Goal: Task Accomplishment & Management: Manage account settings

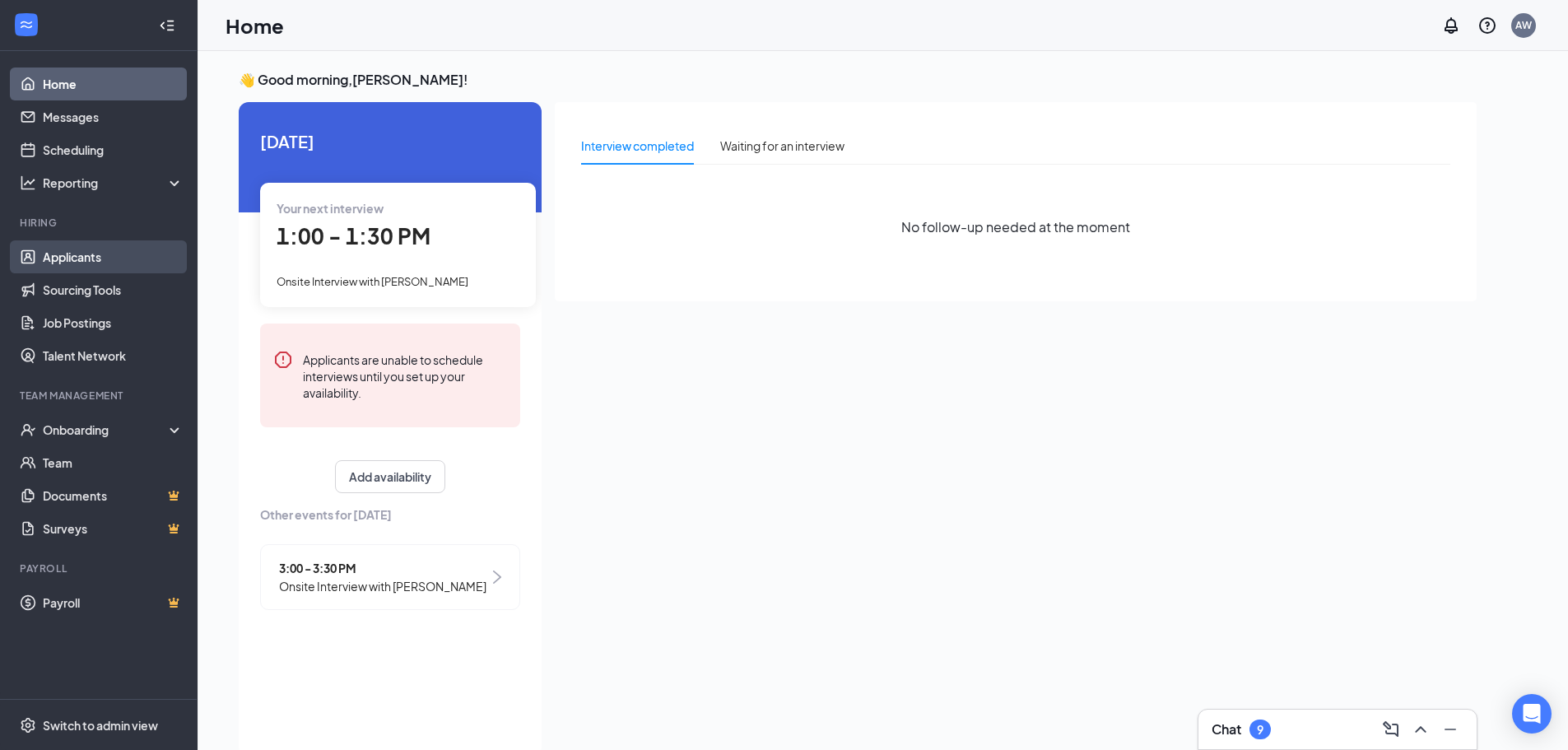
click at [86, 266] on link "Applicants" at bounding box center [113, 256] width 141 height 33
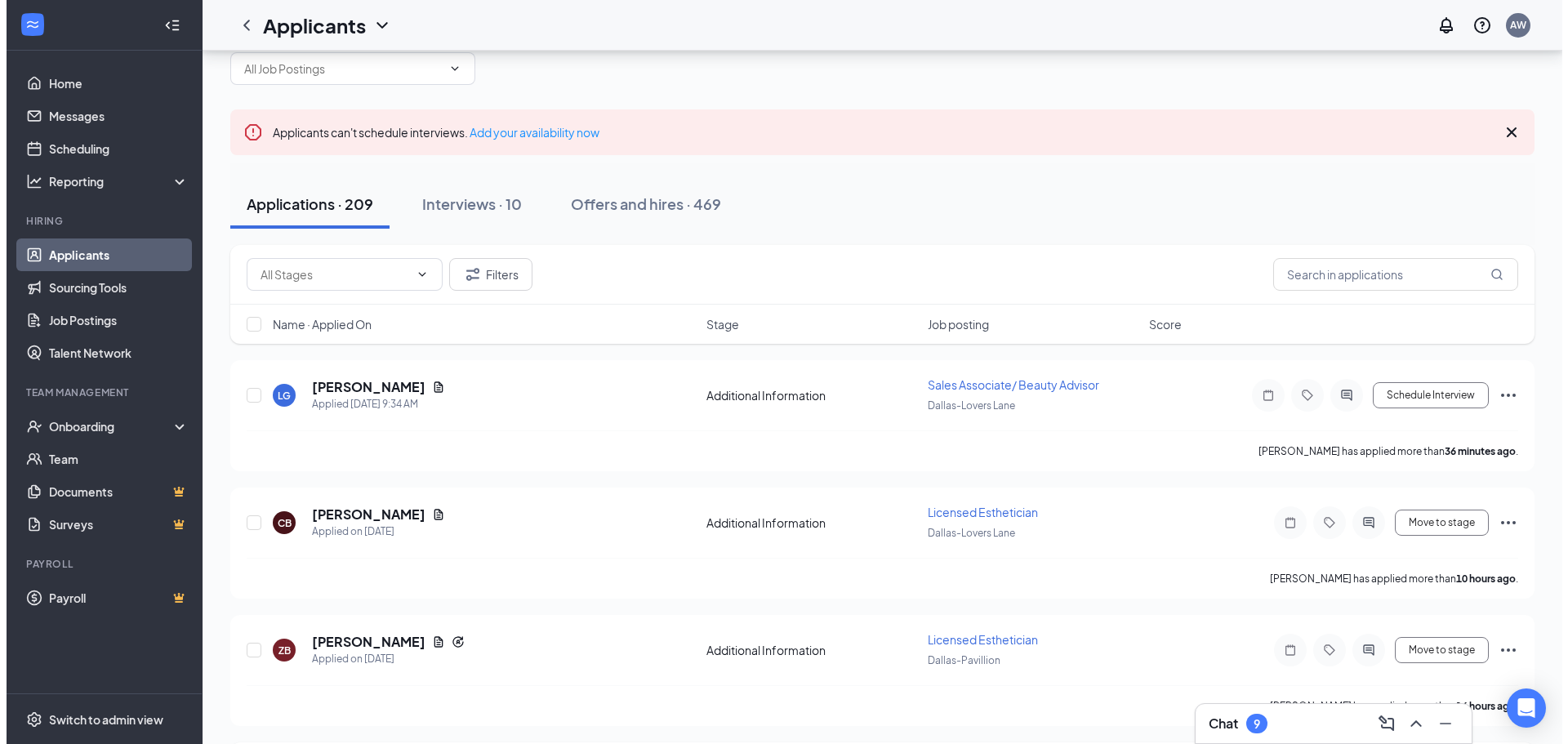
scroll to position [163, 0]
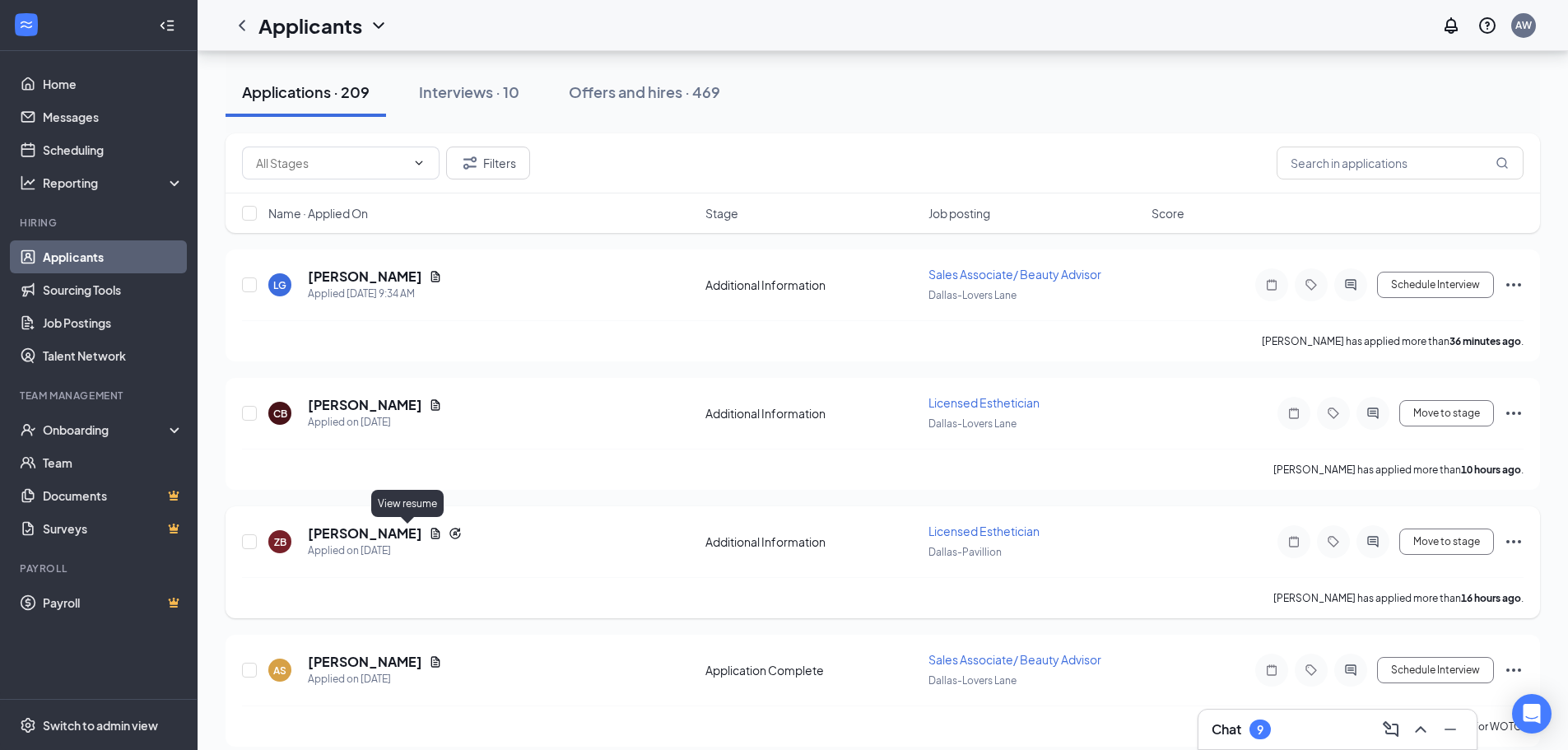
click at [429, 534] on icon "Document" at bounding box center [436, 534] width 13 height 13
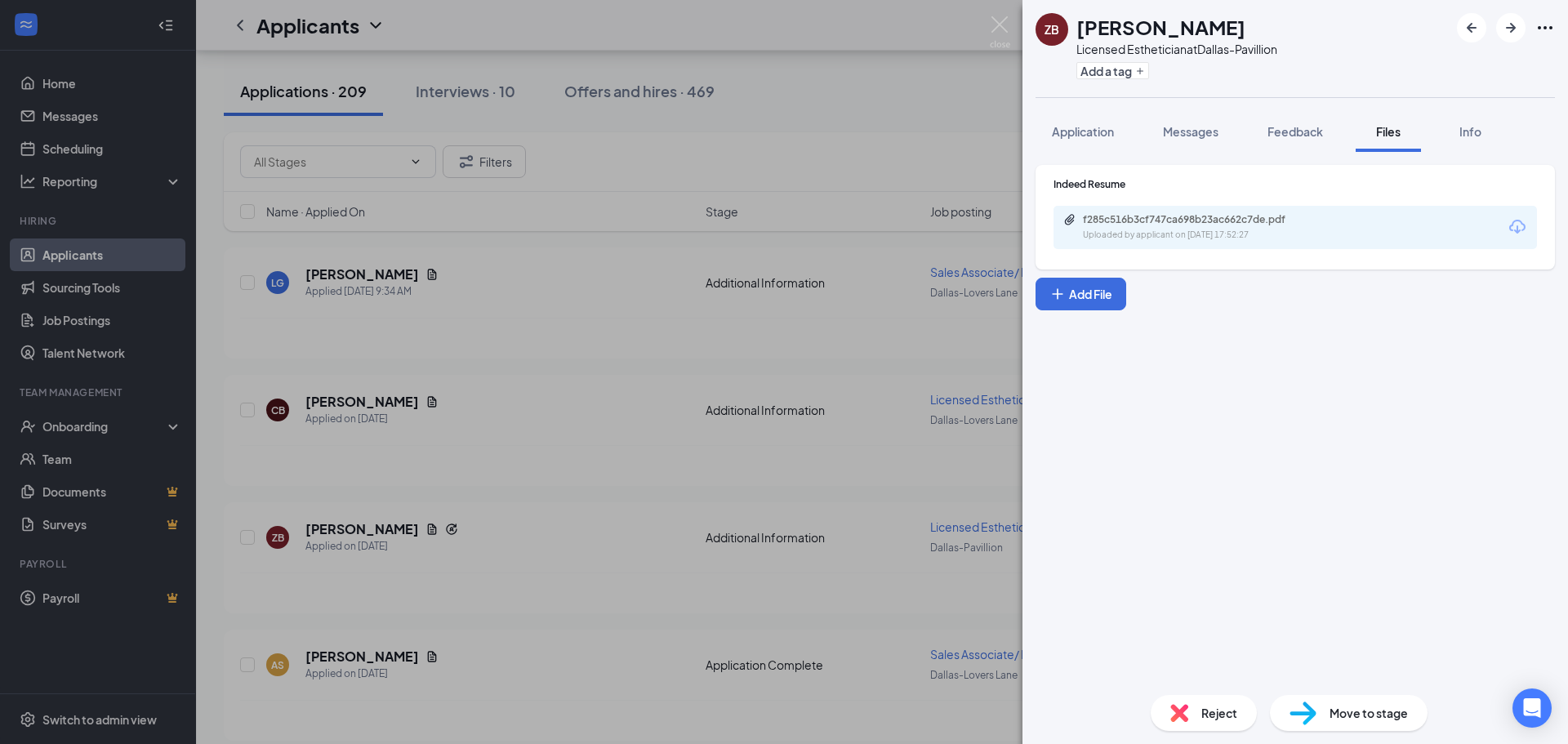
click at [1348, 234] on div "f285c516b3cf747ca698b23ac662c7de.pdf Uploaded by applicant on [DATE] 17:52:27" at bounding box center [1295, 227] width 484 height 43
click at [1158, 223] on div "f285c516b3cf747ca698b23ac662c7de.pdf" at bounding box center [1197, 220] width 229 height 13
click at [1453, 126] on button "Info" at bounding box center [1470, 131] width 65 height 41
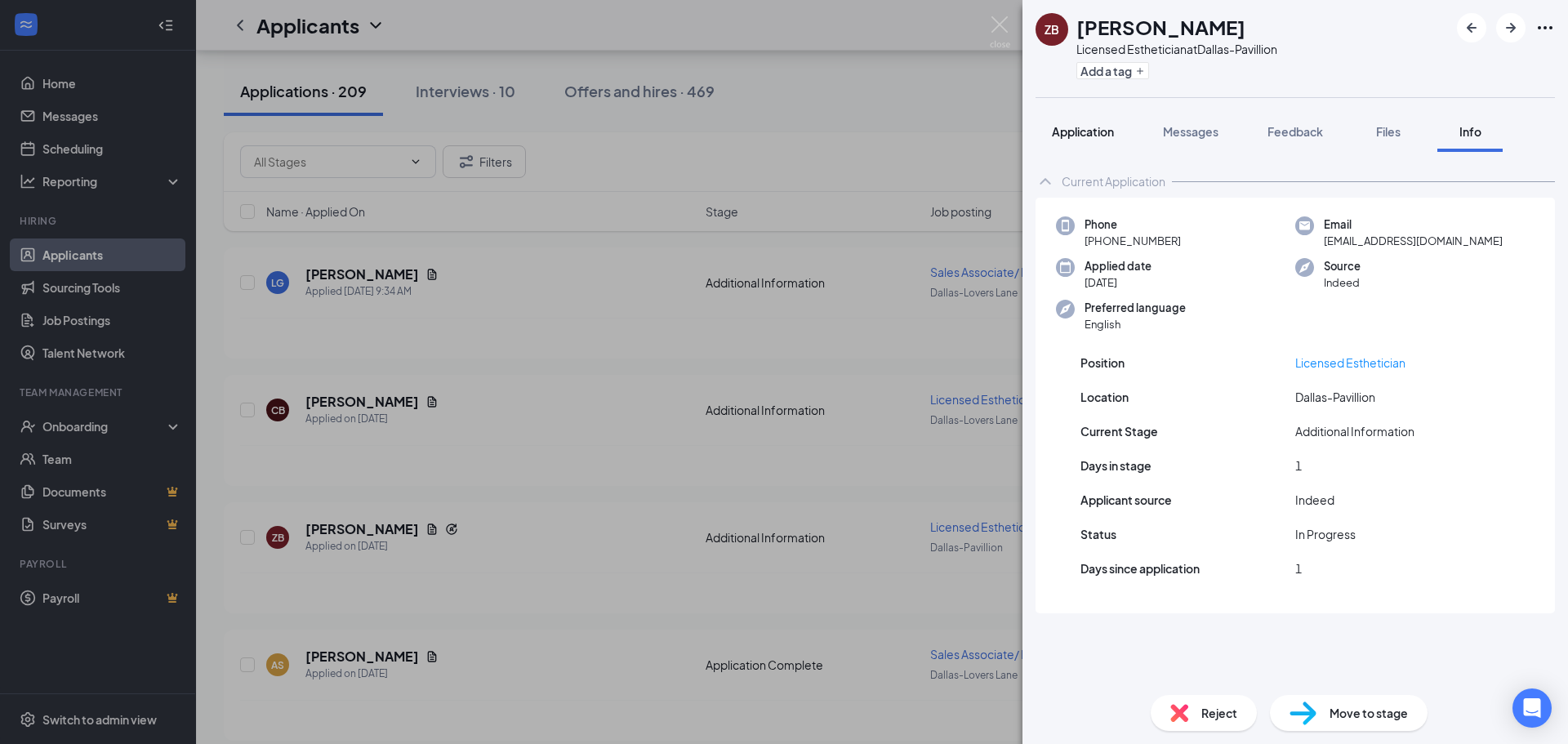
click at [1085, 140] on button "Application" at bounding box center [1083, 131] width 95 height 41
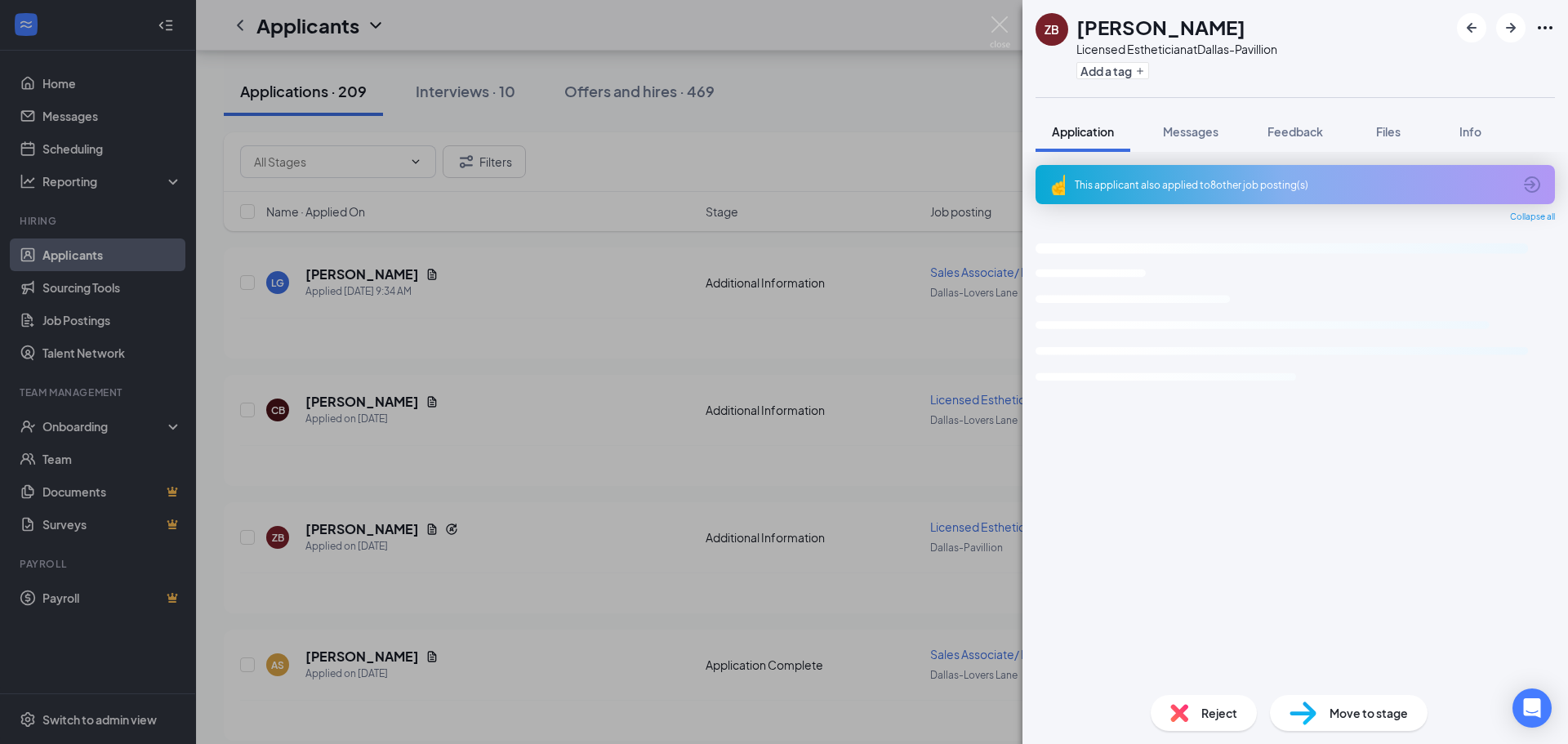
click at [1150, 202] on div "This applicant also applied to 8 other job posting(s)" at bounding box center [1296, 184] width 520 height 39
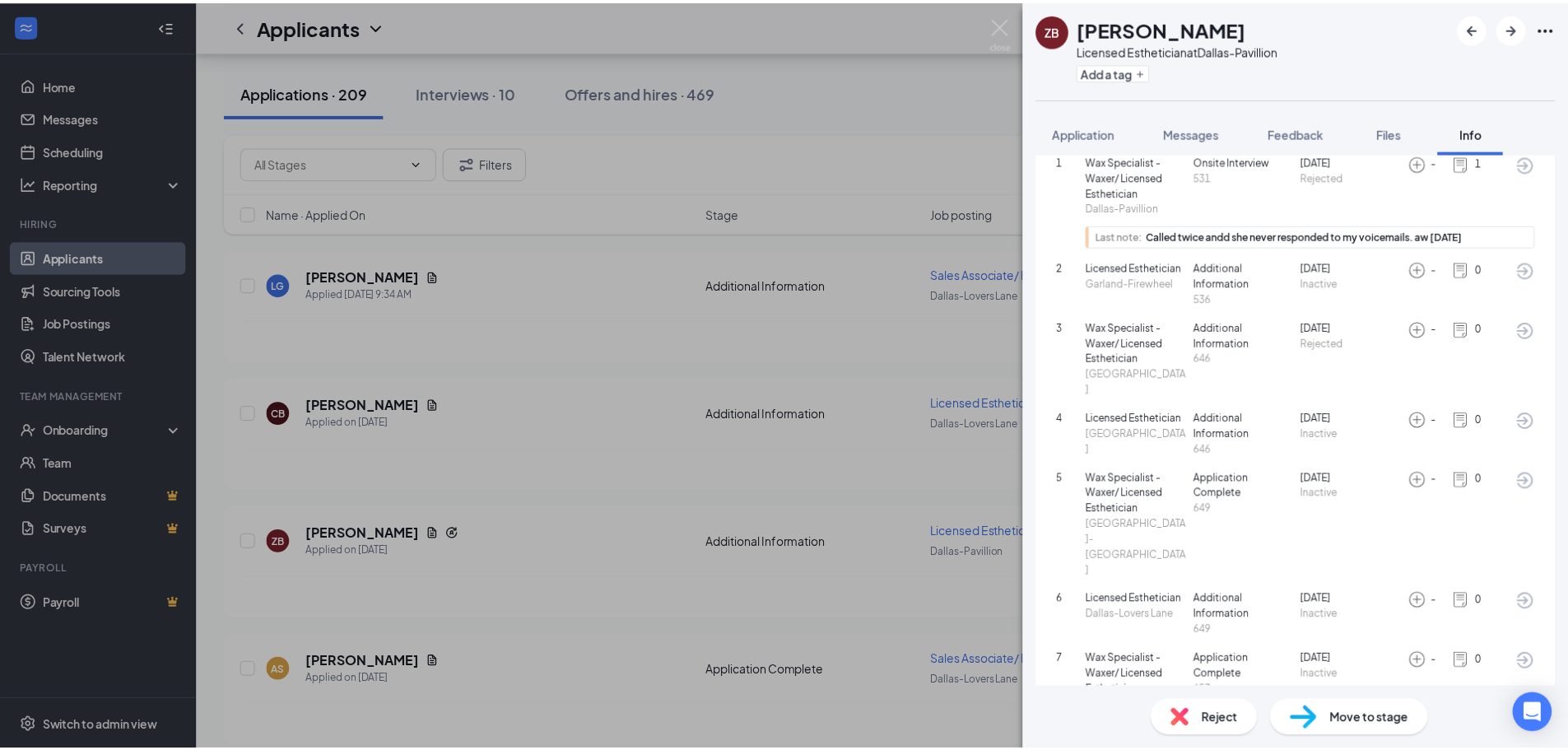
scroll to position [173, 0]
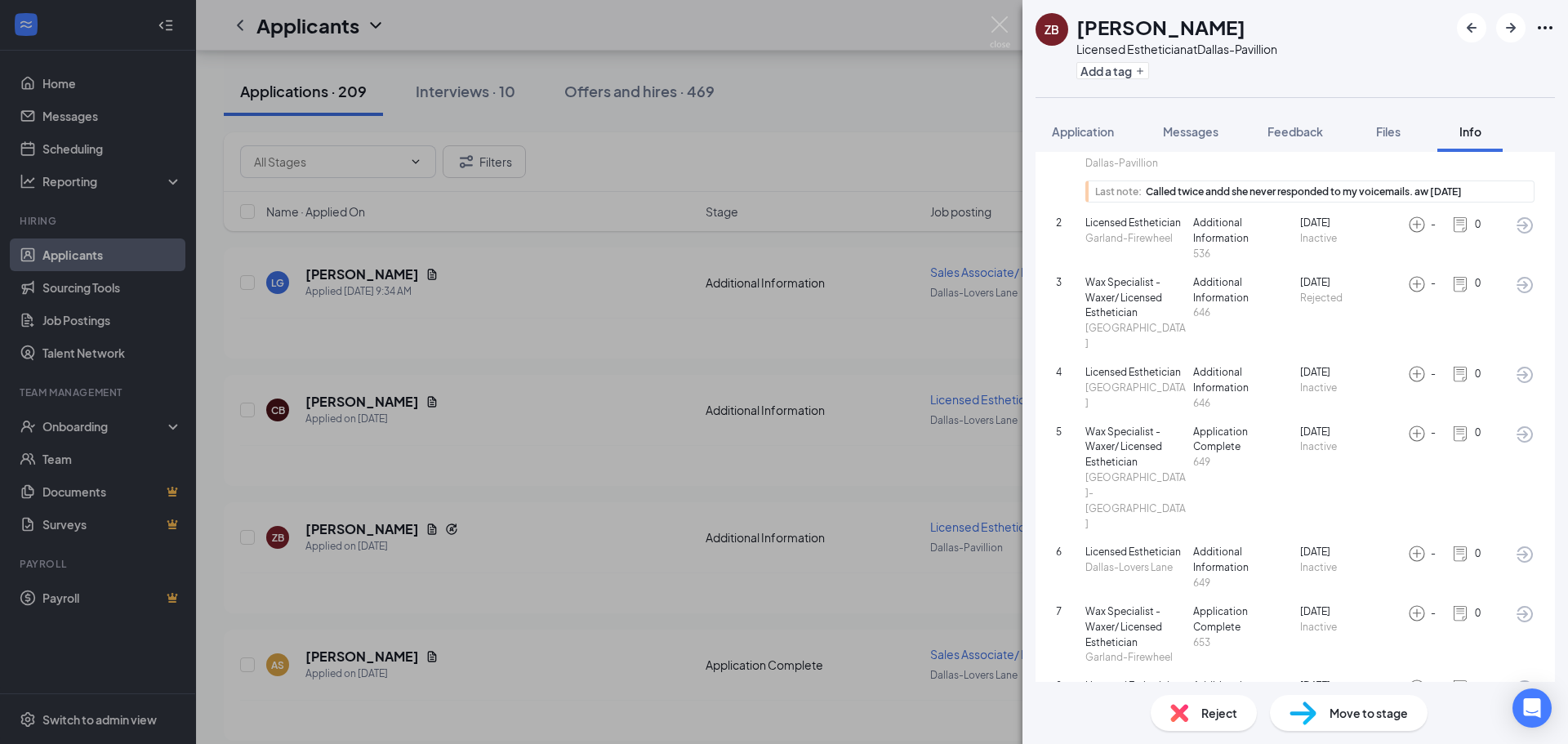
click at [944, 82] on div "ZB [PERSON_NAME] Licensed Esthetician at [GEOGRAPHIC_DATA] Add a tag Applicatio…" at bounding box center [784, 372] width 1568 height 744
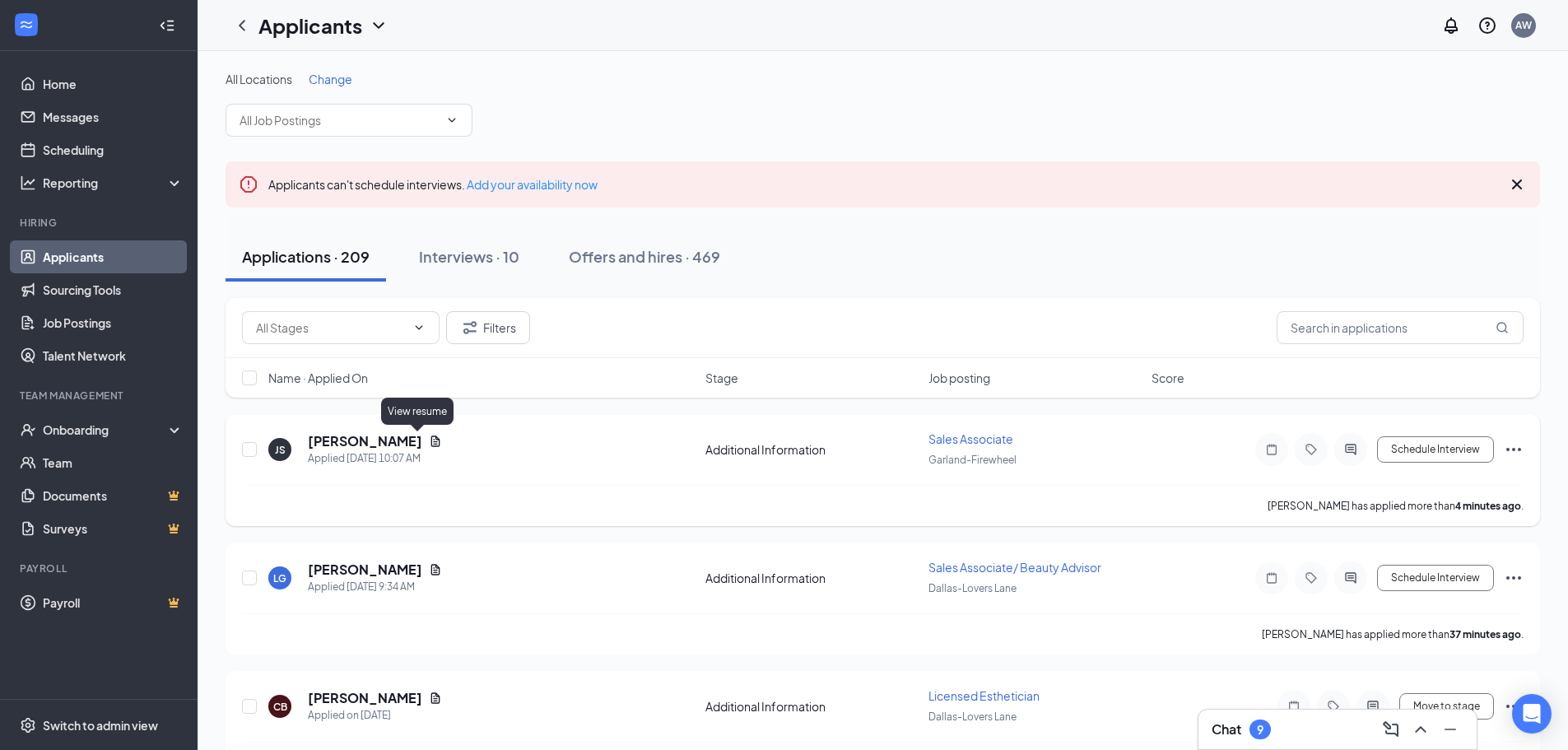
click at [429, 441] on icon "Document" at bounding box center [436, 442] width 13 height 13
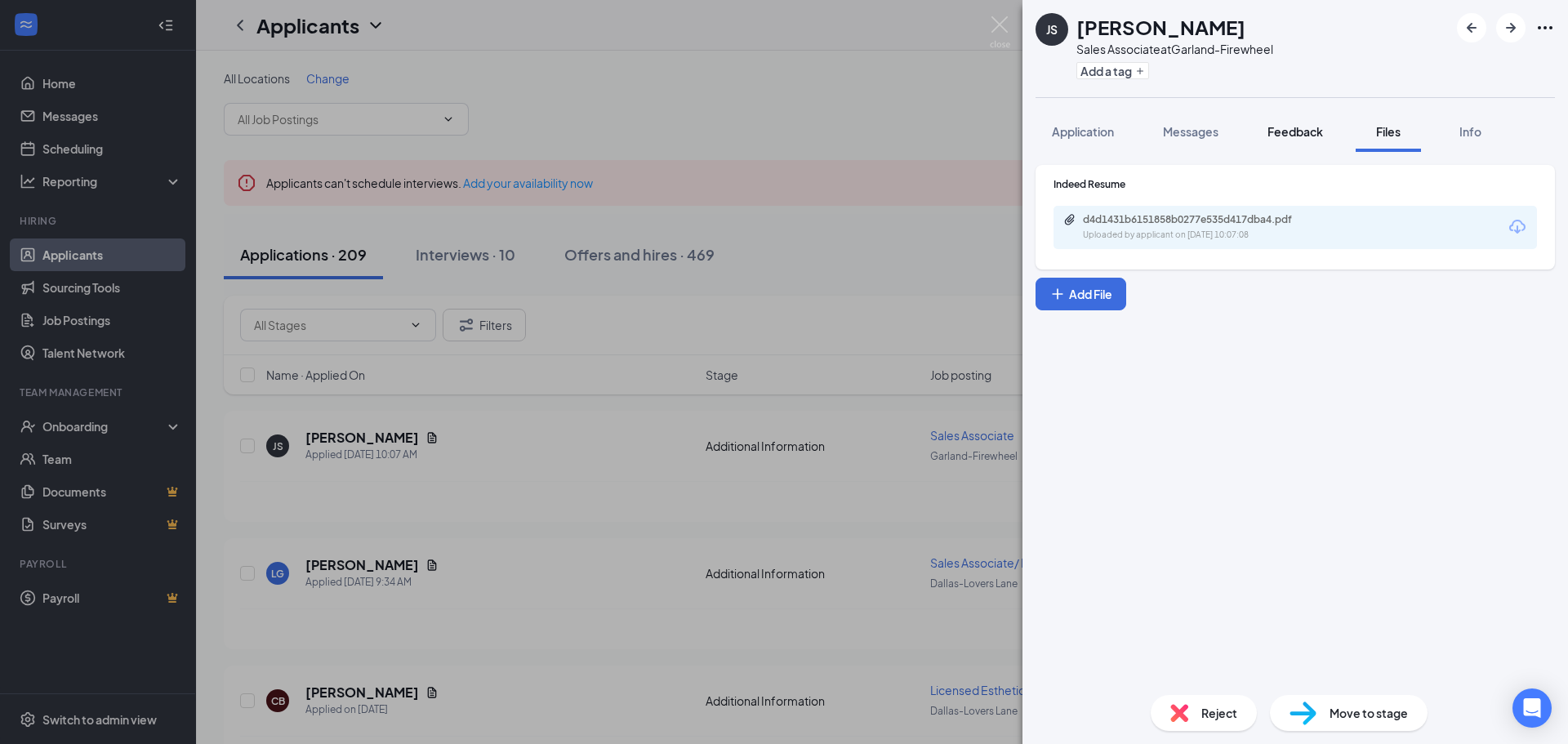
click at [1302, 125] on span "Feedback" at bounding box center [1295, 132] width 56 height 15
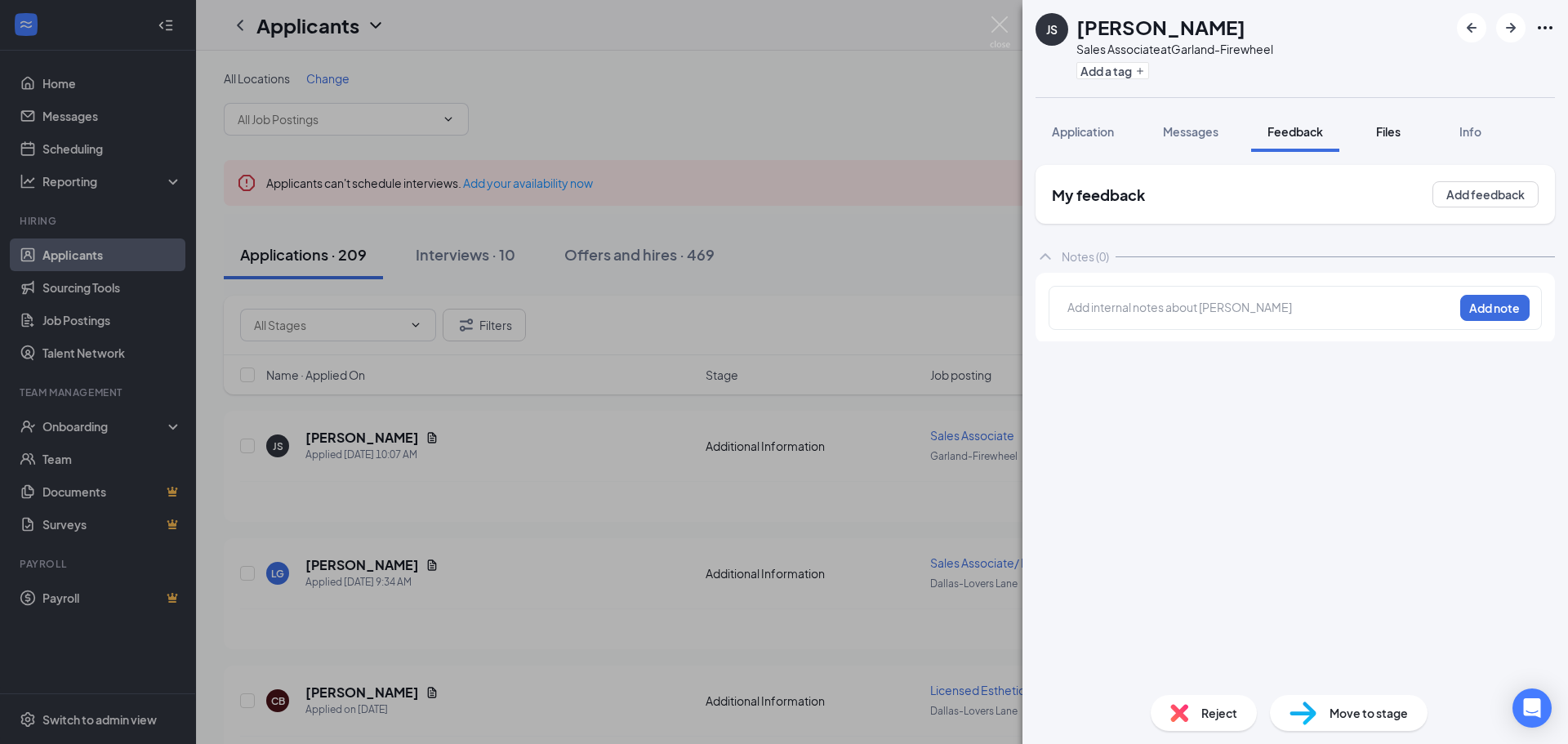
click at [1371, 135] on button "Files" at bounding box center [1388, 131] width 65 height 41
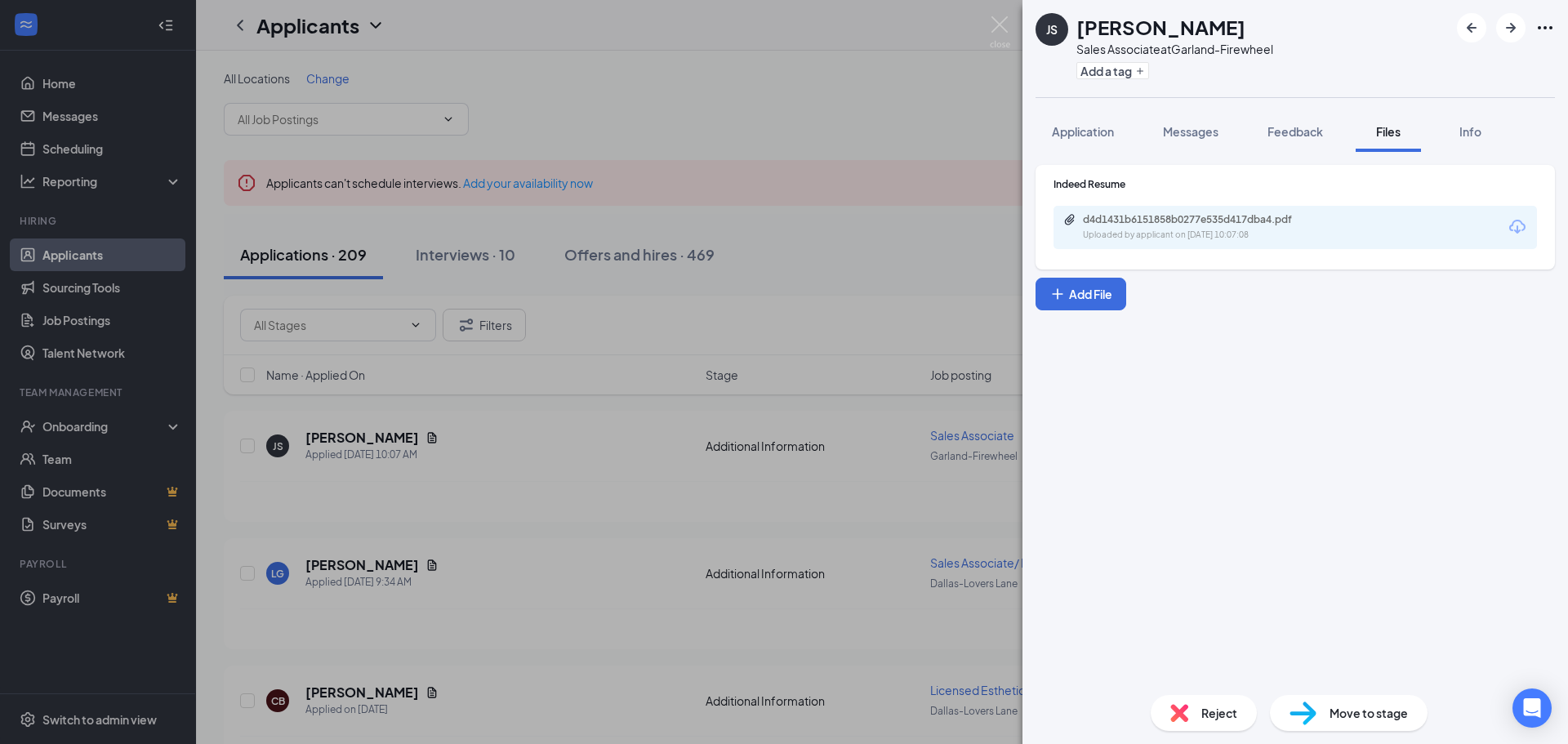
click at [1166, 235] on div "Uploaded by applicant on [DATE] 10:07:08" at bounding box center [1206, 236] width 245 height 13
click at [932, 317] on div "JS [PERSON_NAME] Associate at Garland-Firewheel Add a tag Application Messages …" at bounding box center [784, 372] width 1568 height 744
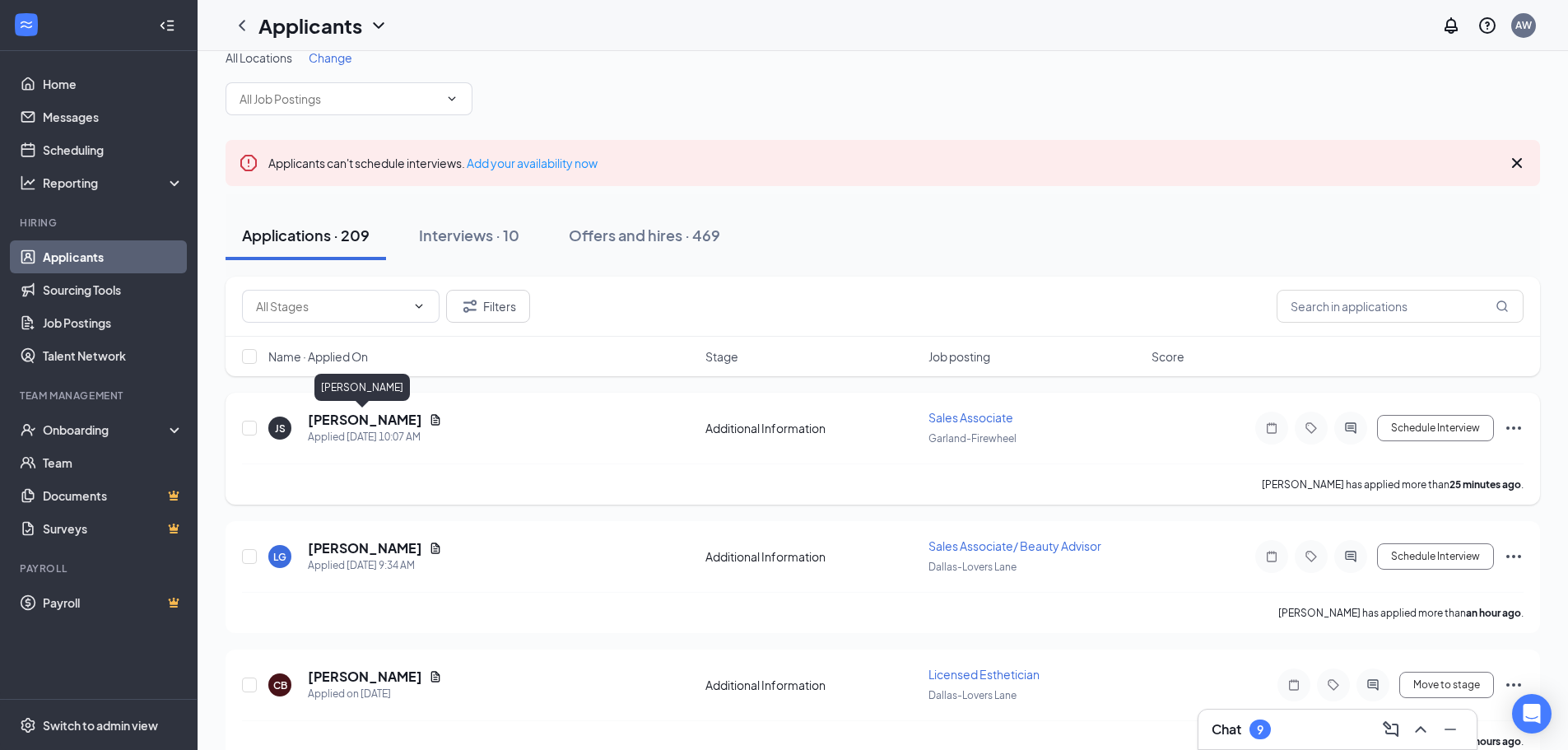
scroll to position [82, 0]
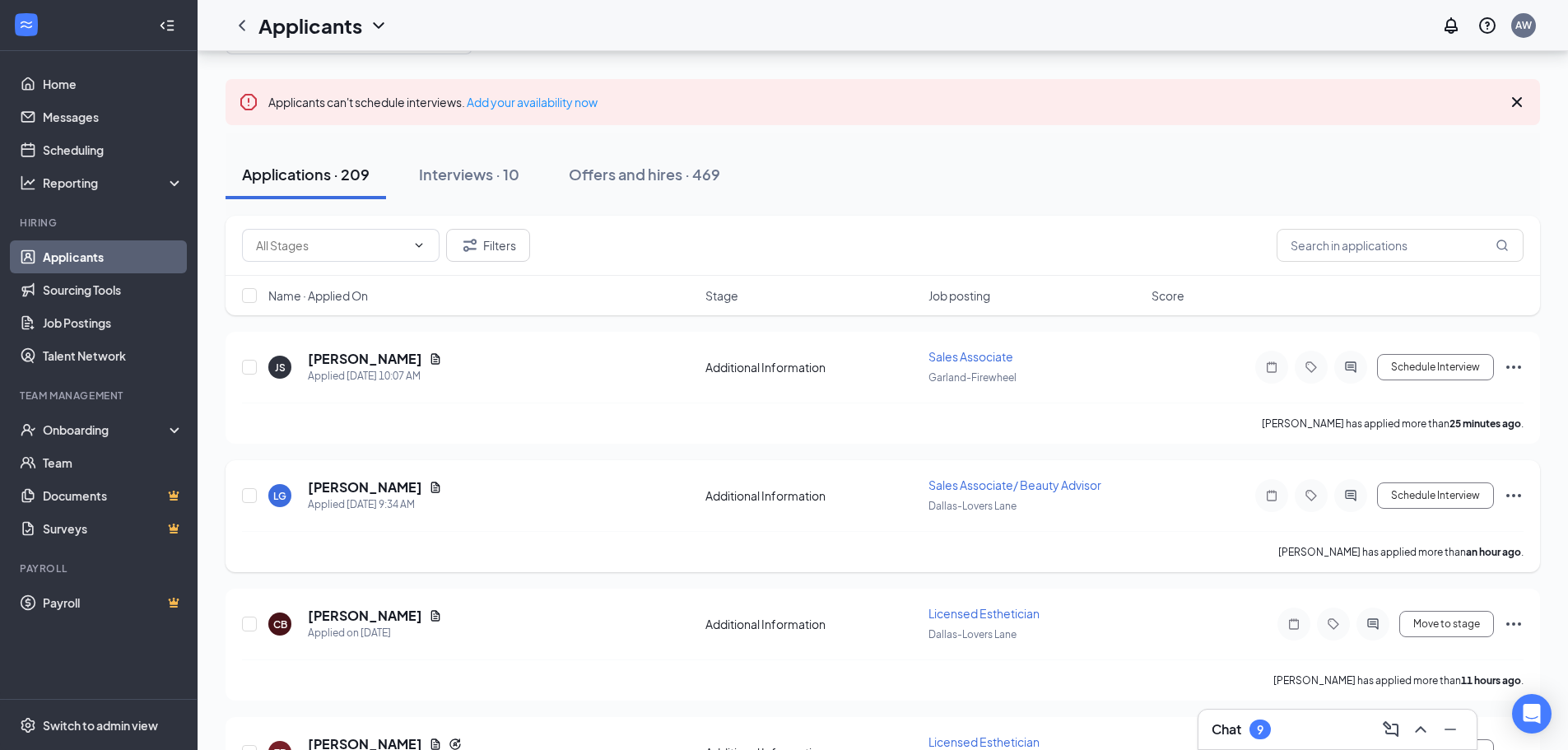
click at [399, 495] on div "[PERSON_NAME]" at bounding box center [375, 488] width 134 height 18
click at [431, 488] on icon "Document" at bounding box center [436, 487] width 9 height 11
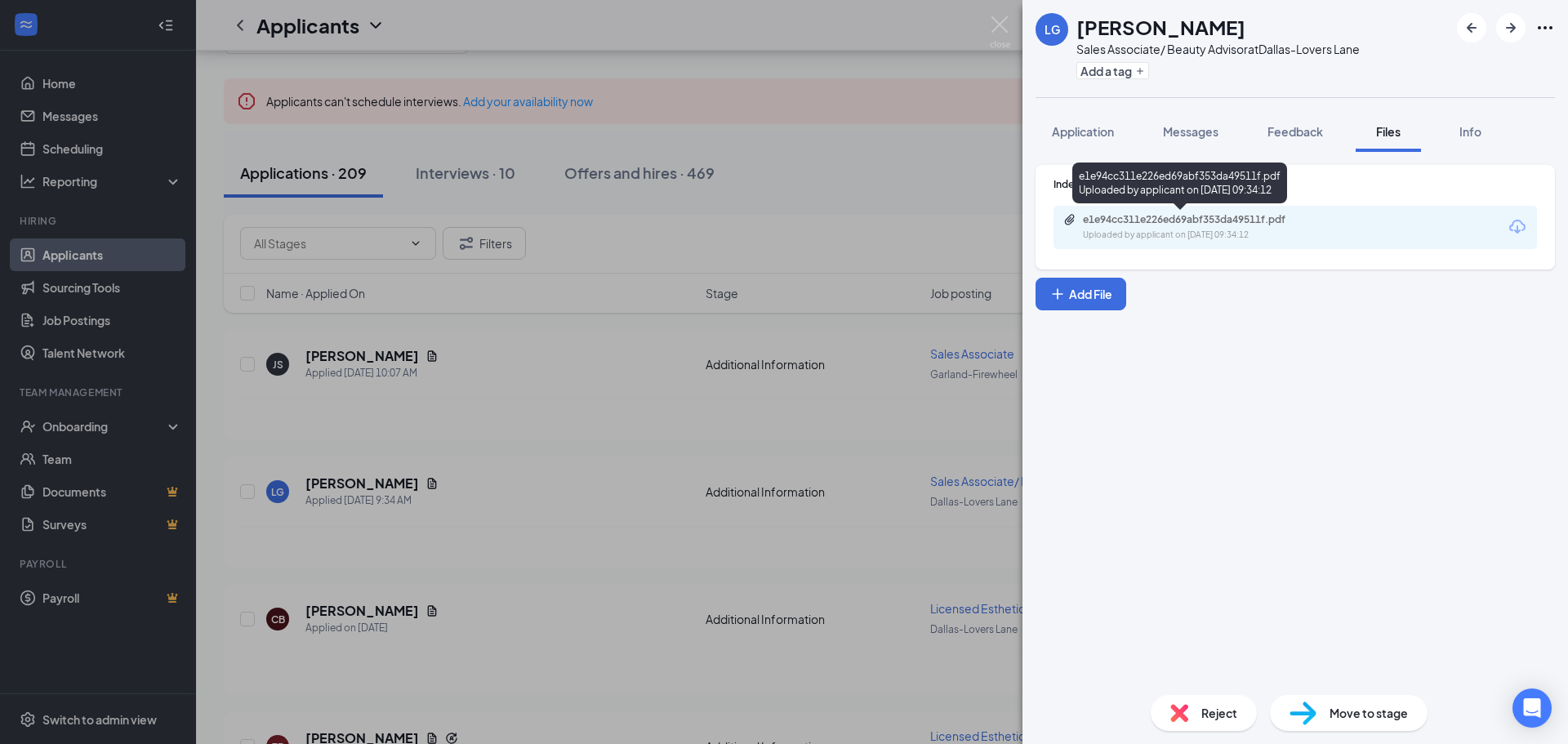
click at [1163, 222] on div "e1e94cc311e226ed69abf353da49511f.pdf" at bounding box center [1197, 220] width 229 height 13
drag, startPoint x: 675, startPoint y: 573, endPoint x: 704, endPoint y: 512, distance: 67.5
click at [679, 593] on div "LG [PERSON_NAME] Sales Associate/ Beauty Advisor at [GEOGRAPHIC_DATA] Add a tag…" at bounding box center [784, 372] width 1568 height 744
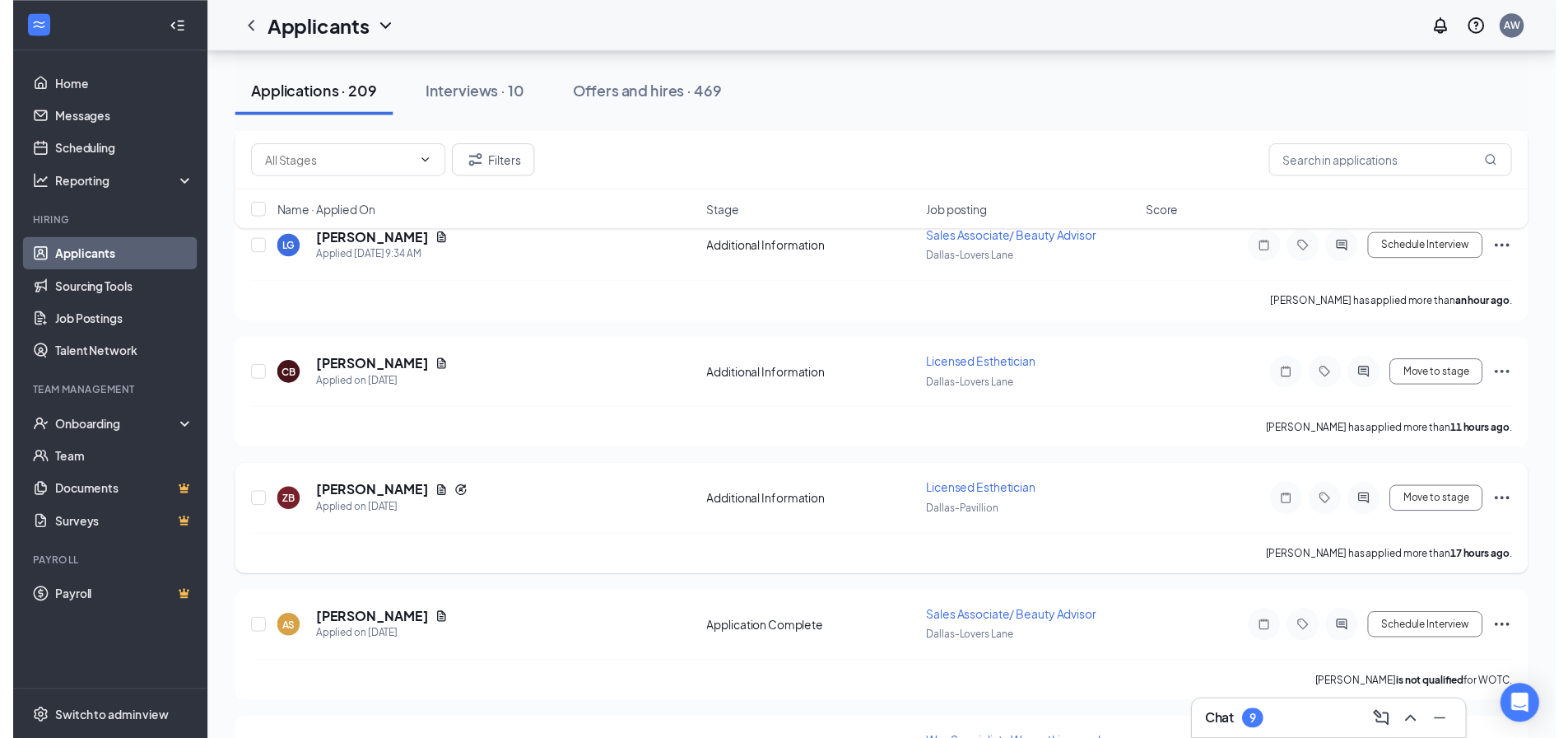
scroll to position [411, 0]
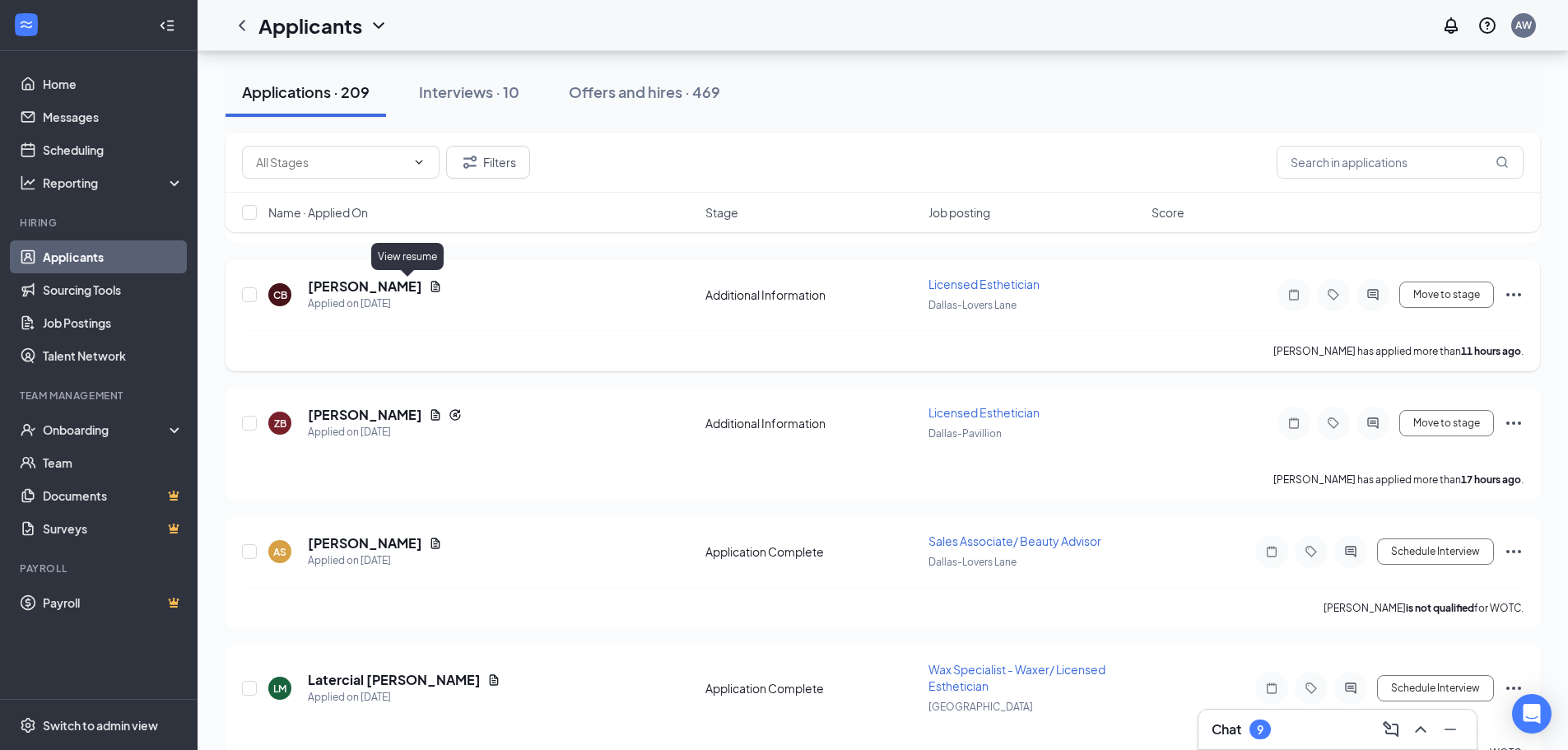
click at [429, 287] on icon "Document" at bounding box center [436, 286] width 13 height 13
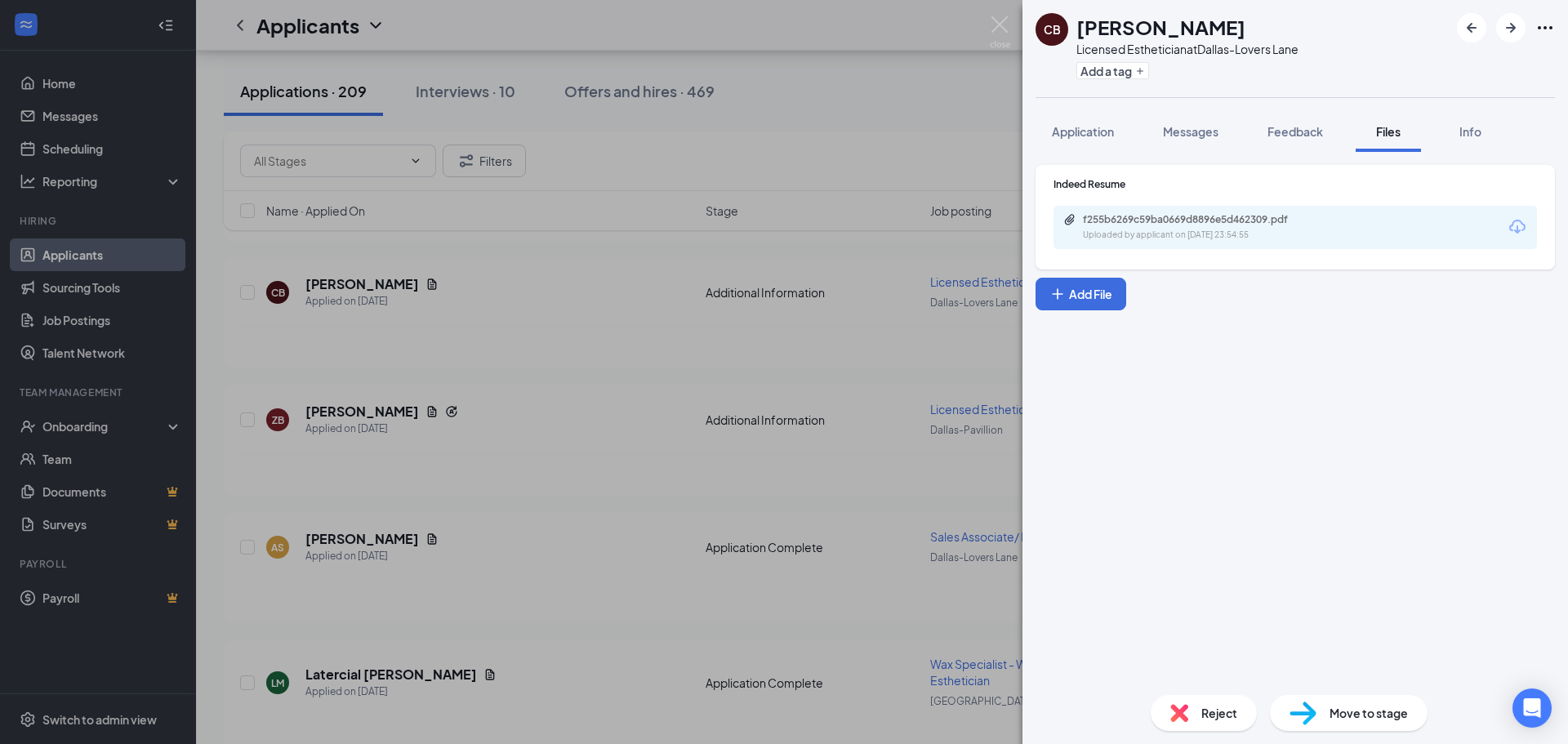
click at [1296, 127] on span "Feedback" at bounding box center [1295, 132] width 56 height 15
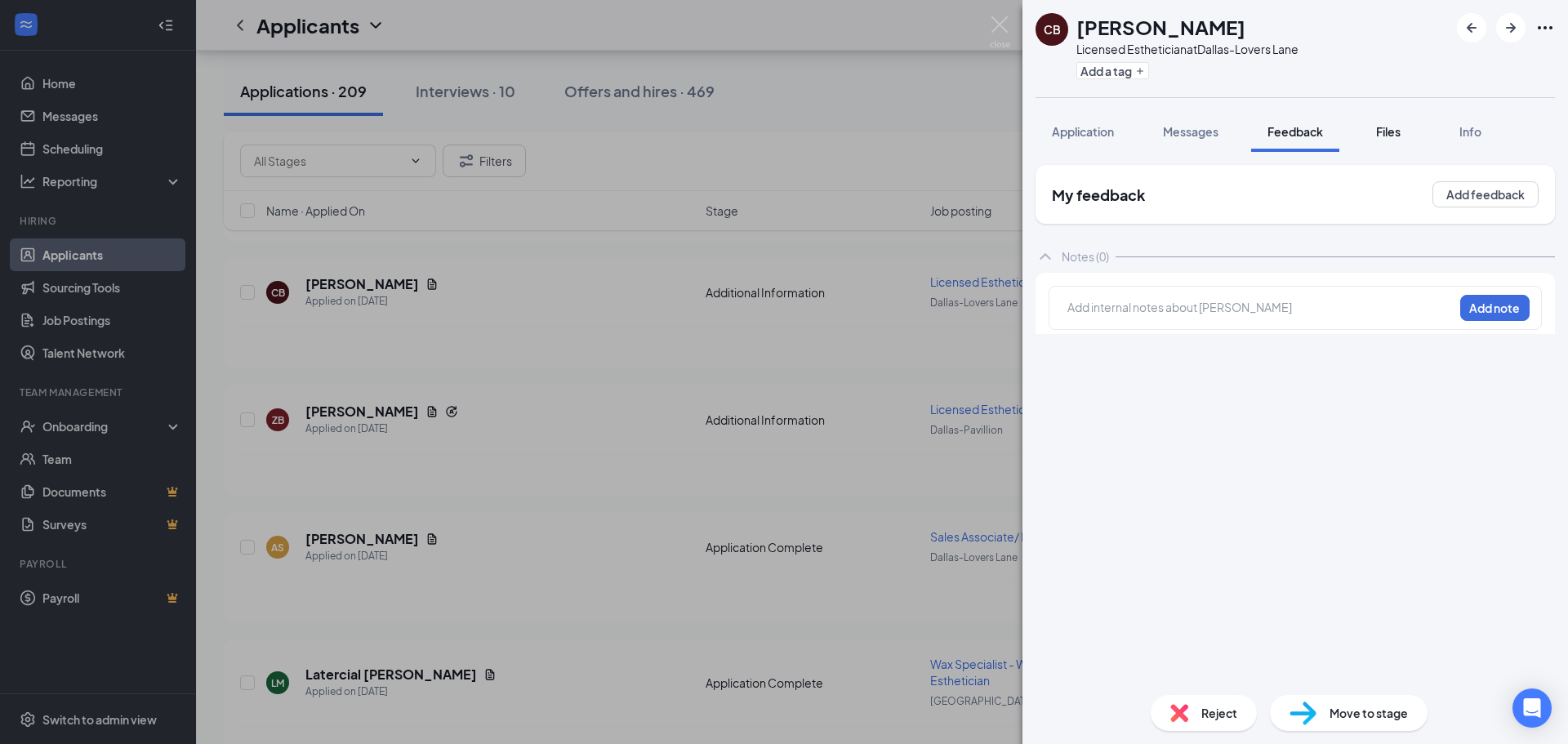
click at [1386, 136] on span "Files" at bounding box center [1388, 132] width 24 height 15
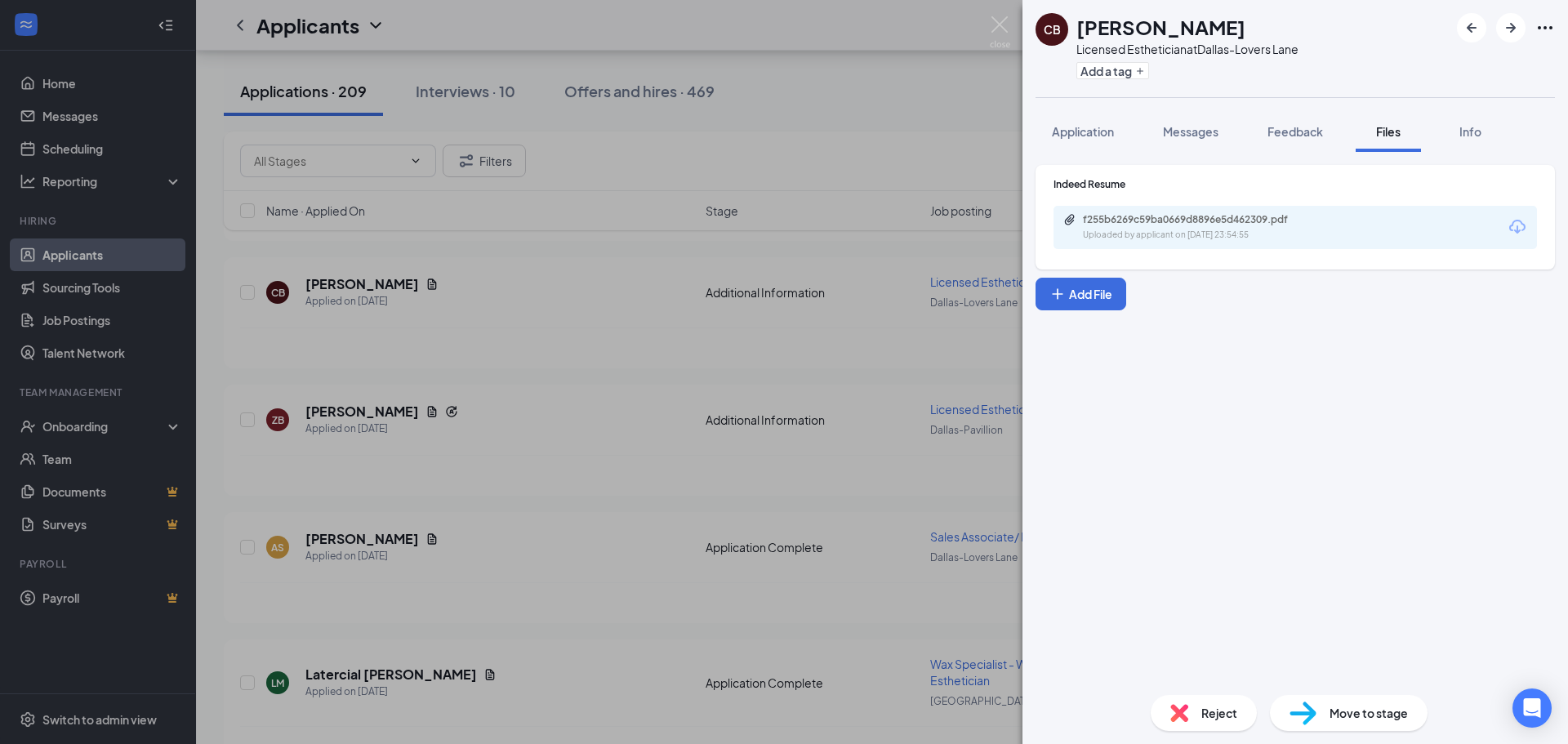
click at [1165, 221] on div "f255b6269c59ba0669d8896e5d462309.pdf" at bounding box center [1197, 220] width 229 height 13
click at [759, 127] on div "CB [PERSON_NAME] Licensed Esthetician at [GEOGRAPHIC_DATA] Add a tag Applicatio…" at bounding box center [784, 372] width 1568 height 744
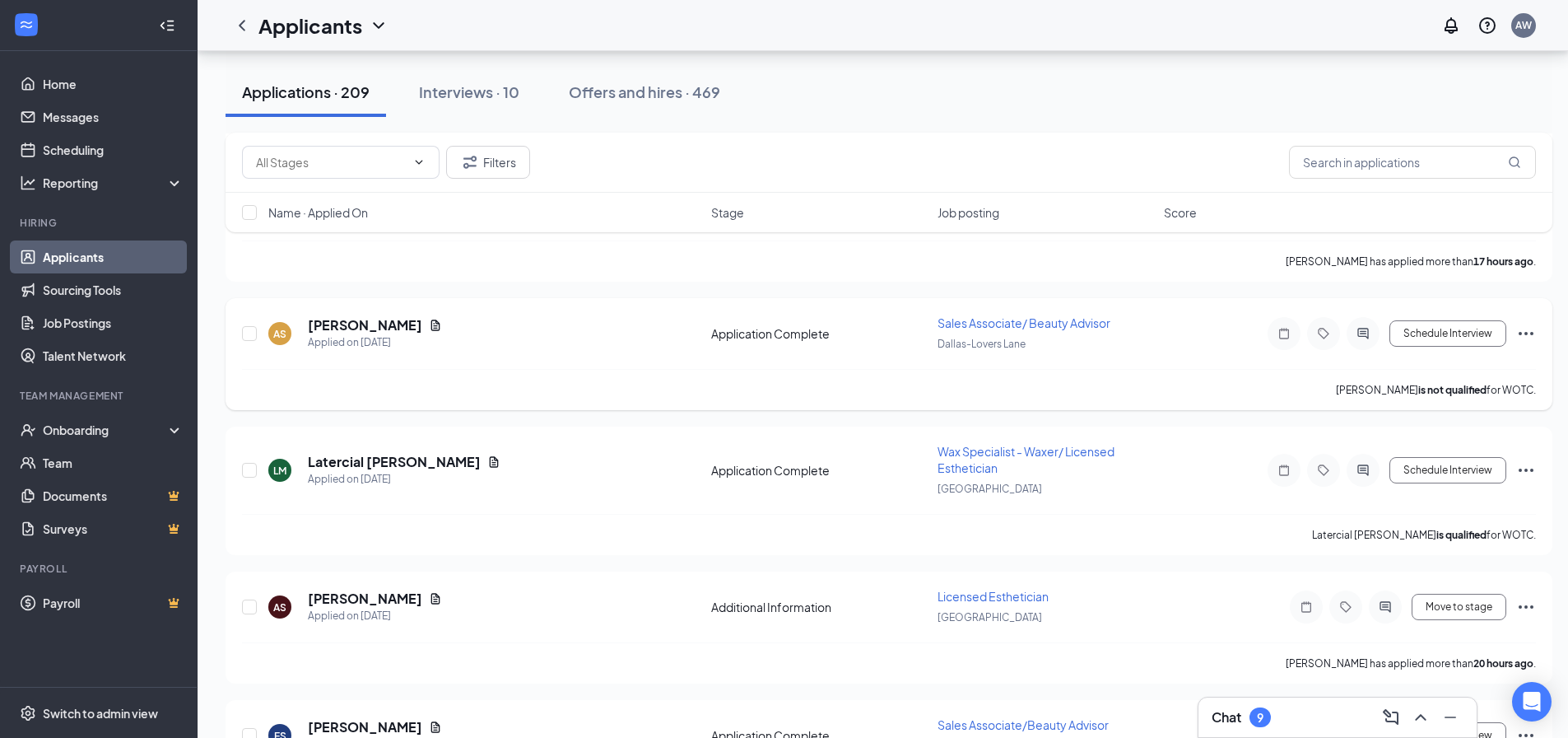
scroll to position [659, 0]
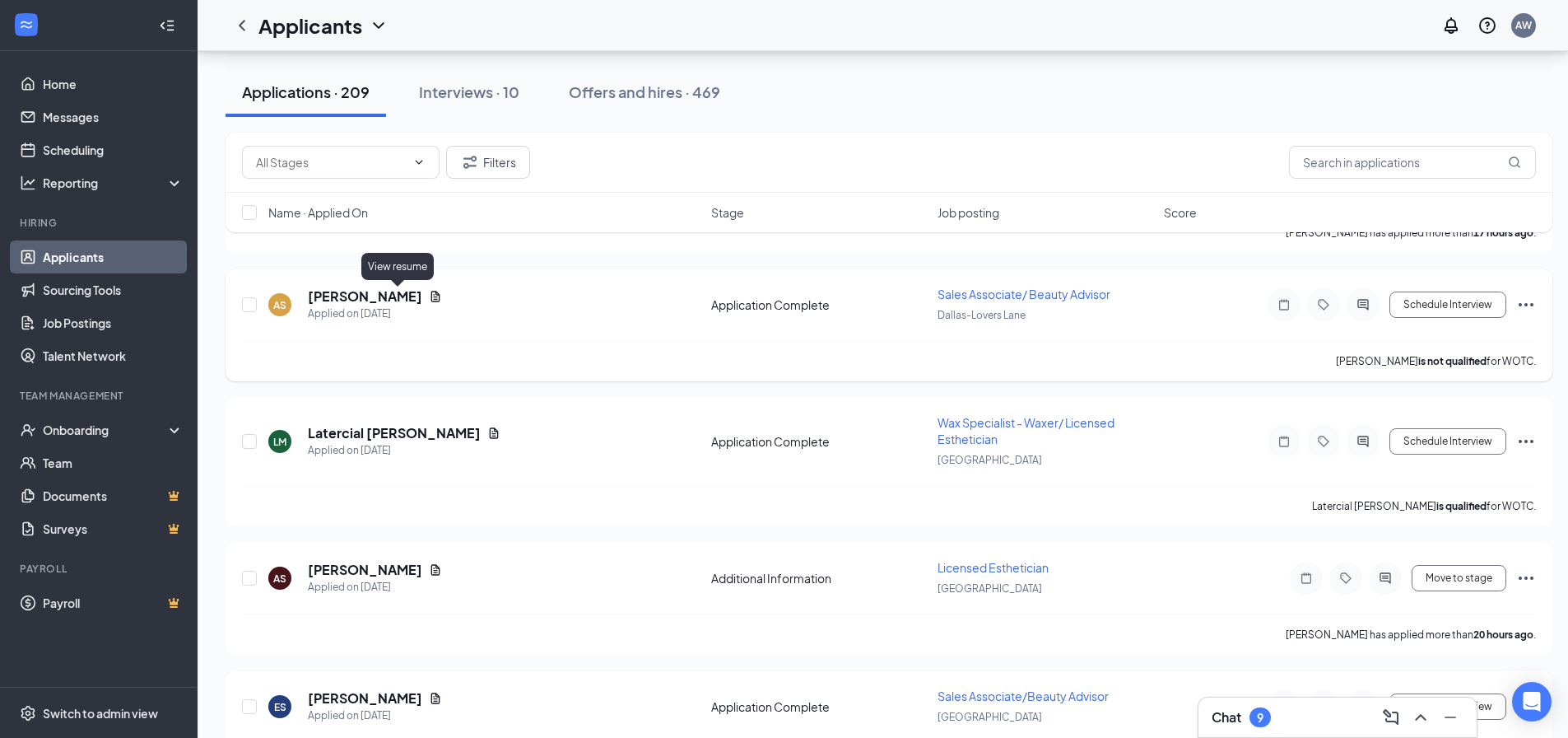
click at [429, 296] on icon "Document" at bounding box center [436, 296] width 13 height 13
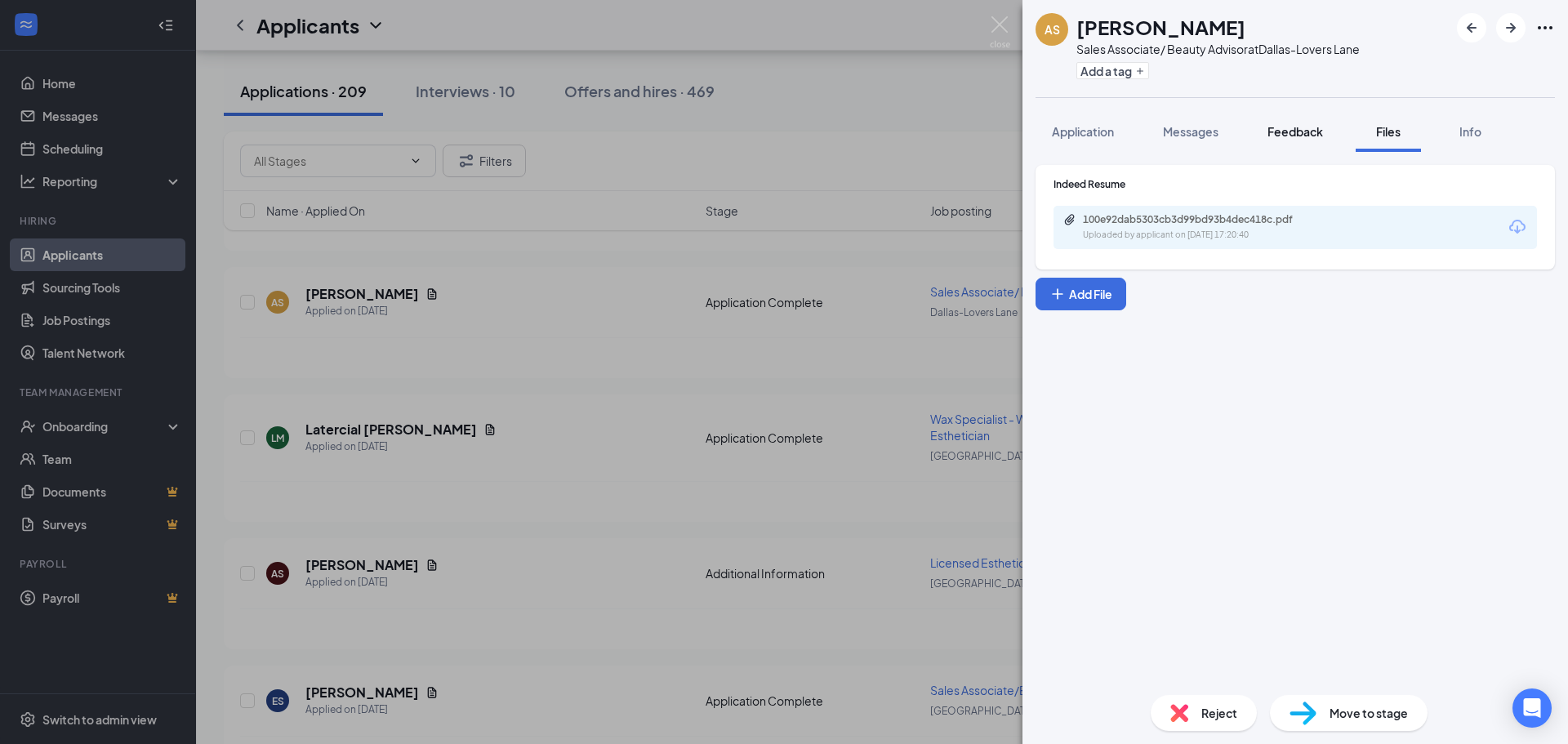
click at [1313, 137] on span "Feedback" at bounding box center [1295, 132] width 56 height 15
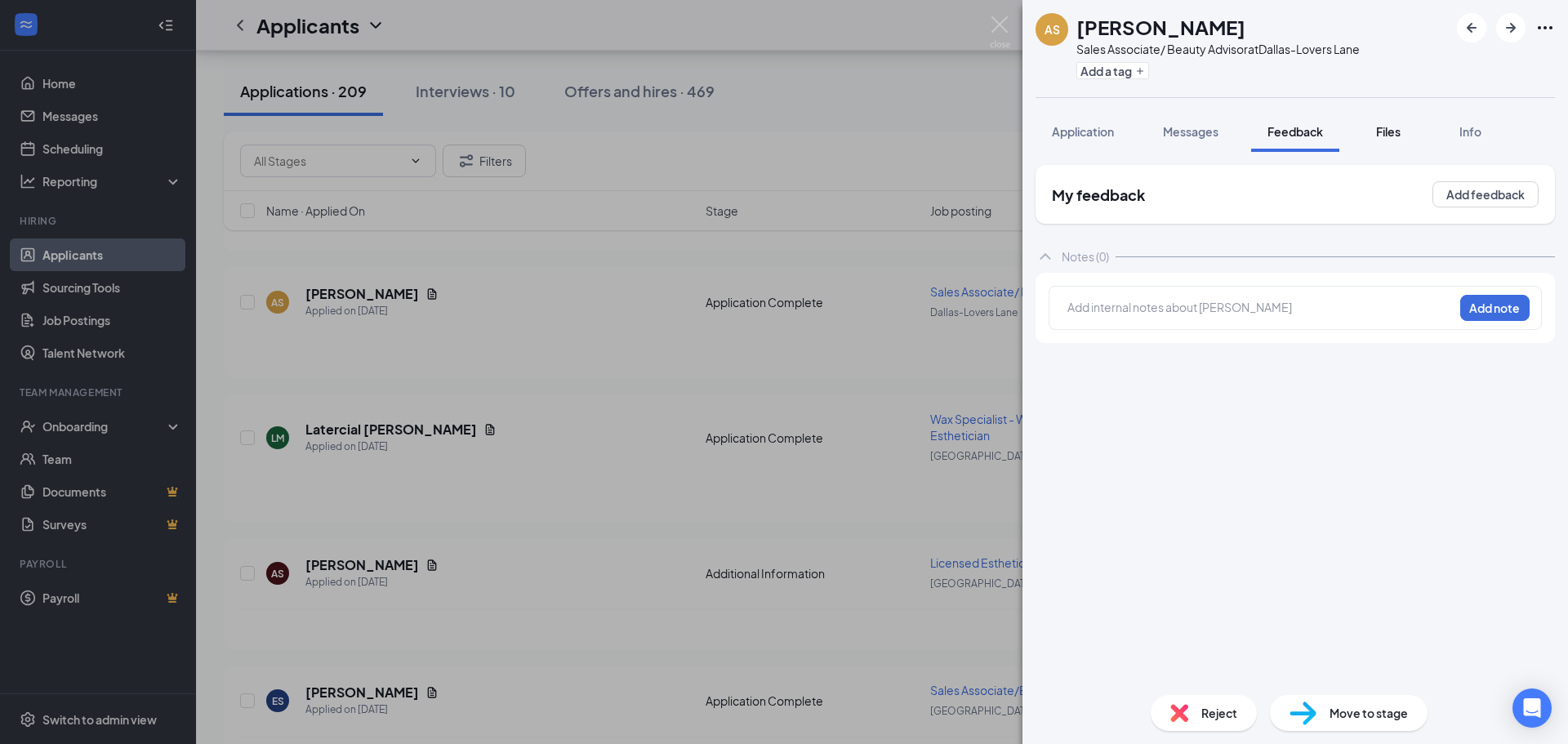
click at [1399, 132] on span "Files" at bounding box center [1388, 132] width 24 height 15
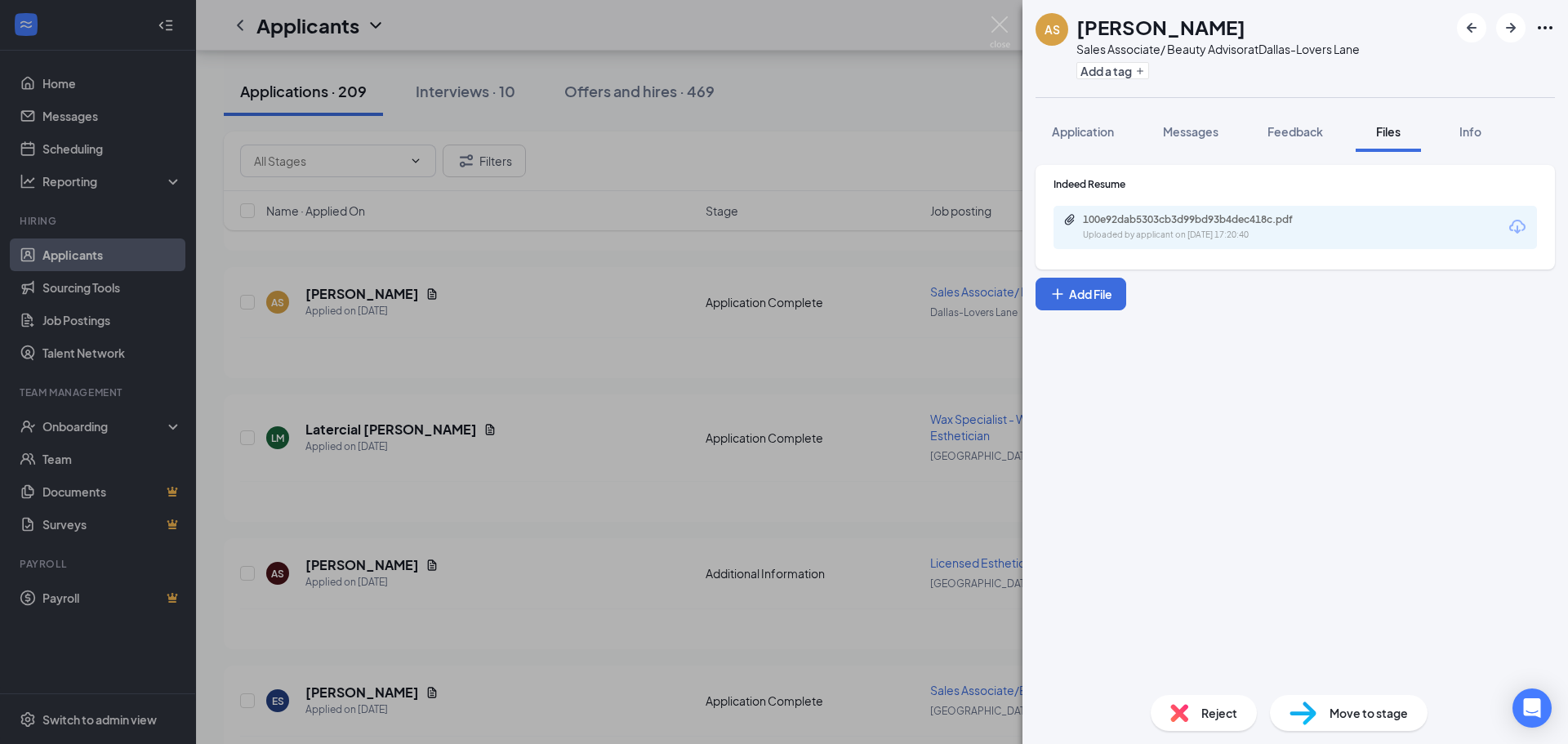
click at [1275, 228] on div "100e92dab5303cb3d99bd93b4dec418c.pdf Uploaded by applicant on [DATE] 17:20:40" at bounding box center [1196, 227] width 265 height 28
click at [1023, 174] on div "Indeed Resume 100e92dab5303cb3d99bd93b4dec418c.pdf Uploaded by applicant on [DA…" at bounding box center [1295, 417] width 545 height 531
click at [1012, 27] on div "AS [PERSON_NAME] Sales Associate/ Beauty Advisor at [GEOGRAPHIC_DATA] Add a tag…" at bounding box center [784, 372] width 1568 height 744
click at [999, 26] on div "Applicants AW" at bounding box center [882, 25] width 1372 height 51
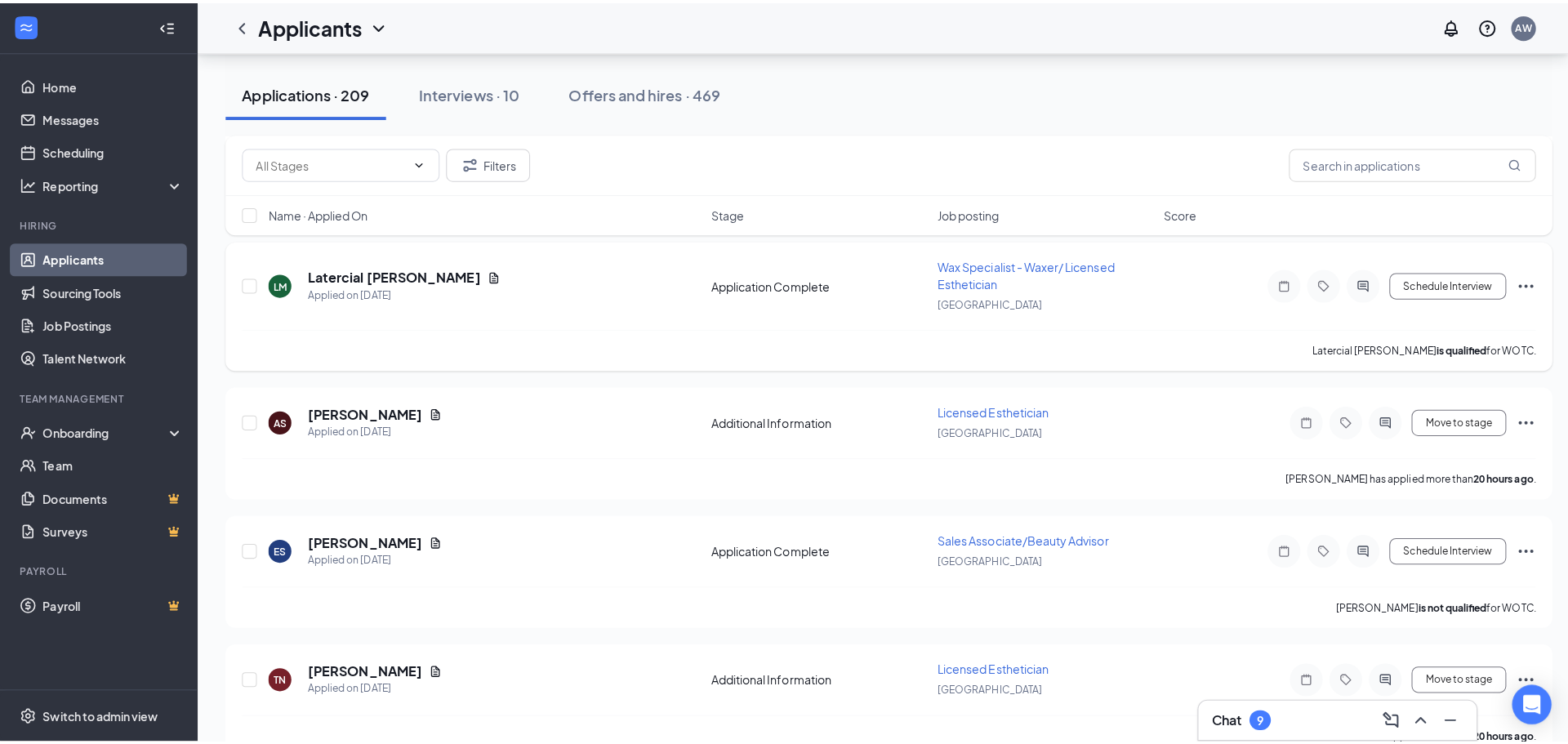
scroll to position [817, 0]
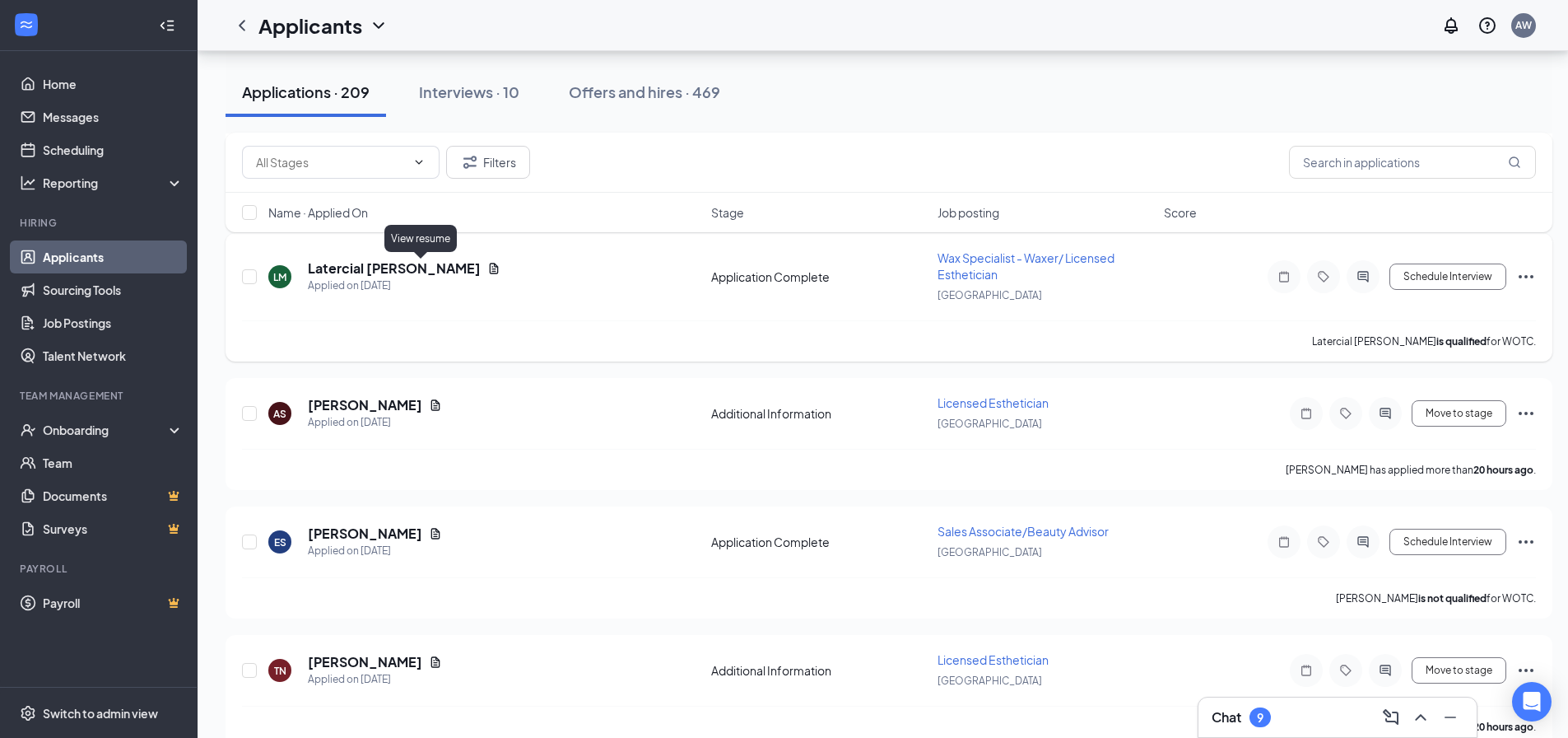
click at [490, 267] on icon "Document" at bounding box center [494, 268] width 9 height 11
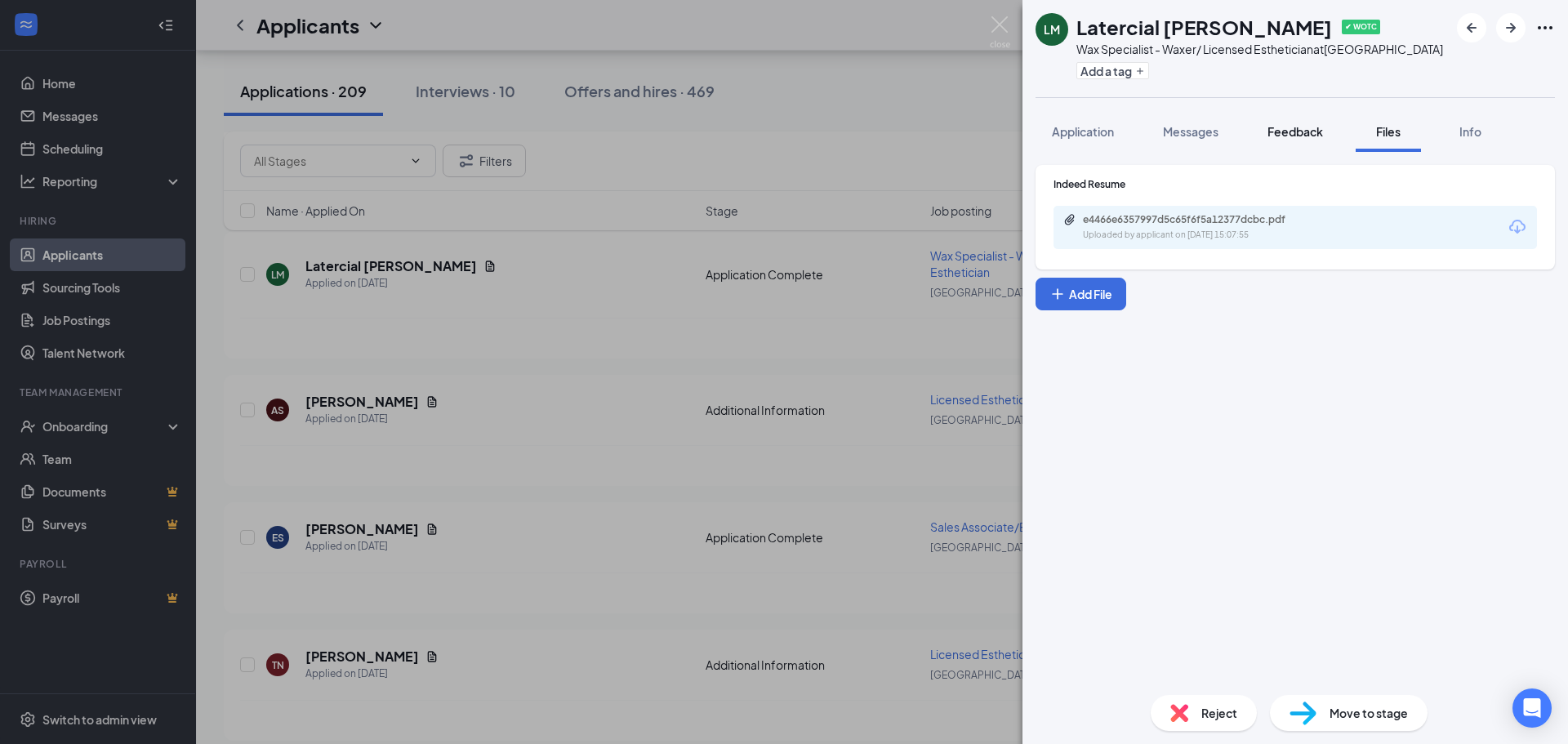
click at [1271, 130] on span "Feedback" at bounding box center [1295, 132] width 56 height 15
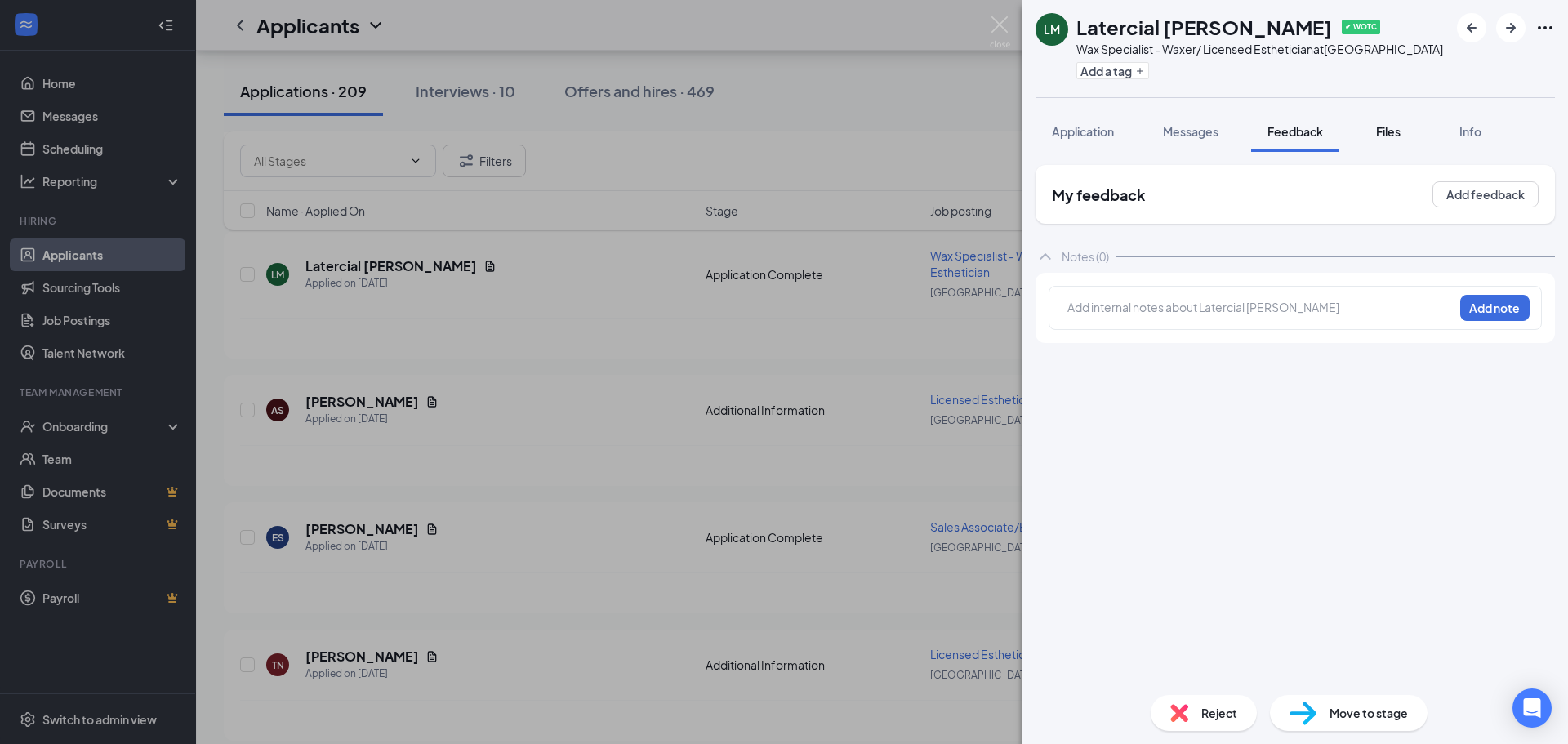
click at [1395, 143] on button "Files" at bounding box center [1388, 131] width 65 height 41
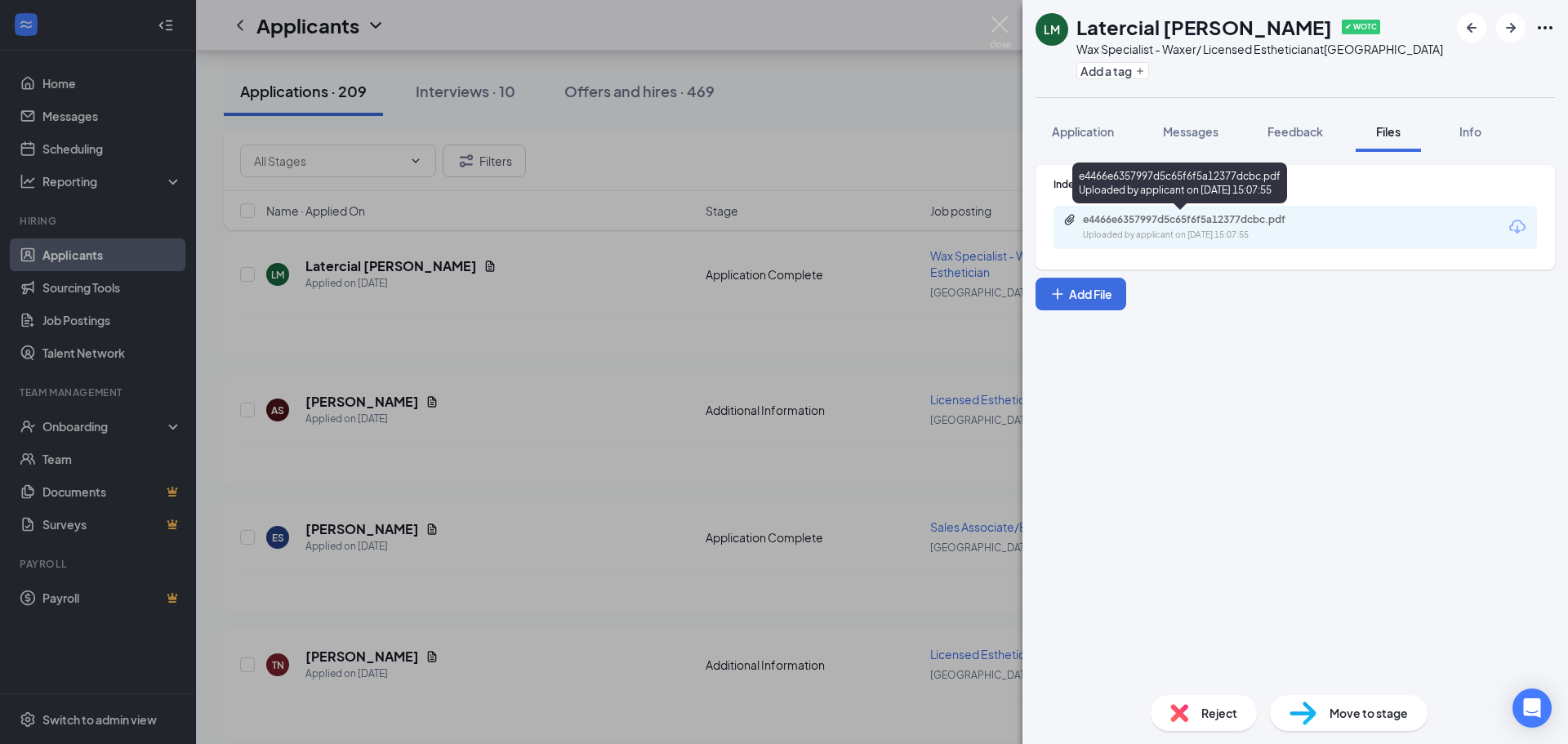
click at [1209, 217] on div "e4466e6357997d5c65f6f5a12377dcbc.pdf" at bounding box center [1197, 220] width 229 height 13
click at [1212, 726] on div "Reject" at bounding box center [1204, 713] width 107 height 36
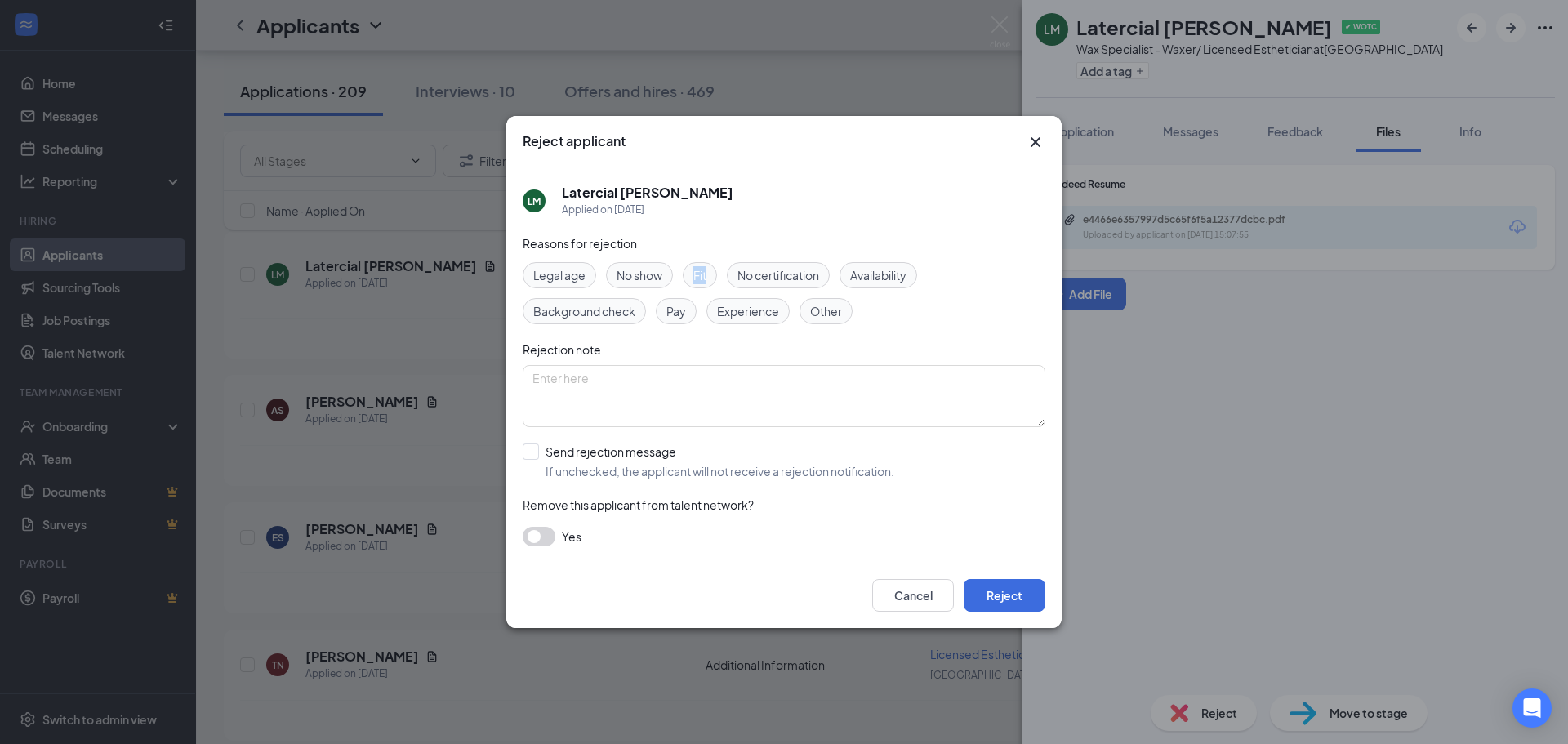
drag, startPoint x: 665, startPoint y: 277, endPoint x: 707, endPoint y: 269, distance: 42.8
click at [707, 269] on div "Legal age No show Fit No certification Availability Background check Pay Experi…" at bounding box center [784, 293] width 523 height 62
click at [706, 269] on span "Fit" at bounding box center [700, 276] width 13 height 18
click at [990, 594] on button "Reject" at bounding box center [1004, 595] width 82 height 32
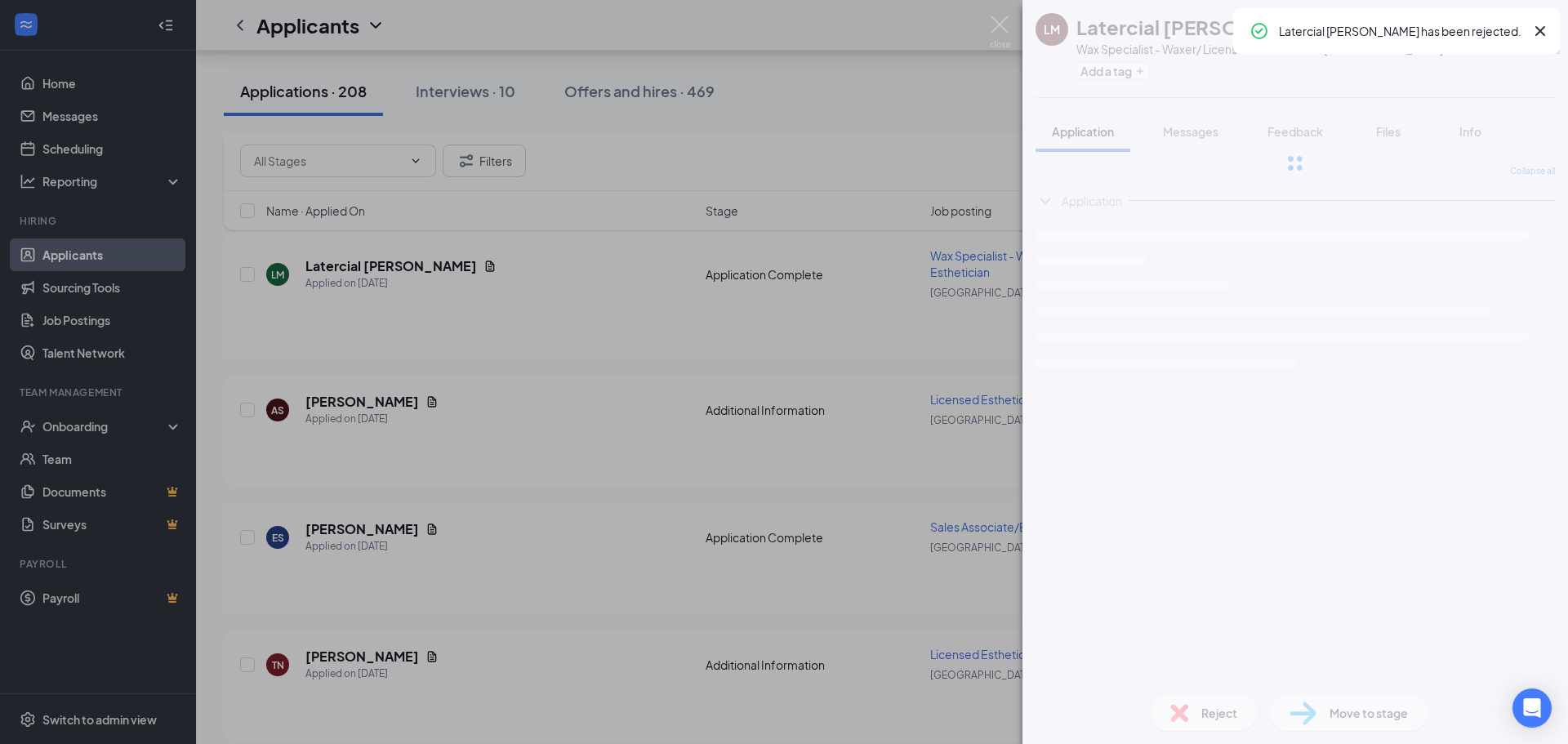
click at [431, 467] on div "LM Latercial [PERSON_NAME] ✔ WOTC Wax Specialist - Waxer/ Licensed Esthetician …" at bounding box center [784, 372] width 1568 height 744
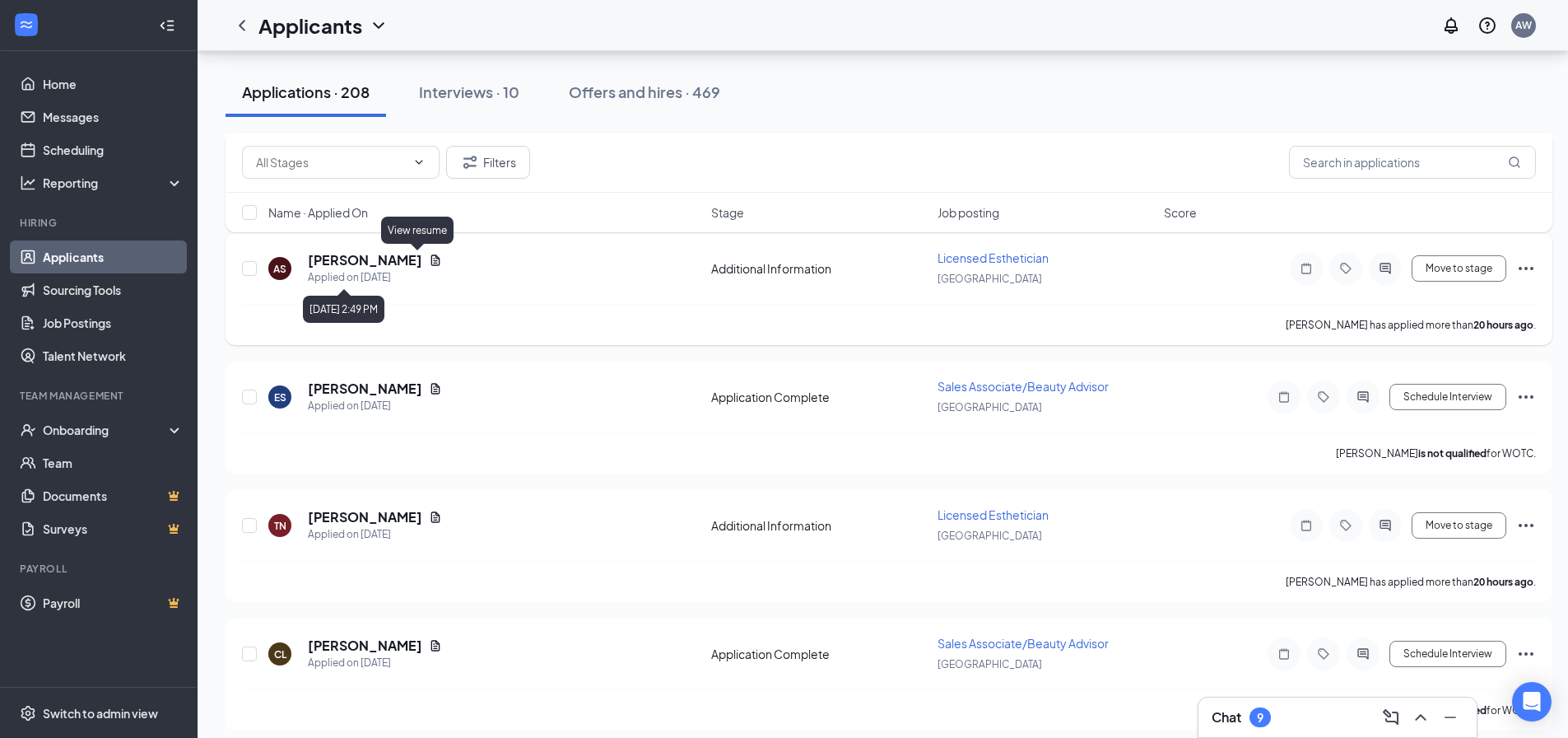
click at [429, 256] on icon "Document" at bounding box center [436, 260] width 13 height 13
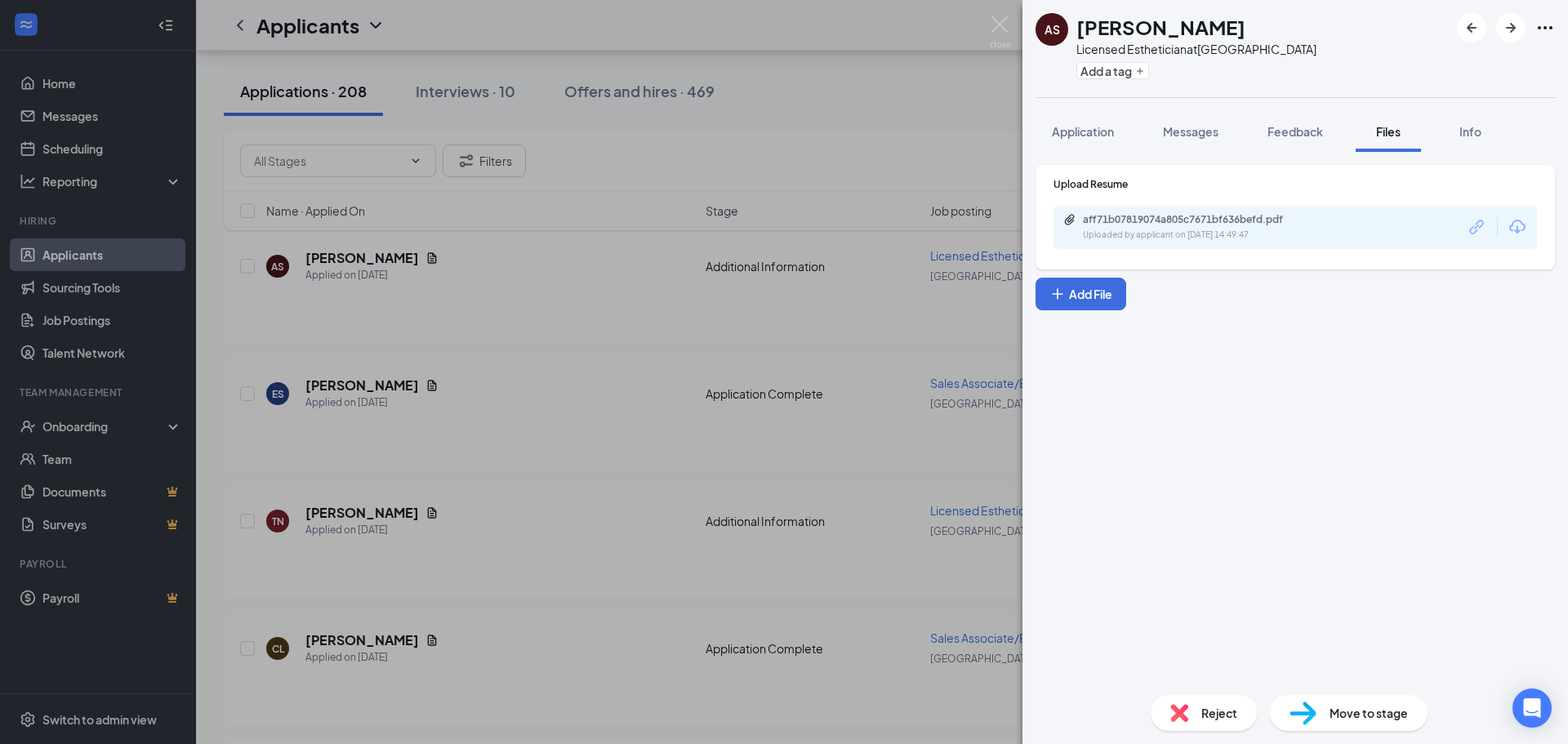
click at [1236, 201] on div "Upload Resume aff71b07819074a805c7671bf636befd.pdf Uploaded by applicant on [DA…" at bounding box center [1295, 213] width 484 height 72
click at [1213, 218] on div "aff71b07819074a805c7671bf636befd.pdf" at bounding box center [1197, 220] width 229 height 13
click at [1283, 712] on div "Move to stage" at bounding box center [1348, 713] width 157 height 36
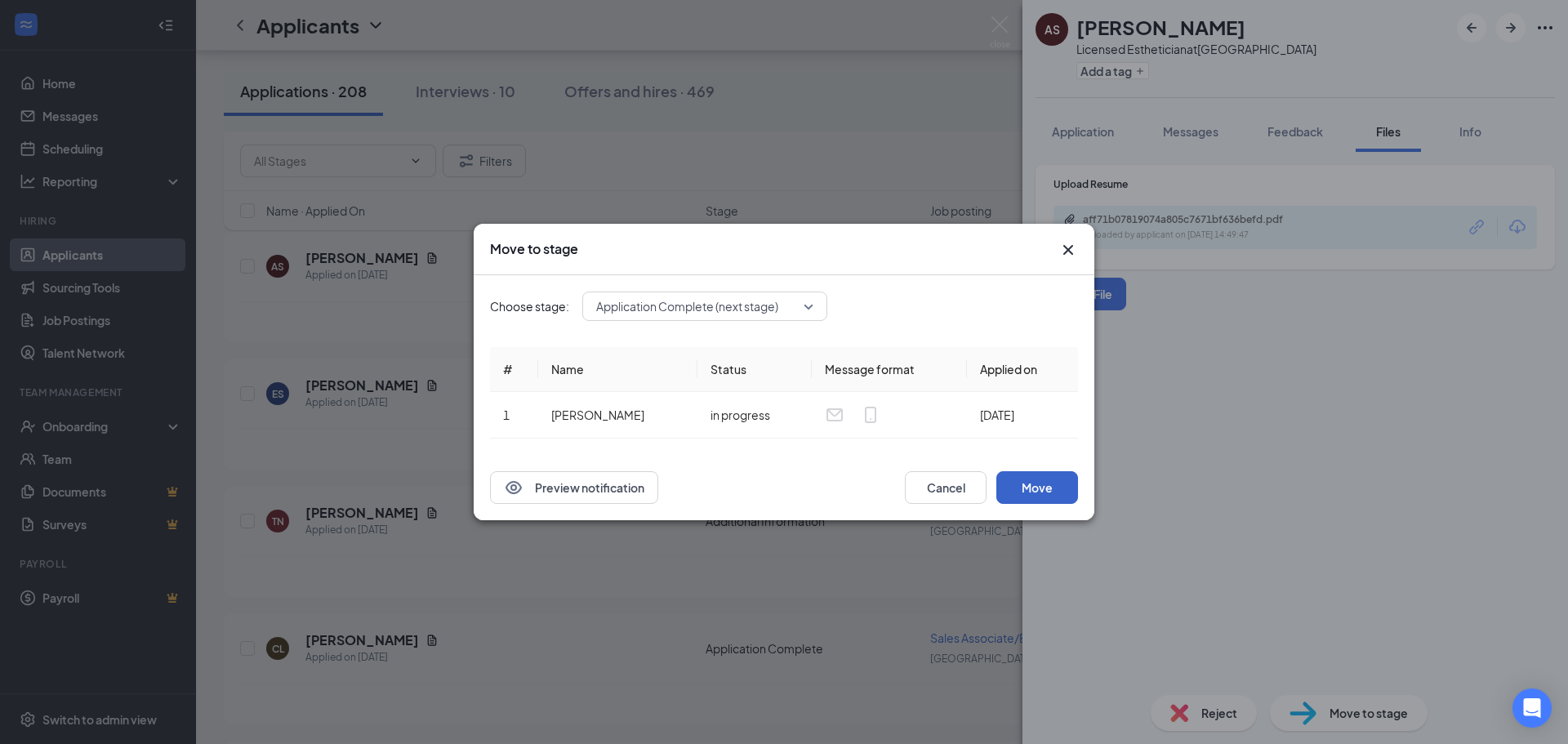
click at [1018, 478] on button "Move" at bounding box center [1038, 487] width 82 height 32
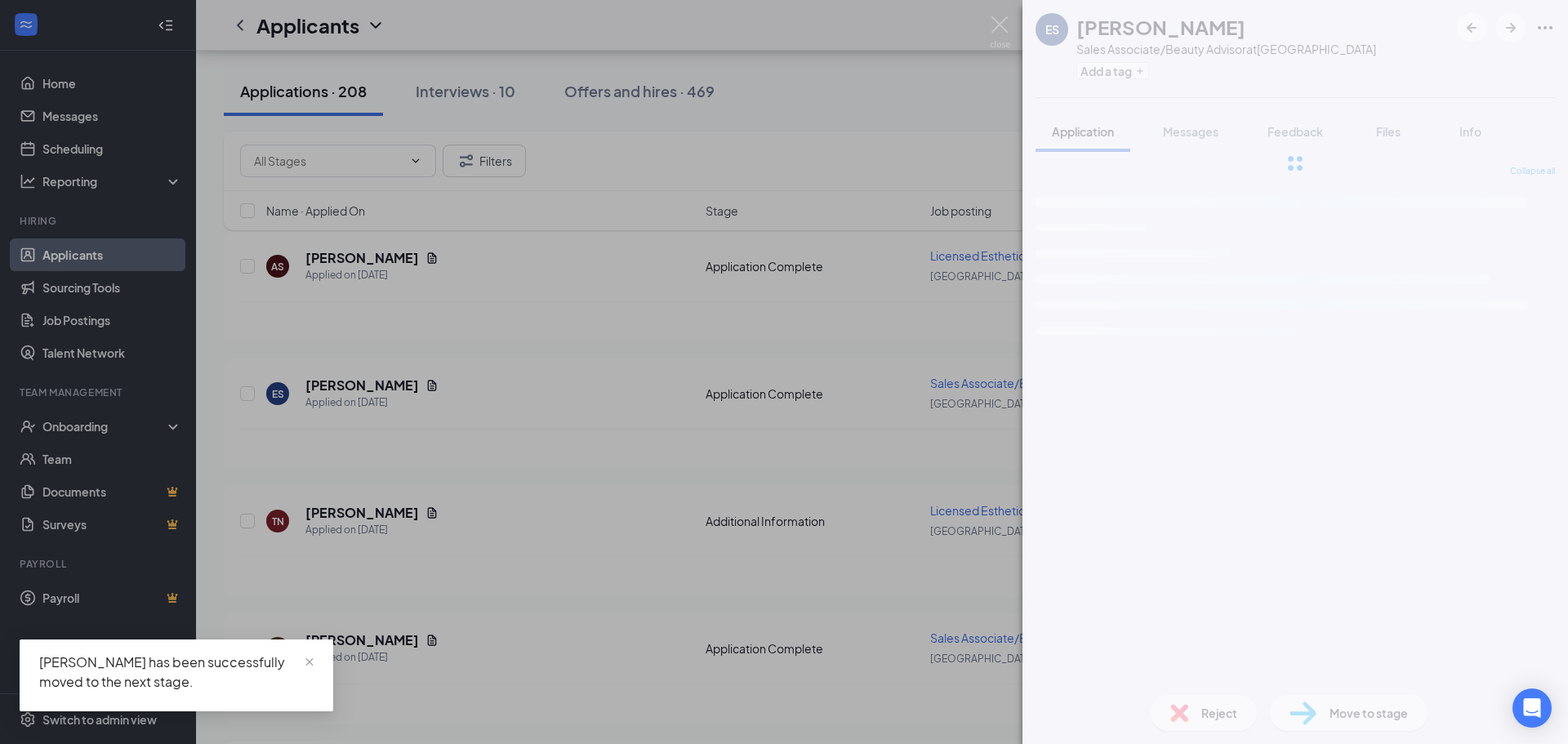
click at [733, 353] on div "ES [PERSON_NAME] Sales Associate/Beauty Advisor at [GEOGRAPHIC_DATA] Add a tag …" at bounding box center [784, 372] width 1568 height 744
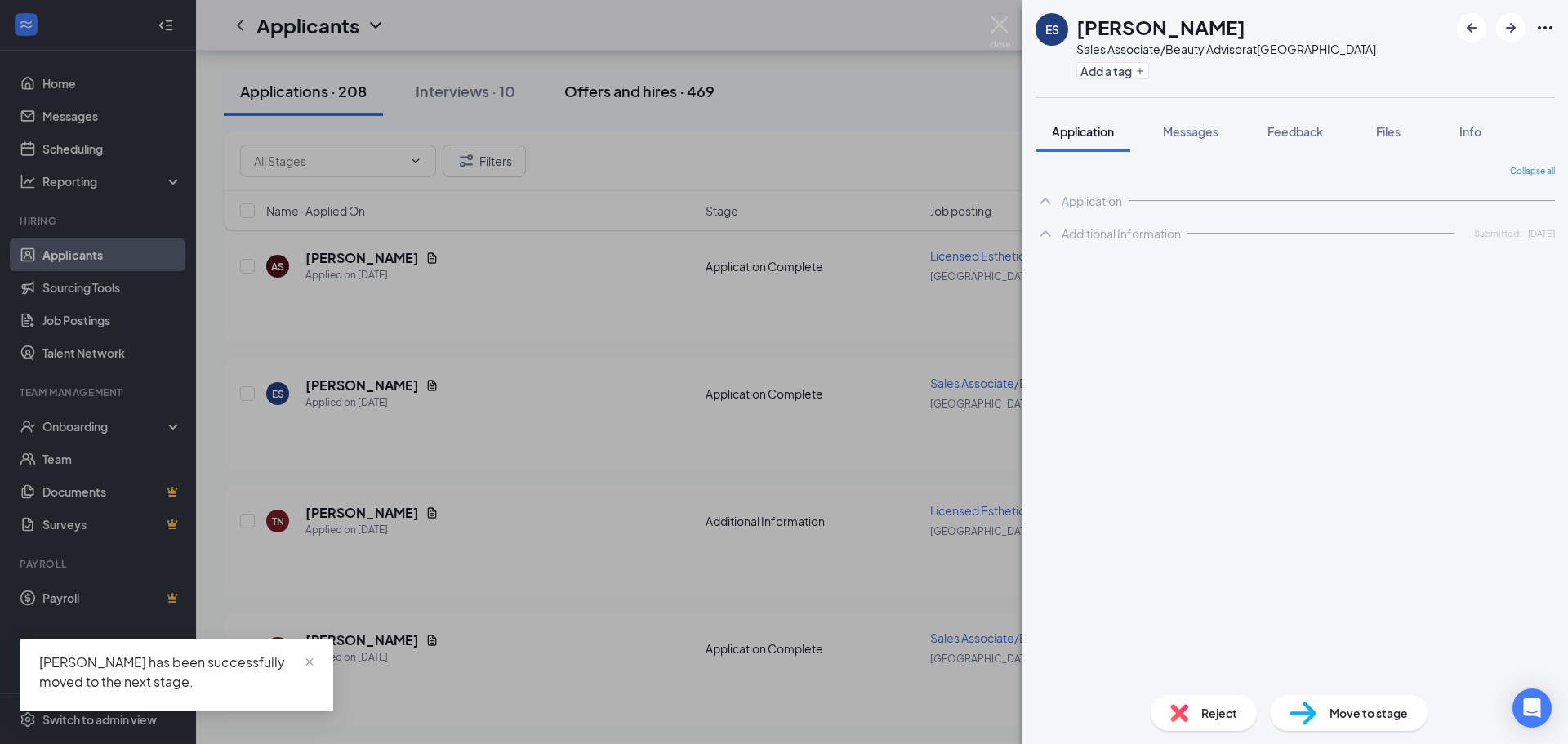
click at [465, 77] on button "Interviews · 10" at bounding box center [465, 91] width 132 height 49
click at [488, 99] on div "Interviews · 10" at bounding box center [465, 91] width 100 height 21
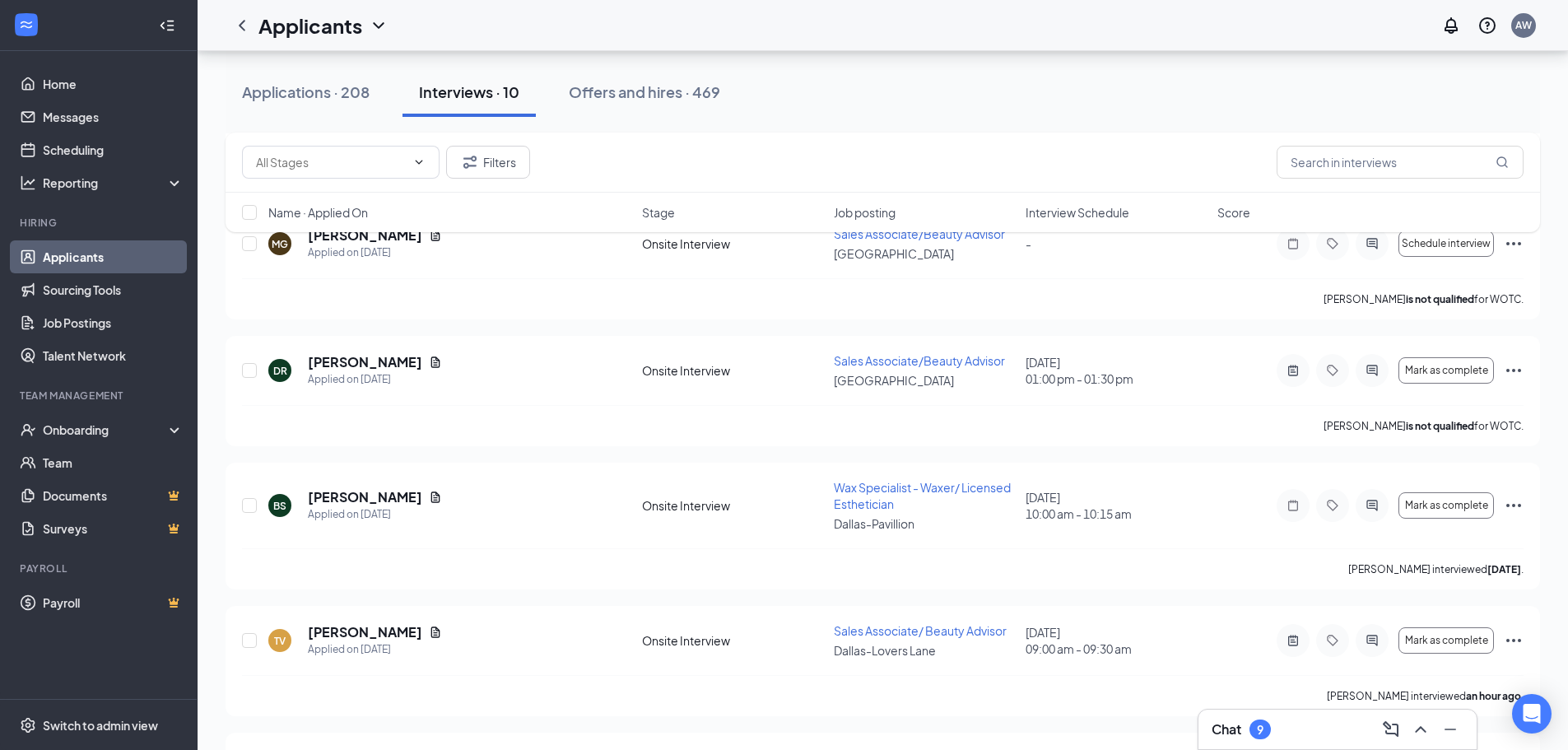
scroll to position [488, 0]
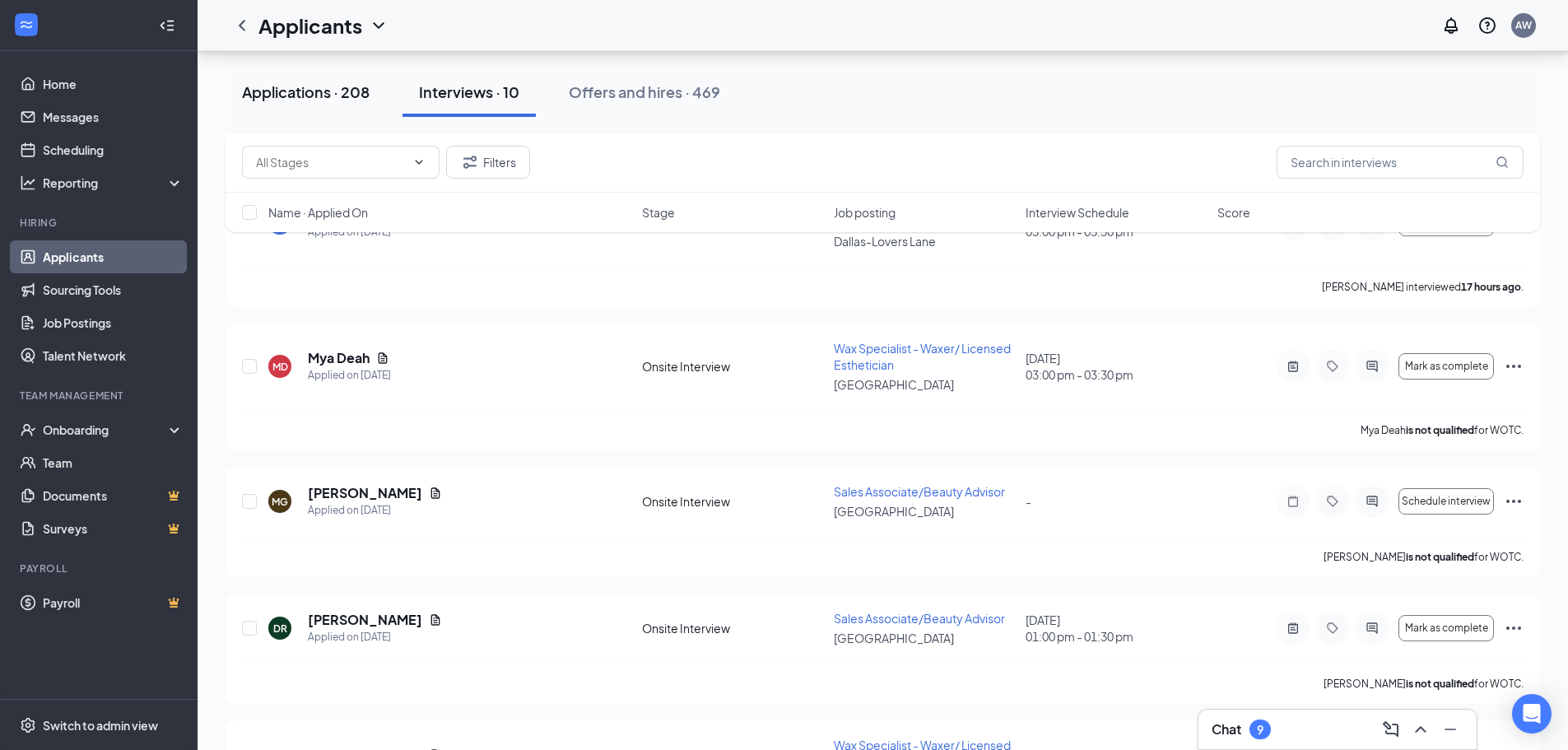
click at [274, 97] on div "Applications · 208" at bounding box center [306, 92] width 128 height 21
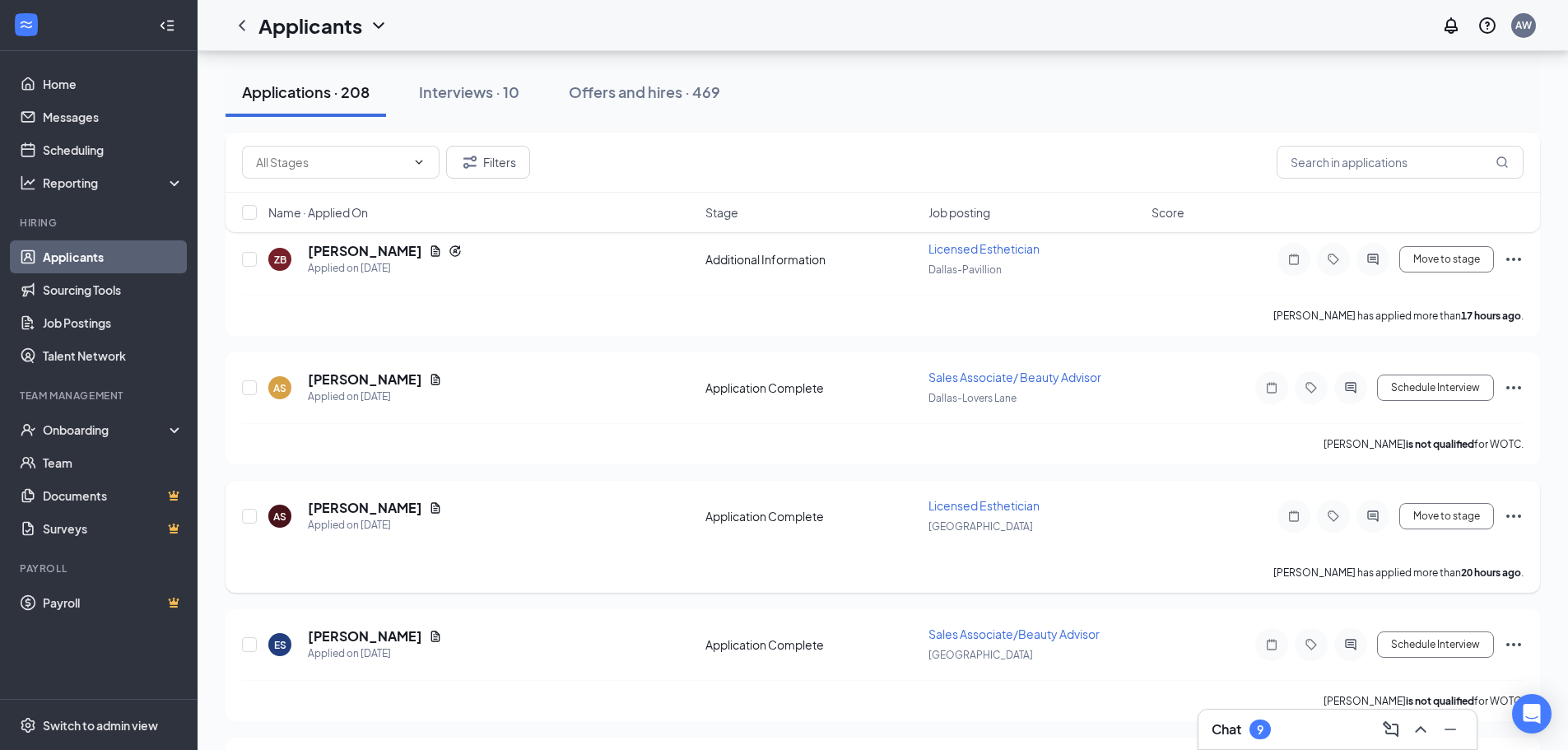
scroll to position [577, 0]
click at [1463, 526] on button "Move to stage" at bounding box center [1446, 515] width 95 height 26
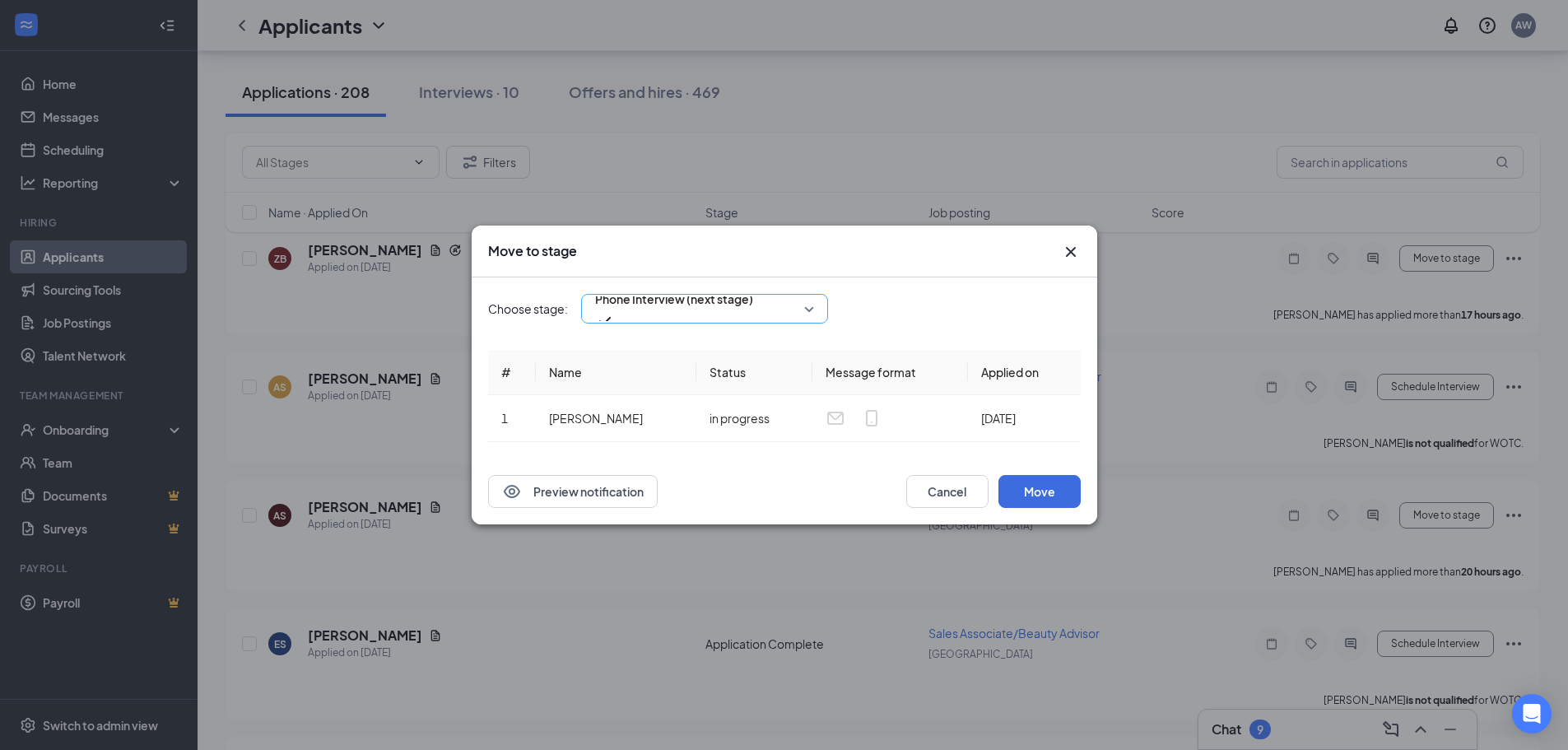
click at [753, 317] on span "Phone Interview (next stage)" at bounding box center [674, 308] width 158 height 45
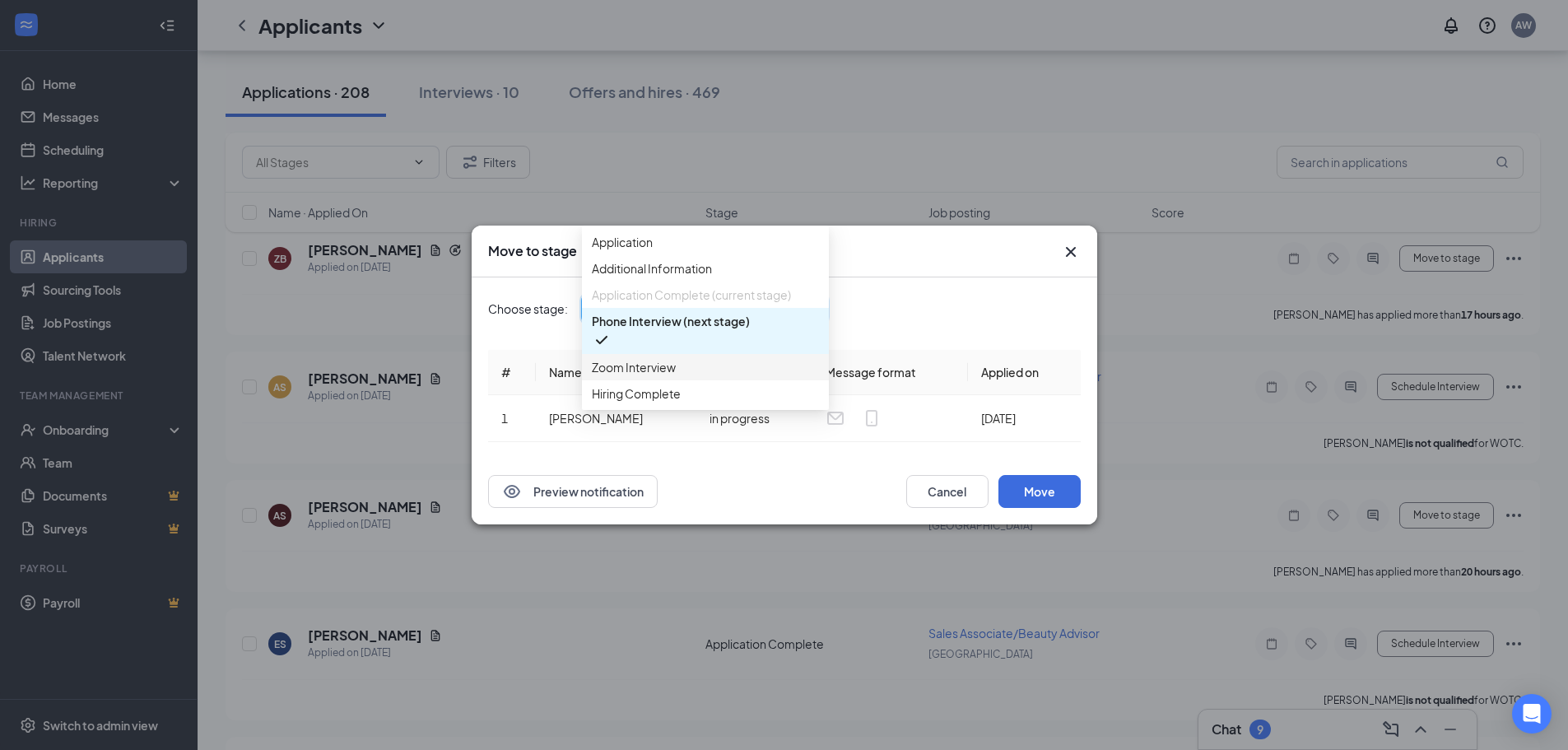
scroll to position [18, 0]
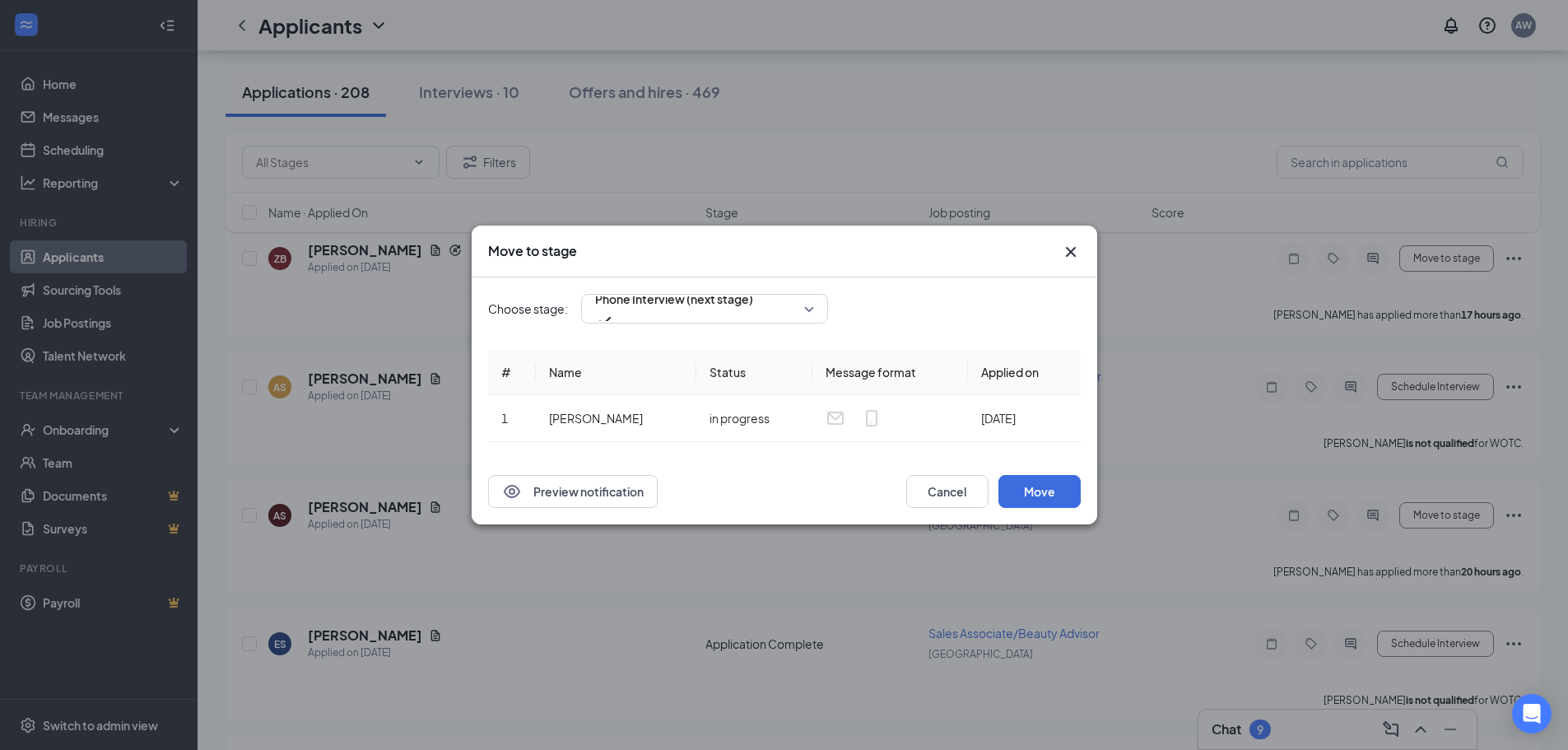
click at [1076, 257] on icon "Cross" at bounding box center [1071, 252] width 20 height 20
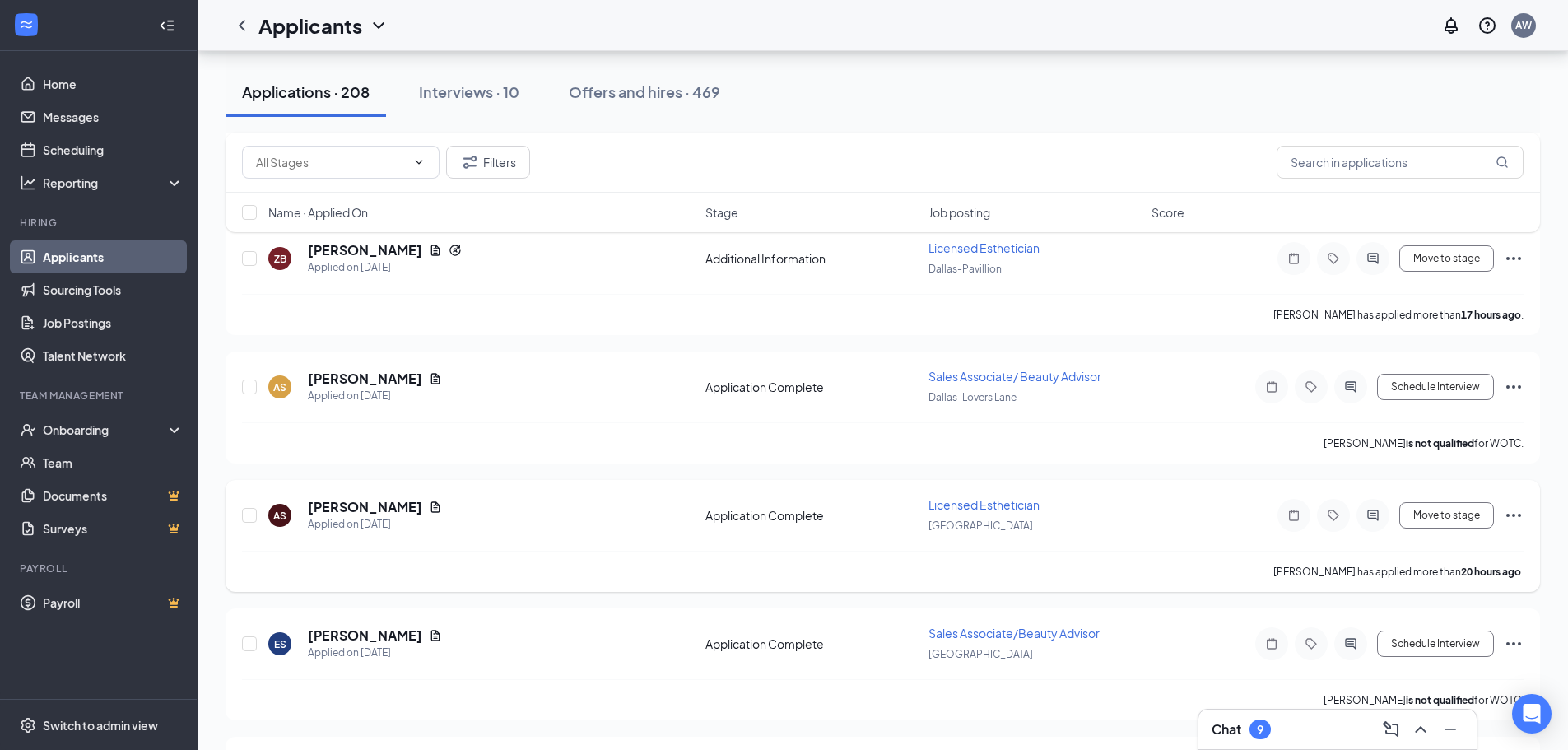
click at [1518, 513] on icon "Ellipses" at bounding box center [1514, 516] width 20 height 20
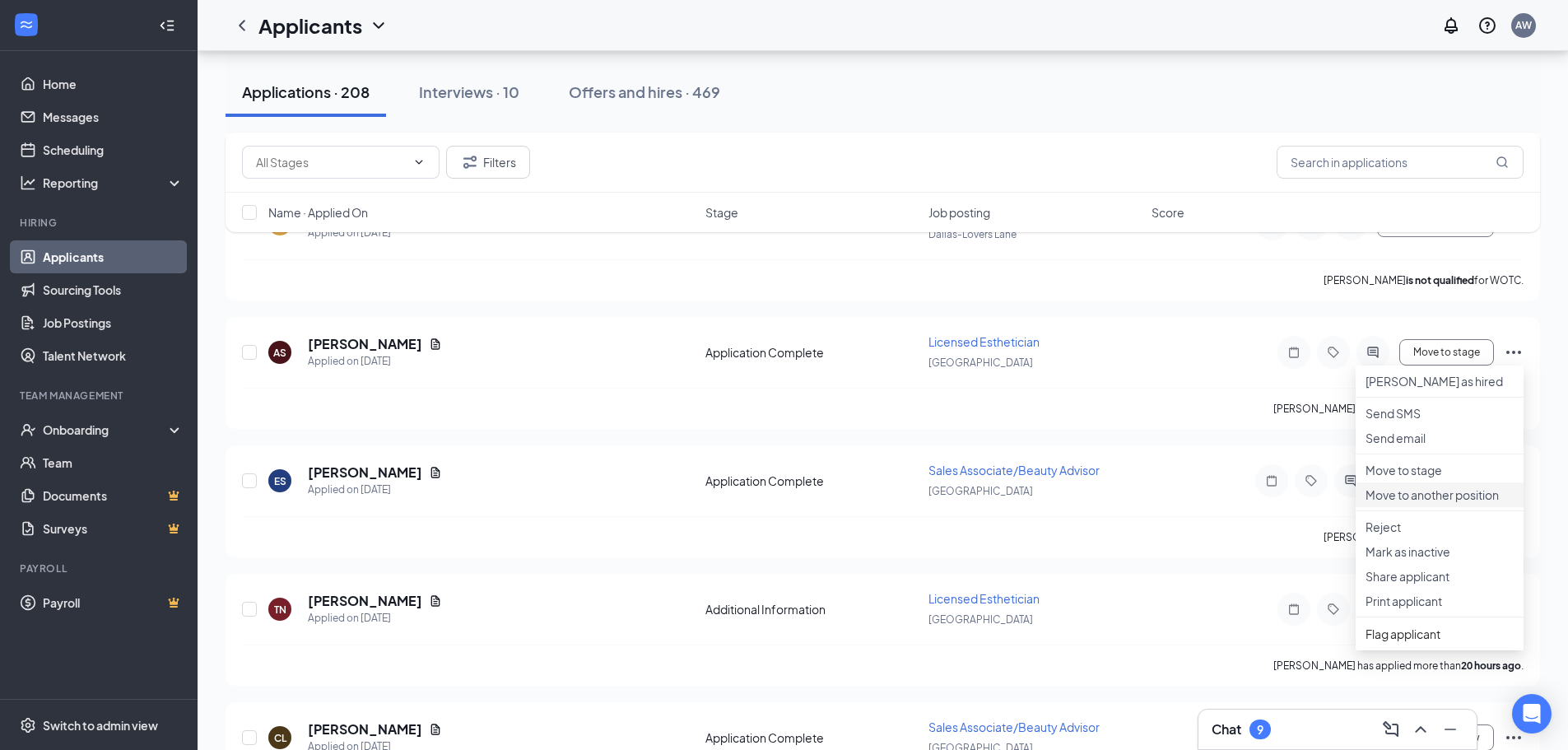
scroll to position [742, 0]
click at [1427, 501] on p "Move to another position" at bounding box center [1440, 494] width 149 height 17
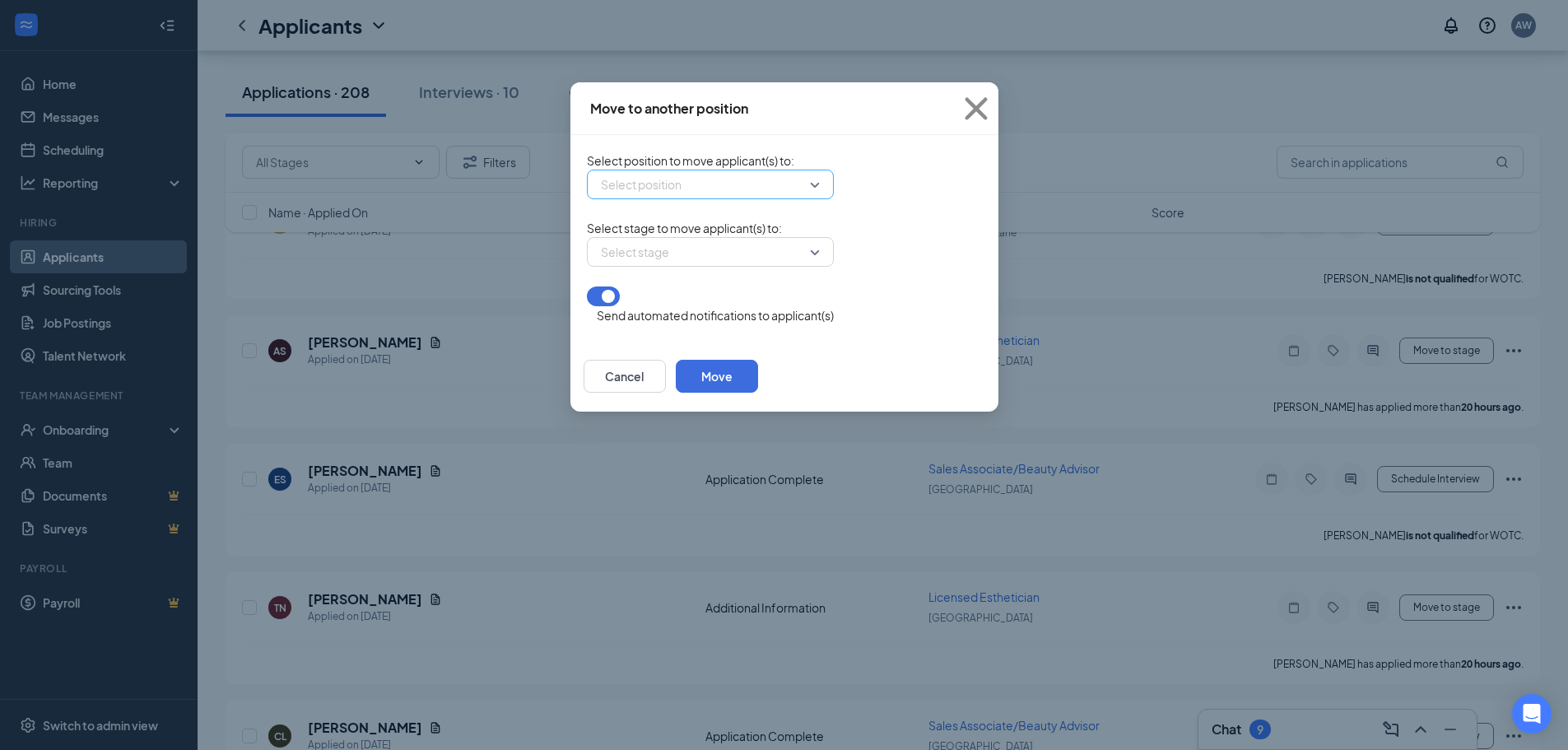
click at [630, 199] on div "Select position" at bounding box center [710, 184] width 247 height 29
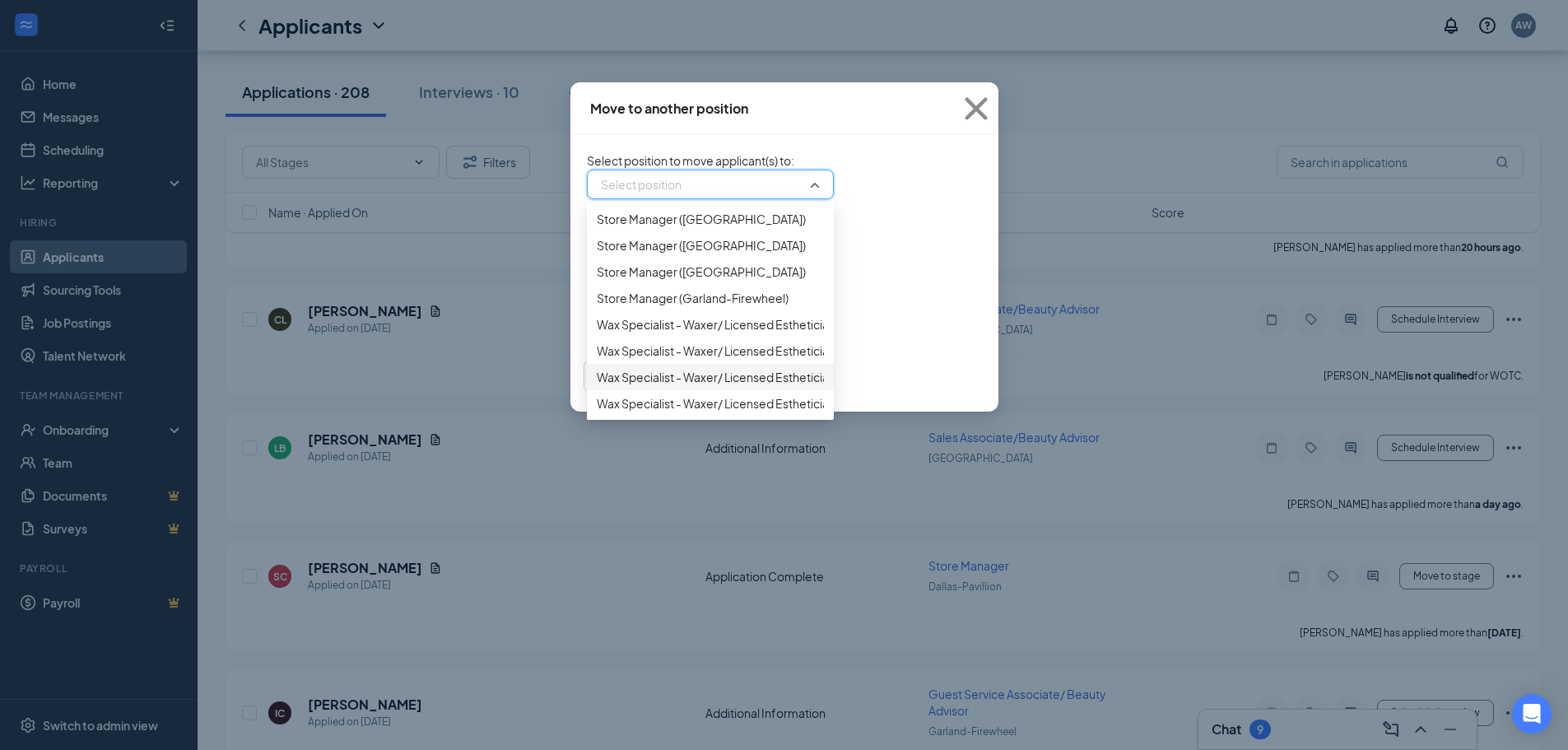
scroll to position [1400, 0]
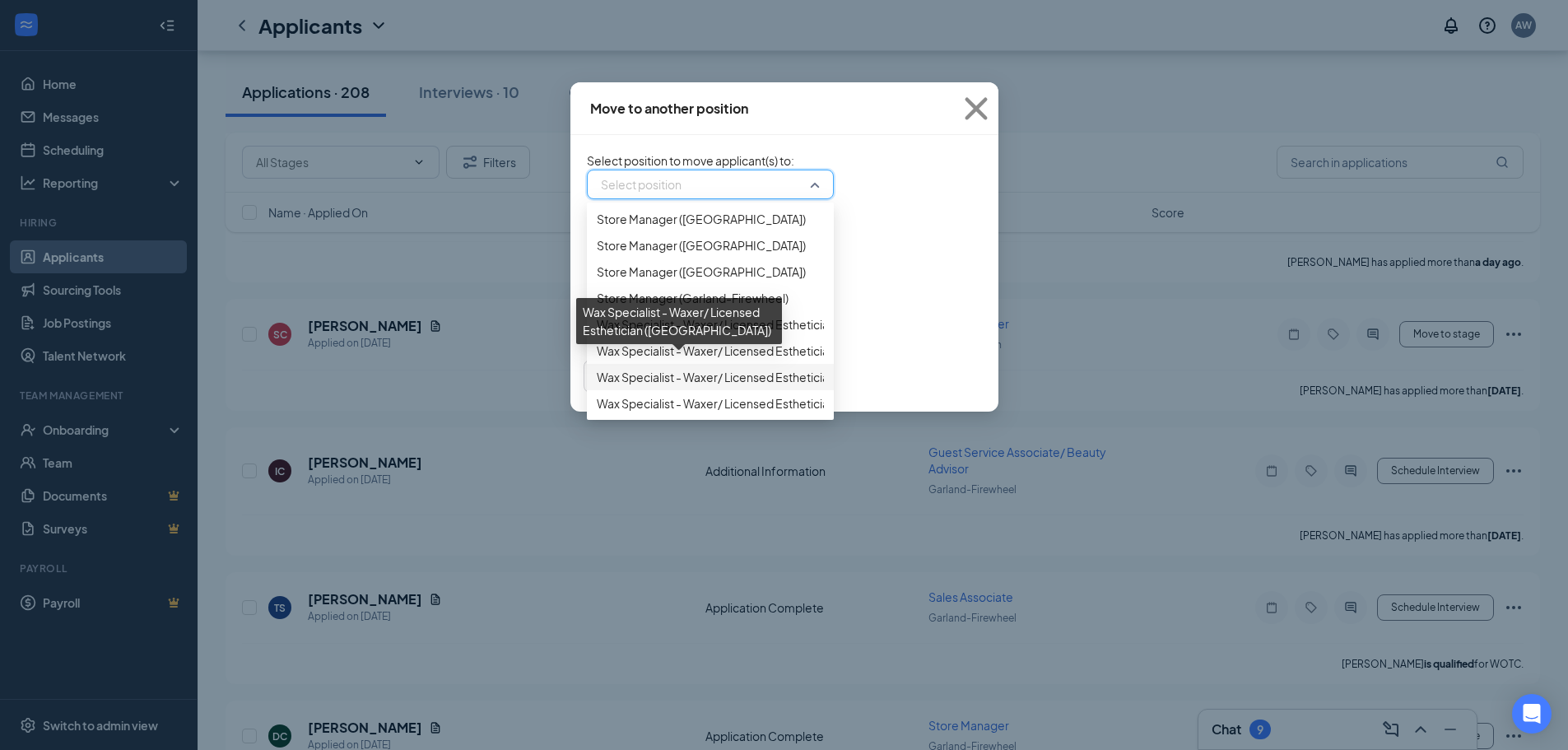
click at [677, 376] on span "Wax Specialist - Waxer/ Licensed Esthetician ([GEOGRAPHIC_DATA])" at bounding box center [780, 377] width 367 height 18
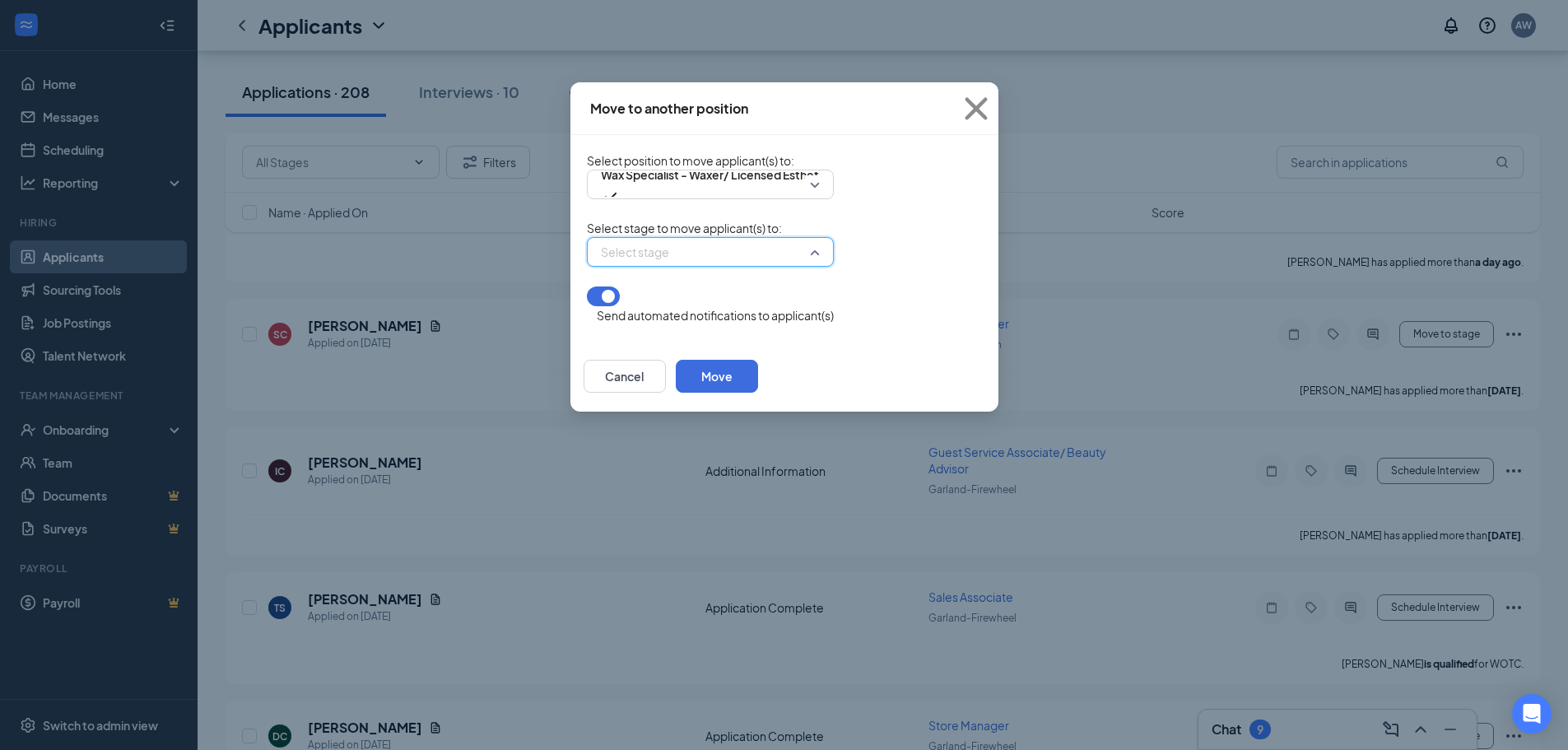
drag, startPoint x: 637, startPoint y: 261, endPoint x: 630, endPoint y: 267, distance: 9.2
click at [636, 262] on input "search" at bounding box center [704, 251] width 216 height 28
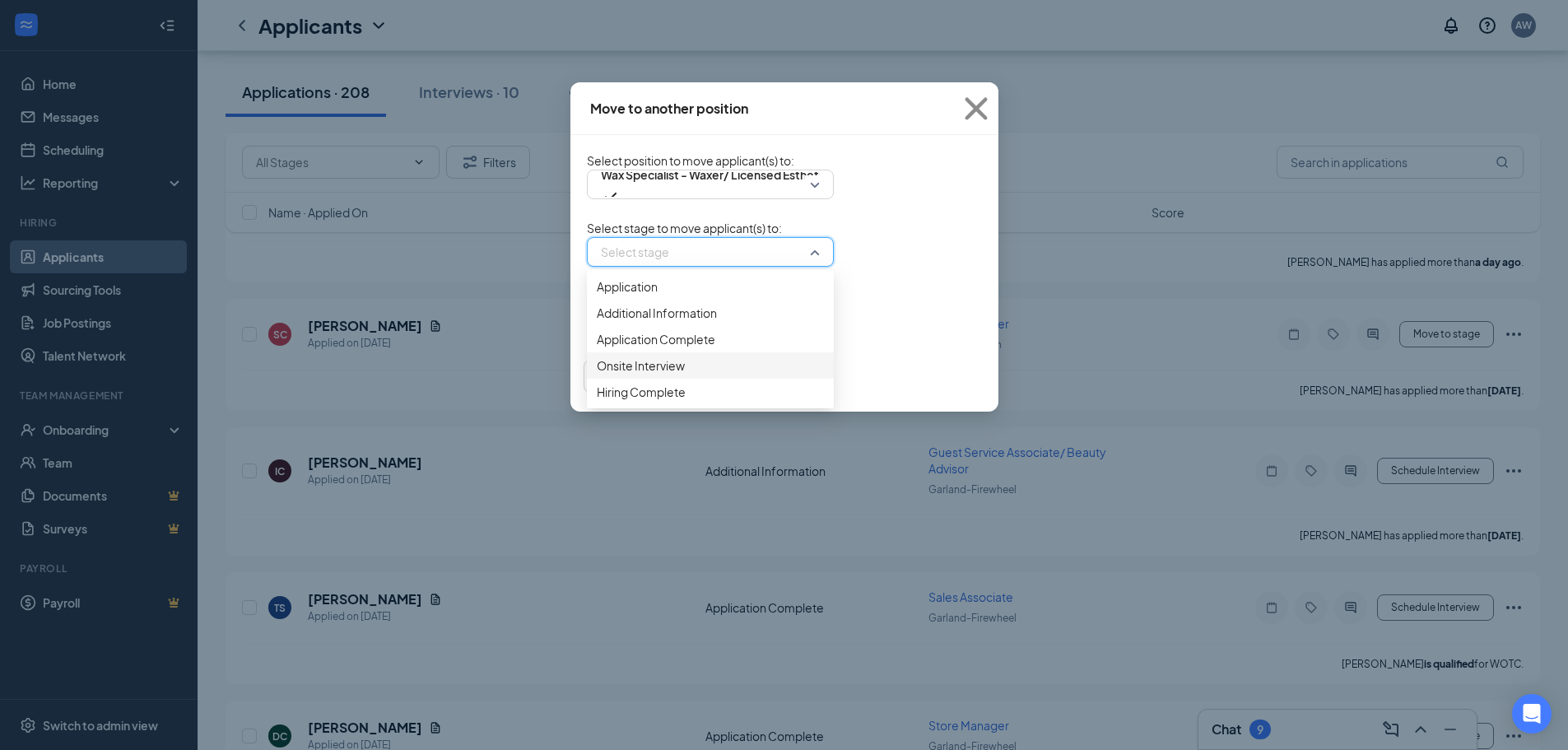
click at [624, 375] on span "Onsite Interview" at bounding box center [710, 366] width 227 height 18
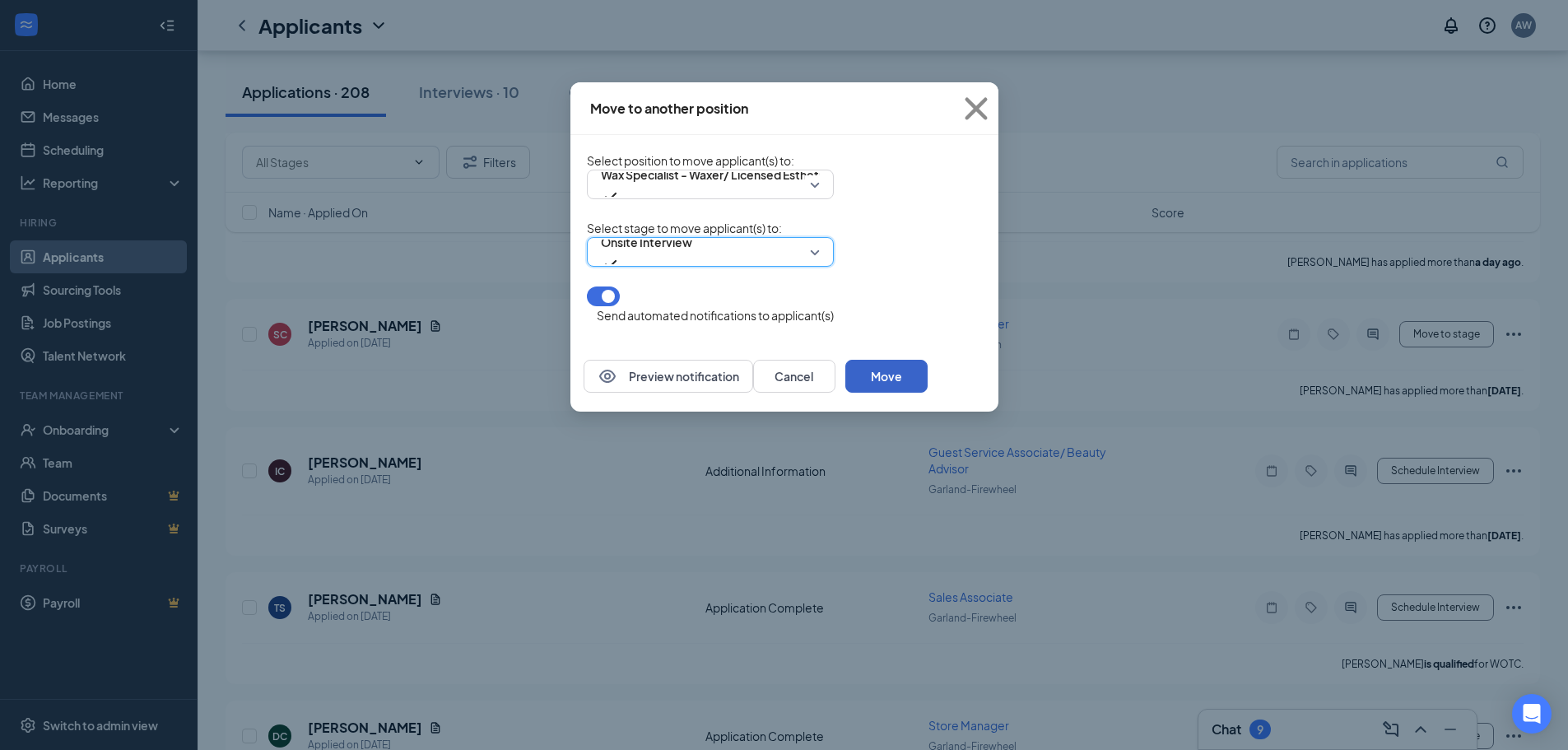
click at [928, 367] on button "Move" at bounding box center [886, 376] width 82 height 33
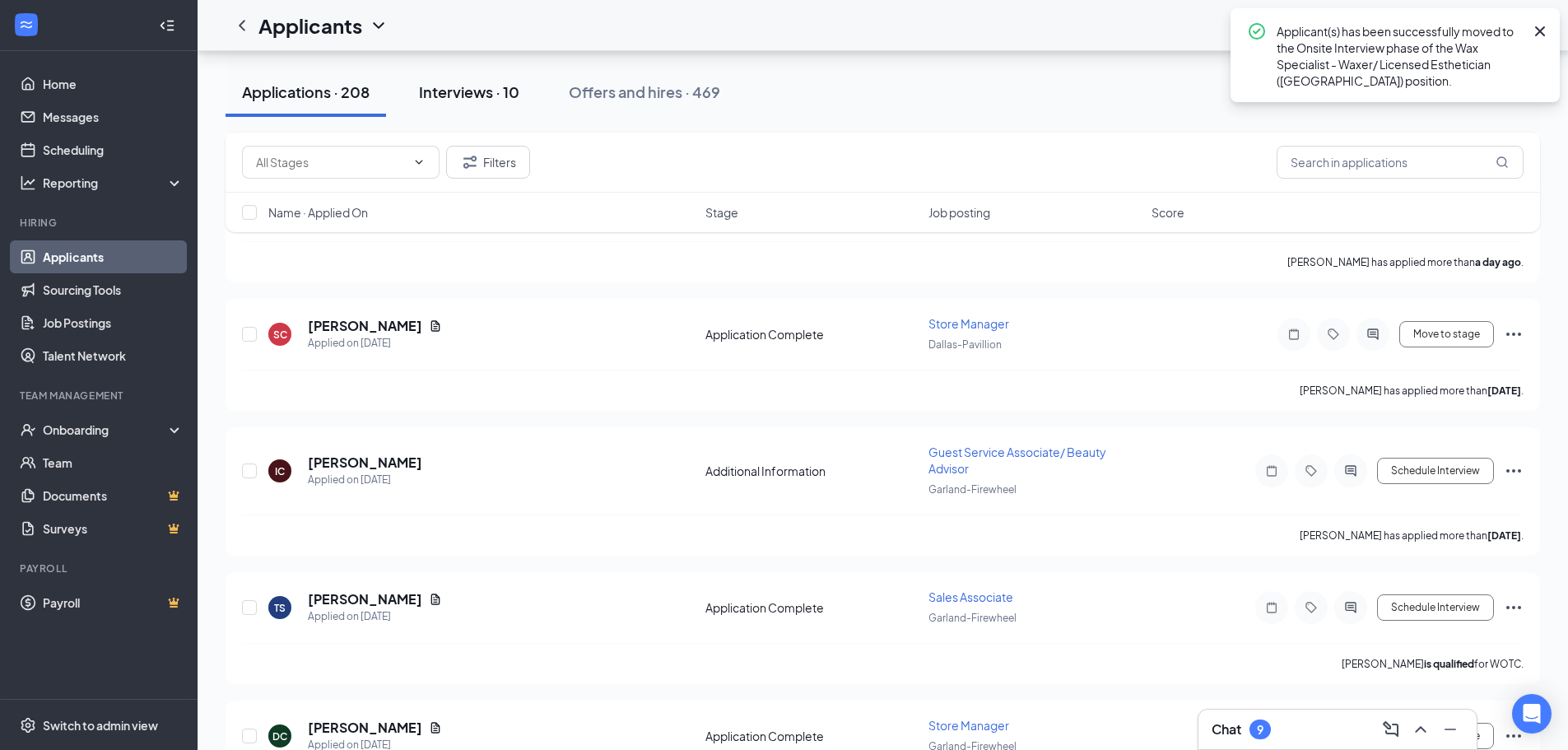
click at [460, 103] on button "Interviews · 10" at bounding box center [469, 92] width 133 height 50
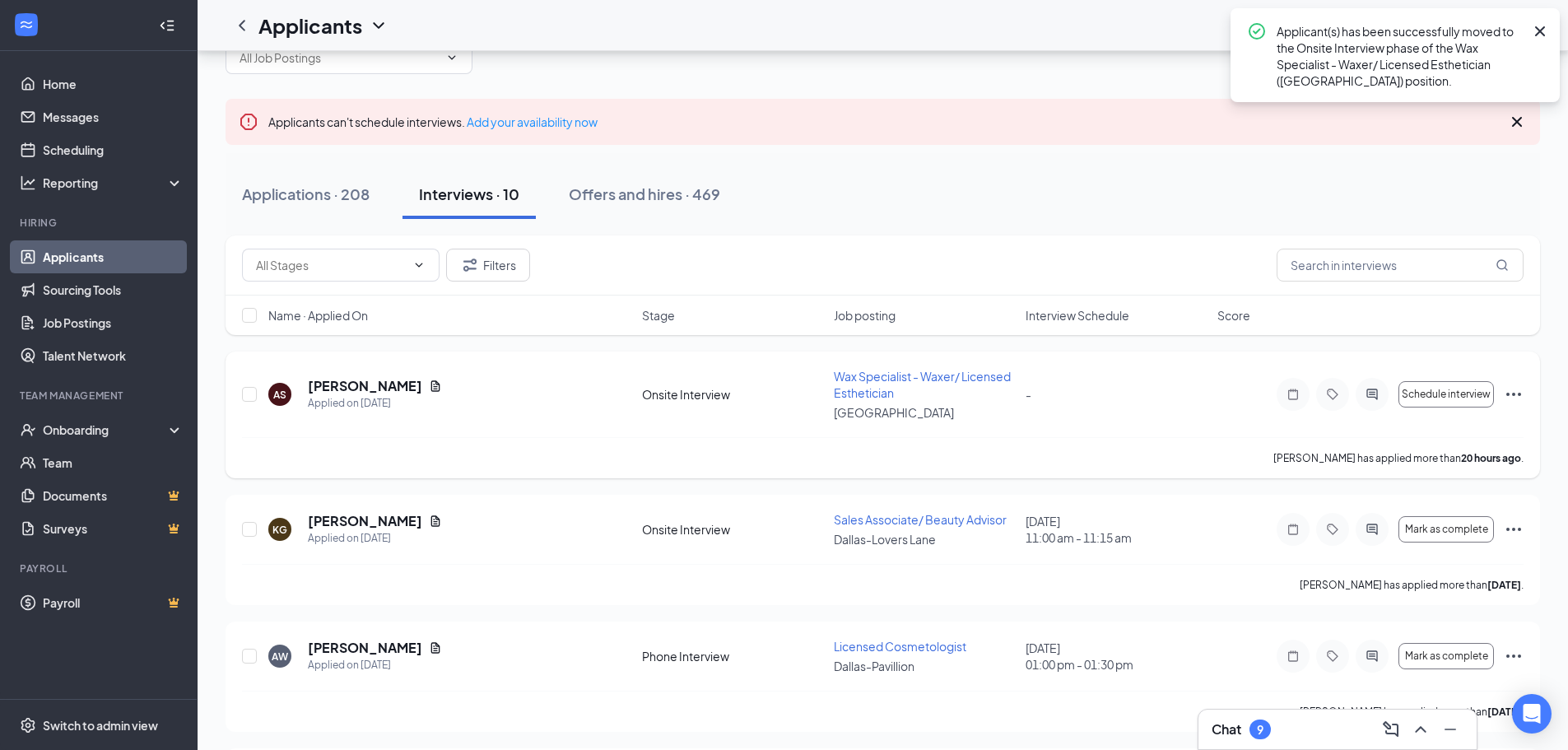
scroll to position [165, 0]
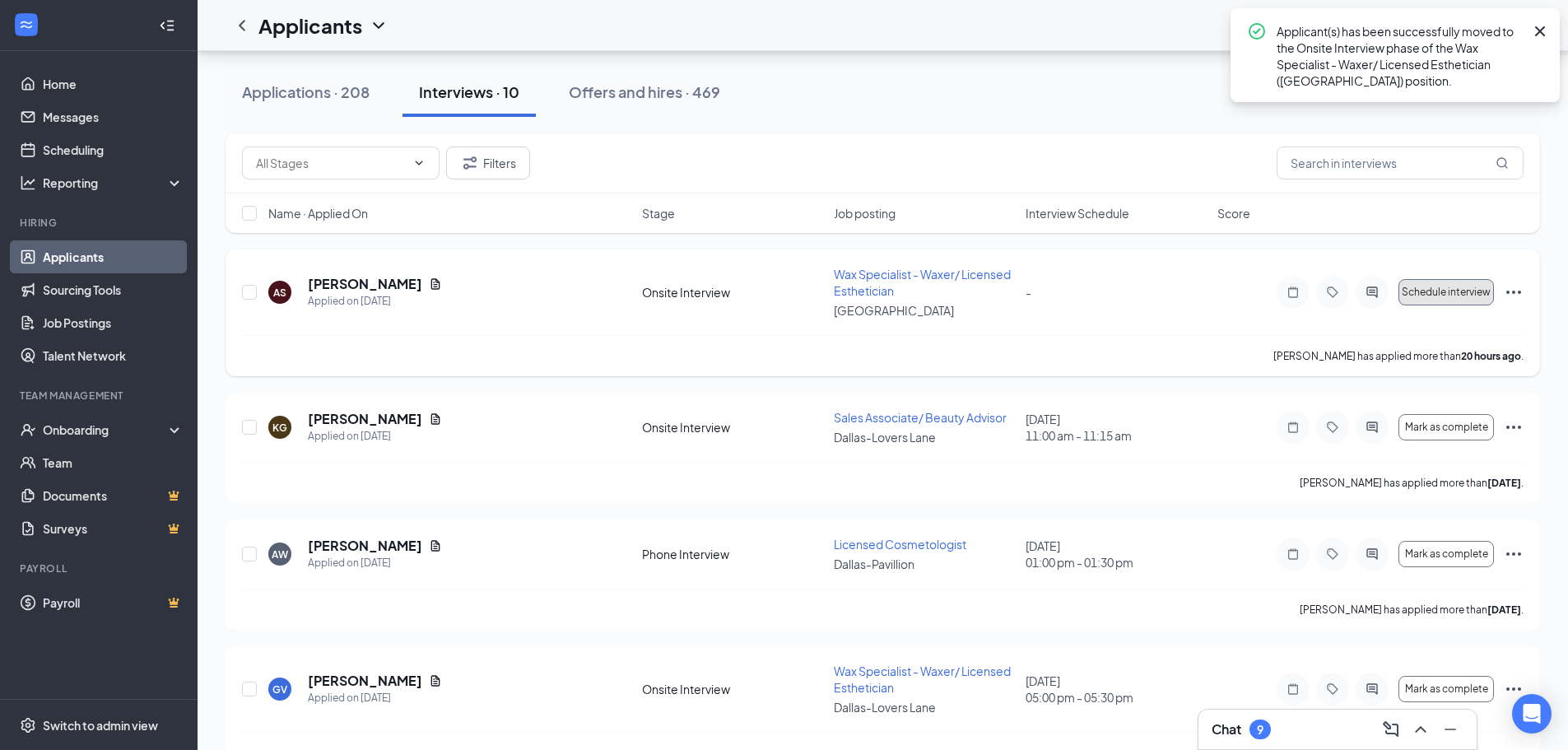
click at [1472, 287] on span "Schedule interview" at bounding box center [1446, 292] width 89 height 12
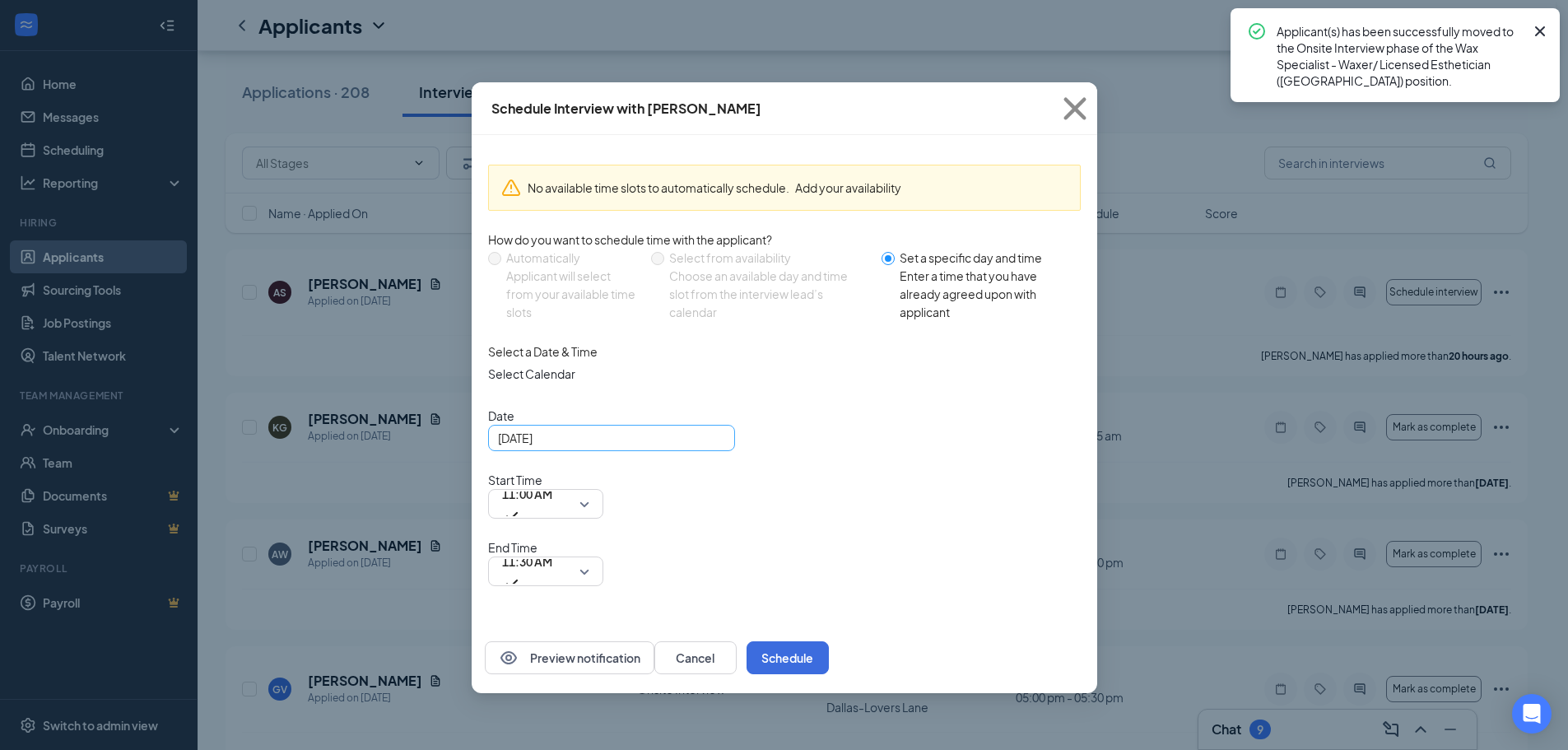
click at [633, 448] on input "[DATE]" at bounding box center [609, 438] width 224 height 18
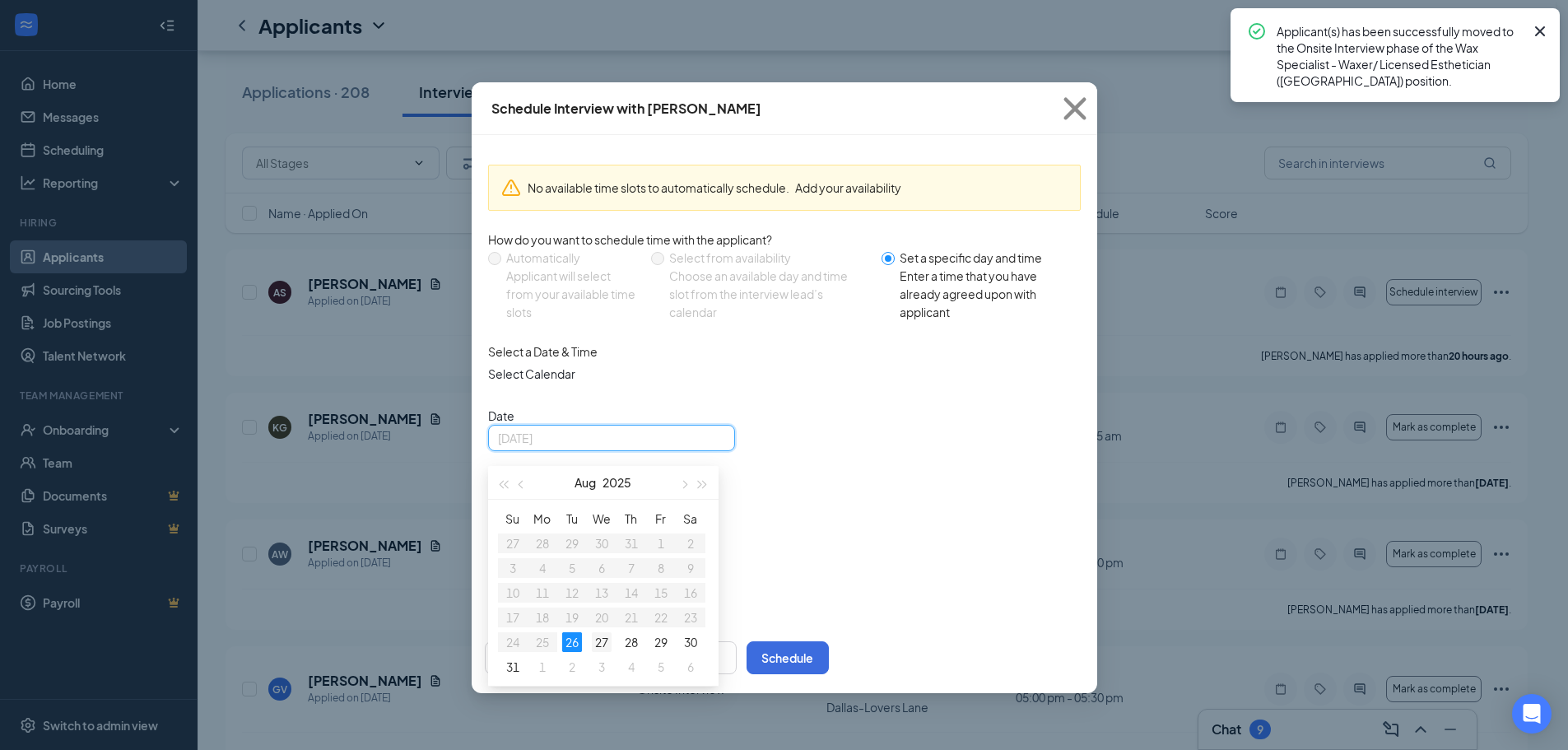
type input "[DATE]"
click at [601, 653] on div "27" at bounding box center [602, 642] width 20 height 20
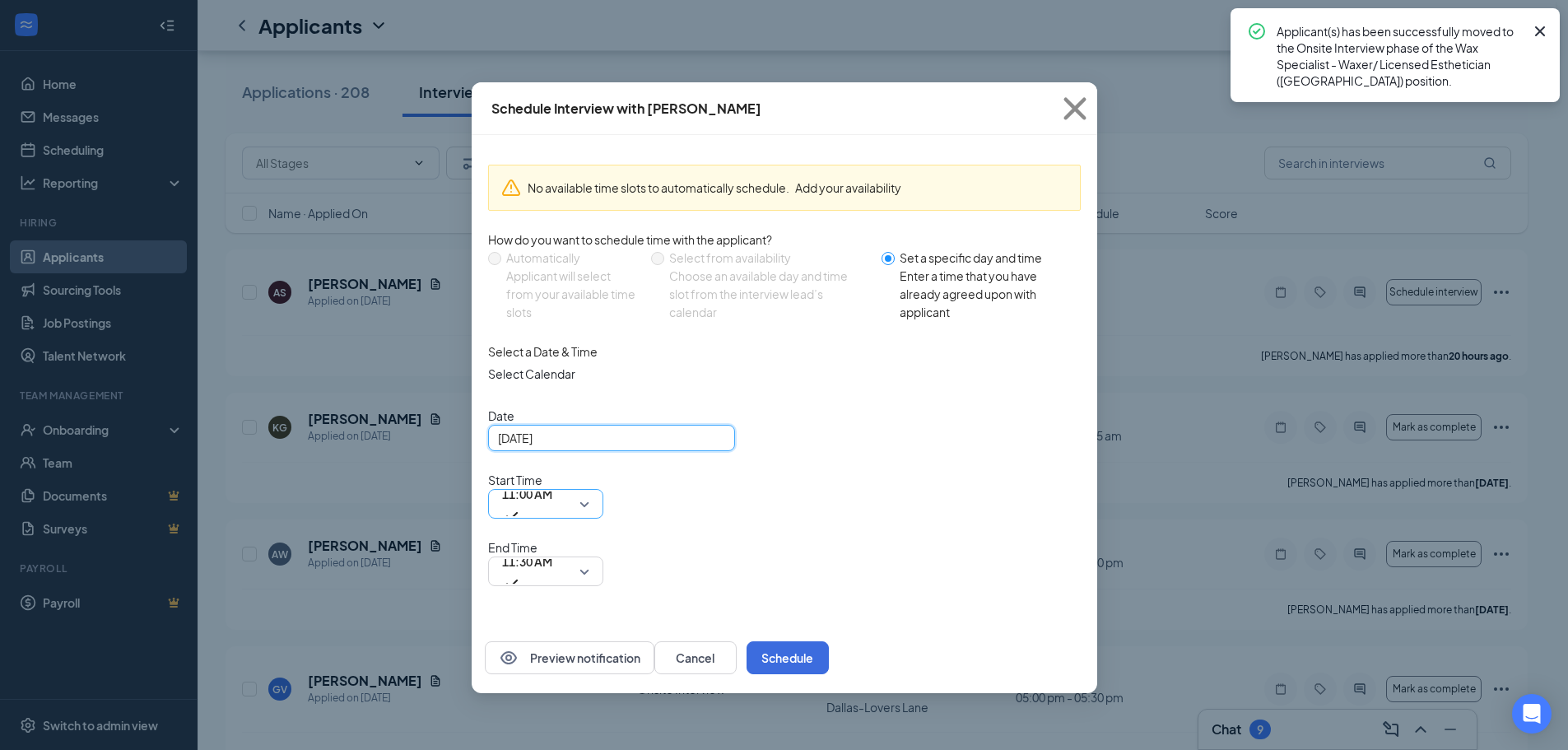
click at [552, 482] on span "11:00 AM" at bounding box center [527, 494] width 50 height 24
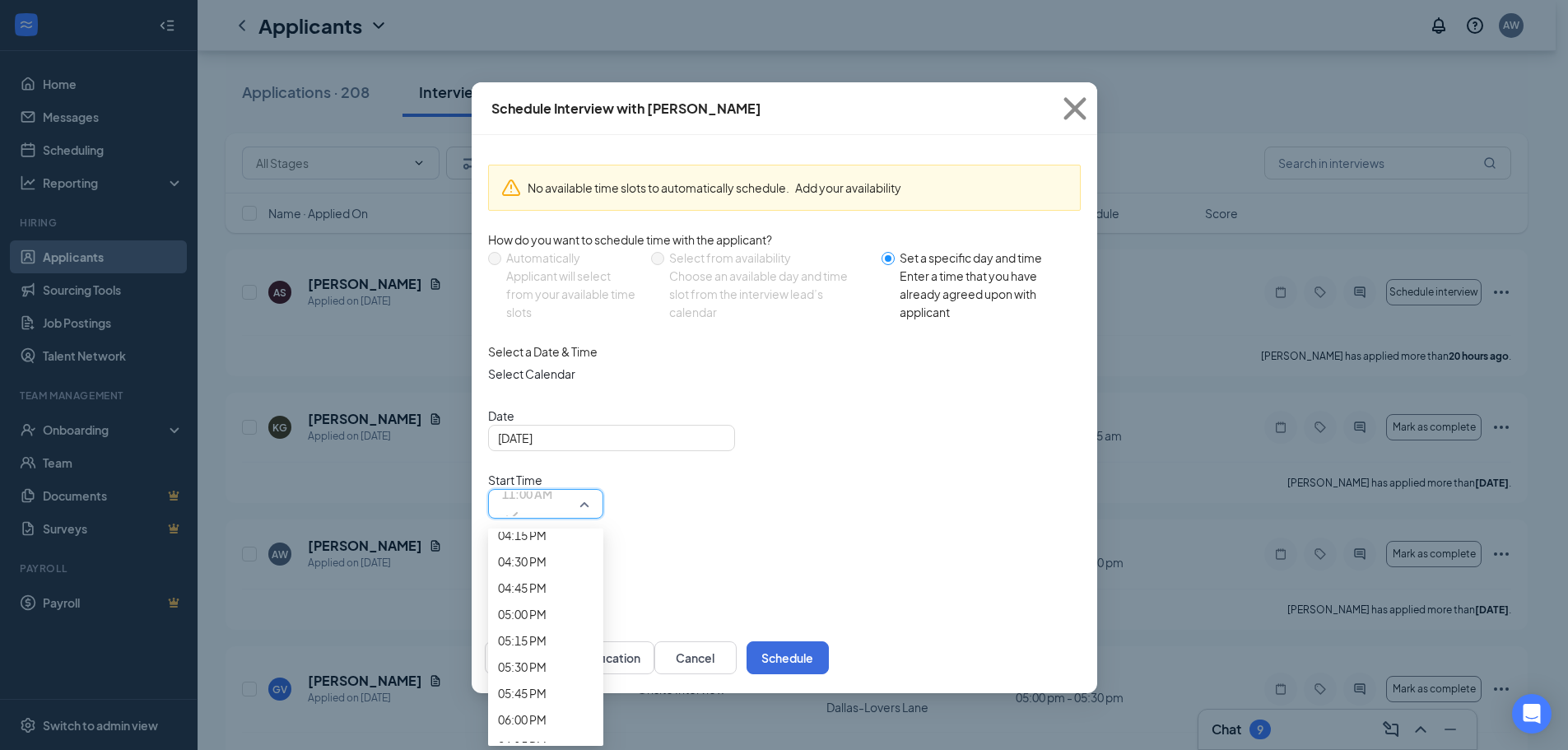
scroll to position [2155, 0]
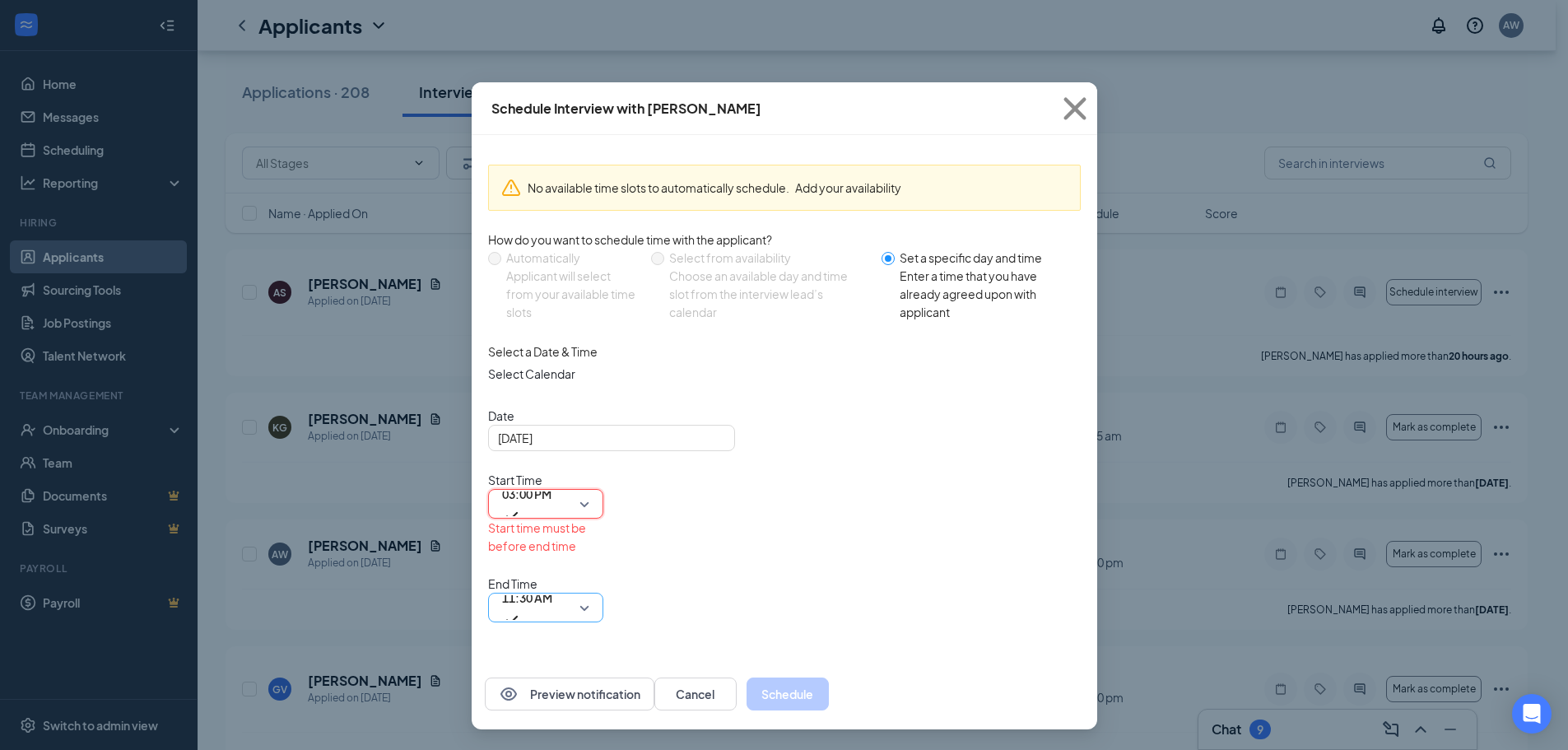
click at [552, 585] on span "11:30 AM" at bounding box center [527, 607] width 50 height 45
click at [546, 81] on span "03:30 PM" at bounding box center [522, 73] width 49 height 18
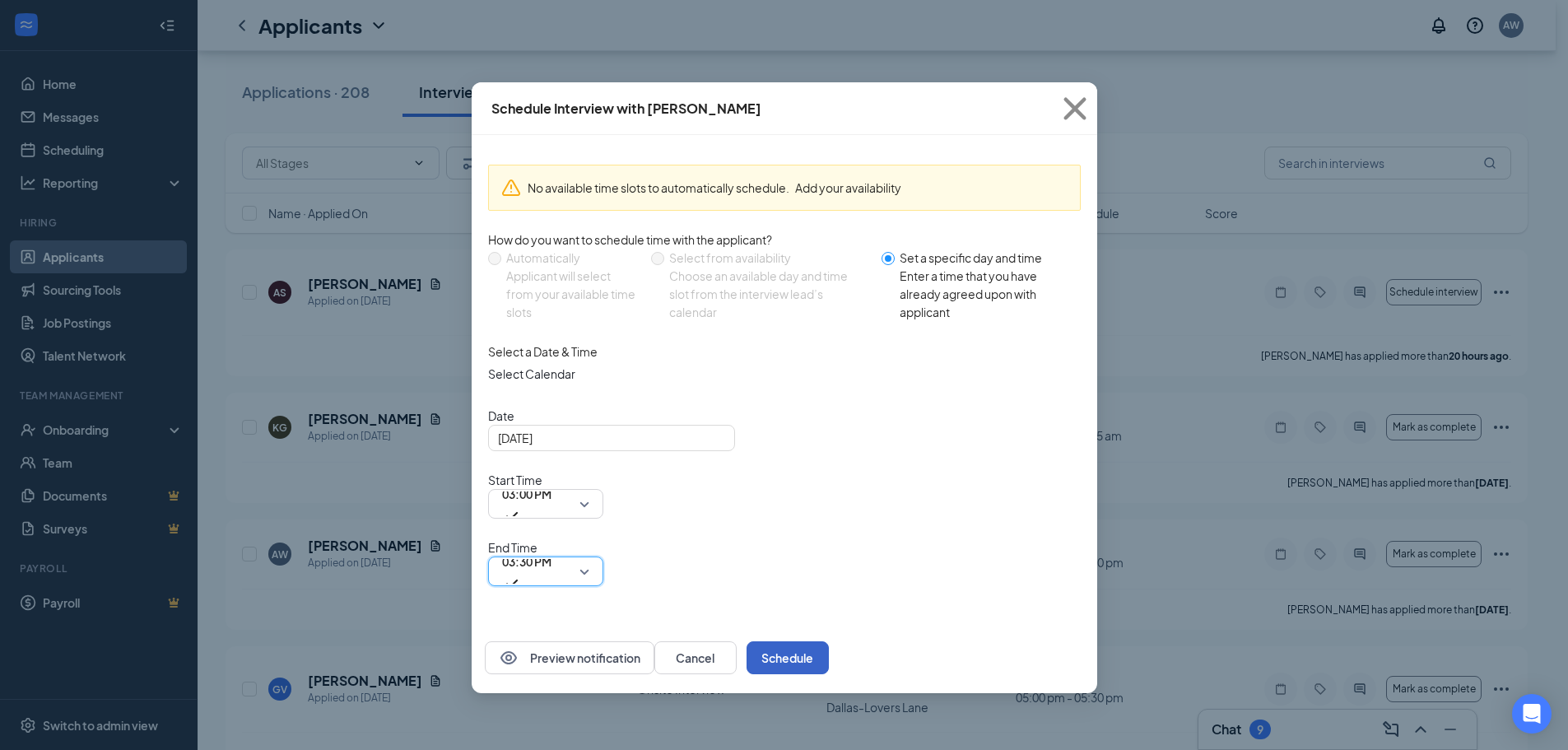
click at [829, 642] on button "Schedule" at bounding box center [788, 658] width 82 height 33
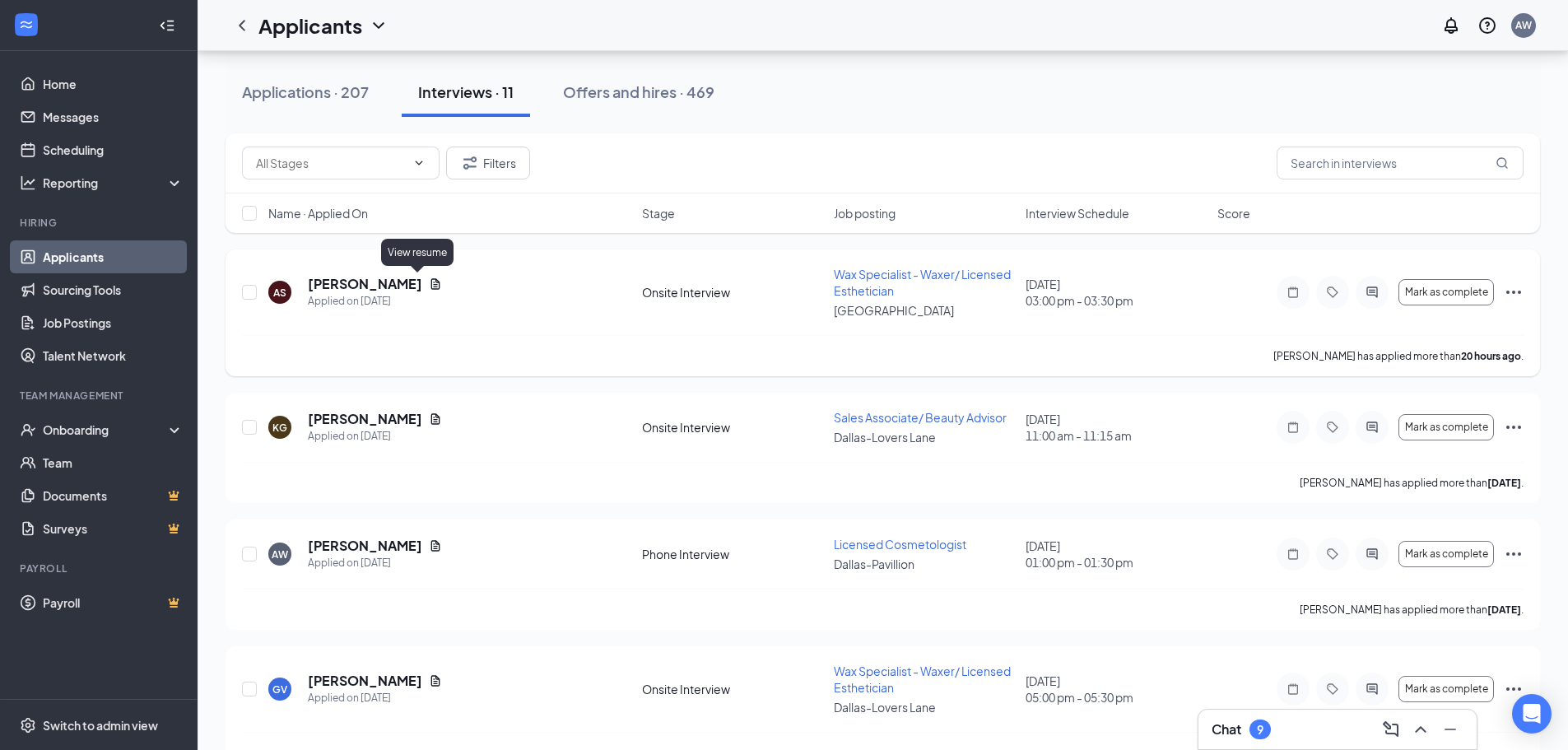
click at [431, 286] on icon "Document" at bounding box center [436, 284] width 9 height 11
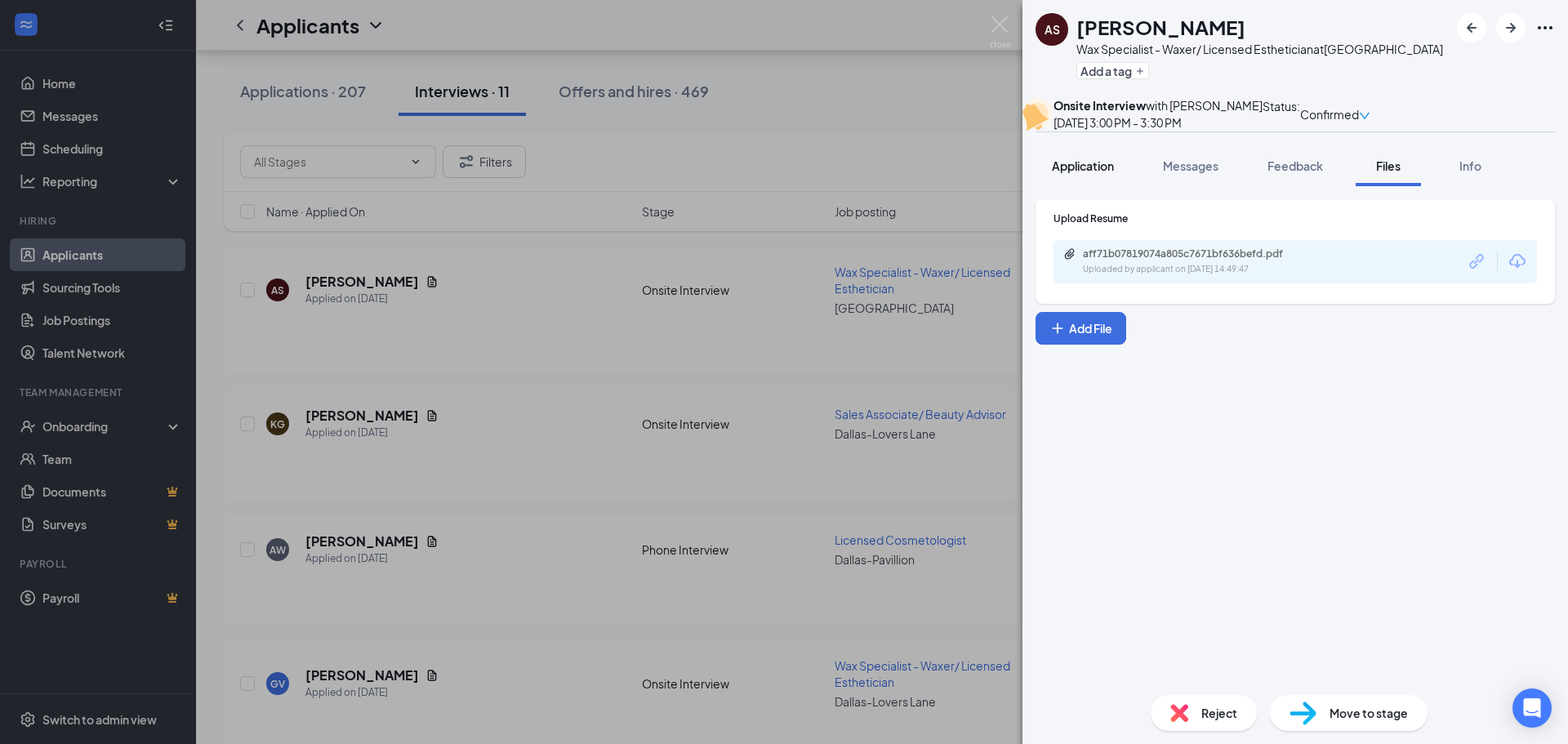
click at [1113, 173] on span "Application" at bounding box center [1083, 166] width 62 height 15
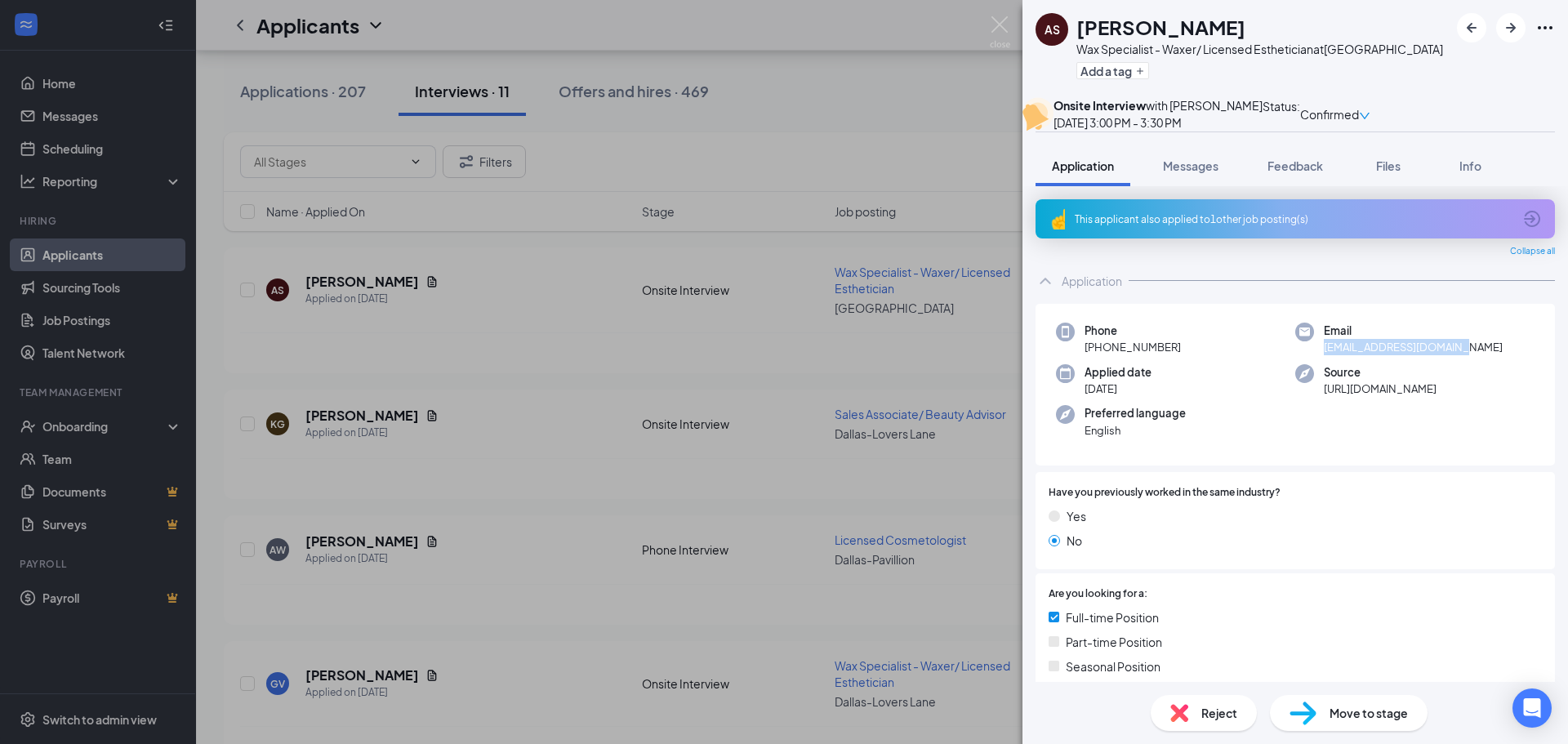
drag, startPoint x: 1320, startPoint y: 387, endPoint x: 1457, endPoint y: 375, distance: 137.5
click at [1457, 357] on div "Email [EMAIL_ADDRESS][DOMAIN_NAME]" at bounding box center [1415, 339] width 239 height 33
copy span "[EMAIL_ADDRESS][DOMAIN_NAME]"
click at [931, 73] on div "AS [PERSON_NAME] Wax Specialist - Waxer/ Licensed Esthetician at [GEOGRAPHIC_DA…" at bounding box center [784, 372] width 1568 height 744
click at [875, 149] on div "AS [PERSON_NAME] Wax Specialist - Waxer/ Licensed Esthetician at [GEOGRAPHIC_DA…" at bounding box center [784, 372] width 1568 height 744
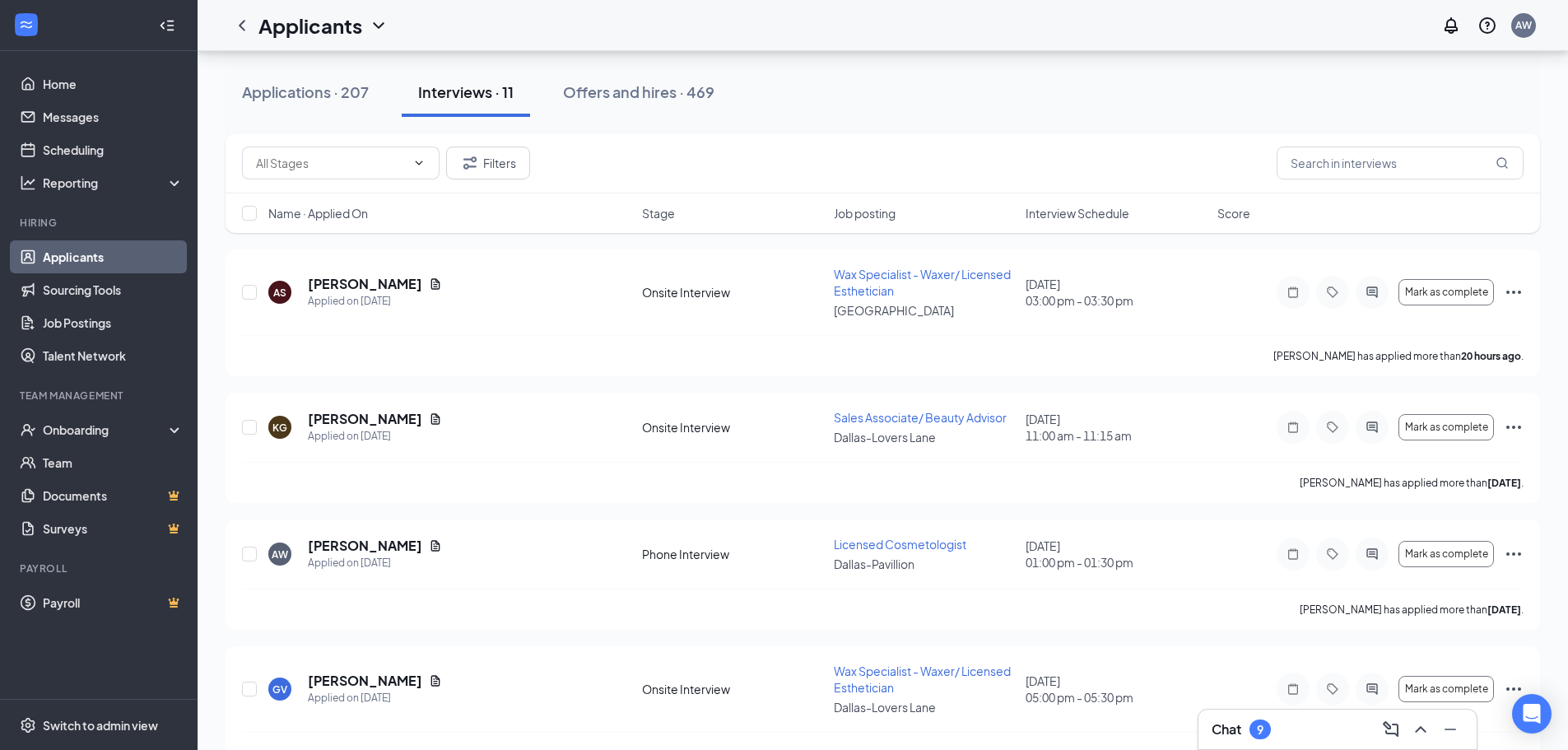
drag, startPoint x: 274, startPoint y: 100, endPoint x: 295, endPoint y: 149, distance: 53.3
click at [274, 100] on div "Applications · 207" at bounding box center [305, 92] width 127 height 21
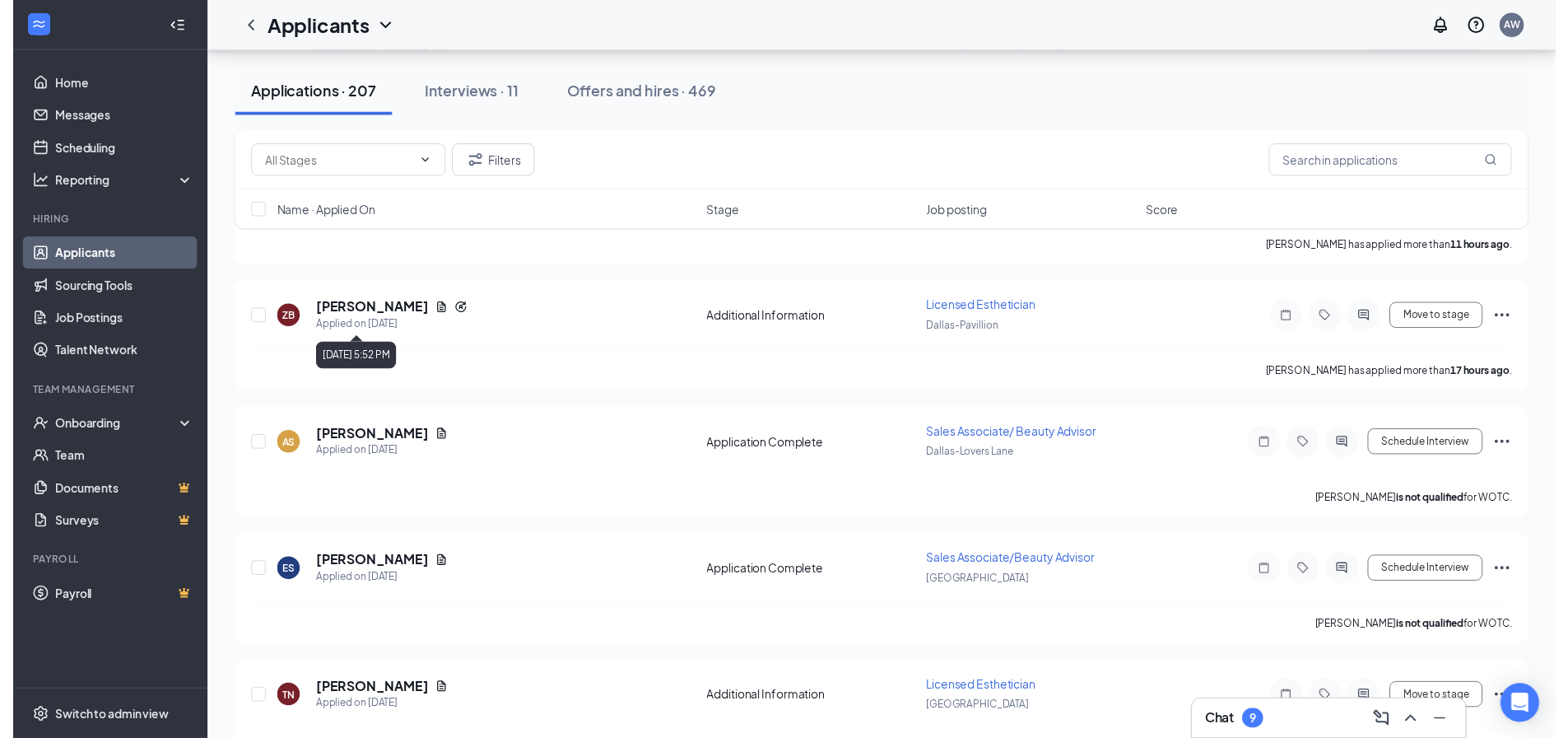
scroll to position [577, 0]
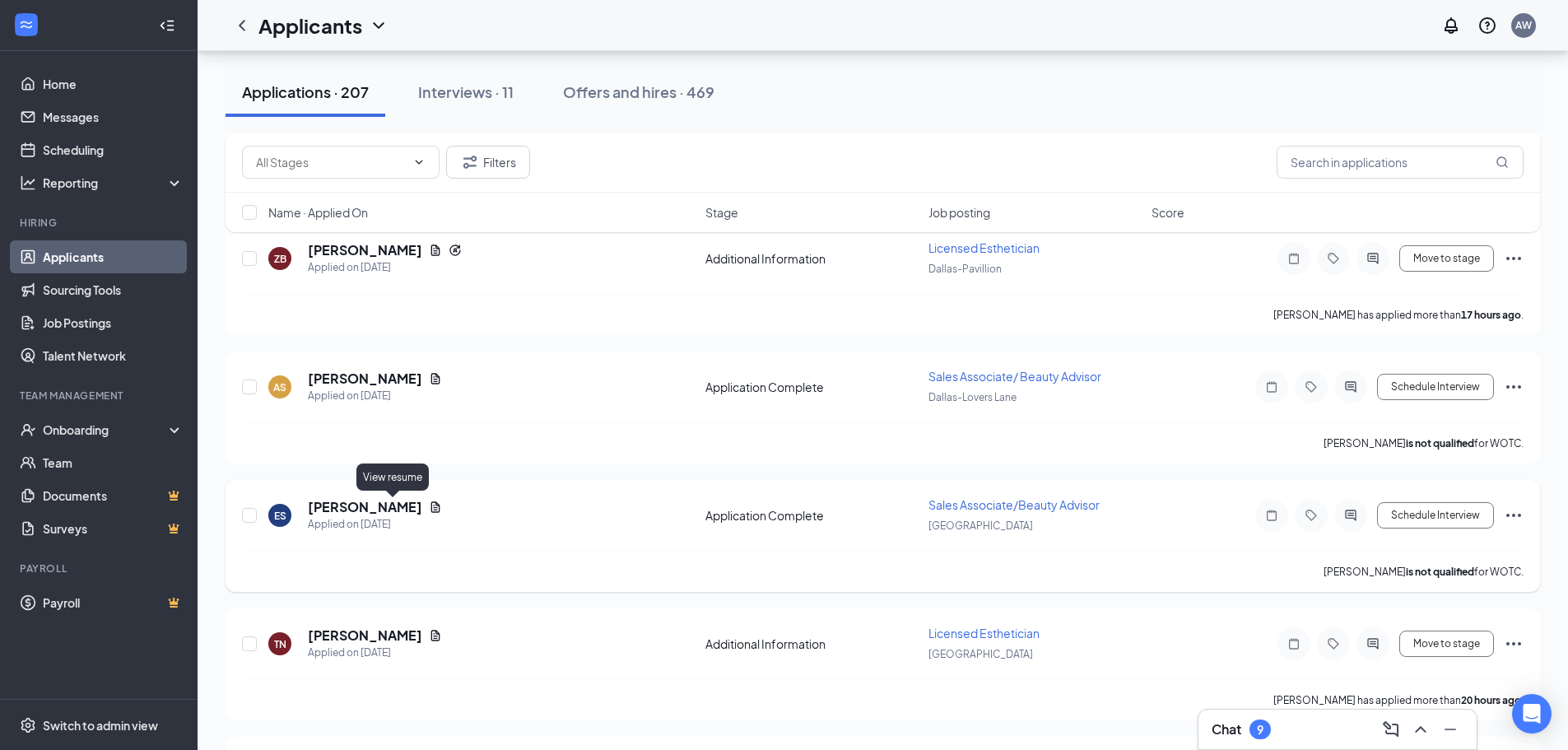
click at [431, 502] on icon "Document" at bounding box center [436, 506] width 9 height 11
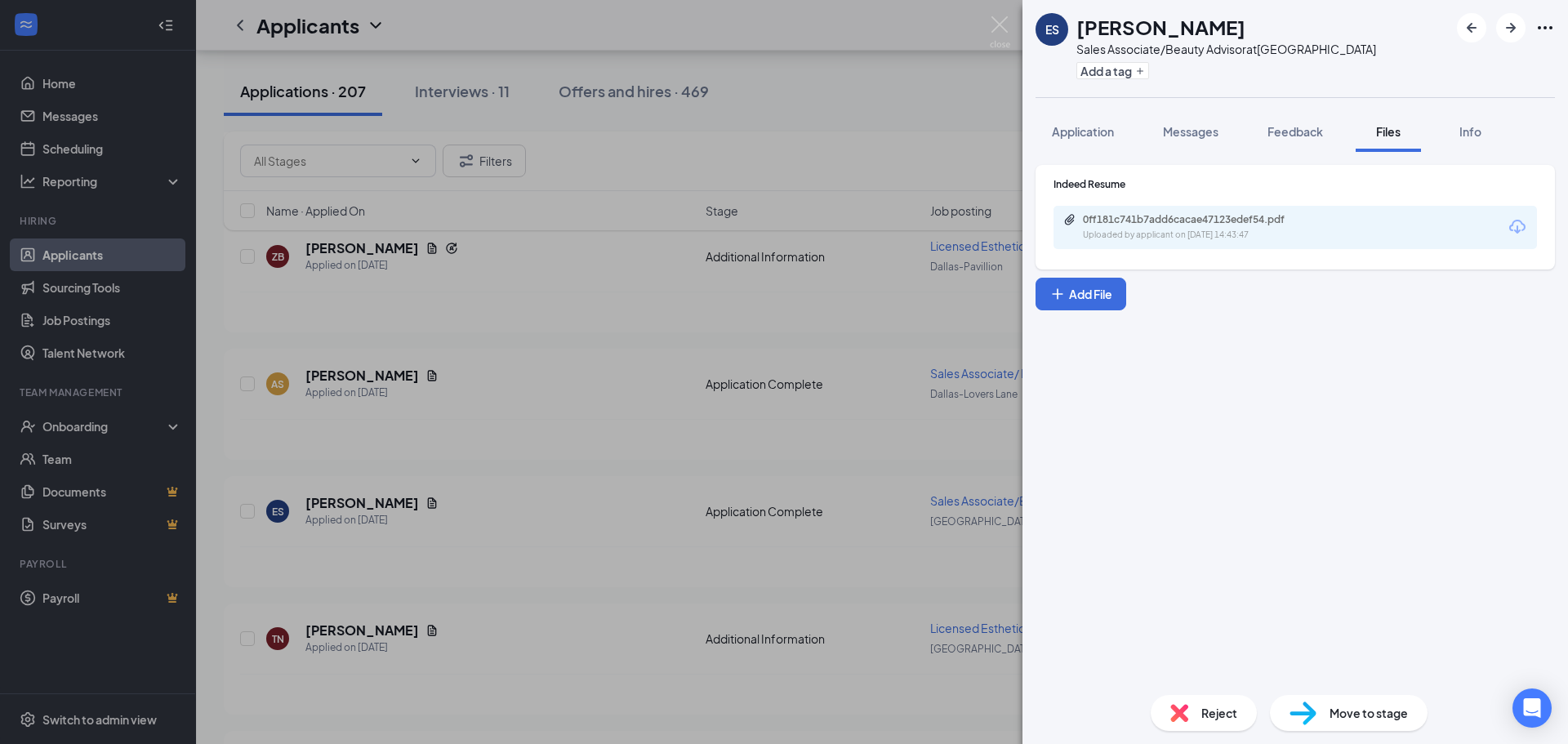
click at [1159, 234] on div "Uploaded by applicant on [DATE] 14:43:47" at bounding box center [1206, 236] width 245 height 13
click at [1277, 131] on span "Feedback" at bounding box center [1295, 132] width 56 height 15
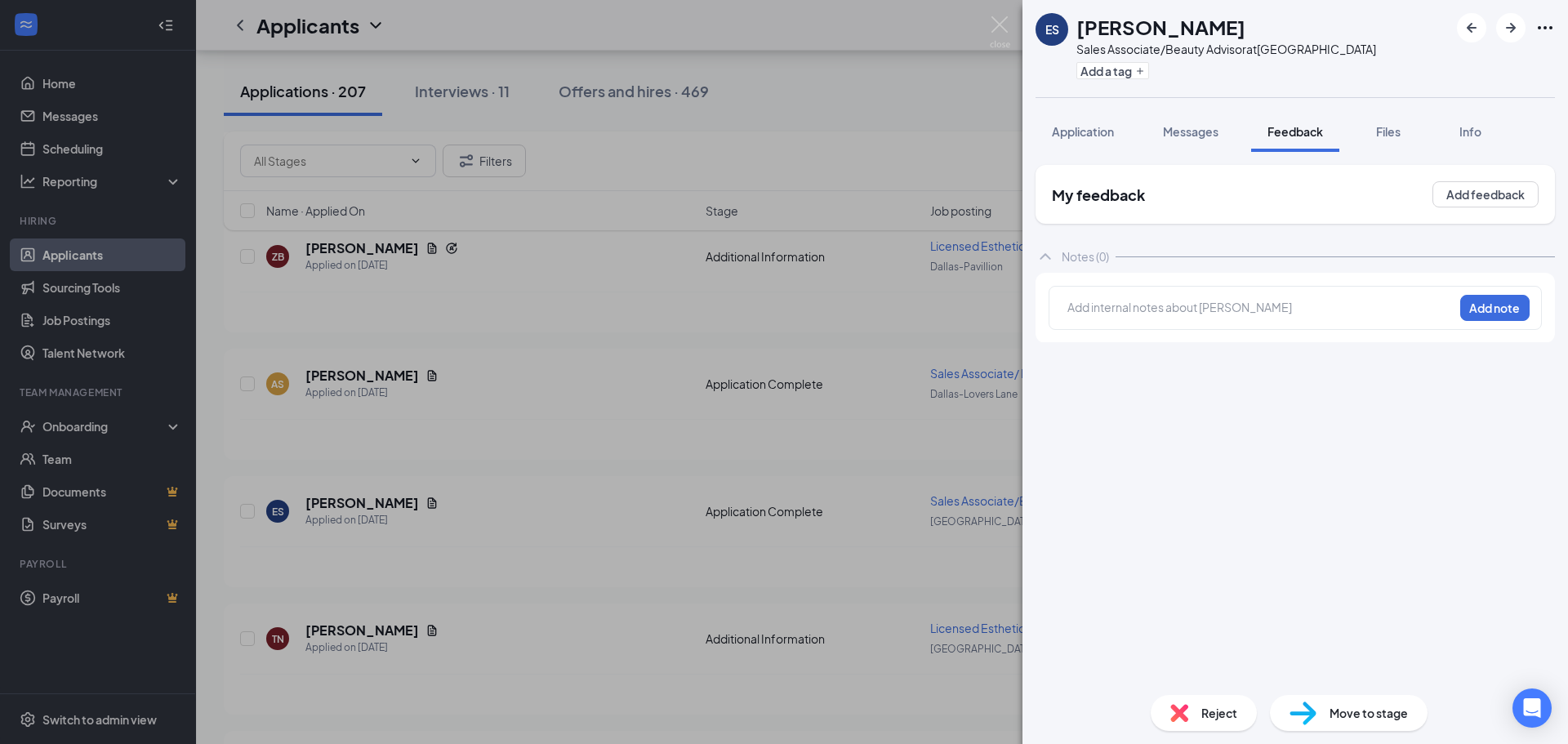
click at [1197, 308] on div at bounding box center [1261, 307] width 385 height 17
click at [1274, 305] on button "Add note" at bounding box center [1242, 307] width 65 height 26
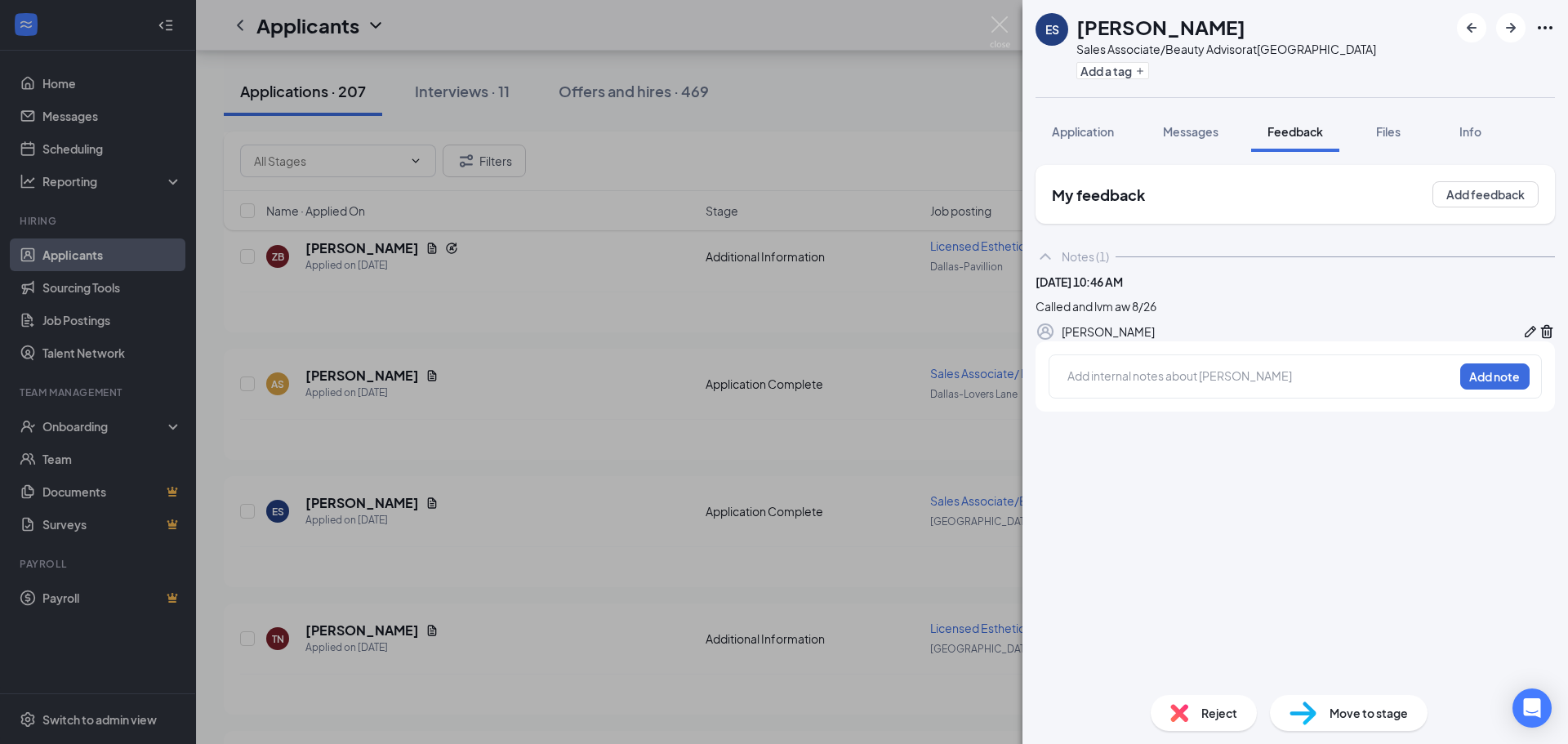
click at [914, 98] on div "ES [PERSON_NAME] Sales Associate/Beauty Advisor at [GEOGRAPHIC_DATA] Add a tag …" at bounding box center [784, 372] width 1568 height 744
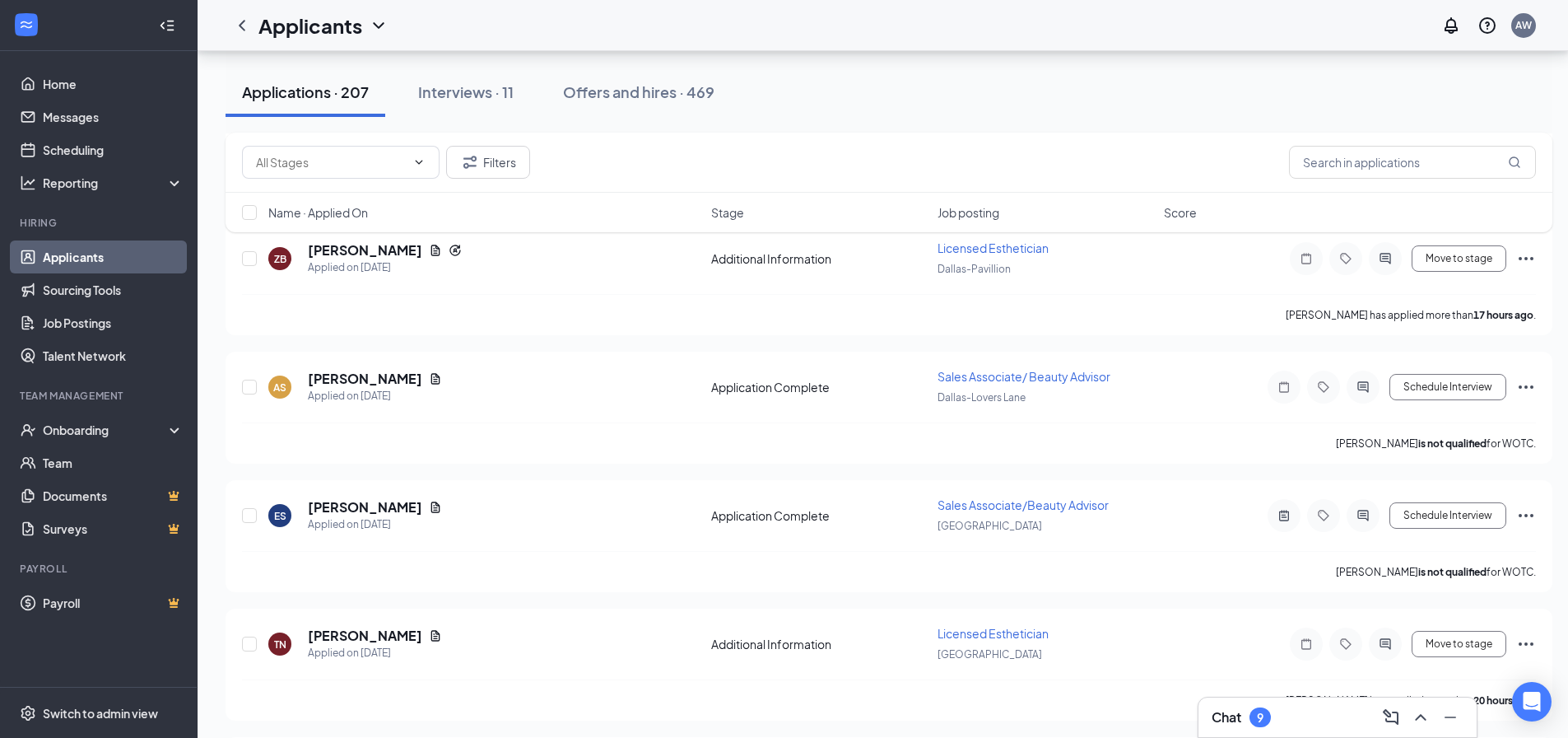
click at [1289, 725] on div "Chat 9" at bounding box center [1338, 717] width 252 height 26
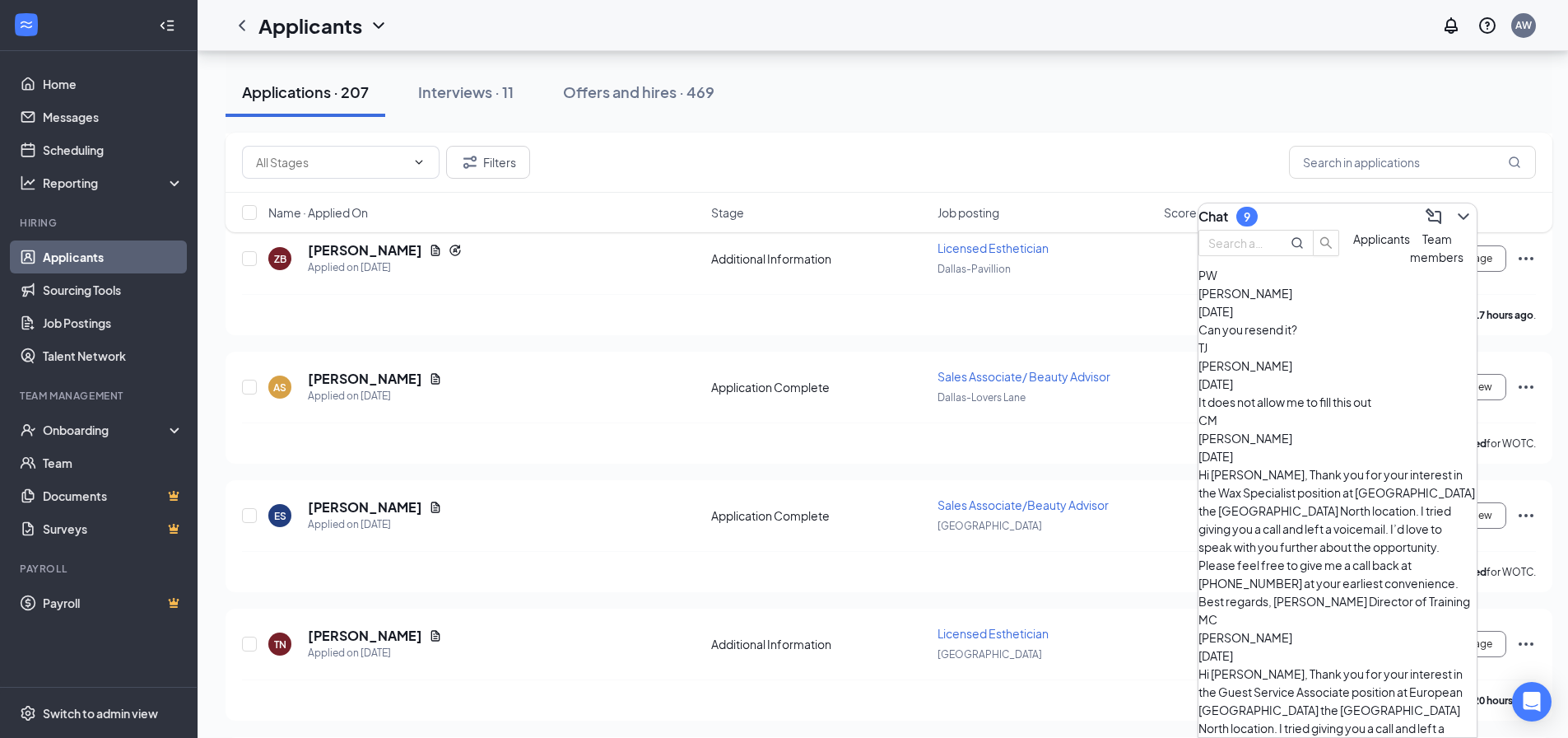
click at [1341, 411] on div "It does not allow me to fill this out" at bounding box center [1338, 402] width 279 height 18
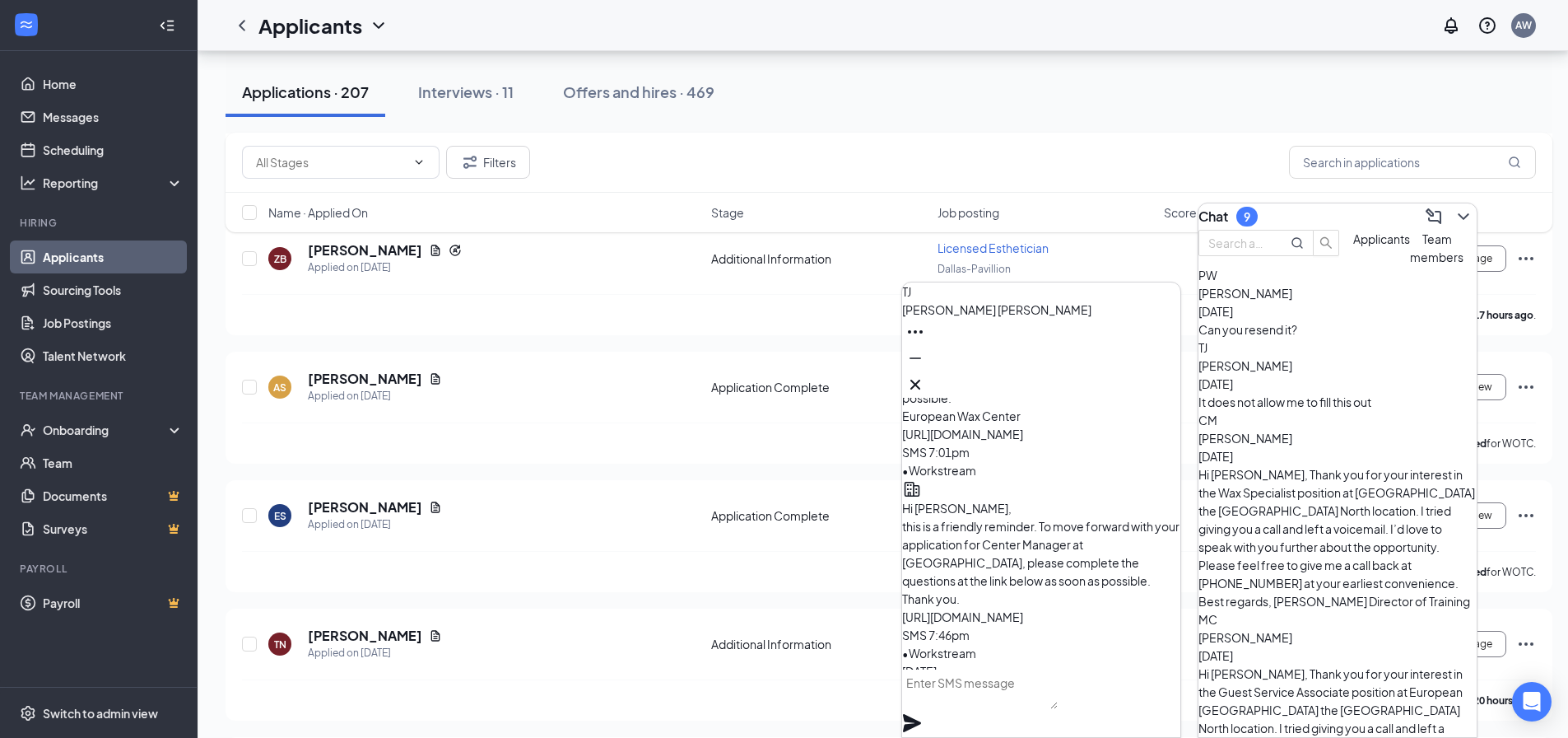
scroll to position [-411, 0]
click at [1222, 610] on div "MC" at bounding box center [1338, 620] width 279 height 18
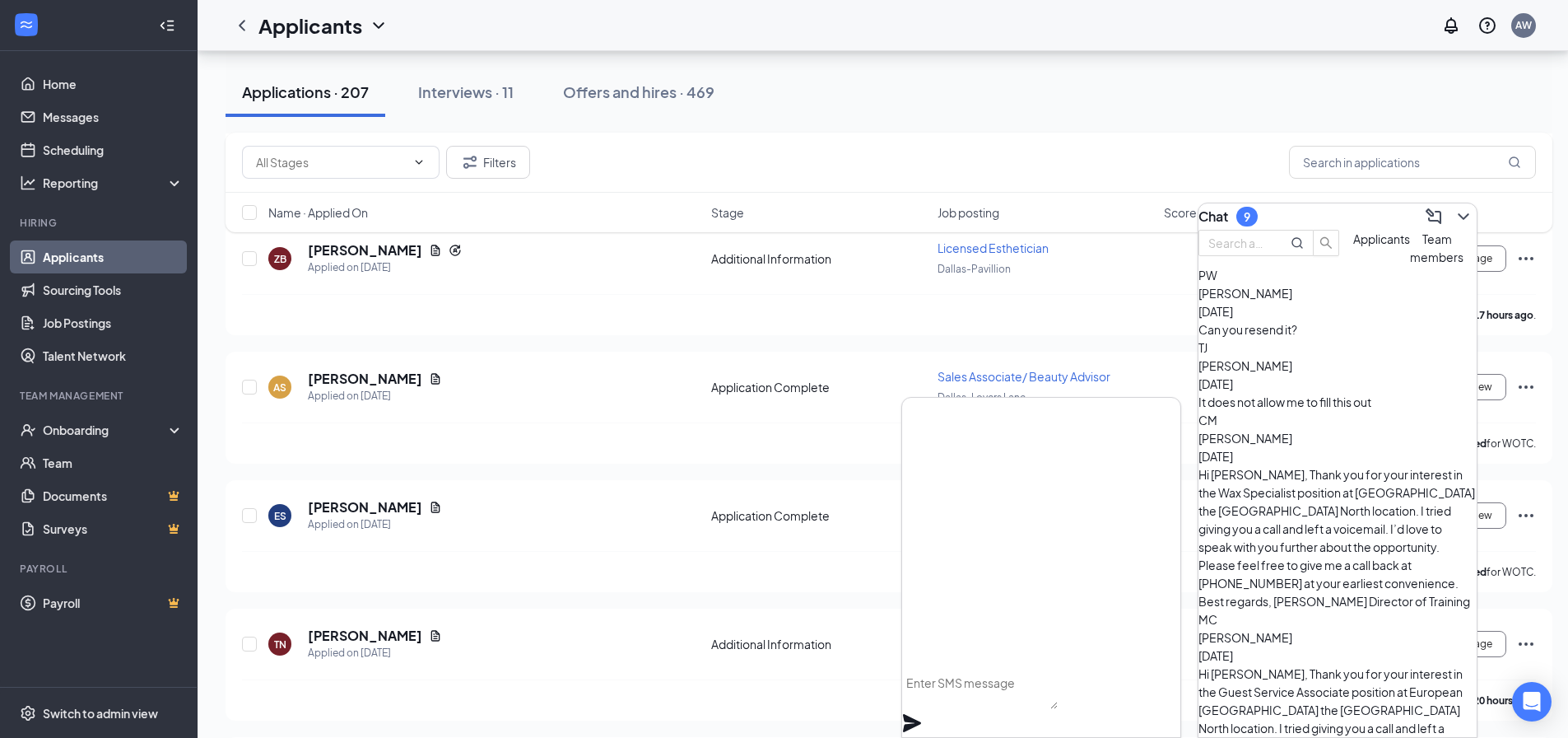
scroll to position [0, 0]
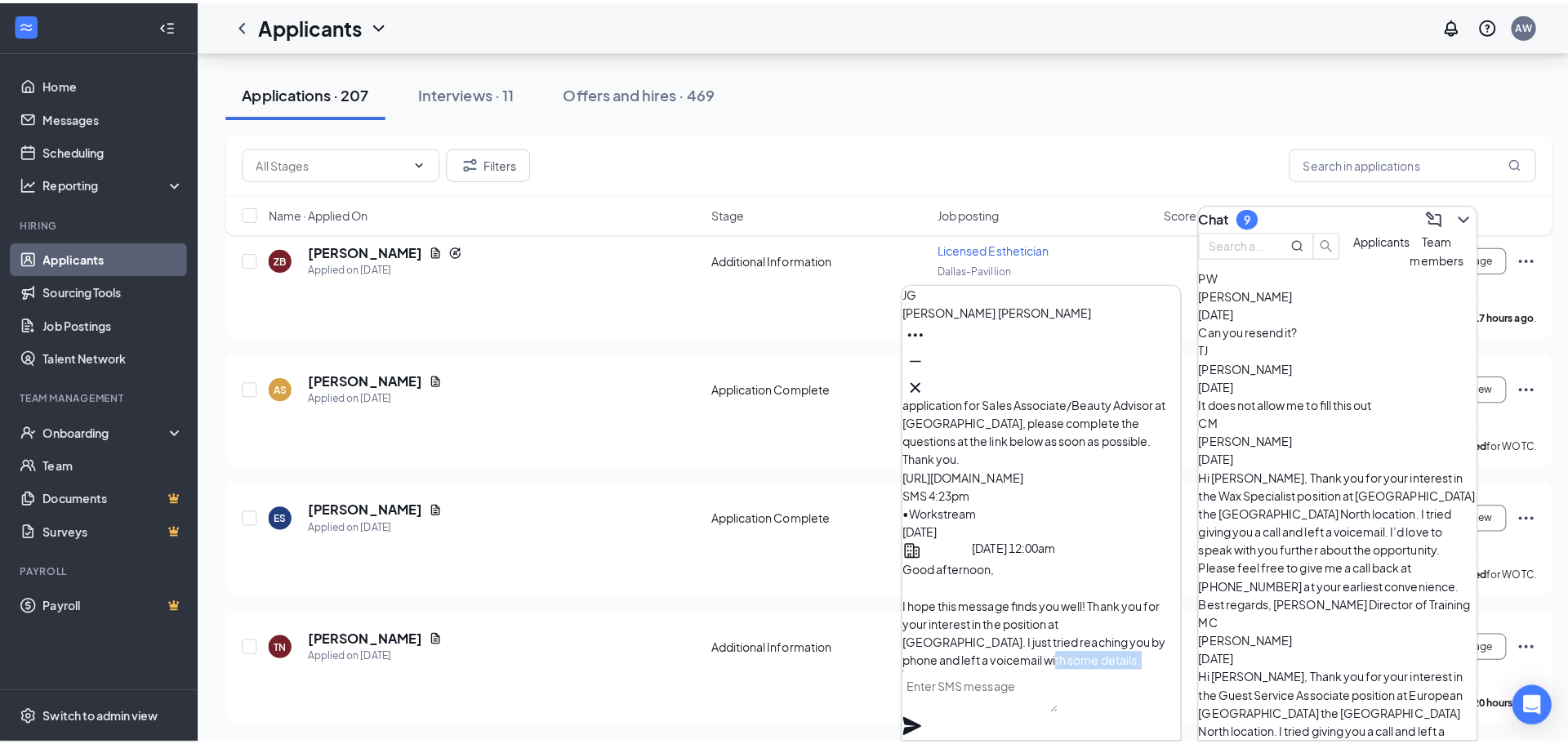
scroll to position [-163, 0]
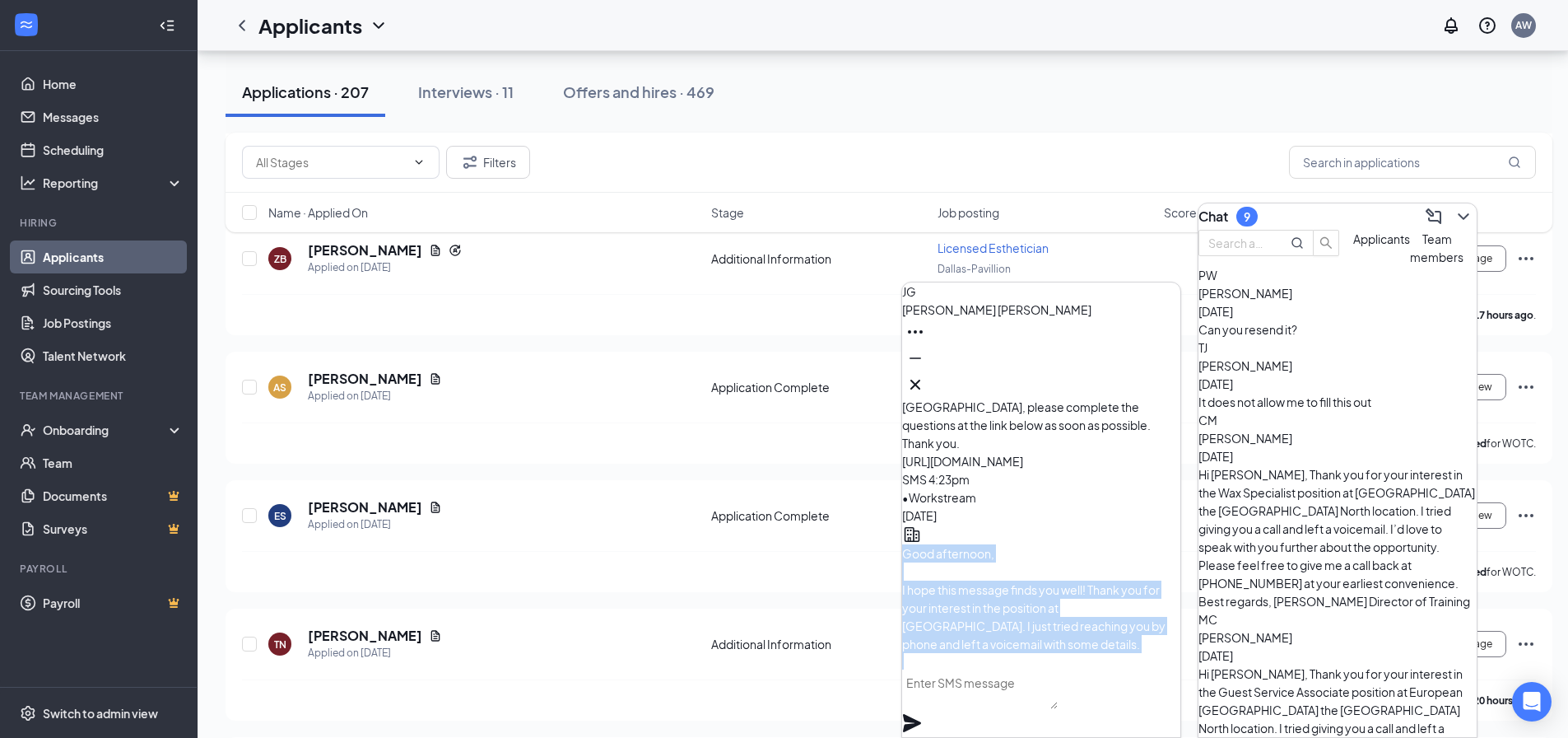
drag, startPoint x: 1037, startPoint y: 630, endPoint x: 940, endPoint y: 459, distance: 196.6
click at [940, 544] on div "Good afternoon, I hope this message finds you well! Thank you for your interest…" at bounding box center [1042, 671] width 279 height 254
copy span "Good afternoon, I hope this message finds you well! Thank you for your interest…"
click at [925, 376] on icon "Cross" at bounding box center [916, 385] width 20 height 20
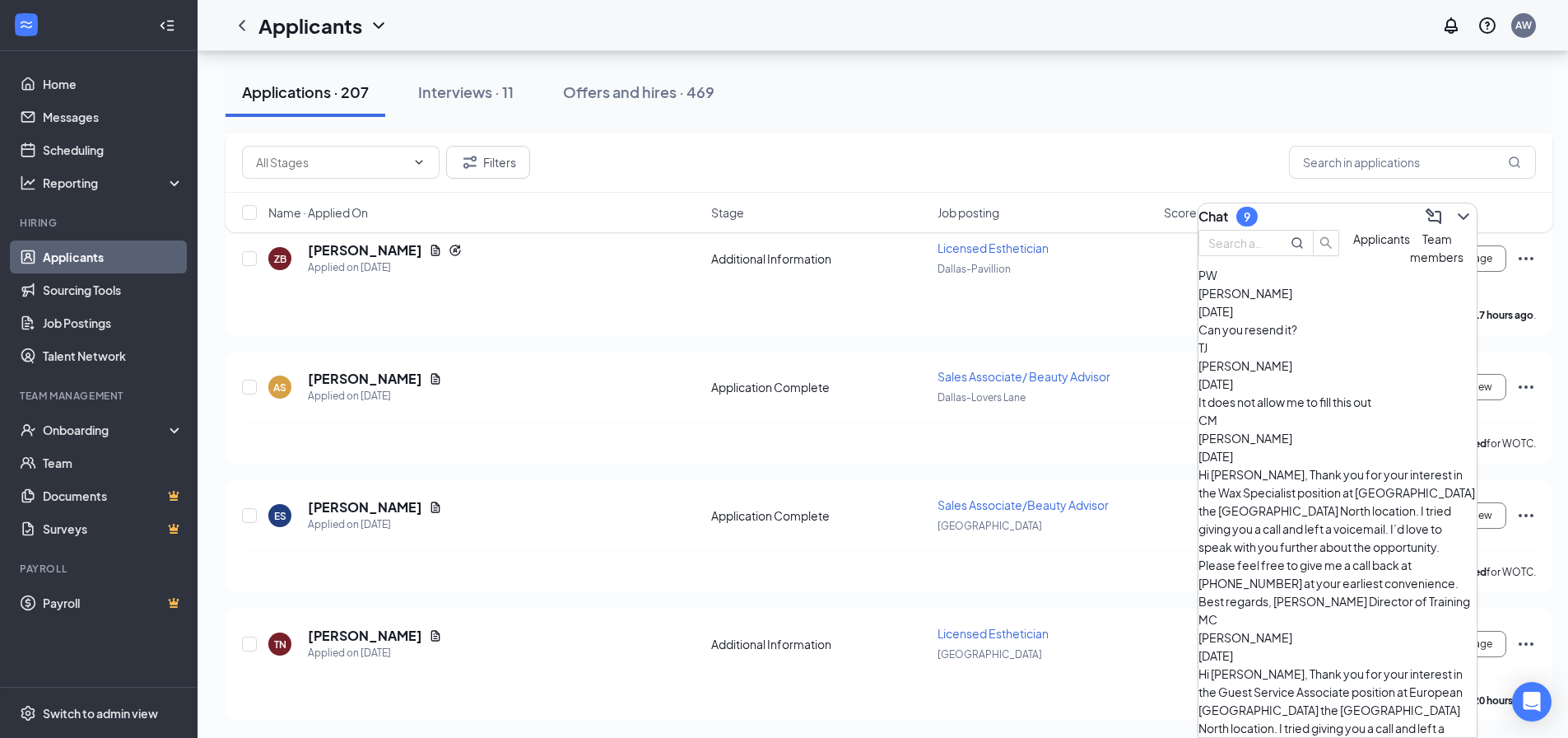
click at [1466, 203] on div "Chat 9" at bounding box center [1338, 216] width 279 height 26
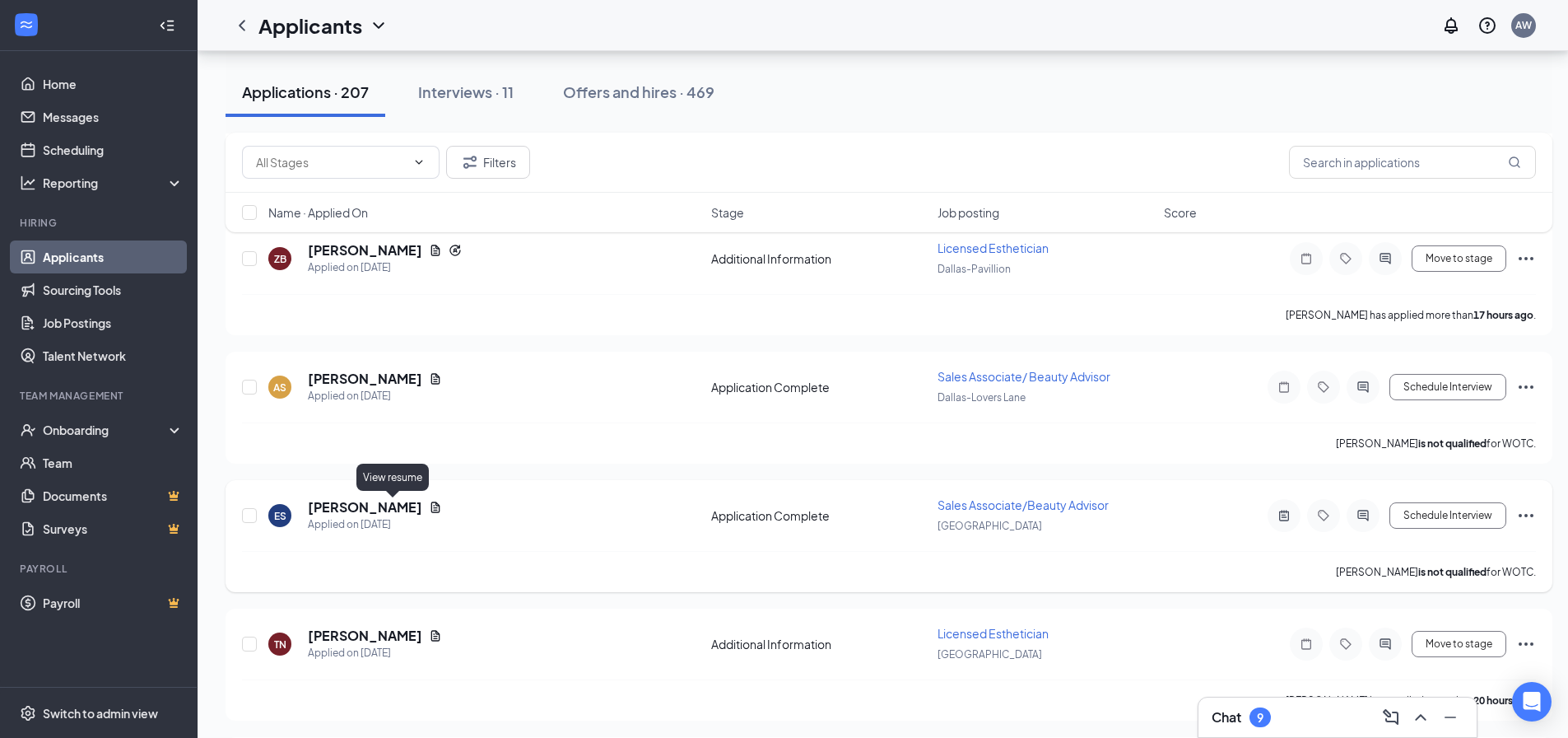
click at [429, 506] on icon "Document" at bounding box center [436, 507] width 13 height 13
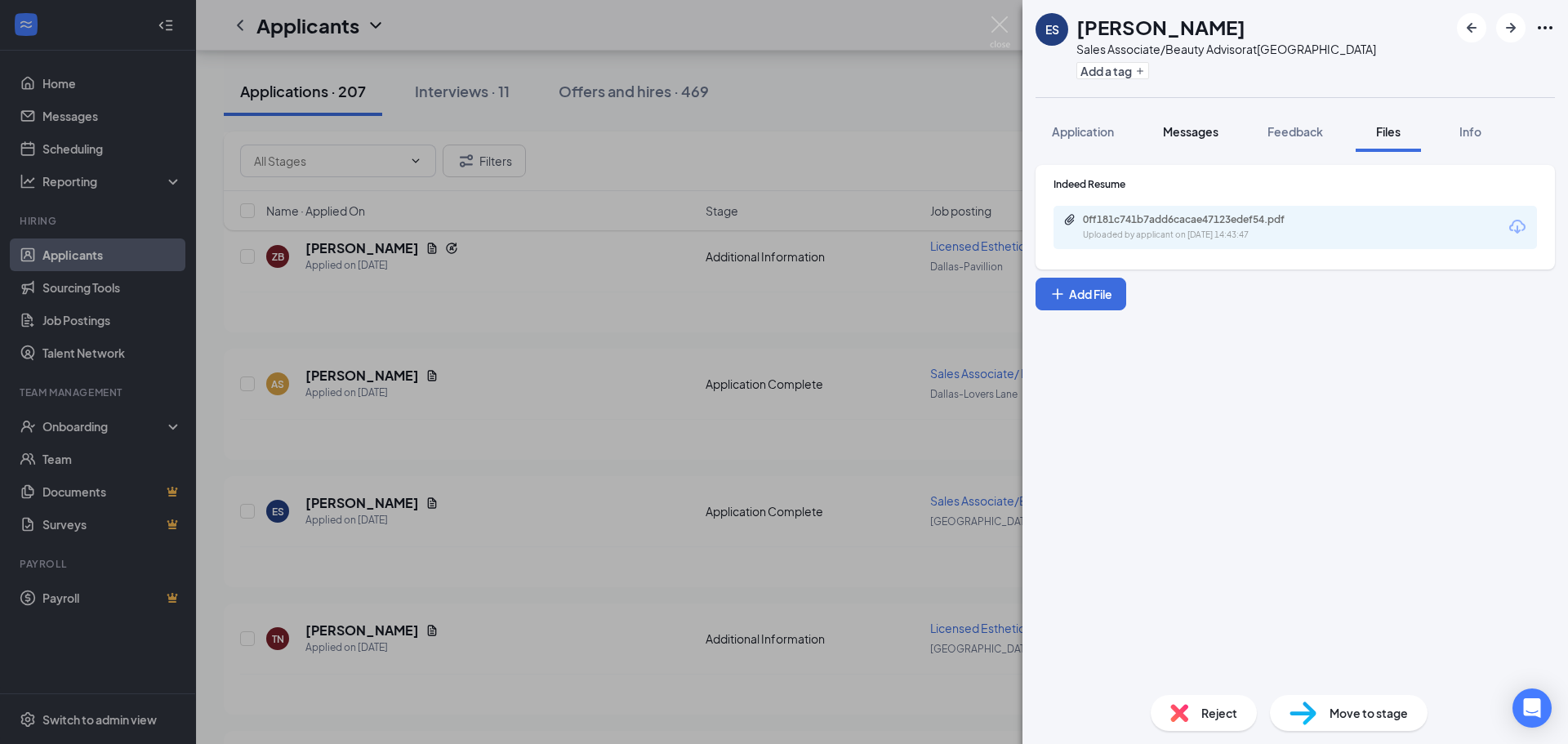
click at [1201, 138] on span "Messages" at bounding box center [1191, 132] width 56 height 15
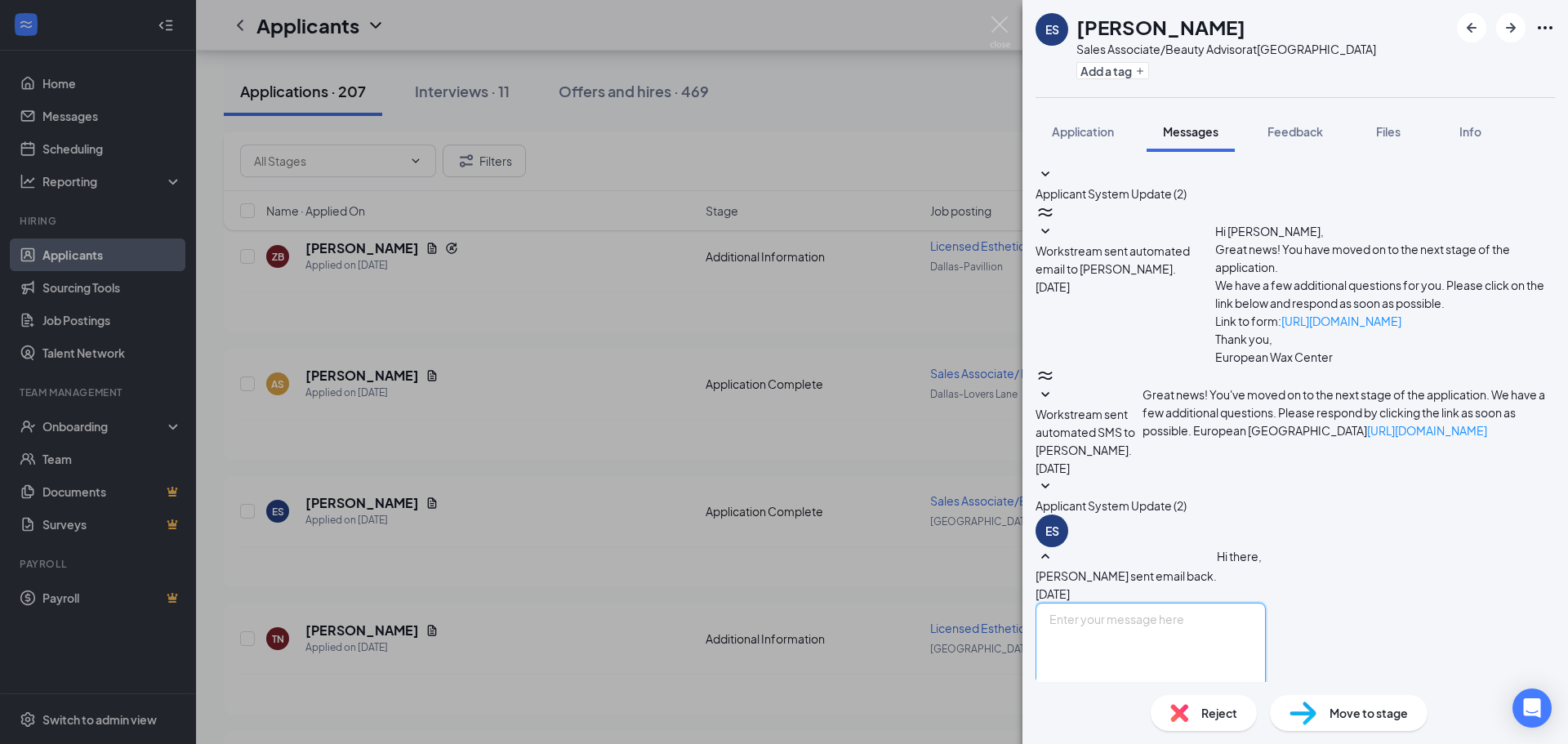
click at [1171, 603] on textarea at bounding box center [1151, 652] width 231 height 98
paste textarea "Good afternoon, I hope this message finds you well! Thank you for your interest…"
type textarea "Good afternoon, I hope this message finds you well! Thank you for your interest…"
click at [1266, 702] on button "Send" at bounding box center [1252, 730] width 28 height 57
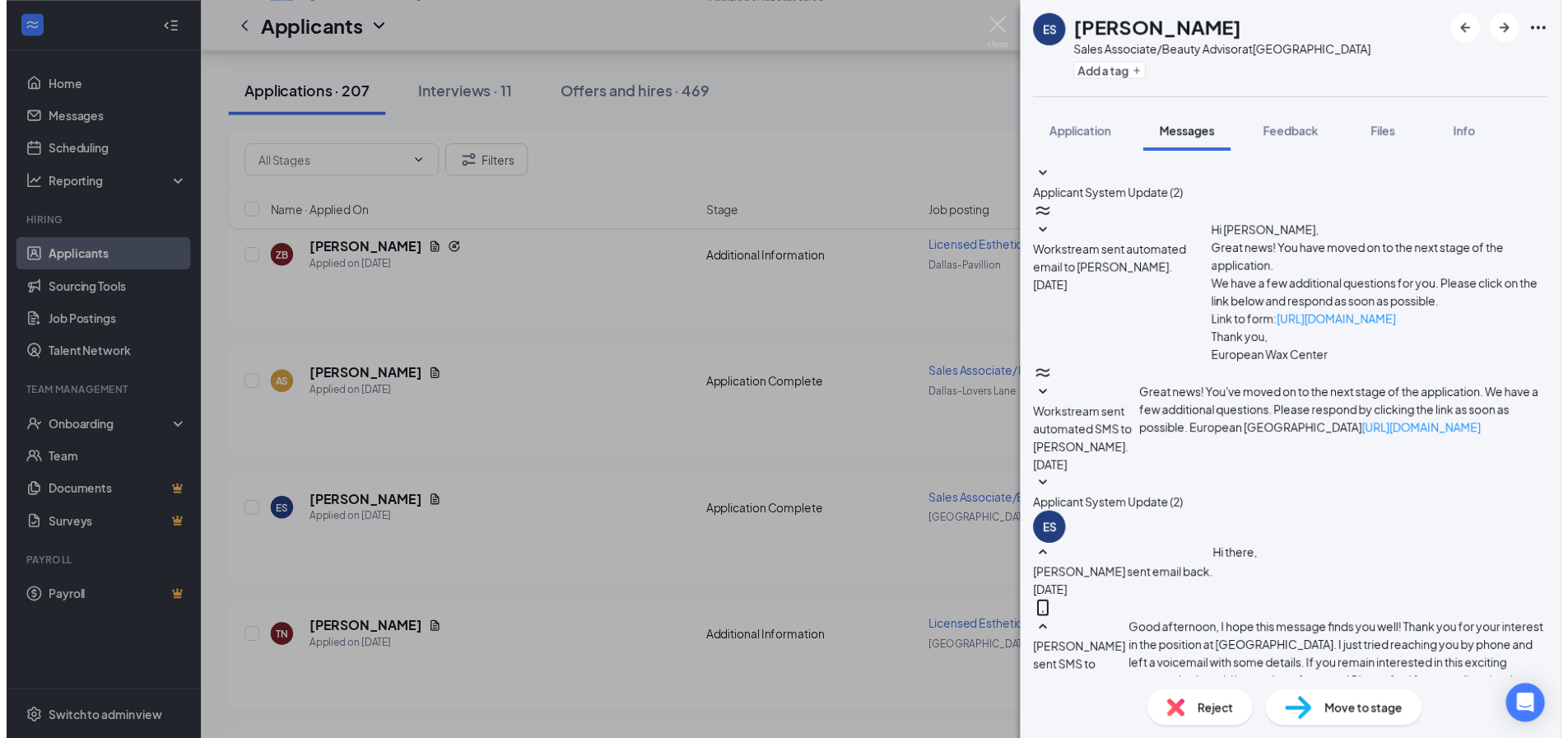
scroll to position [317, 0]
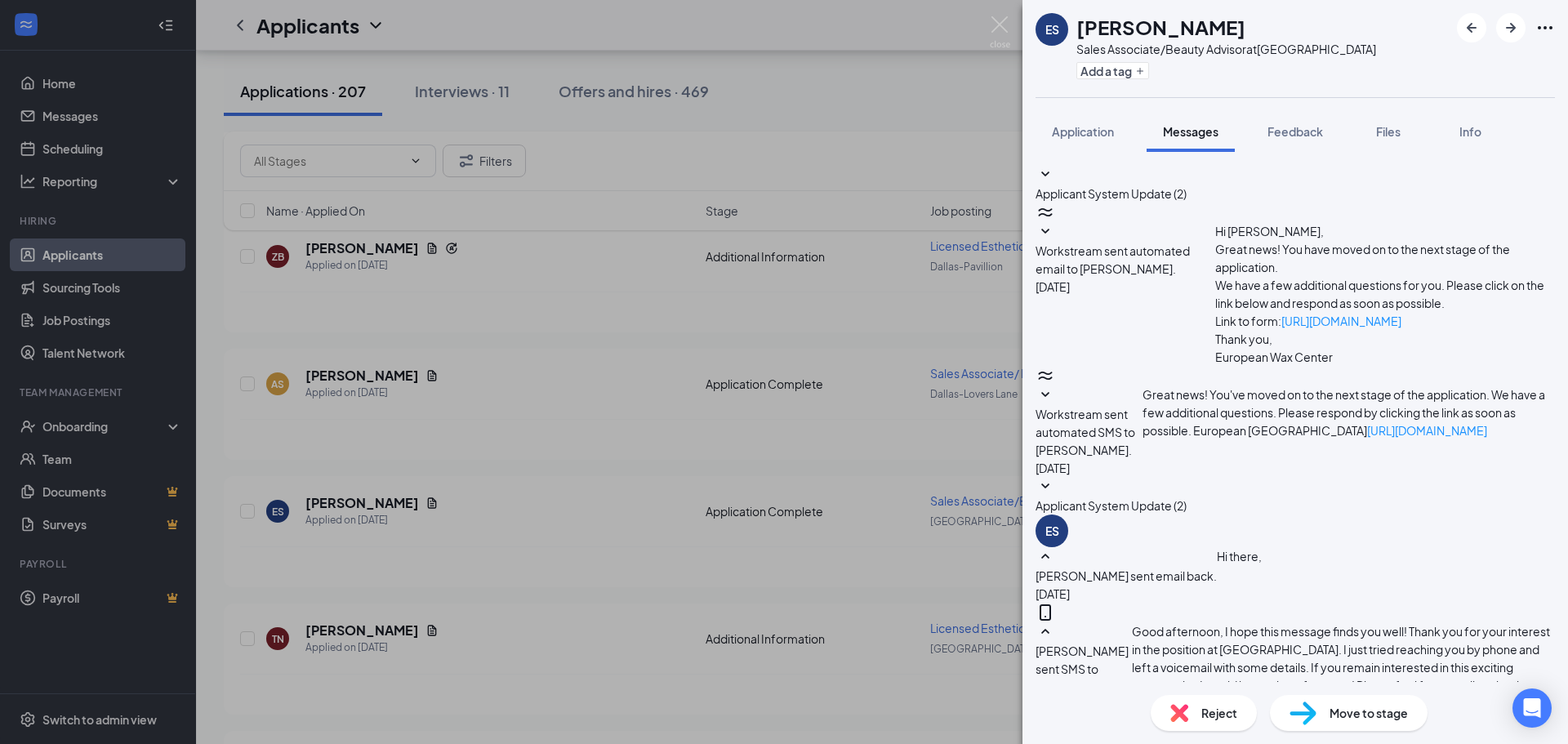
click at [465, 439] on div "ES [PERSON_NAME] Sales Associate/Beauty Advisor at [GEOGRAPHIC_DATA] Add a tag …" at bounding box center [784, 372] width 1568 height 744
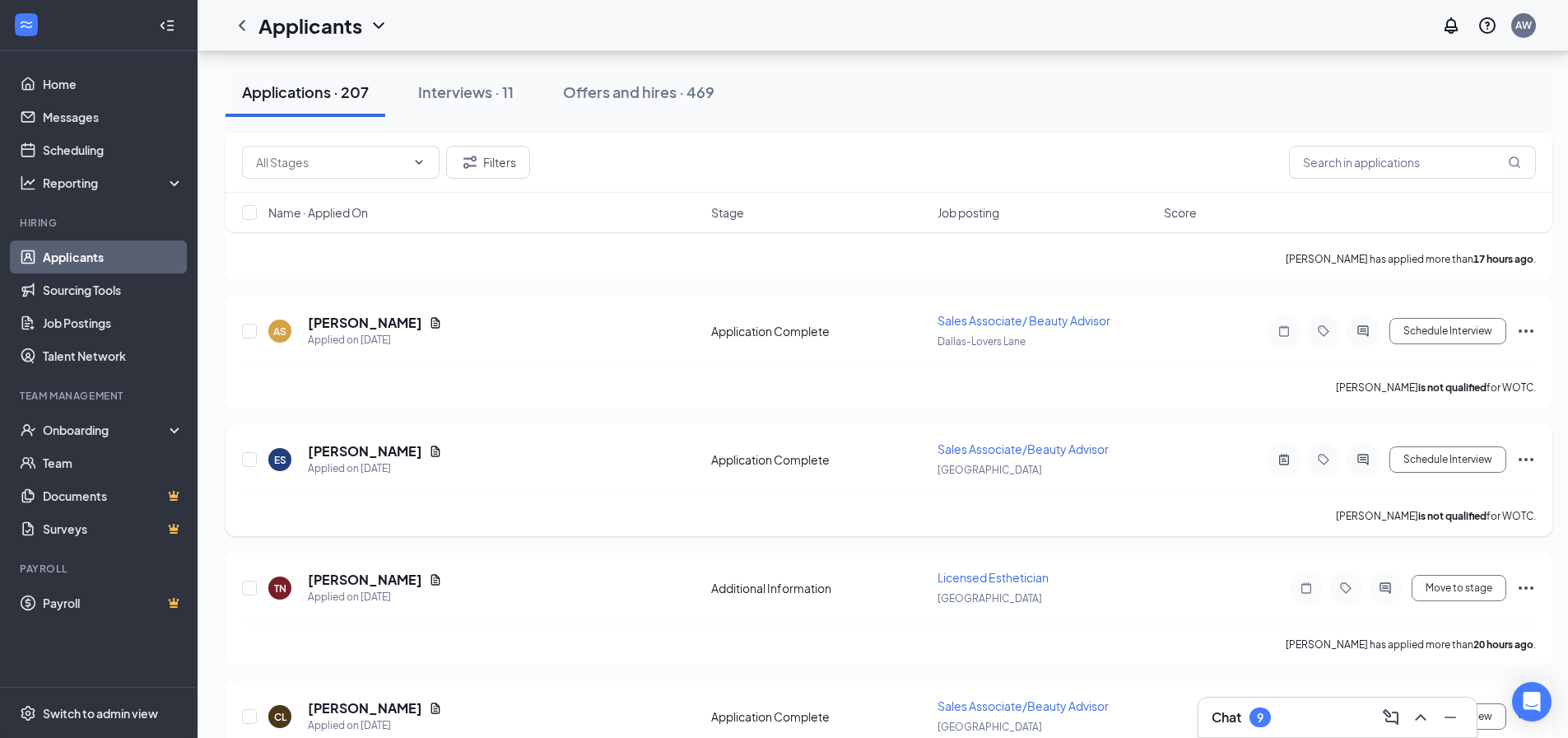
scroll to position [659, 0]
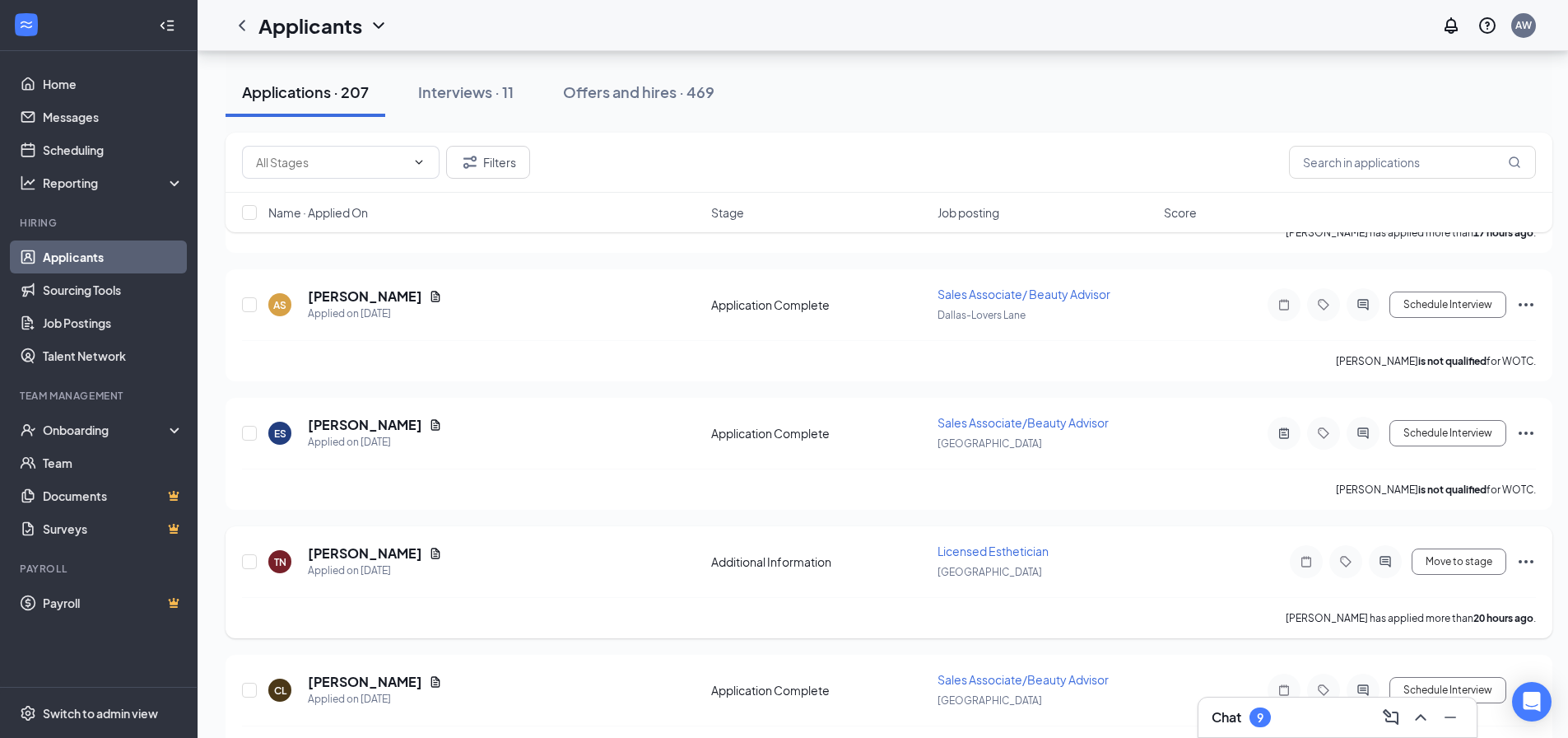
click at [431, 556] on icon "Document" at bounding box center [436, 552] width 9 height 11
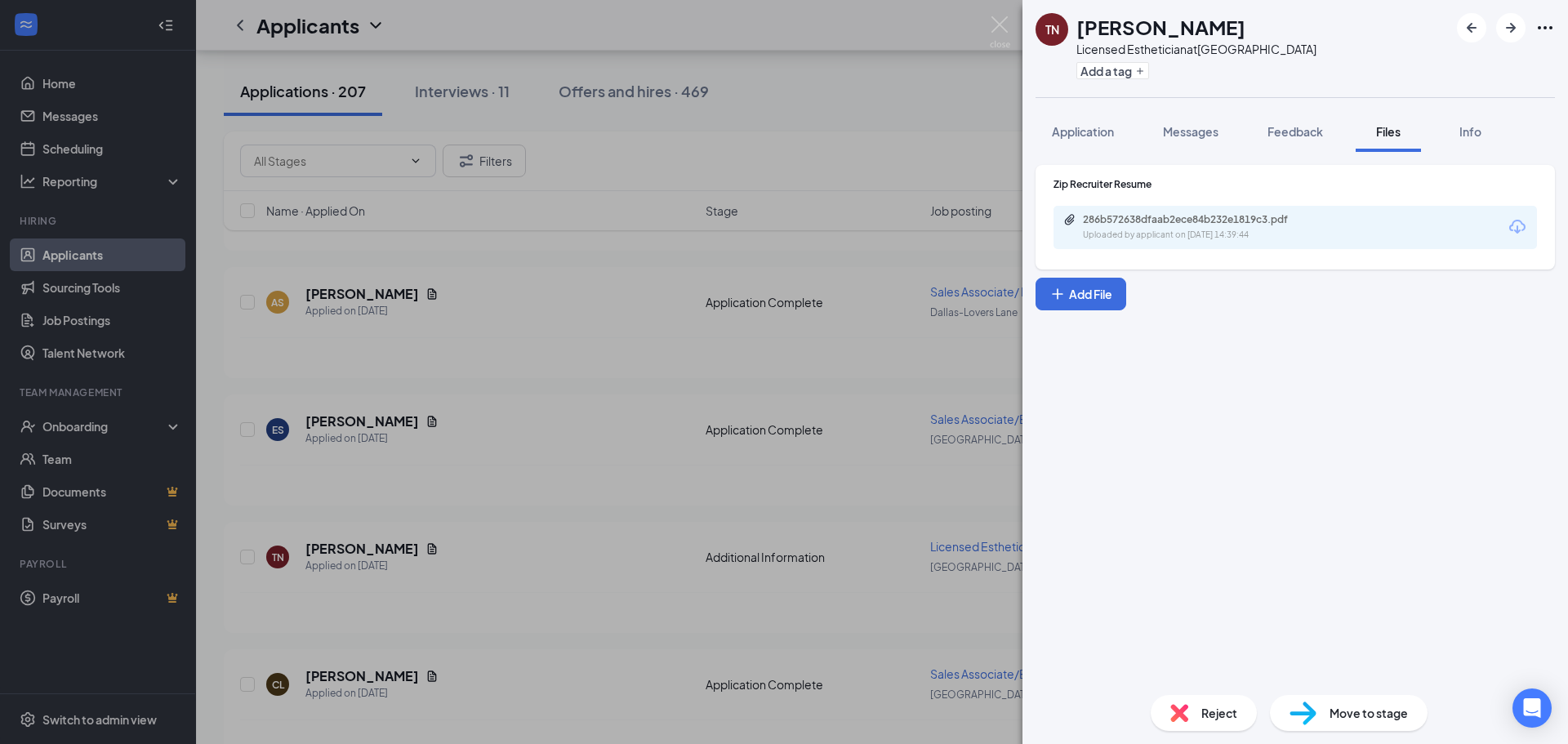
click at [1273, 211] on div "286b572638dfaab2ece84b232e1819c3.pdf Uploaded by applicant on [DATE] 14:39:44" at bounding box center [1295, 227] width 484 height 43
click at [1277, 227] on div "286b572638dfaab2ece84b232e1819c3.pdf Uploaded by applicant on [DATE] 14:39:44" at bounding box center [1196, 227] width 265 height 28
click at [786, 697] on div "TN [PERSON_NAME] Licensed Esthetician at [GEOGRAPHIC_DATA] Add a tag Applicatio…" at bounding box center [784, 372] width 1568 height 744
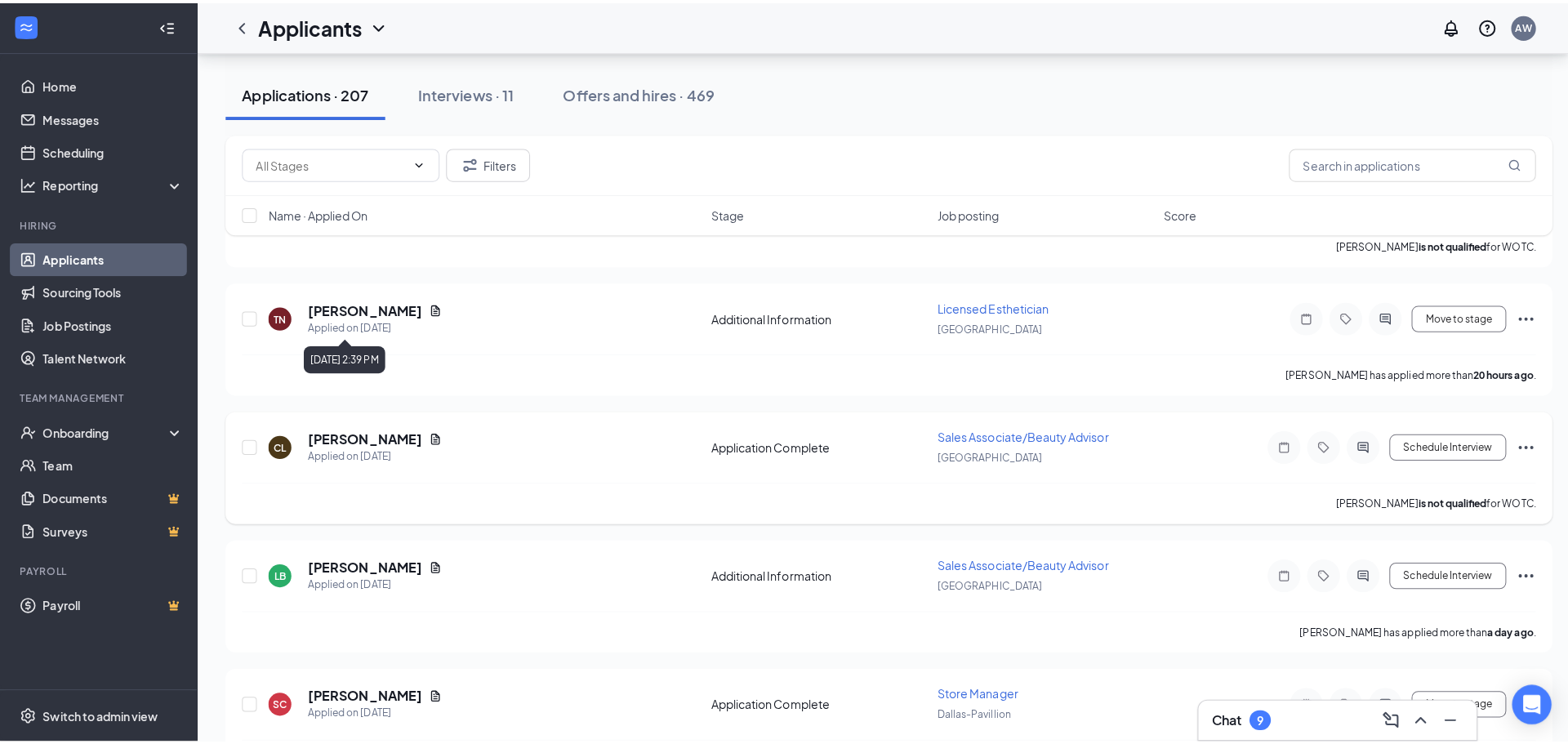
scroll to position [899, 0]
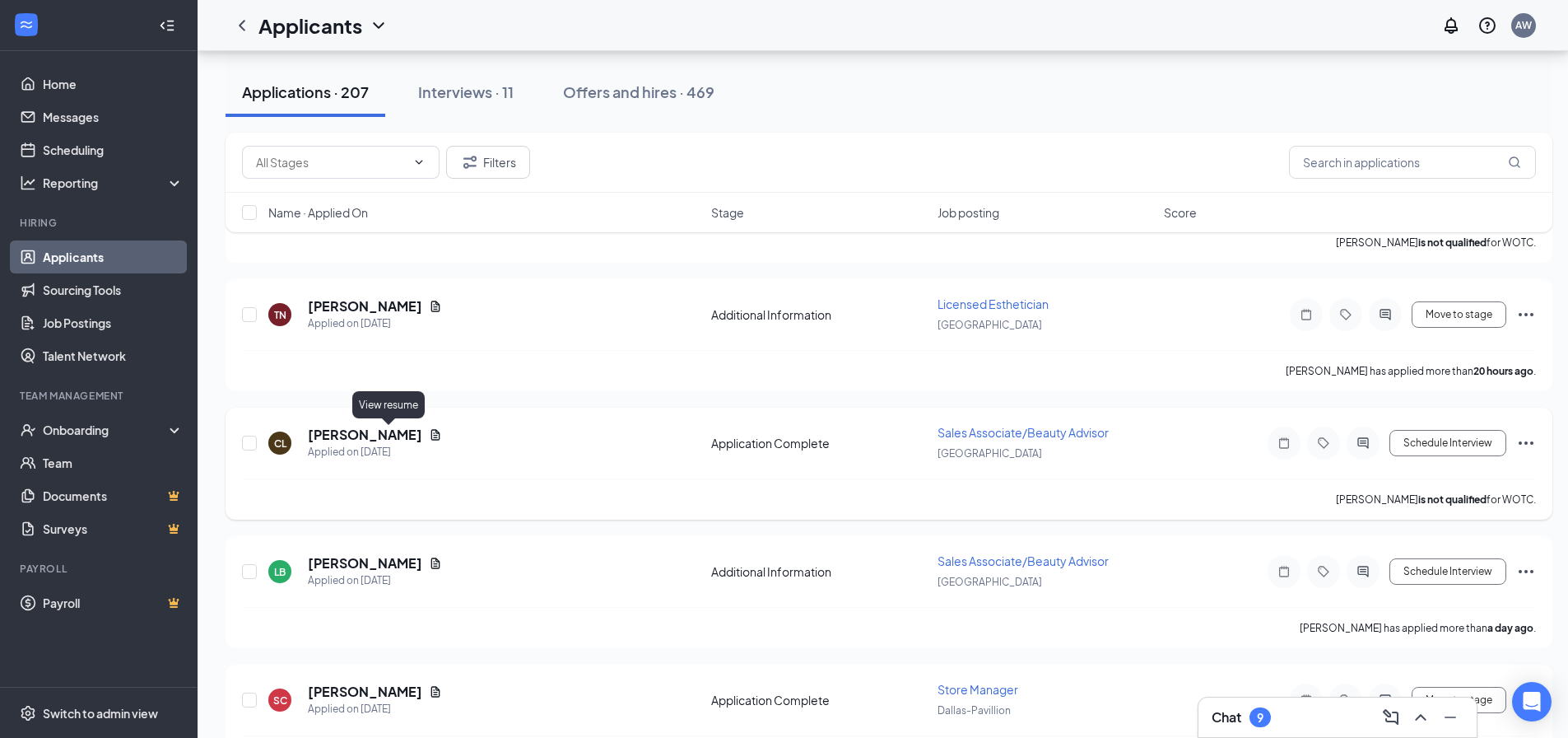
click at [429, 434] on icon "Document" at bounding box center [436, 435] width 13 height 13
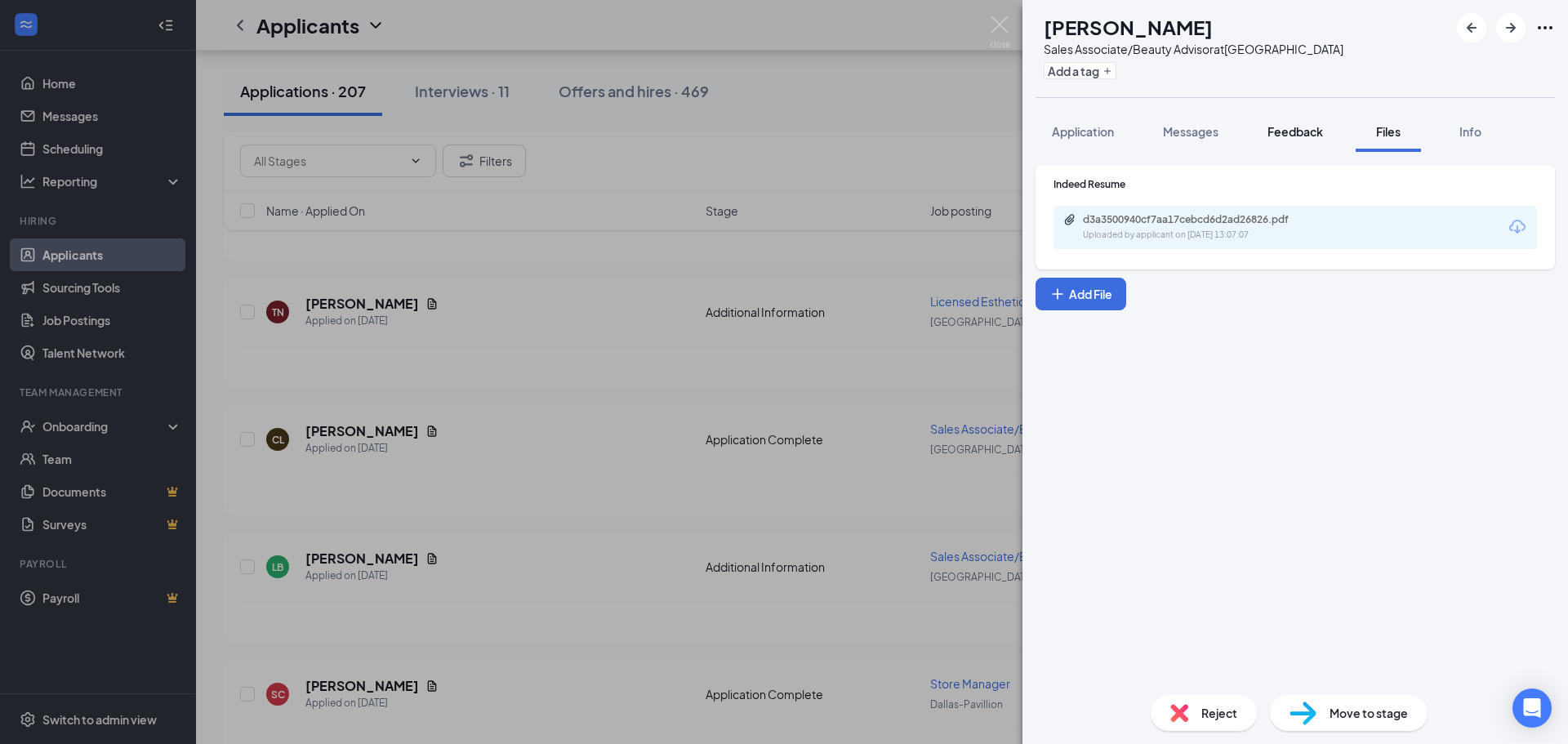
click at [1321, 134] on span "Feedback" at bounding box center [1295, 132] width 56 height 15
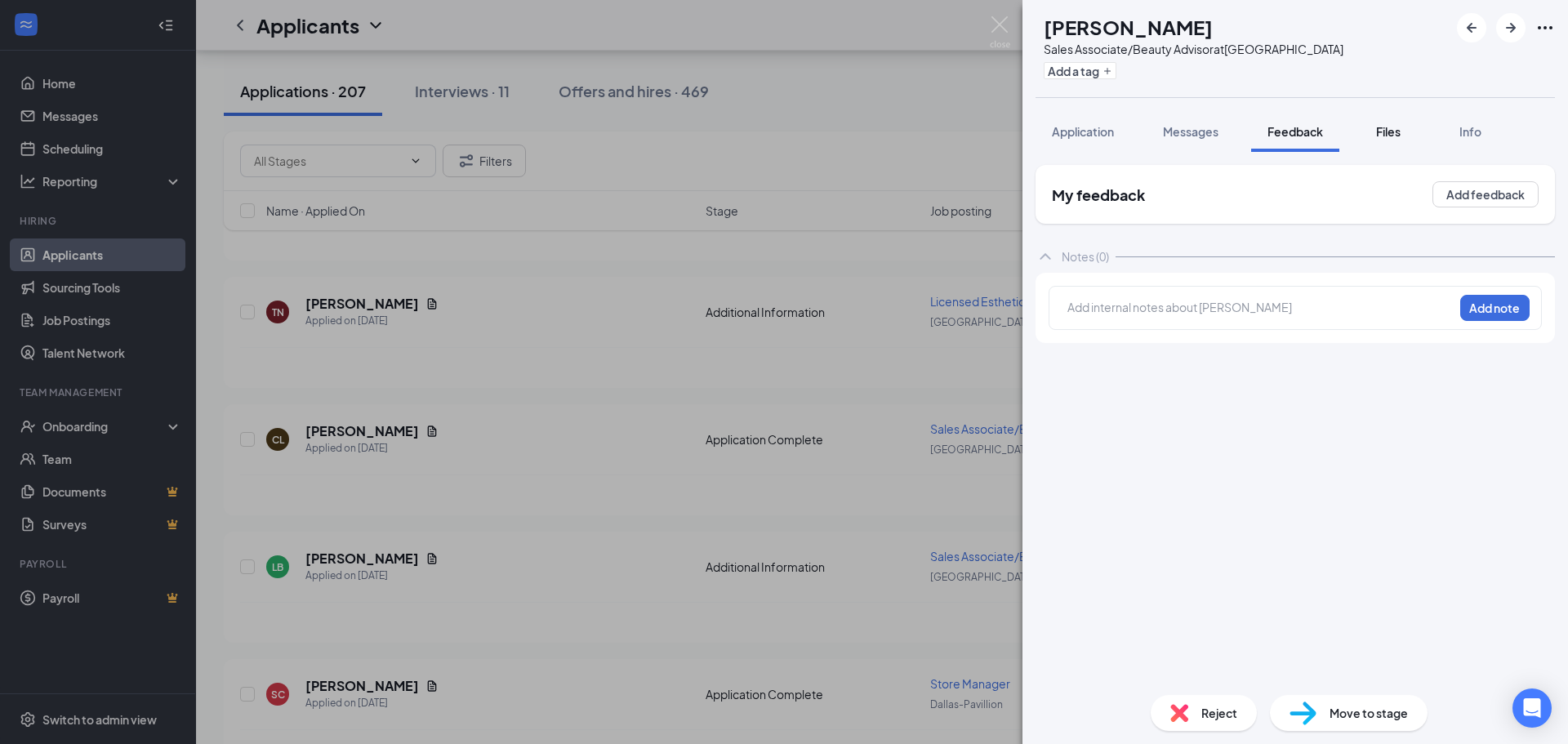
click at [1396, 134] on span "Files" at bounding box center [1388, 132] width 24 height 15
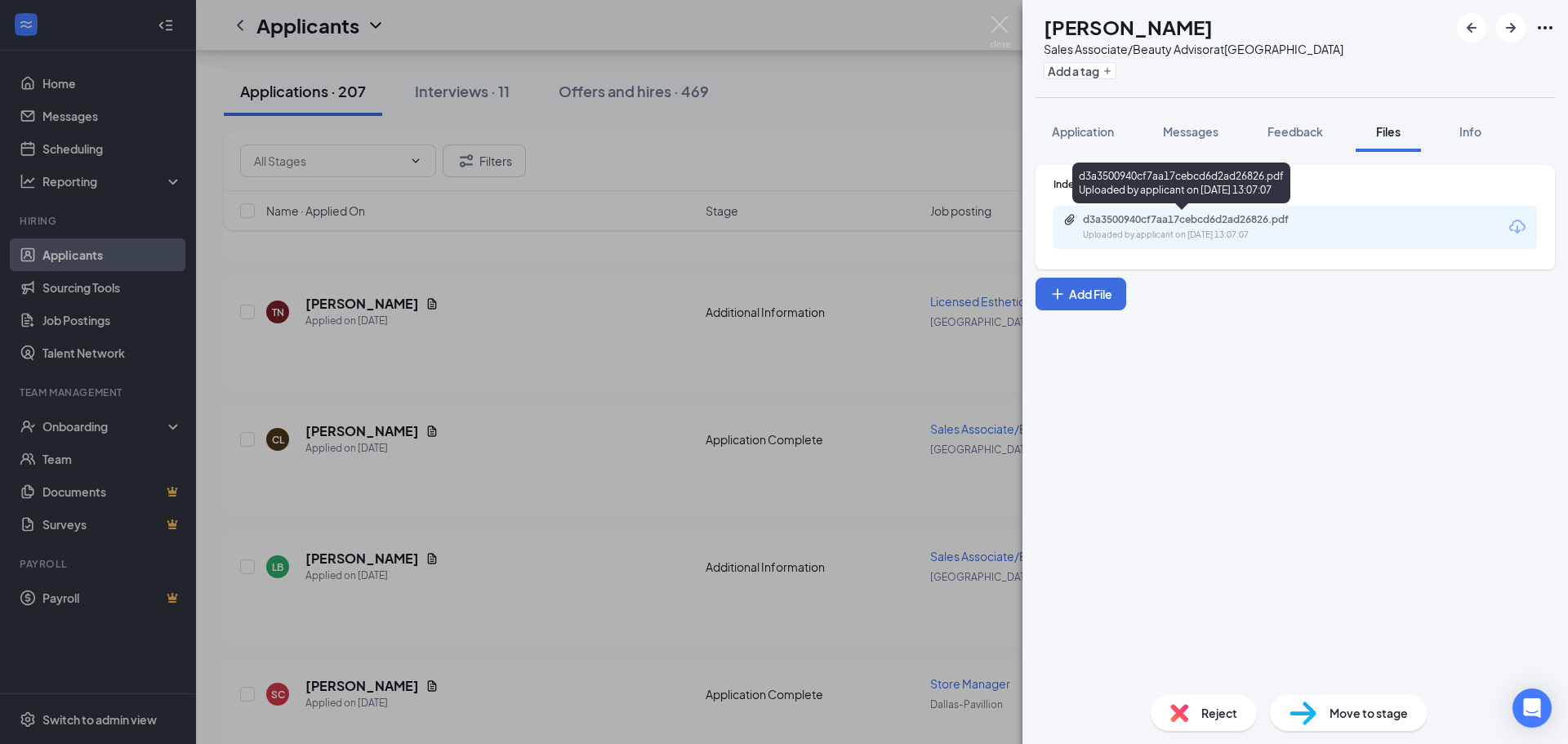
click at [1286, 227] on div "d3a3500940cf7aa17cebcd6d2ad26826.pdf Uploaded by applicant on [DATE] 13:07:07" at bounding box center [1196, 227] width 265 height 28
drag, startPoint x: 1217, startPoint y: 107, endPoint x: 1217, endPoint y: 122, distance: 15.0
click at [1217, 108] on div "CL [PERSON_NAME] Sales Associate/Beauty Advisor at [GEOGRAPHIC_DATA] Add a tag …" at bounding box center [1295, 372] width 545 height 744
drag, startPoint x: 1217, startPoint y: 122, endPoint x: 1196, endPoint y: 204, distance: 84.6
click at [1209, 142] on button "Messages" at bounding box center [1191, 131] width 88 height 41
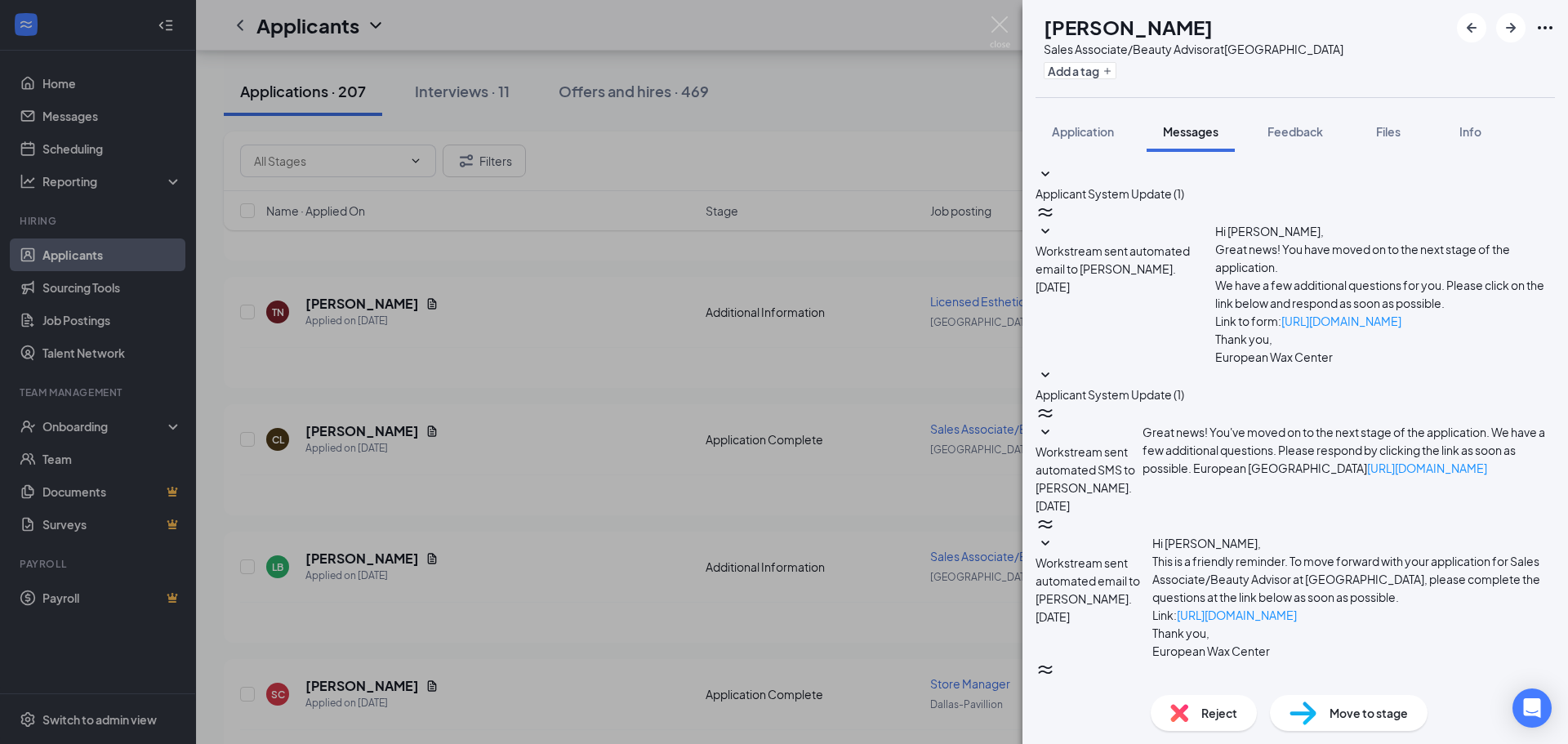
scroll to position [100, 0]
paste textarea "Good afternoon, I hope this message finds you well! Thank you for your interest…"
type textarea "Good afternoon, I hope this message finds you well! Thank you for your interest…"
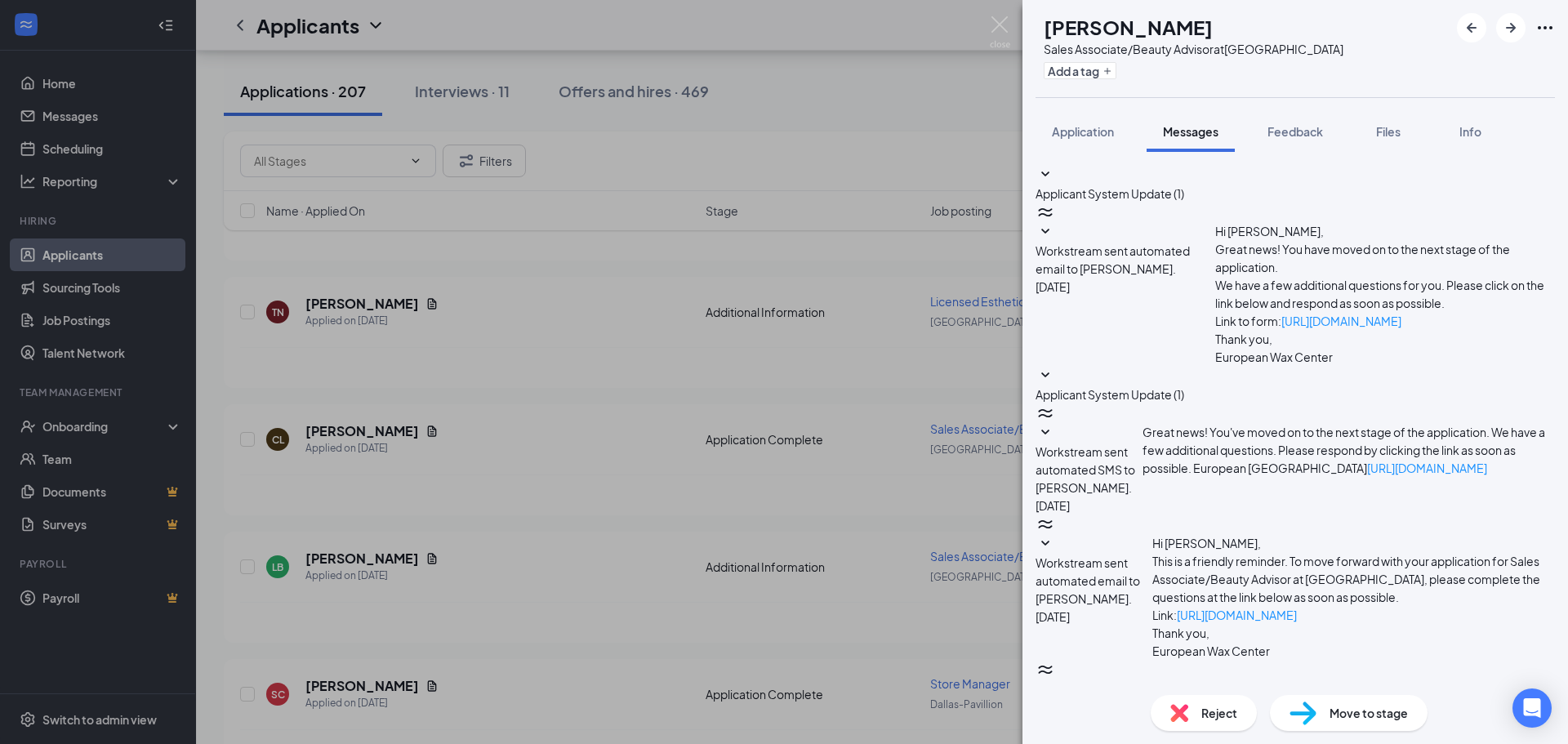
click at [1324, 117] on button "Feedback" at bounding box center [1296, 131] width 88 height 41
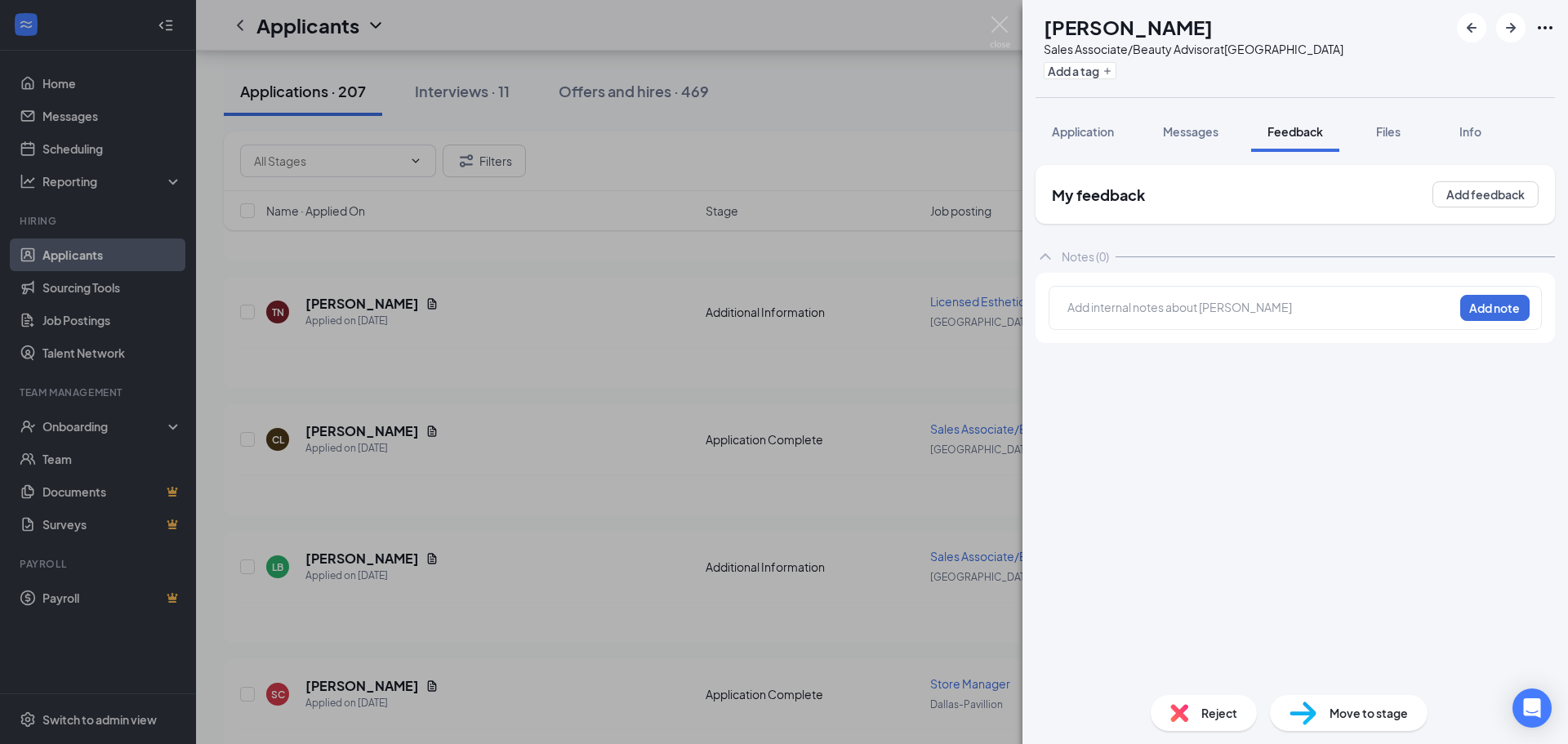
click at [1224, 320] on div at bounding box center [1261, 309] width 386 height 22
click at [1081, 313] on div at bounding box center [1074, 307] width 13 height 17
drag, startPoint x: 1488, startPoint y: 310, endPoint x: 1505, endPoint y: 295, distance: 22.7
click at [1248, 308] on button "Add note" at bounding box center [1215, 307] width 65 height 26
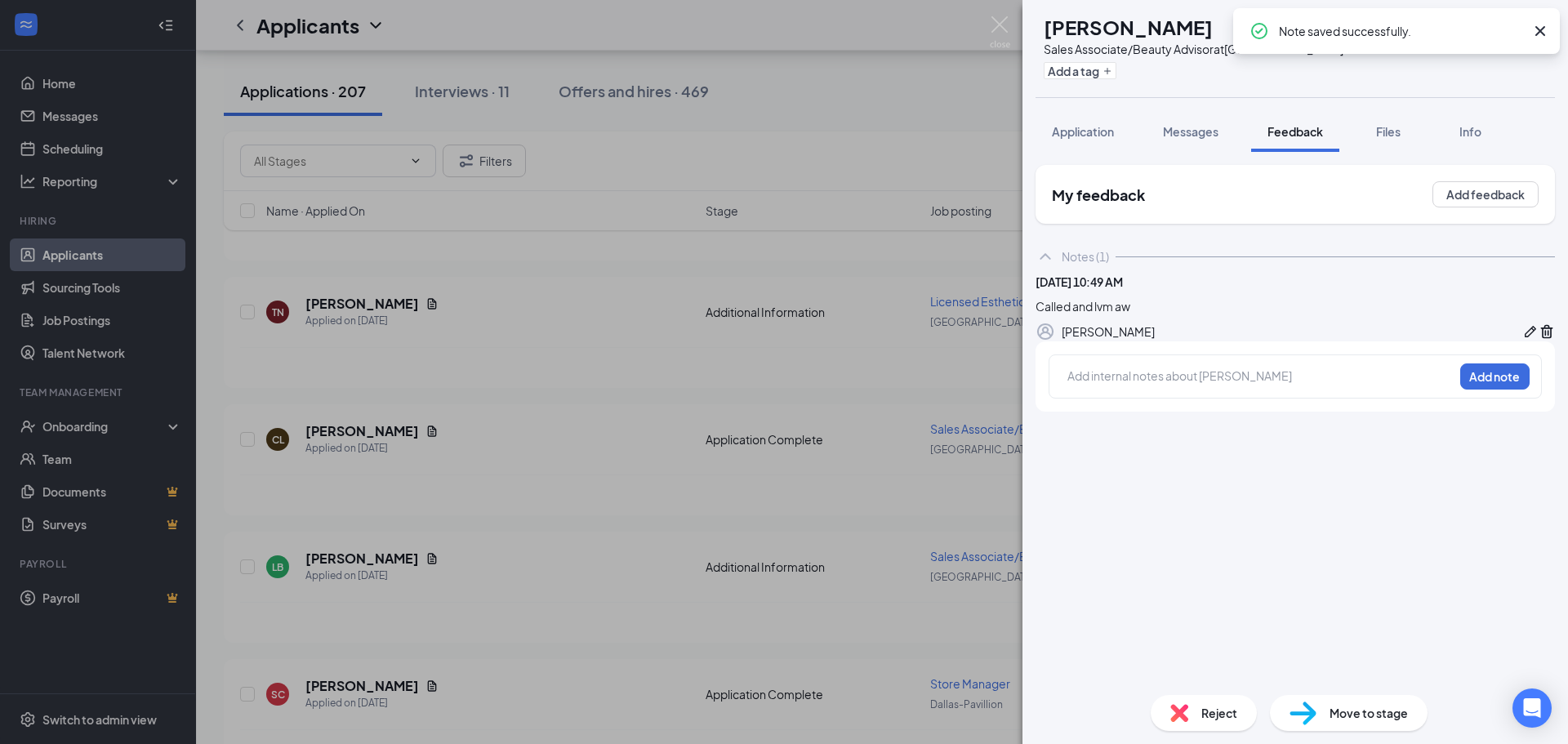
click at [1000, 223] on div "CL [PERSON_NAME] Sales Associate/Beauty Advisor at [GEOGRAPHIC_DATA] Add a tag …" at bounding box center [784, 372] width 1568 height 744
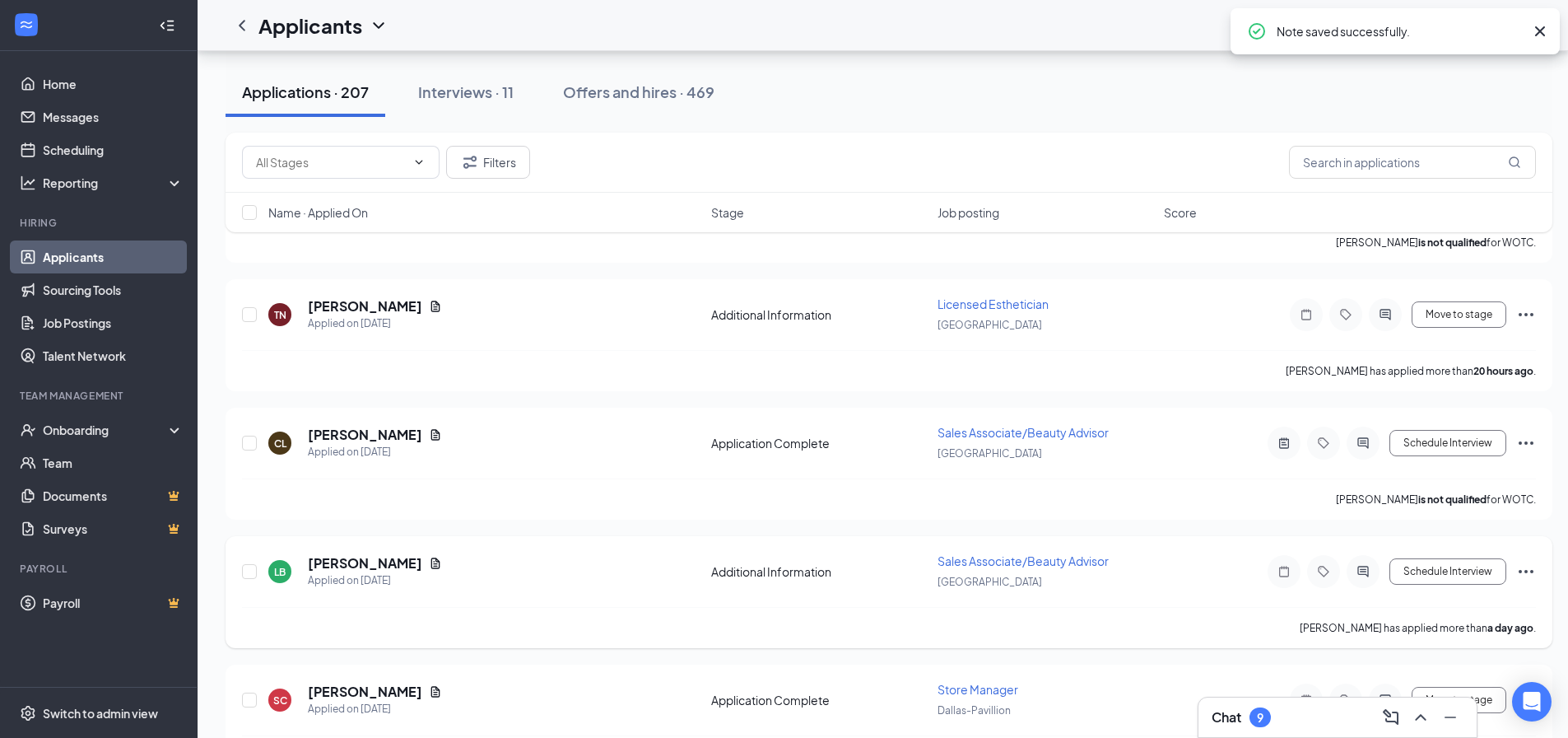
click at [419, 568] on div "LB [PERSON_NAME] Applied on [DATE]" at bounding box center [485, 571] width 433 height 34
click at [429, 564] on icon "Document" at bounding box center [436, 563] width 13 height 13
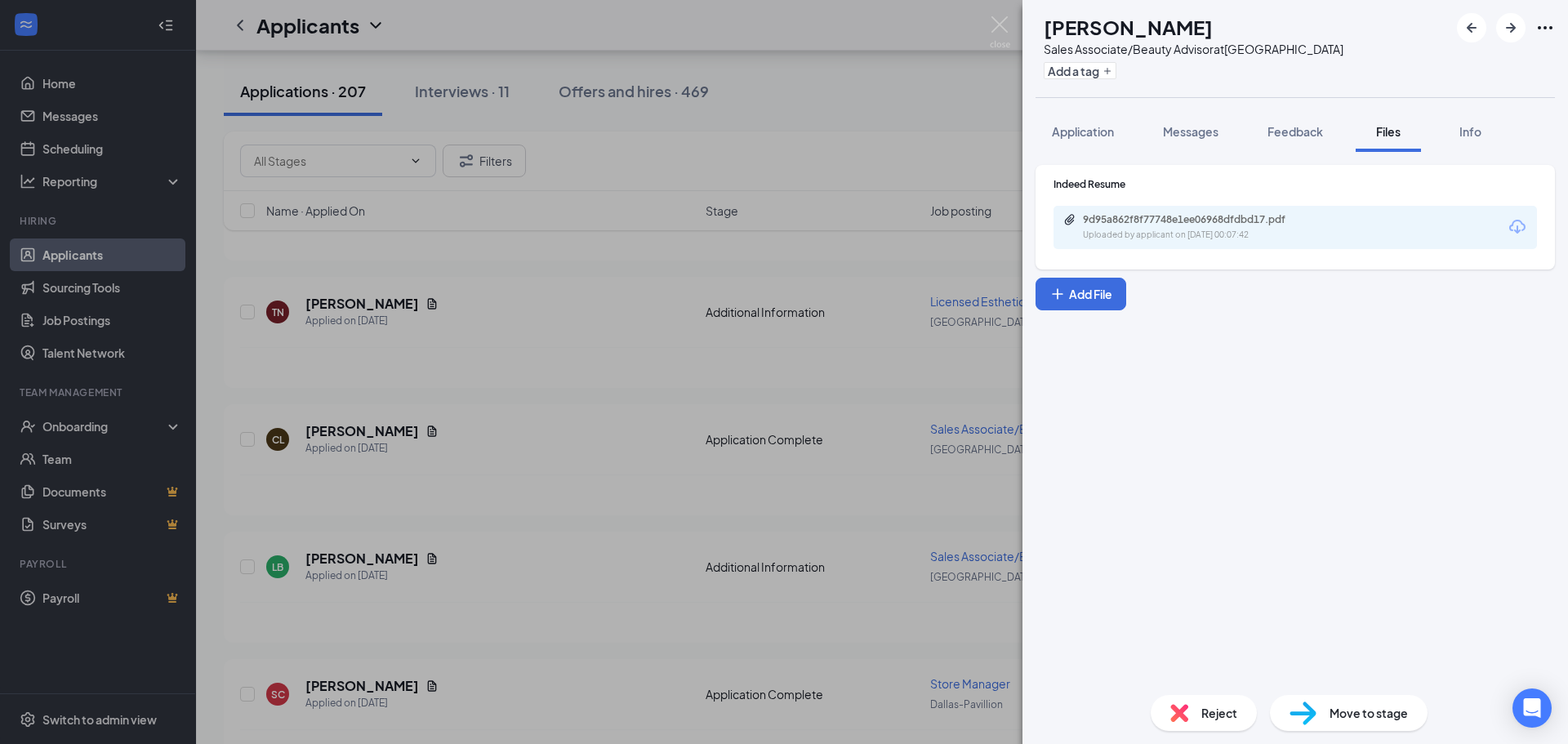
click at [1283, 227] on div "9d95a862f8f77748e1ee06968dfdbd17.pdf Uploaded by applicant on [DATE] 00:07:42" at bounding box center [1196, 227] width 265 height 28
click at [1213, 132] on span "Messages" at bounding box center [1191, 132] width 56 height 15
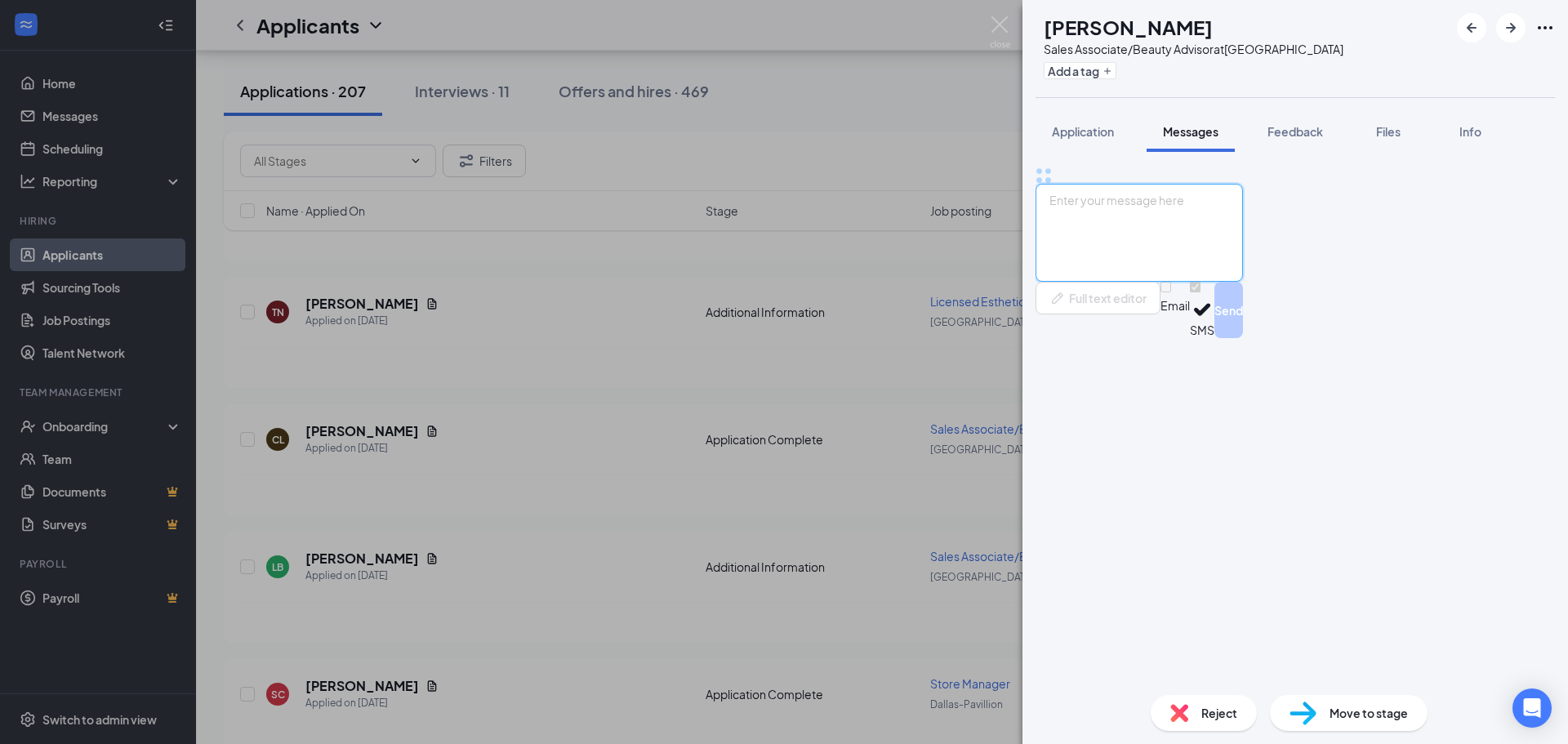
click at [1148, 282] on textarea at bounding box center [1139, 233] width 207 height 98
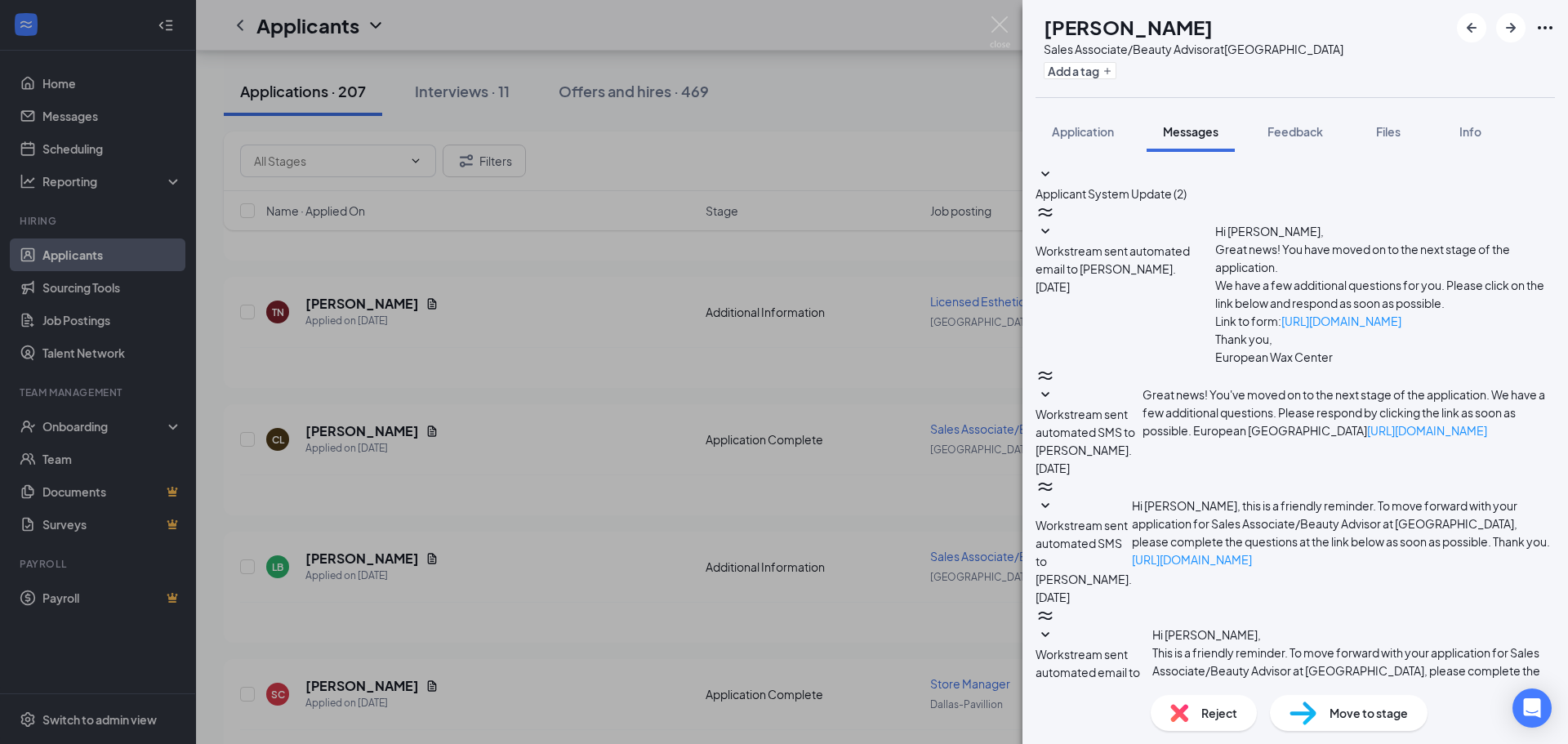
scroll to position [158, 0]
paste textarea "Good afternoon, I hope this message finds you well! Thank you for your interest…"
type textarea "Good afternoon, I hope this message finds you well! Thank you for your interest…"
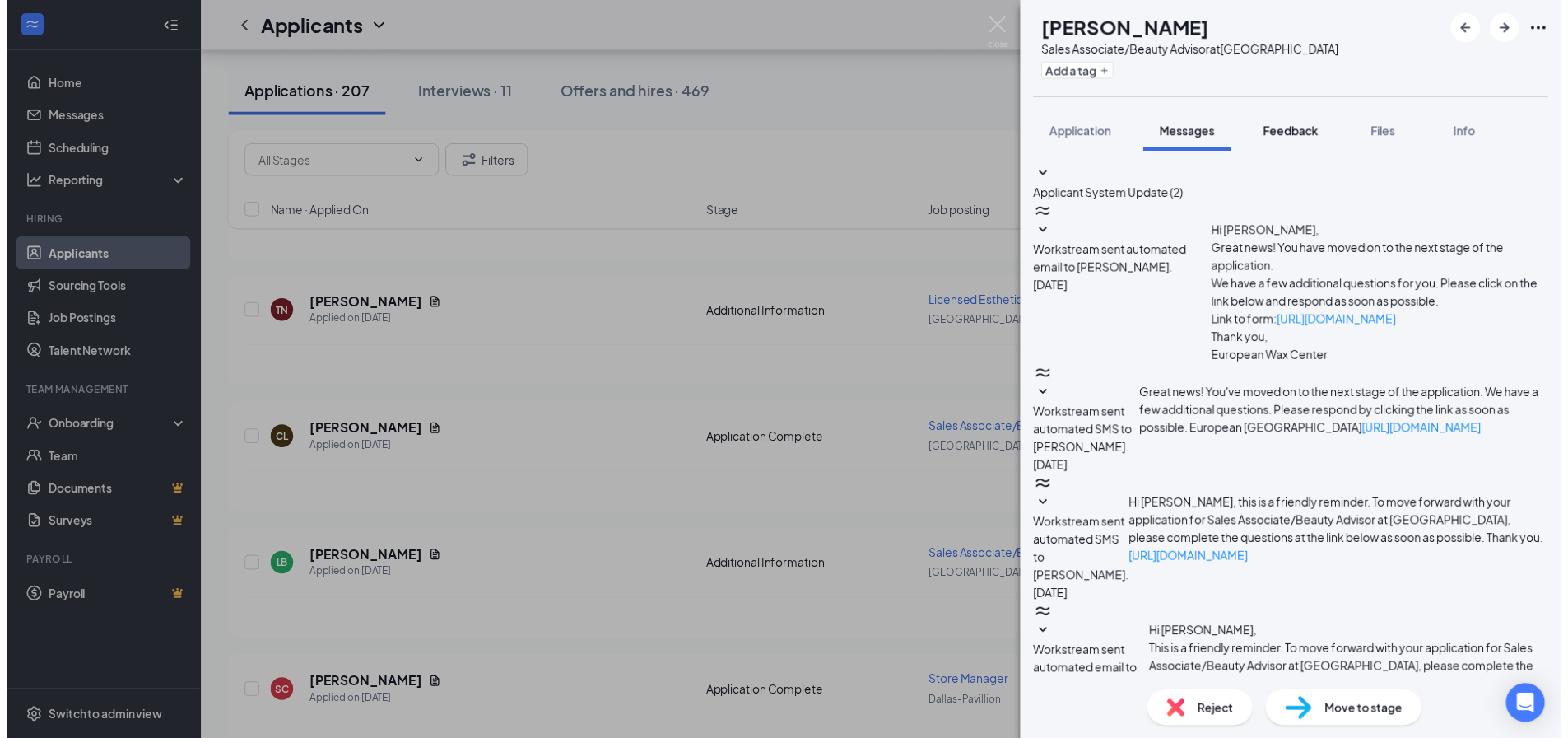
scroll to position [0, 0]
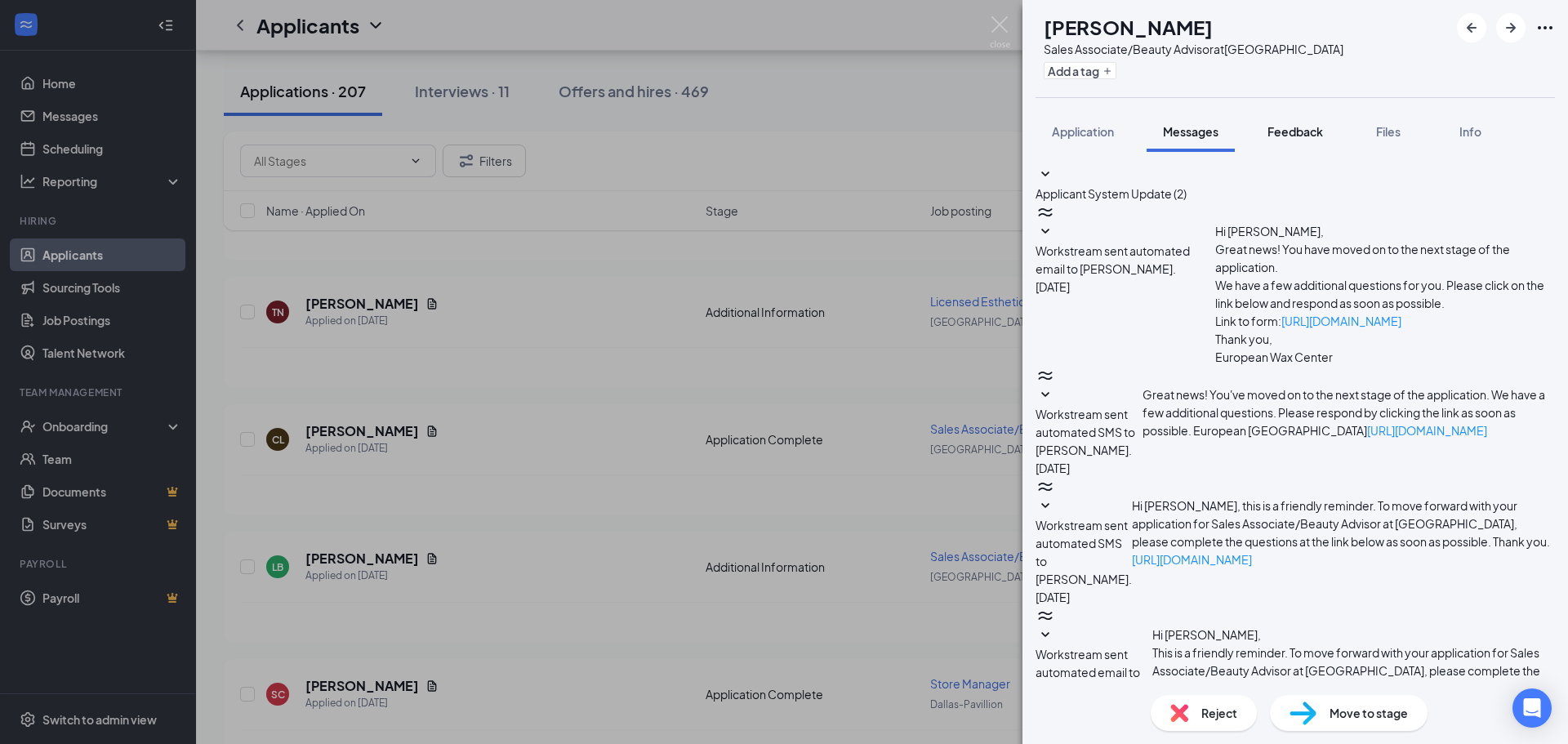
click at [1328, 122] on button "Feedback" at bounding box center [1296, 131] width 88 height 41
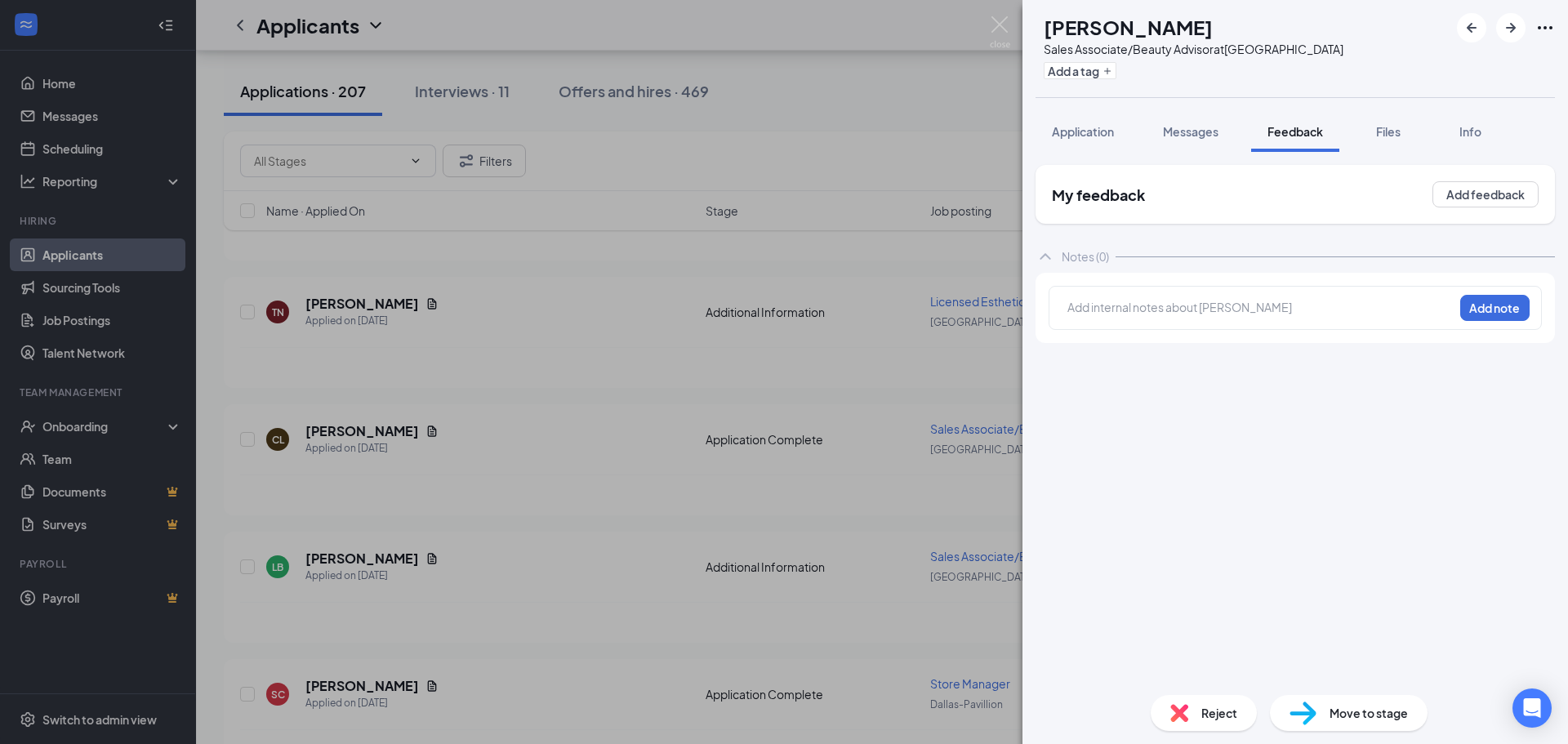
click at [1287, 317] on div at bounding box center [1261, 310] width 385 height 22
click at [1491, 308] on button "Add note" at bounding box center [1495, 307] width 69 height 26
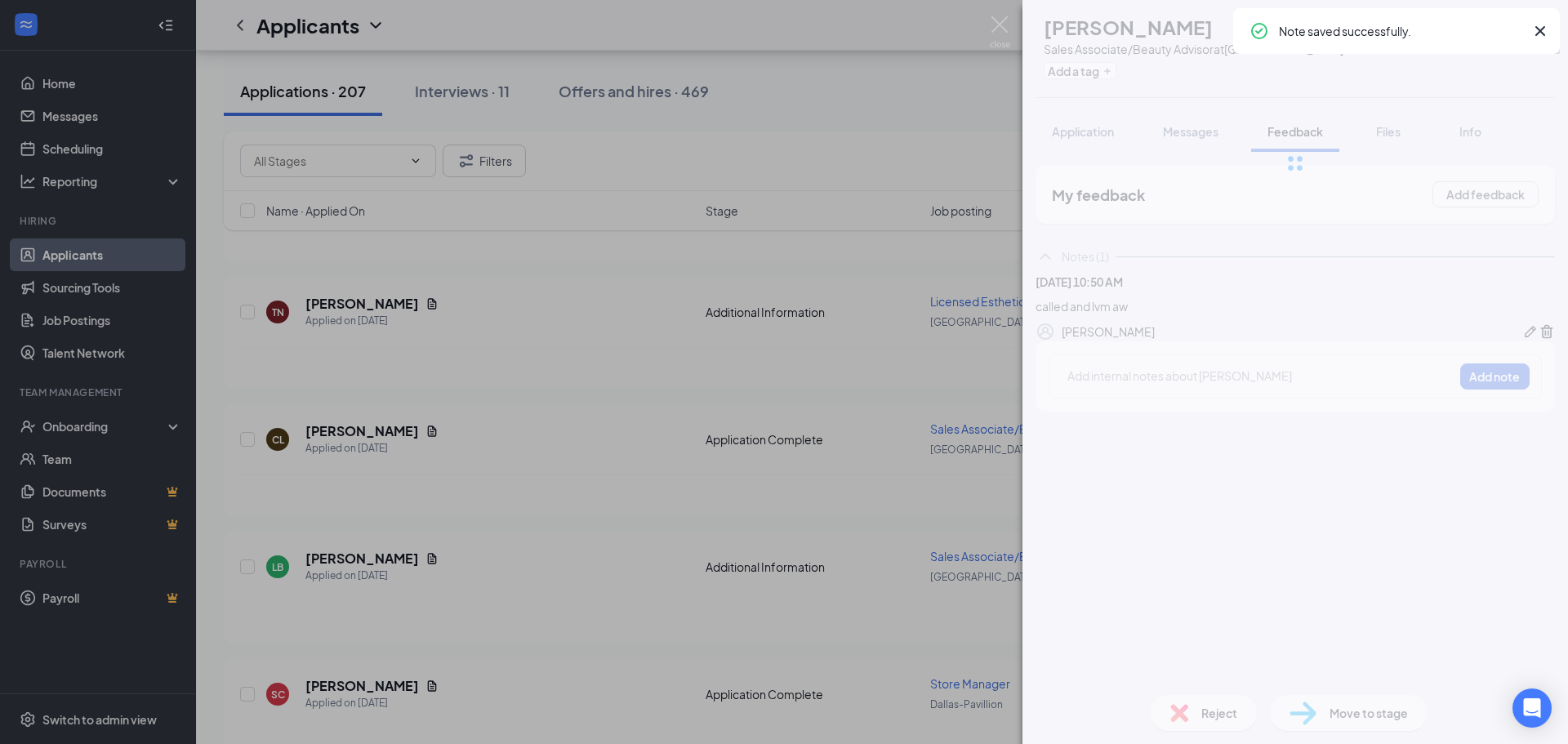
click at [906, 236] on div "LB [PERSON_NAME] Sales Associate/Beauty Advisor at [GEOGRAPHIC_DATA] Add a tag …" at bounding box center [784, 372] width 1568 height 744
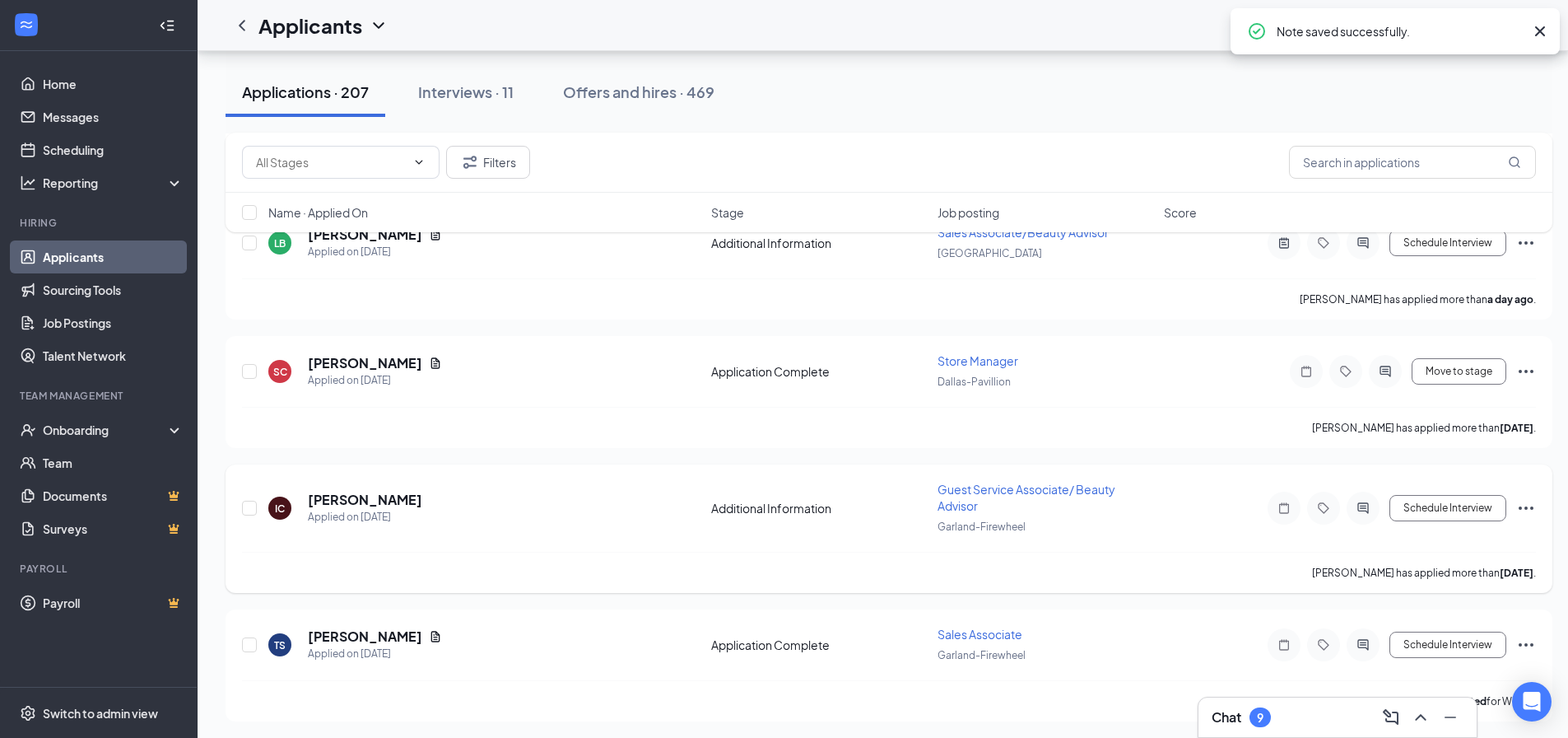
scroll to position [1235, 0]
click at [442, 365] on icon "Document" at bounding box center [436, 363] width 13 height 13
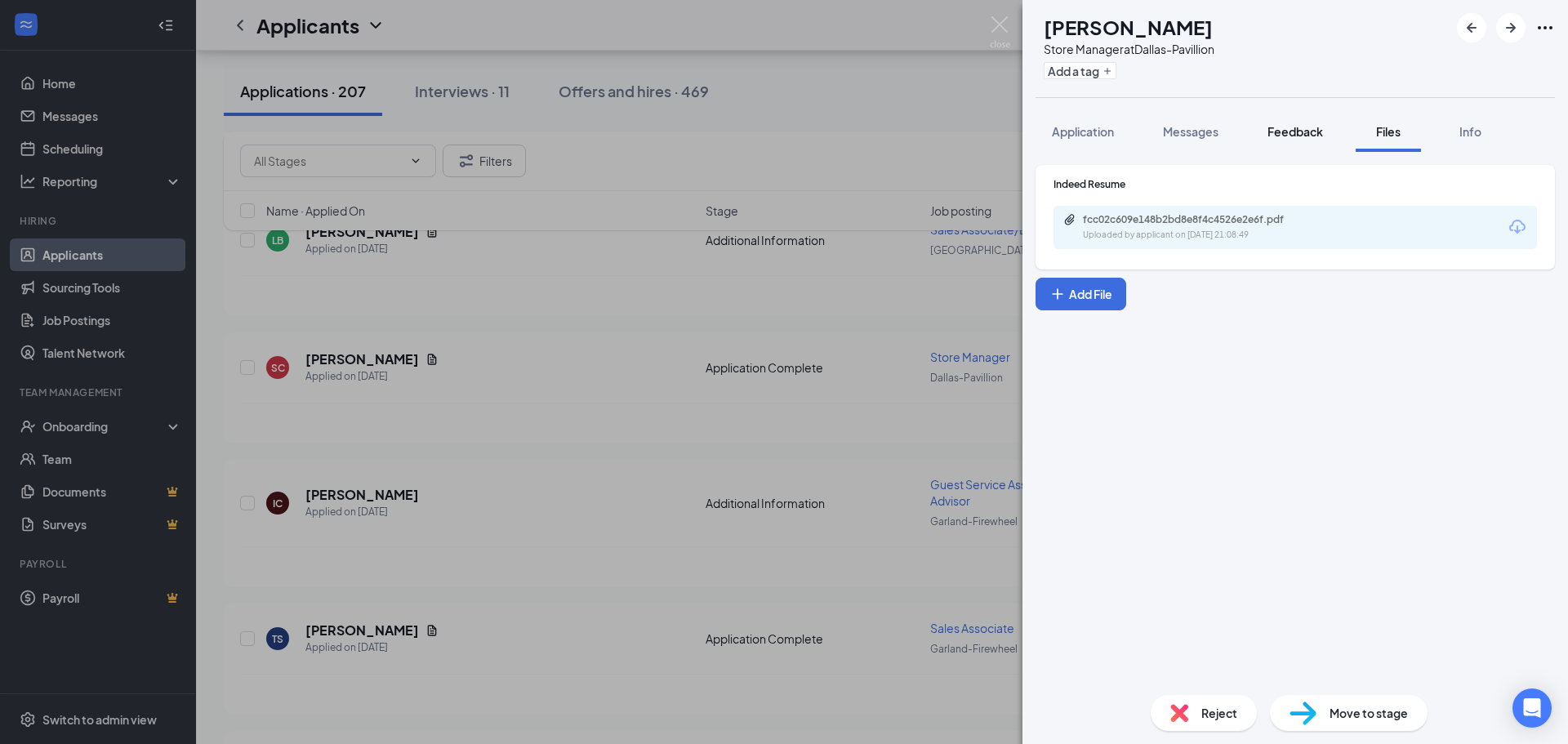
click at [1269, 129] on button "Feedback" at bounding box center [1296, 131] width 88 height 41
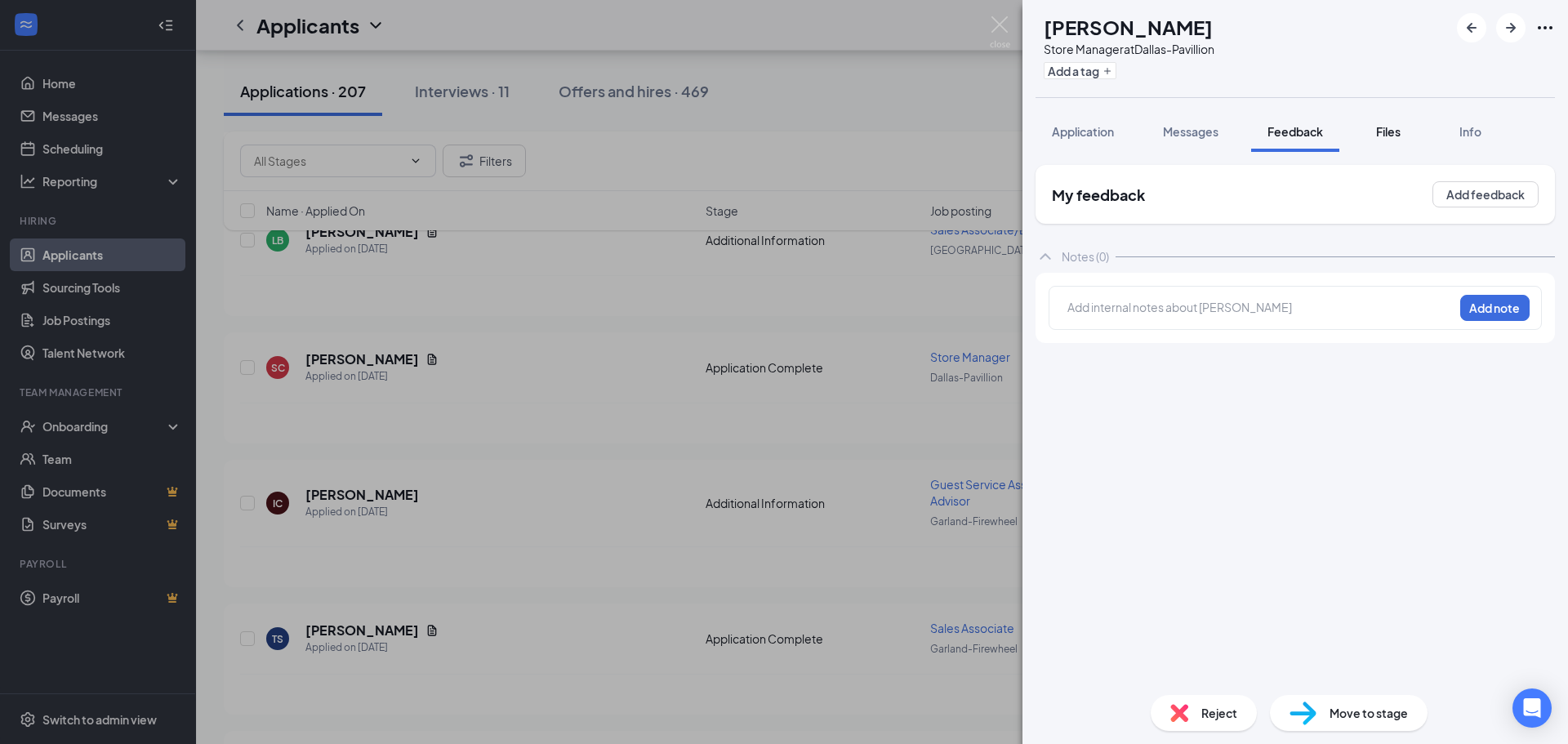
click at [1393, 132] on span "Files" at bounding box center [1388, 132] width 24 height 15
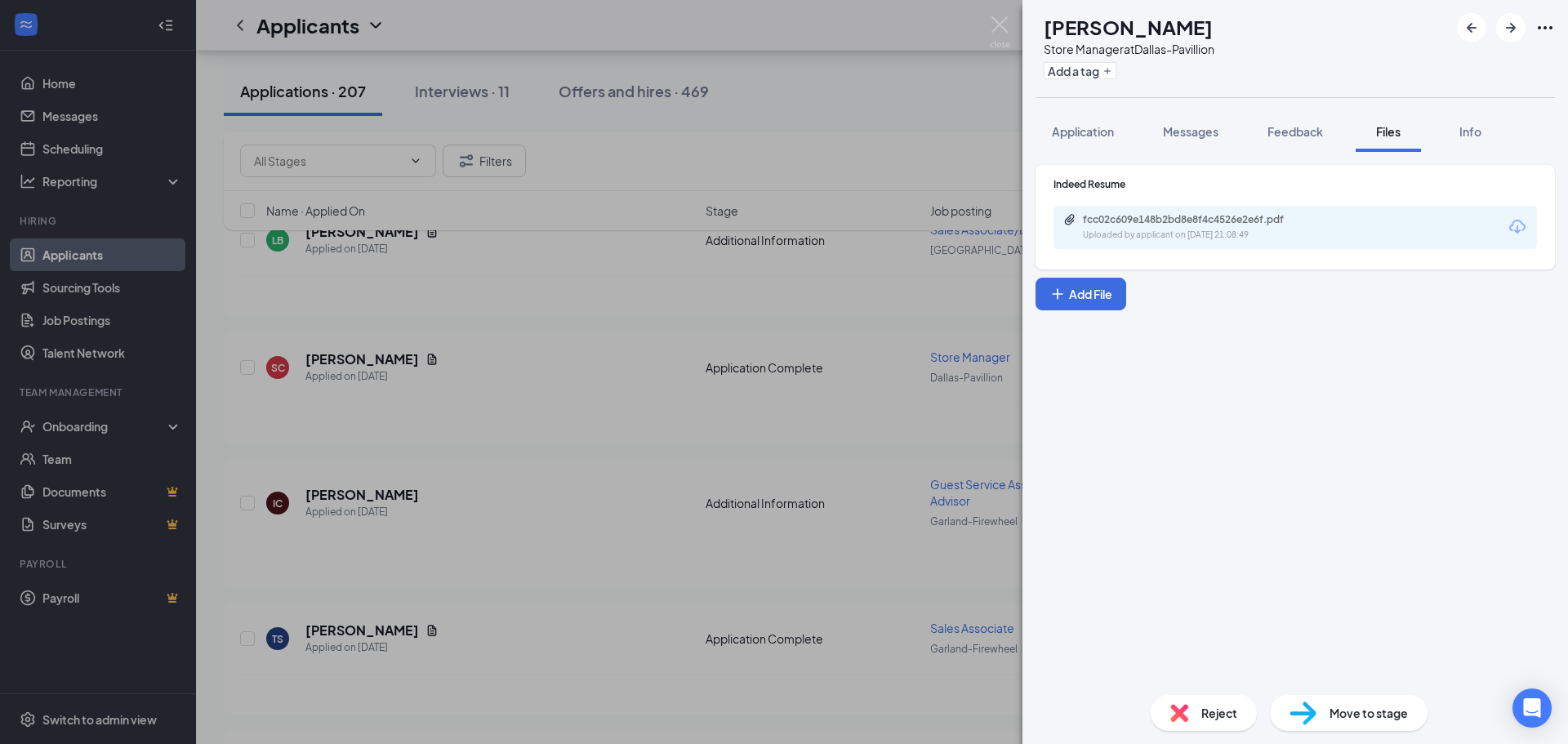
click at [1226, 227] on div "fcc02c609e148b2bd8e8f4c4526e2e6f.pdf Uploaded by applicant on [DATE] 21:08:49" at bounding box center [1196, 227] width 265 height 28
click at [909, 484] on div "SC [PERSON_NAME] Store Manager at [GEOGRAPHIC_DATA] Add a tag Application Messa…" at bounding box center [784, 372] width 1568 height 744
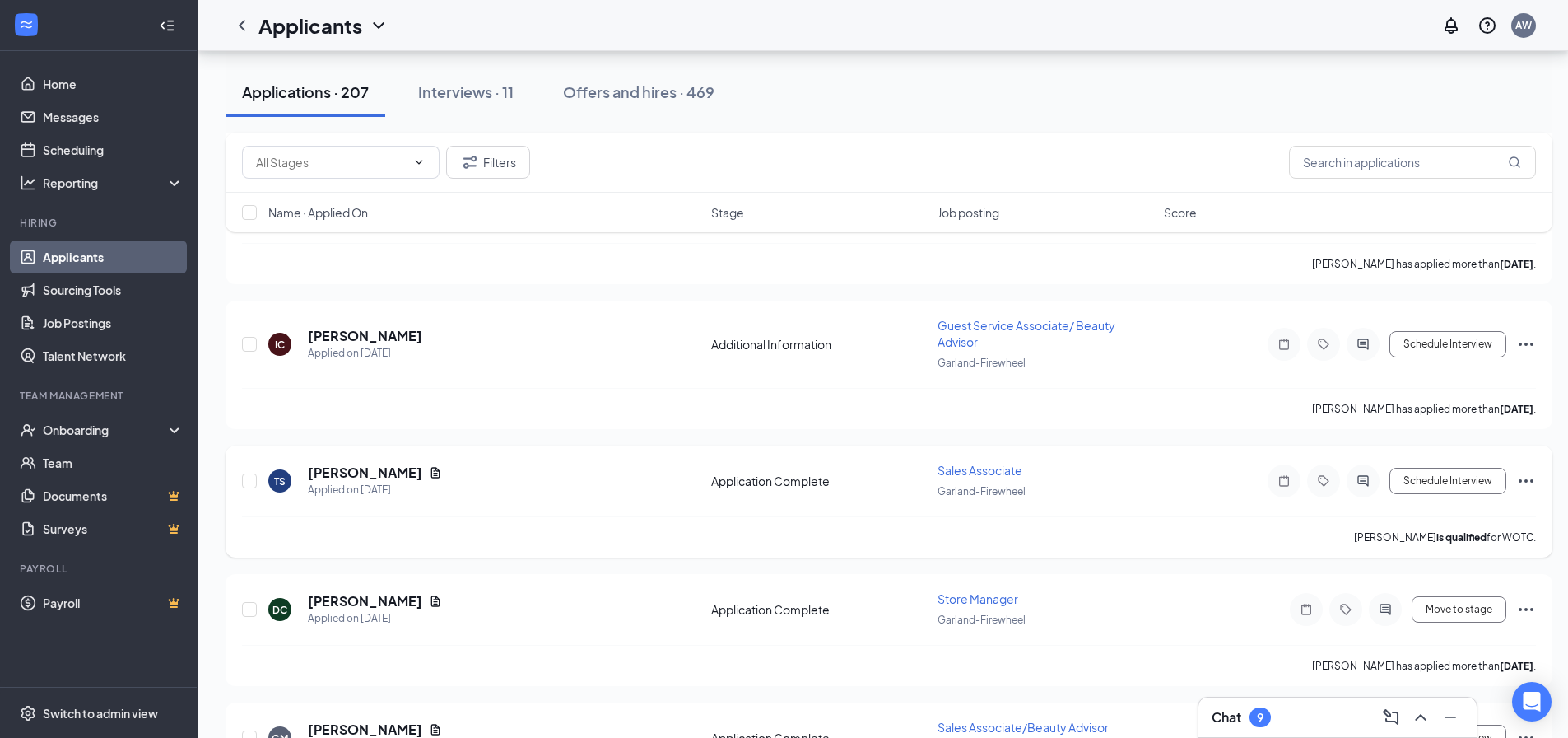
scroll to position [1400, 0]
click at [955, 463] on span "Sales Associate" at bounding box center [980, 468] width 85 height 15
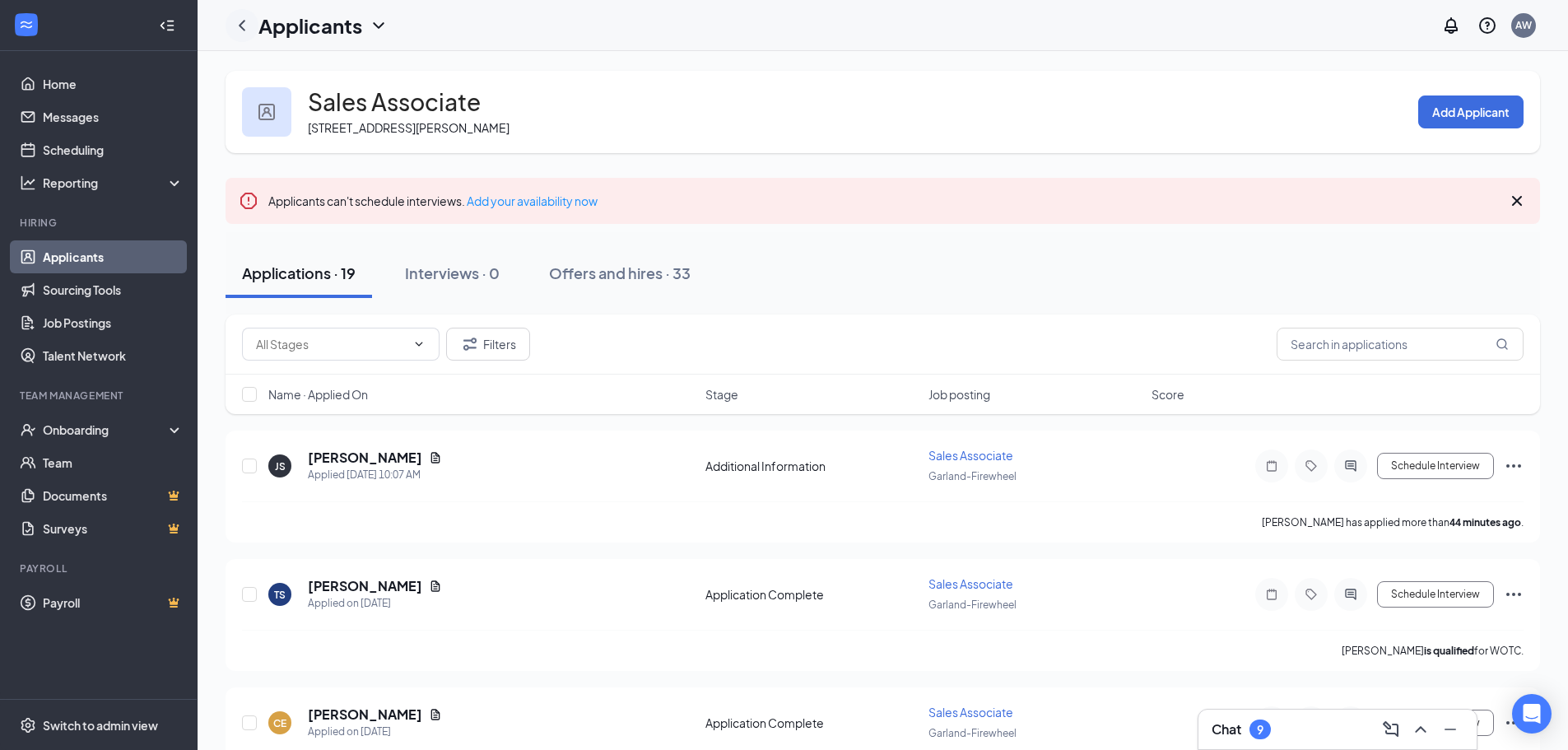
click at [241, 24] on icon "ChevronLeft" at bounding box center [242, 25] width 7 height 11
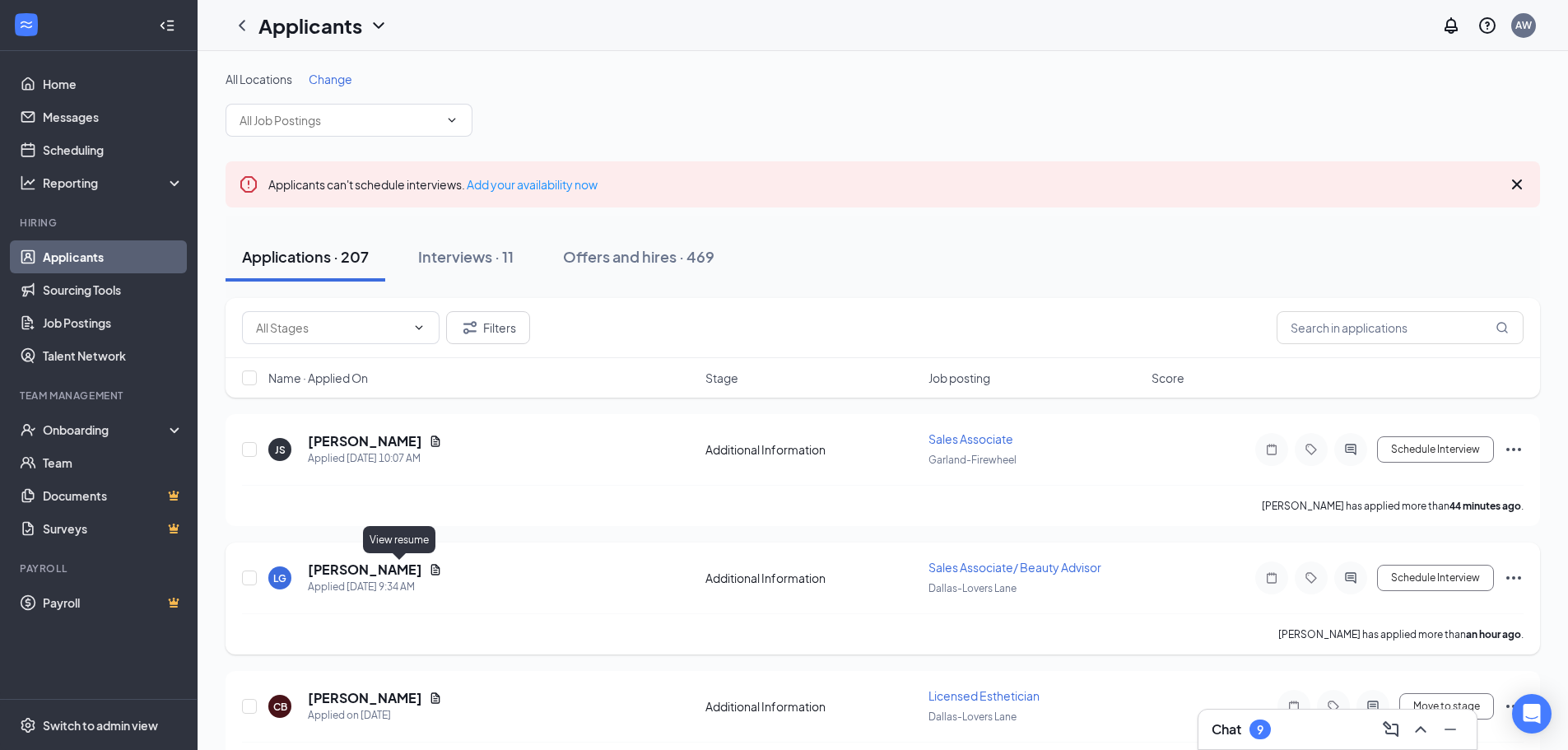
click at [431, 573] on icon "Document" at bounding box center [436, 569] width 9 height 11
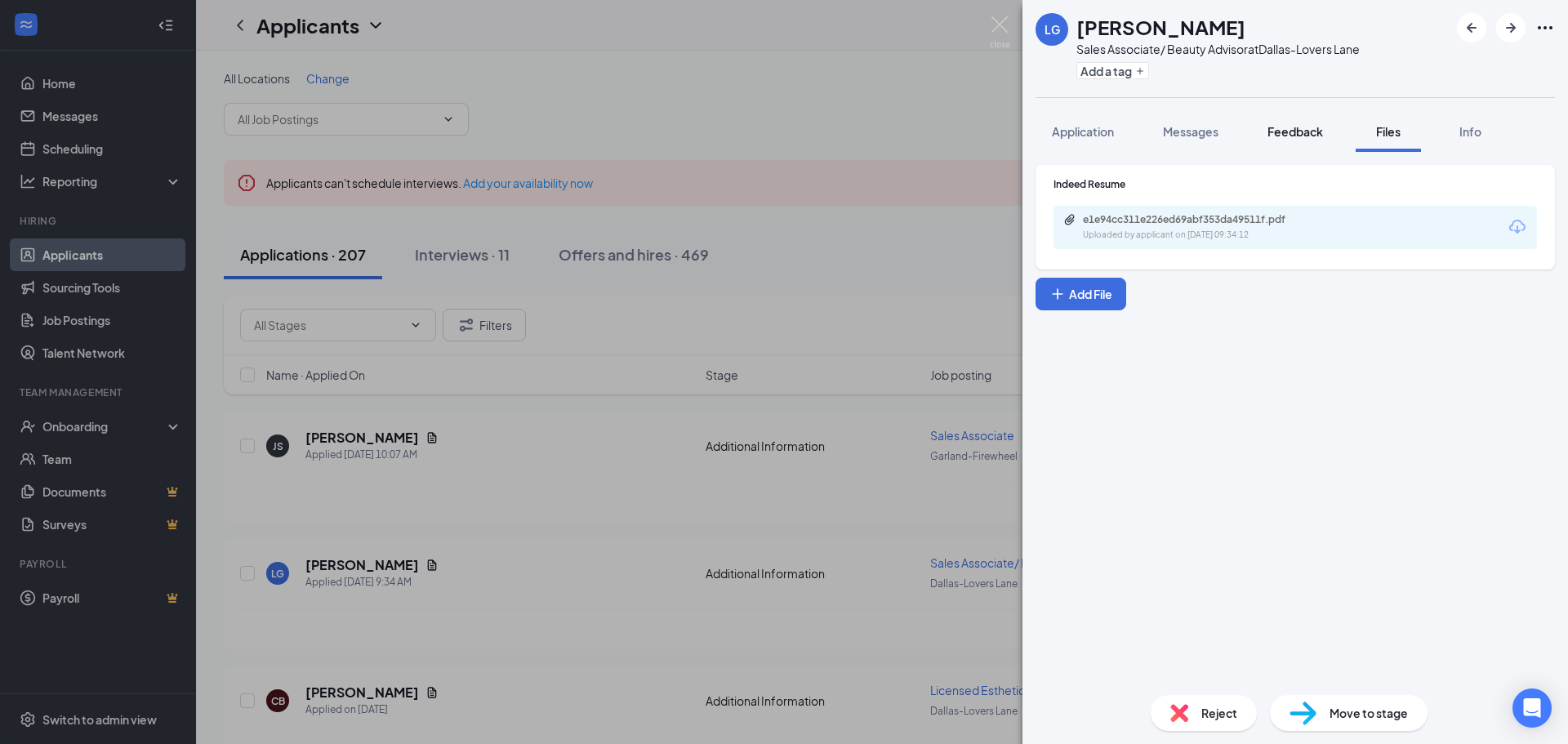
click at [1285, 139] on div "Feedback" at bounding box center [1295, 132] width 56 height 17
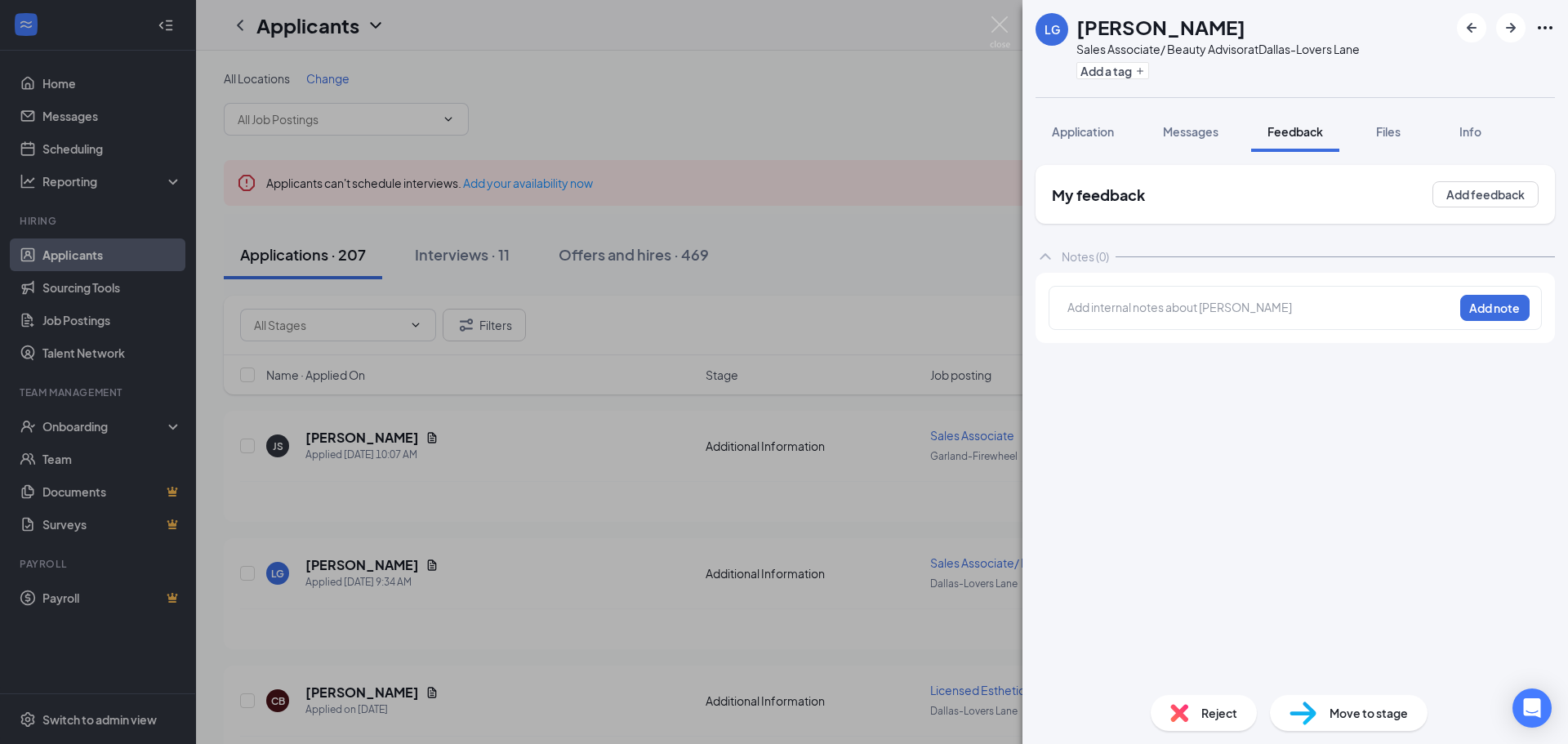
drag, startPoint x: 823, startPoint y: 188, endPoint x: 752, endPoint y: 215, distance: 76.0
click at [823, 189] on div "LG [PERSON_NAME] Sales Associate/ Beauty Advisor at [GEOGRAPHIC_DATA] Add a tag…" at bounding box center [784, 372] width 1568 height 744
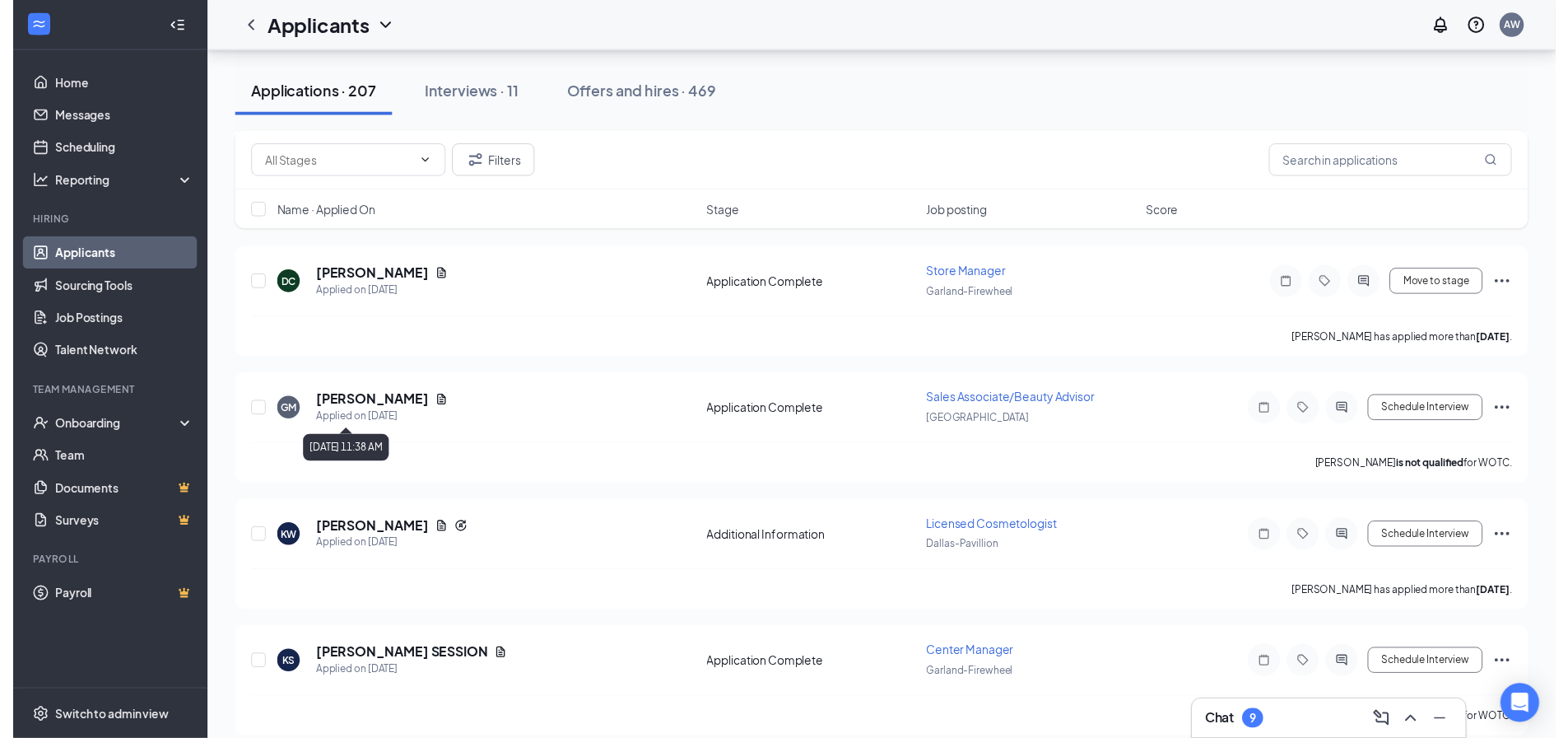
scroll to position [1564, 0]
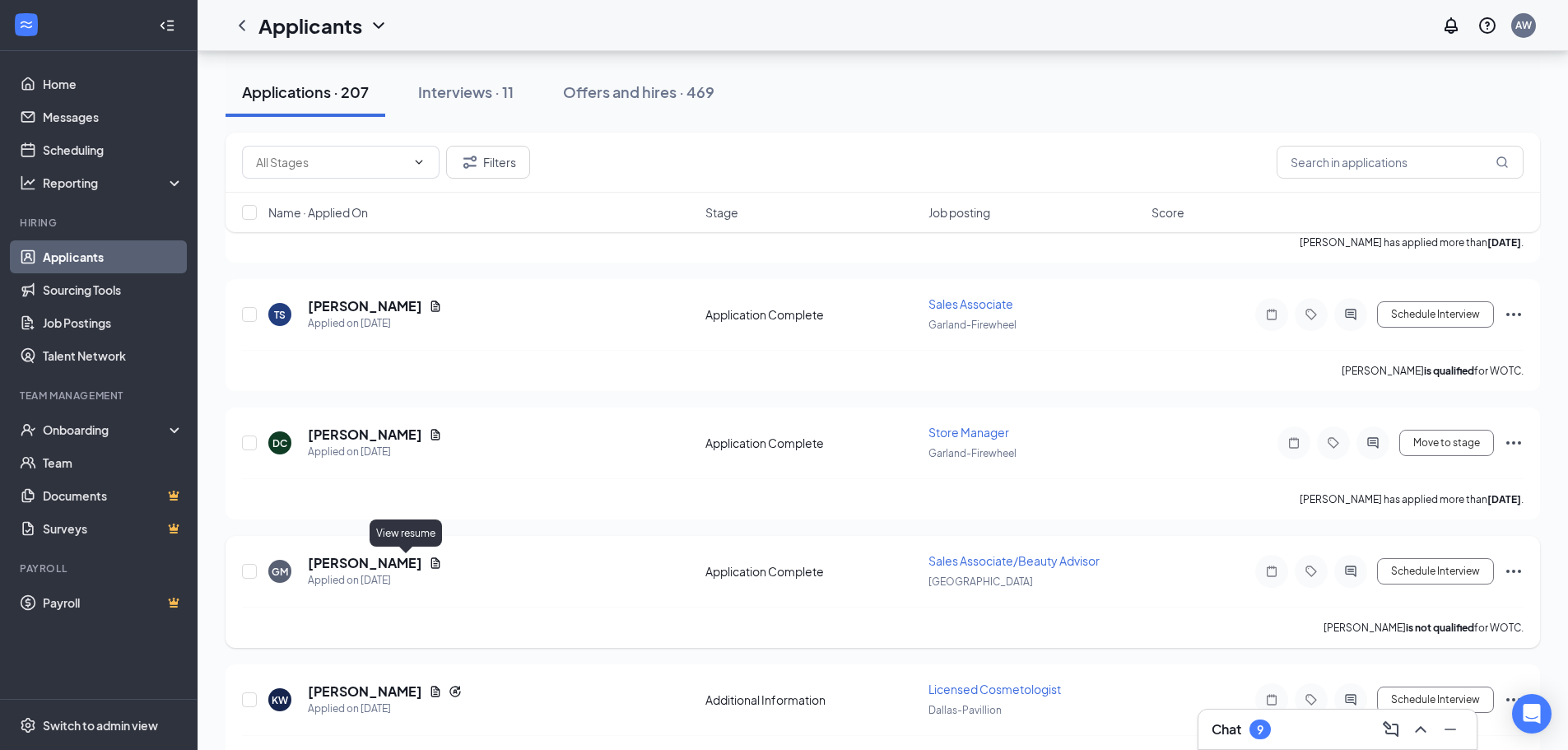
click at [429, 565] on icon "Document" at bounding box center [436, 564] width 13 height 13
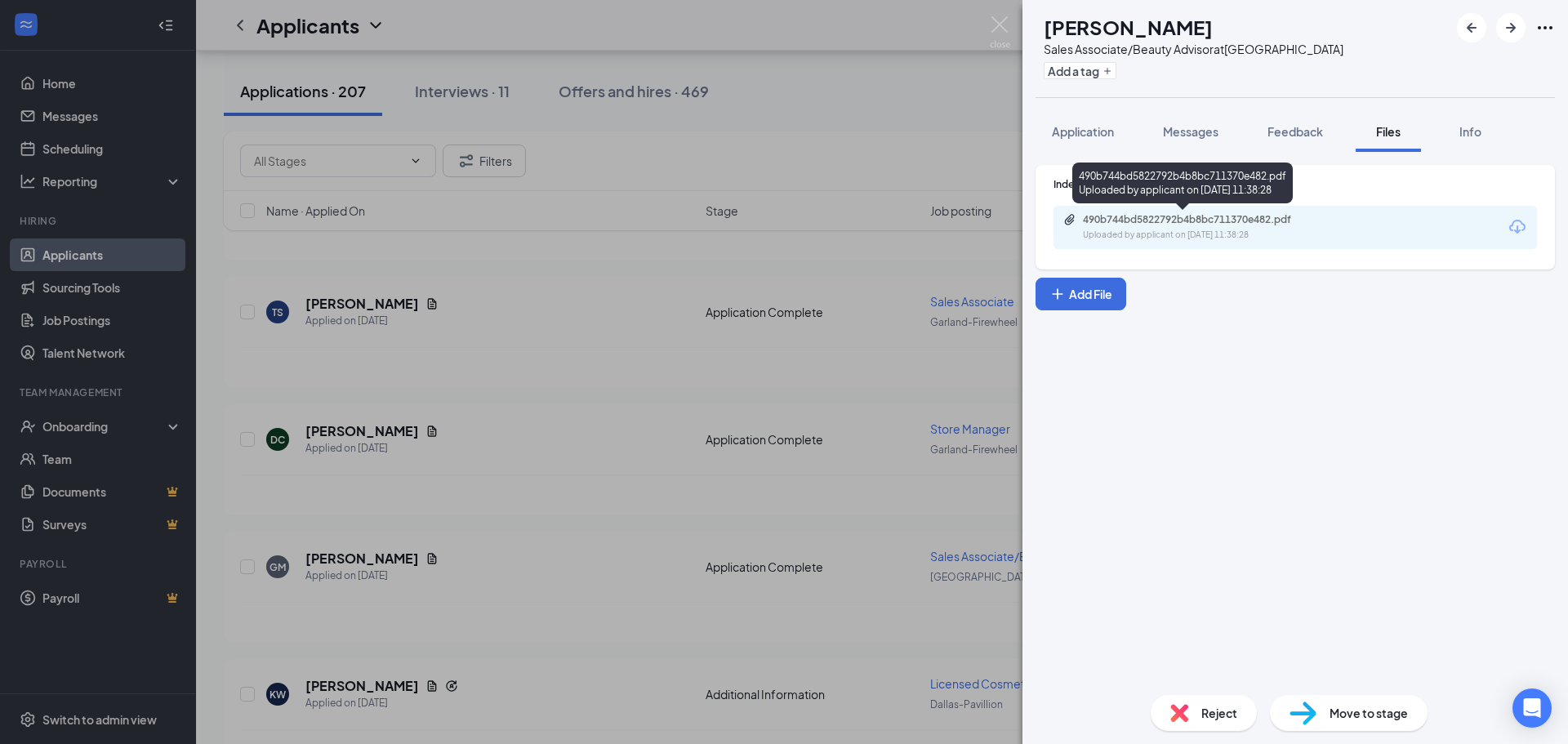
click at [1223, 240] on div "Uploaded by applicant on [DATE] 11:38:28" at bounding box center [1206, 236] width 245 height 13
click at [1121, 123] on button "Application" at bounding box center [1083, 131] width 95 height 41
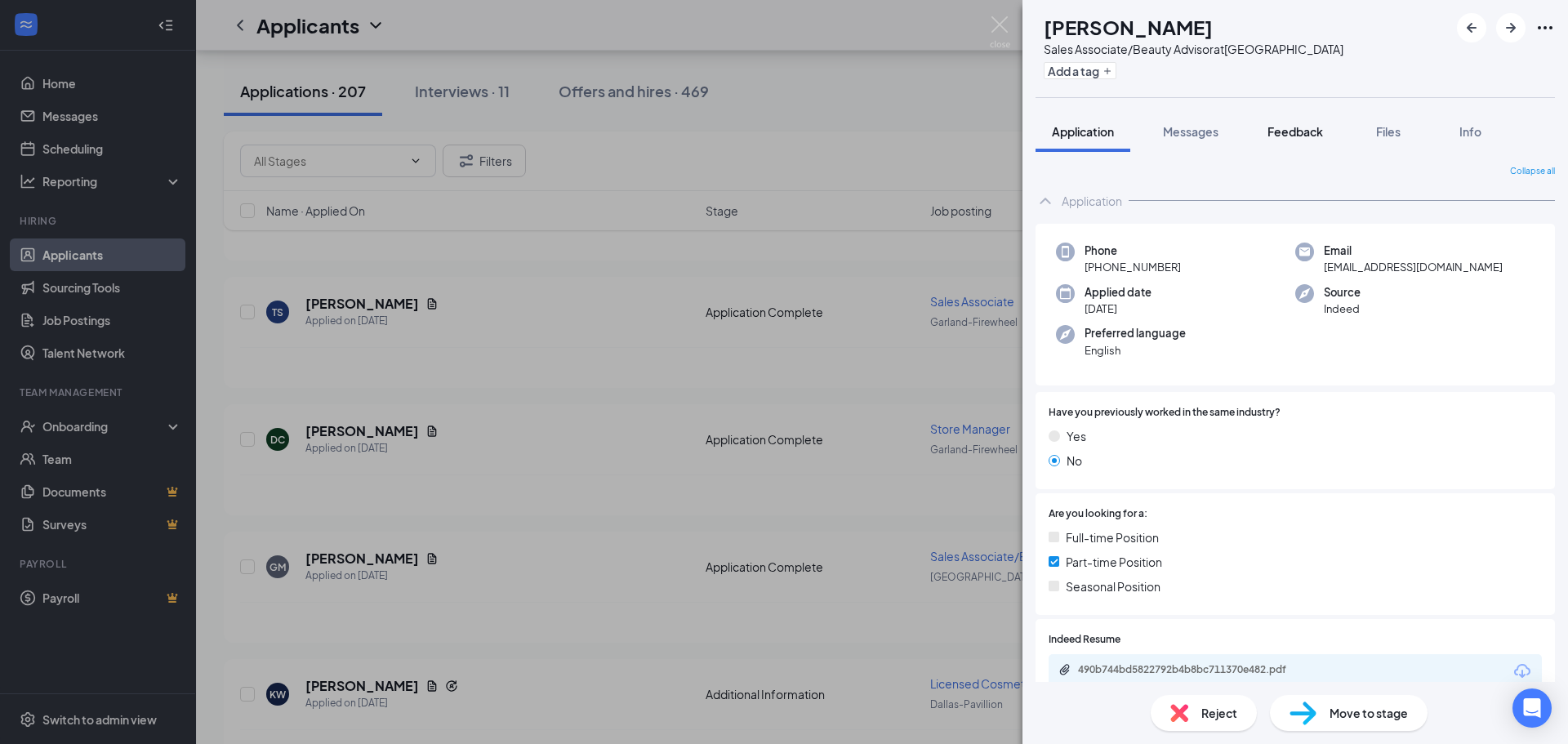
click at [1311, 134] on span "Feedback" at bounding box center [1295, 132] width 56 height 15
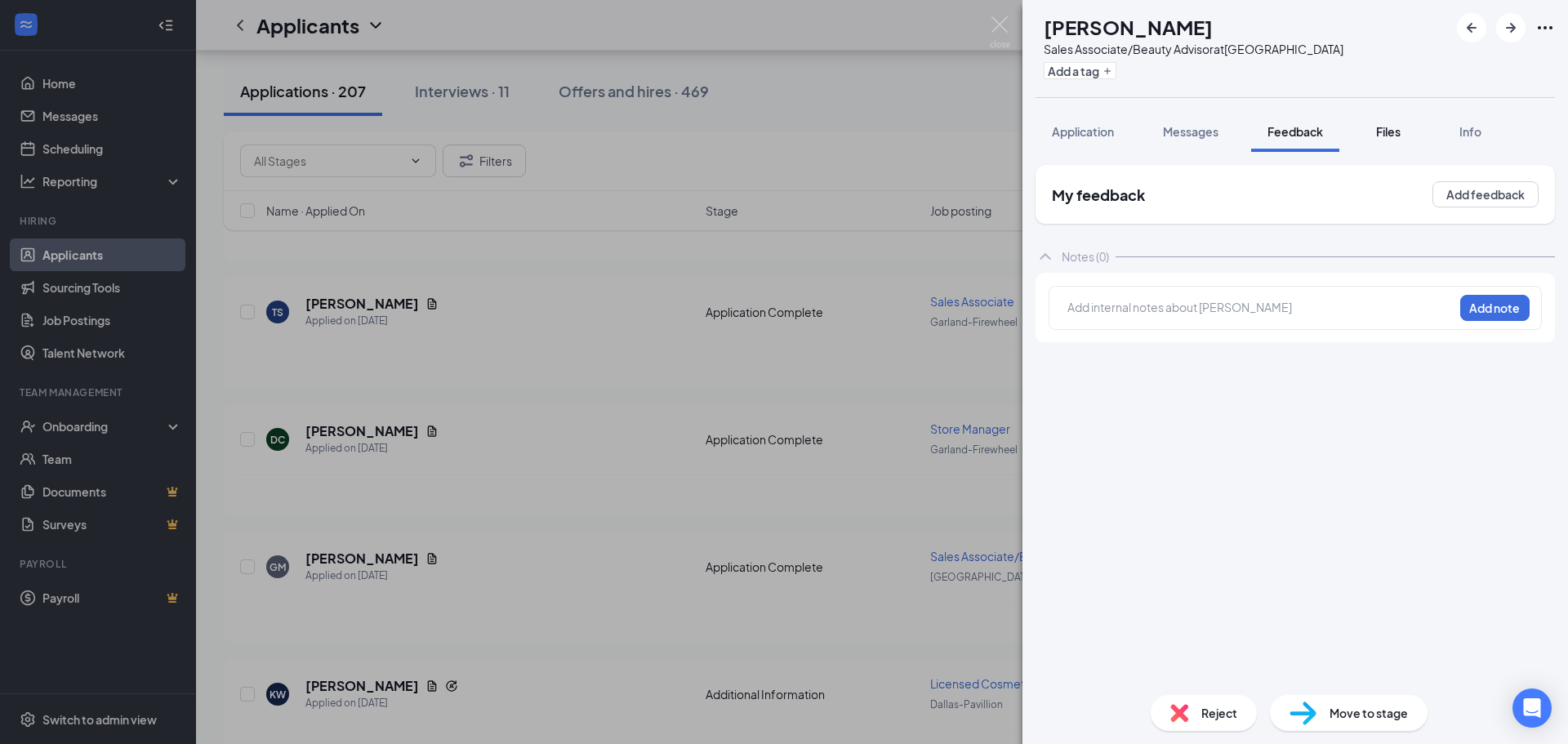
click at [1381, 133] on span "Files" at bounding box center [1388, 132] width 24 height 15
click at [1005, 113] on div "GM [PERSON_NAME] Sales Associate/Beauty Advisor at [GEOGRAPHIC_DATA] Add a tag …" at bounding box center [784, 372] width 1568 height 744
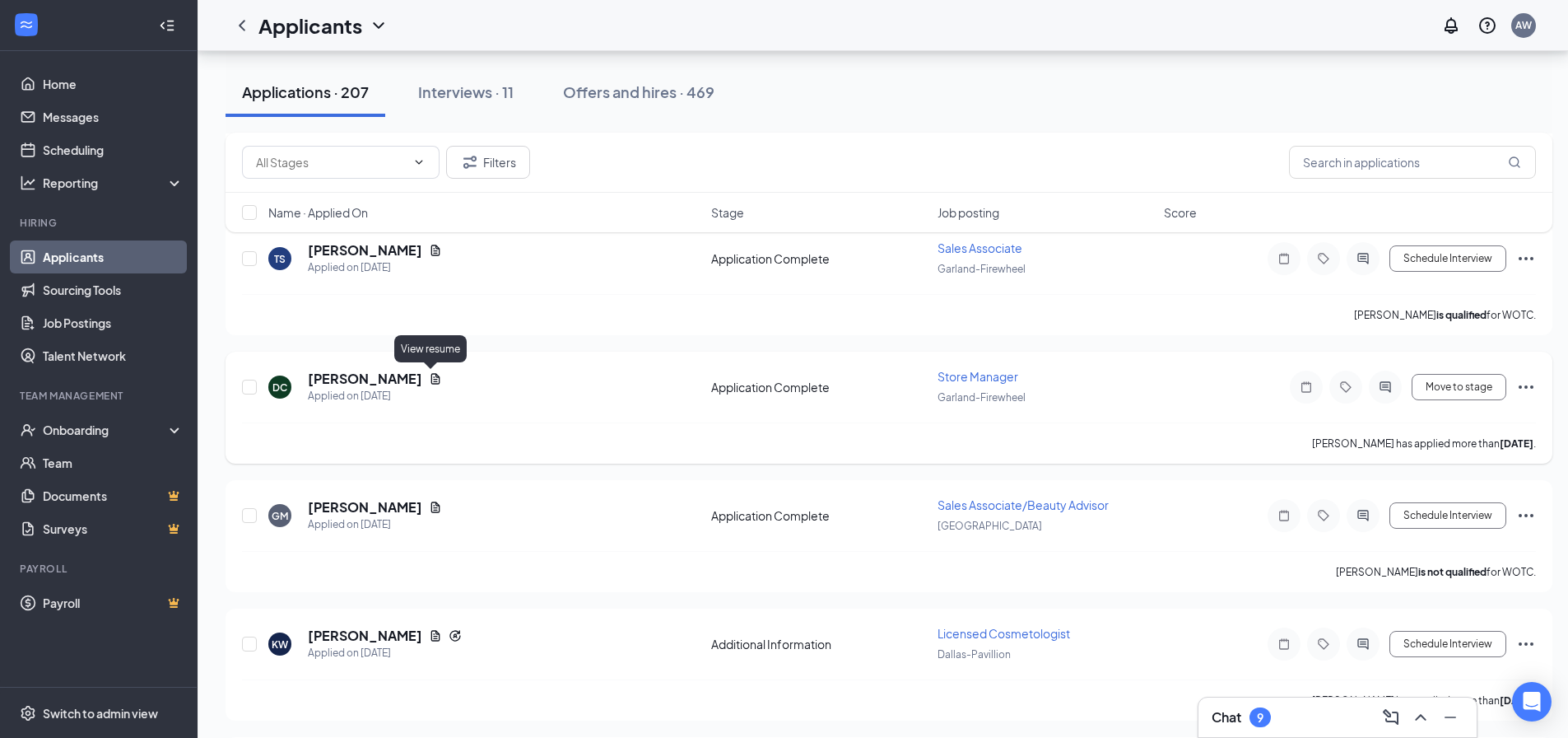
scroll to position [1730, 0]
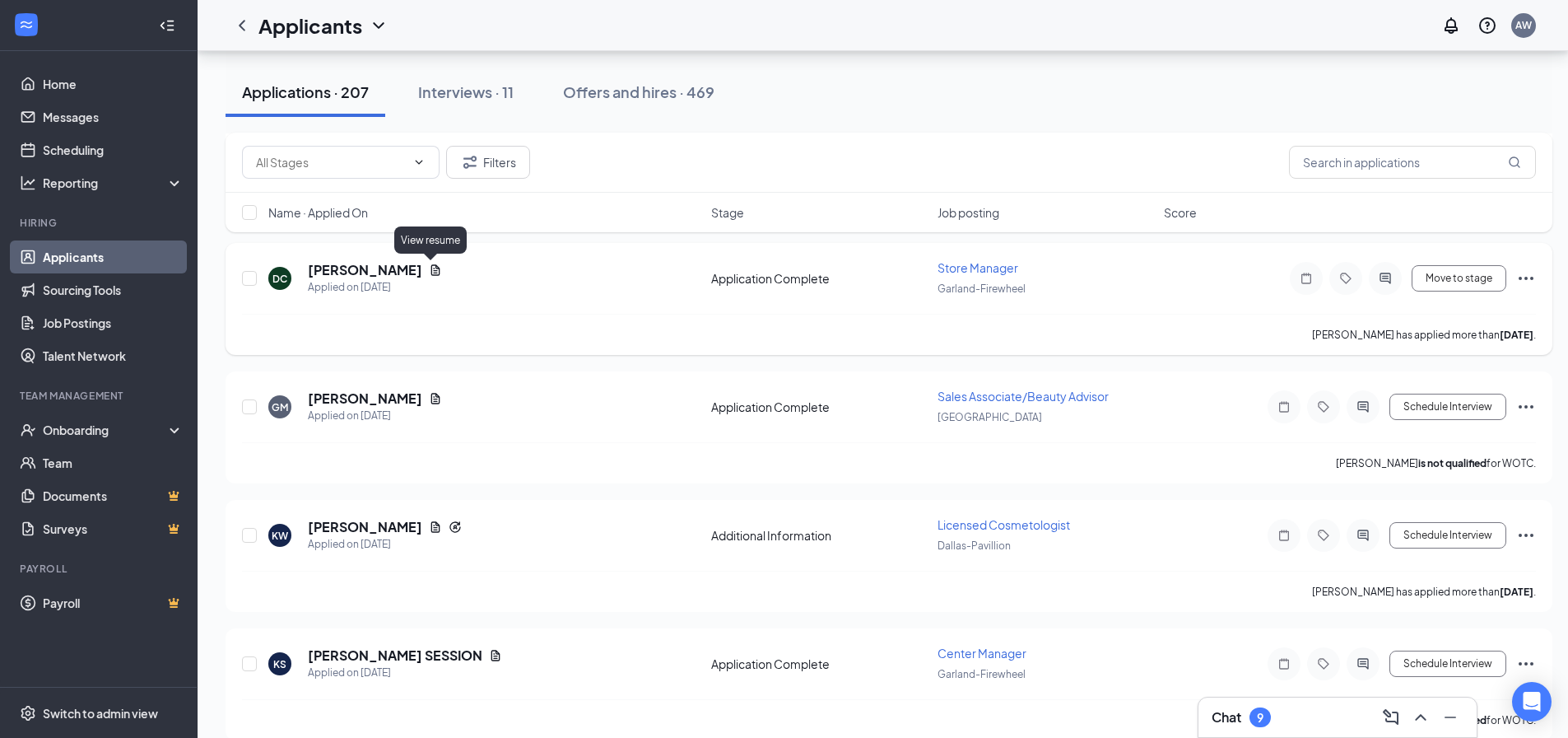
click at [429, 269] on icon "Document" at bounding box center [436, 270] width 13 height 13
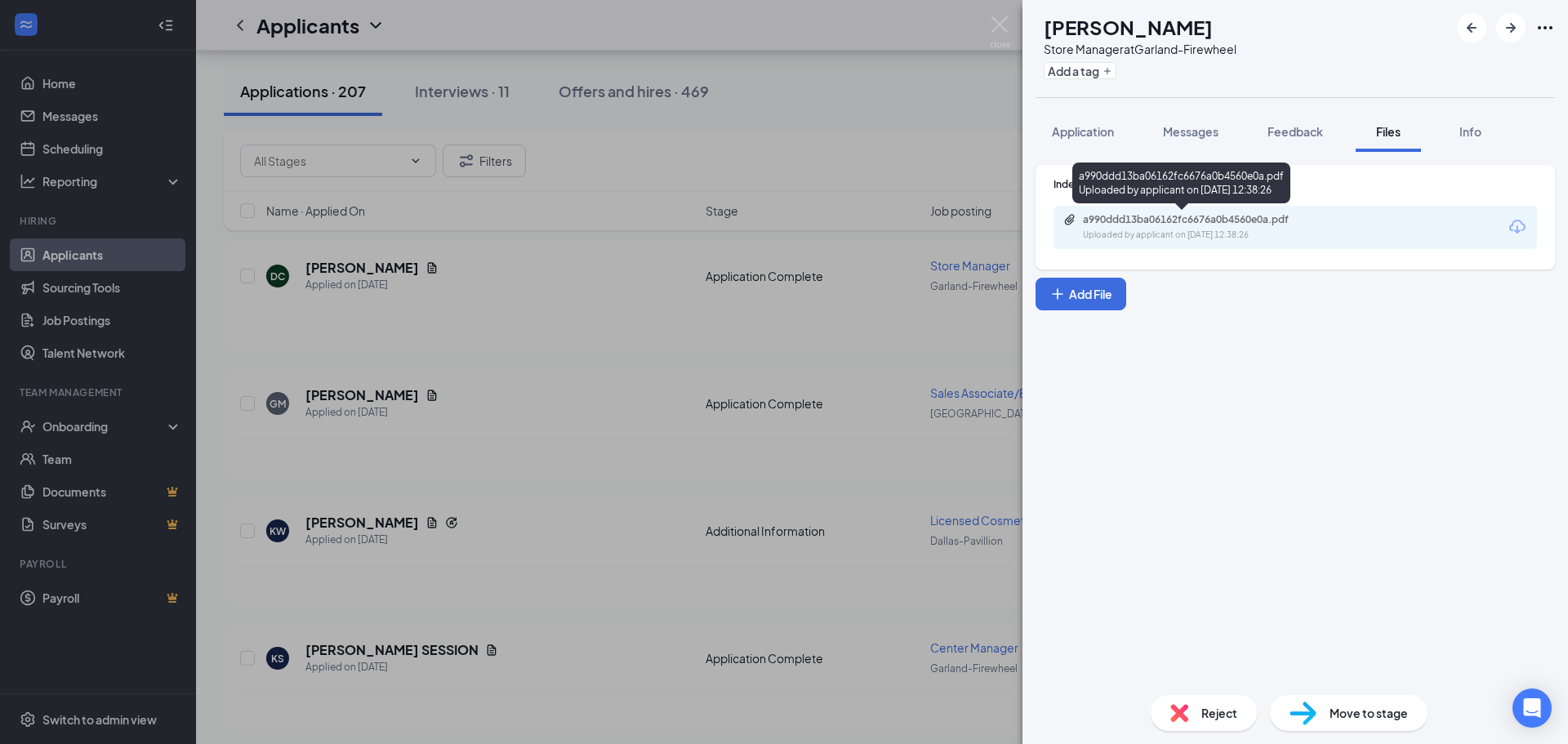
click at [1250, 237] on div "Uploaded by applicant on [DATE] 12:38:26" at bounding box center [1206, 236] width 245 height 13
click at [645, 373] on div "DC [PERSON_NAME] Store Manager at Garland-Firewheel Add a tag Application Messa…" at bounding box center [784, 372] width 1568 height 744
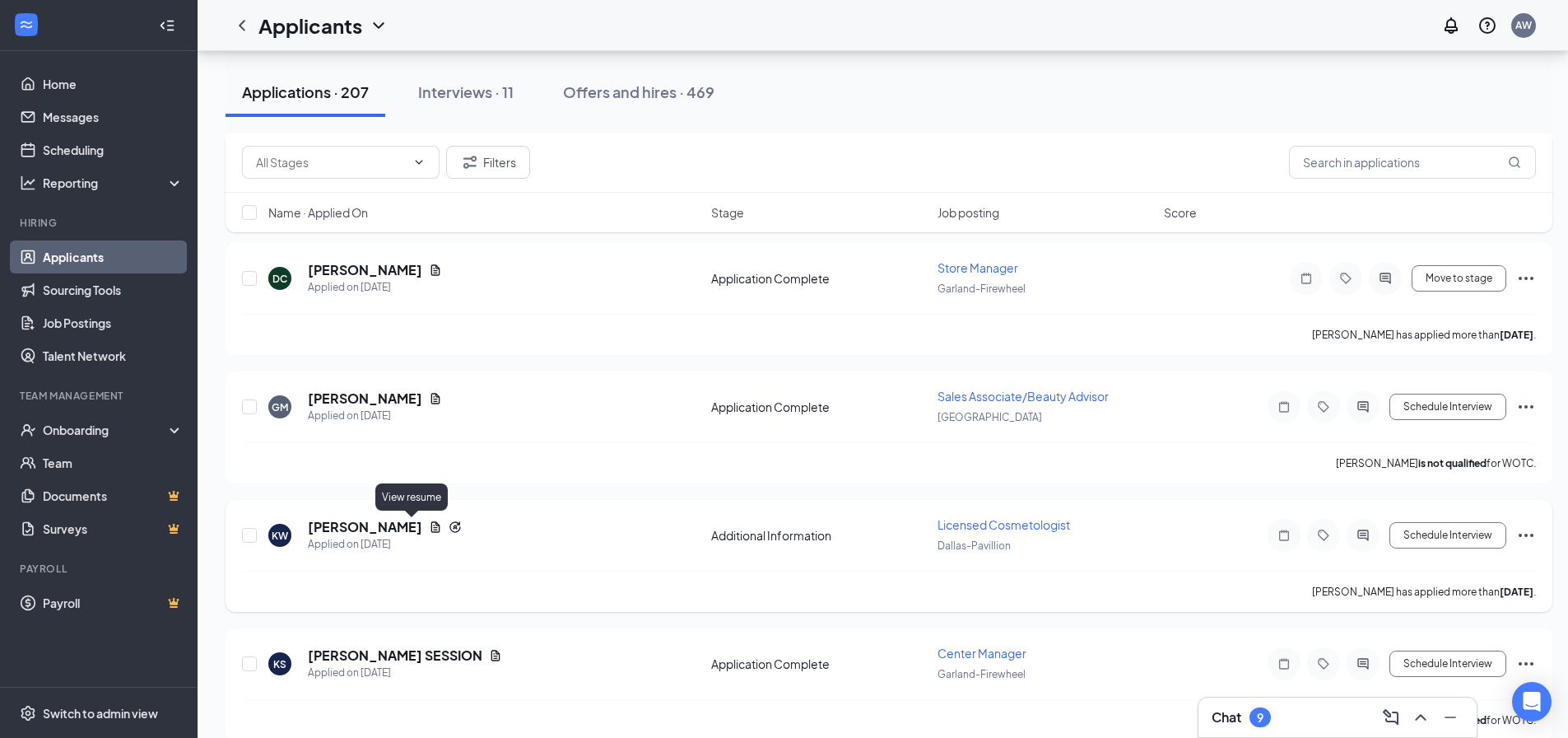
click at [429, 523] on icon "Document" at bounding box center [436, 527] width 13 height 13
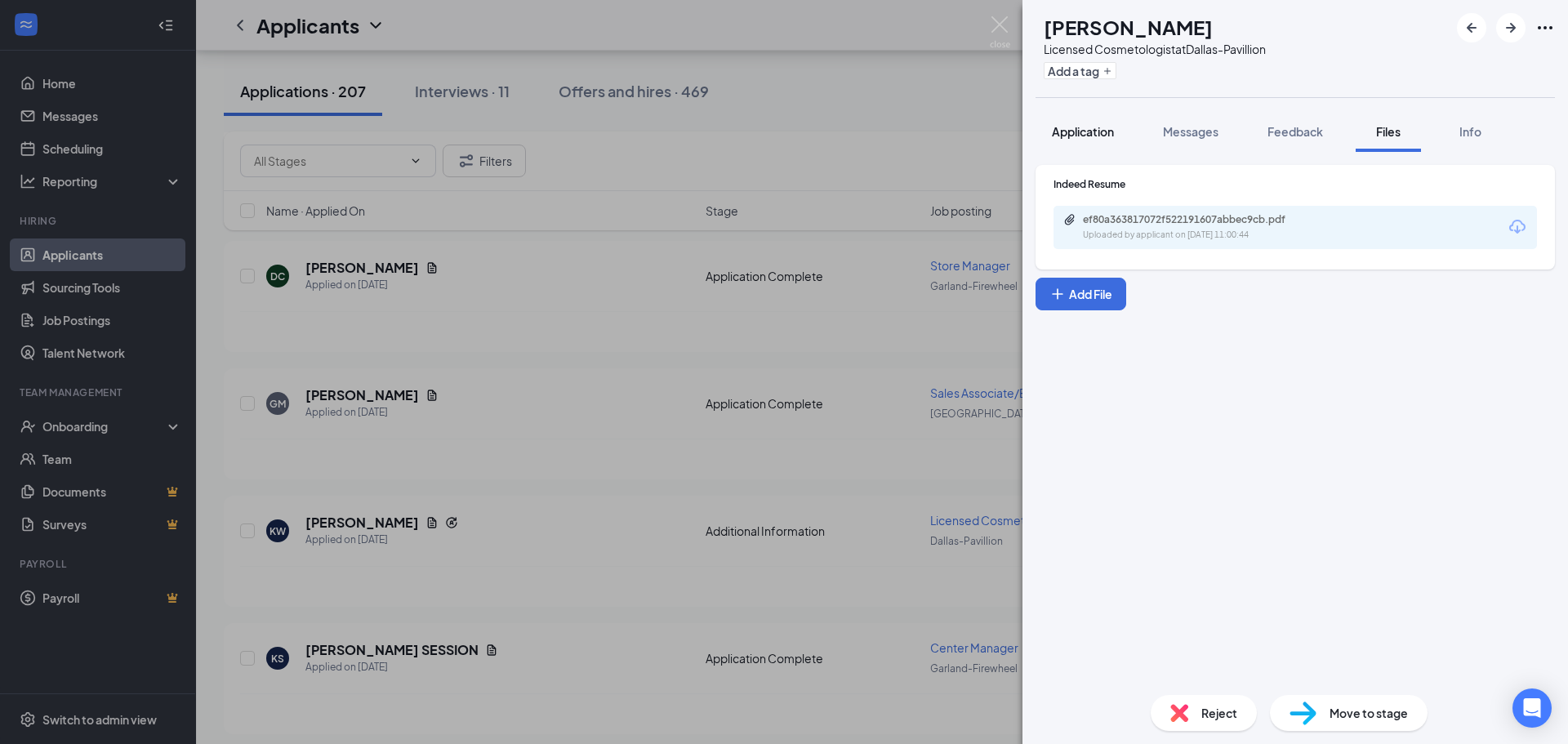
click at [1066, 147] on button "Application" at bounding box center [1083, 131] width 95 height 41
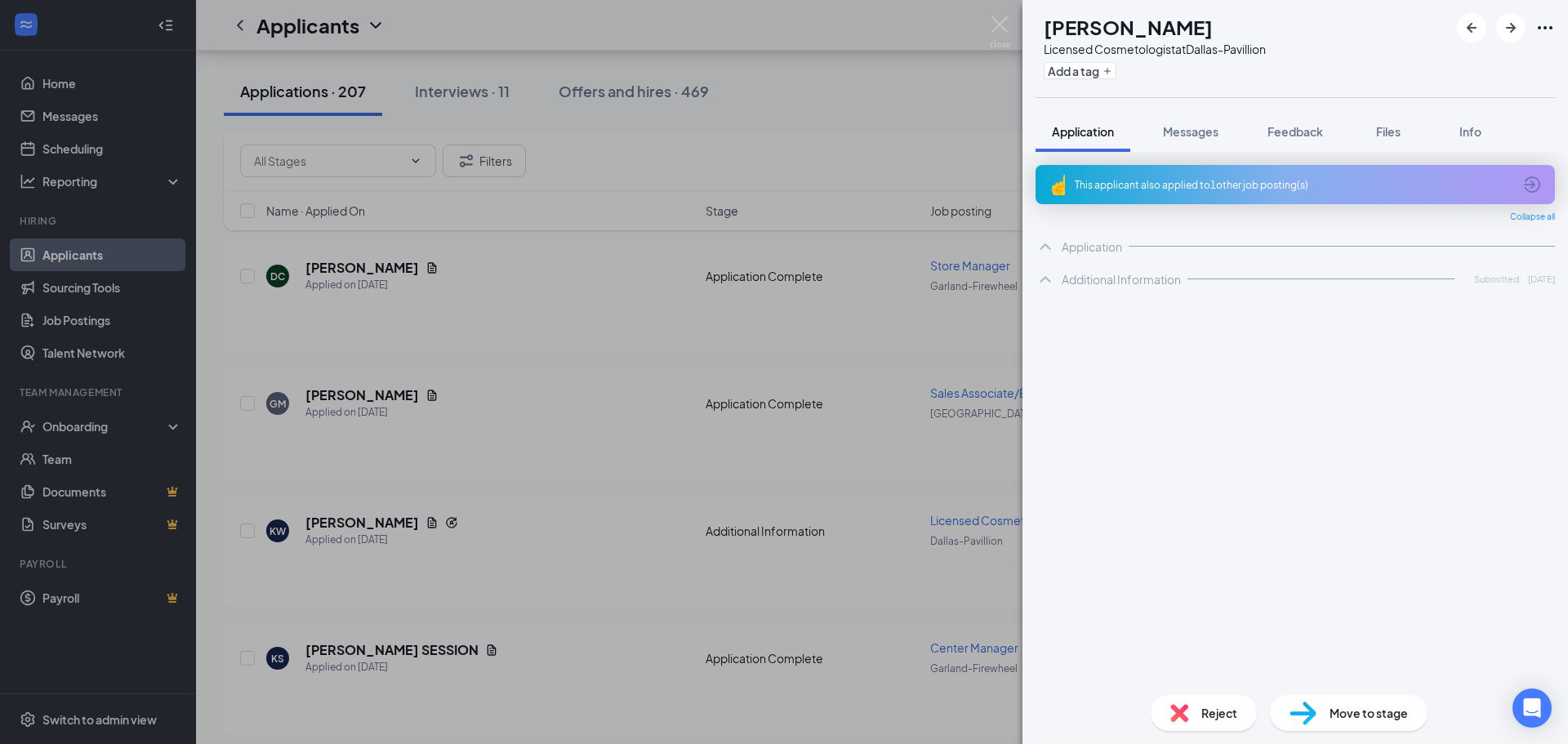
click at [1258, 187] on div "This applicant also applied to 1 other job posting(s)" at bounding box center [1294, 185] width 438 height 14
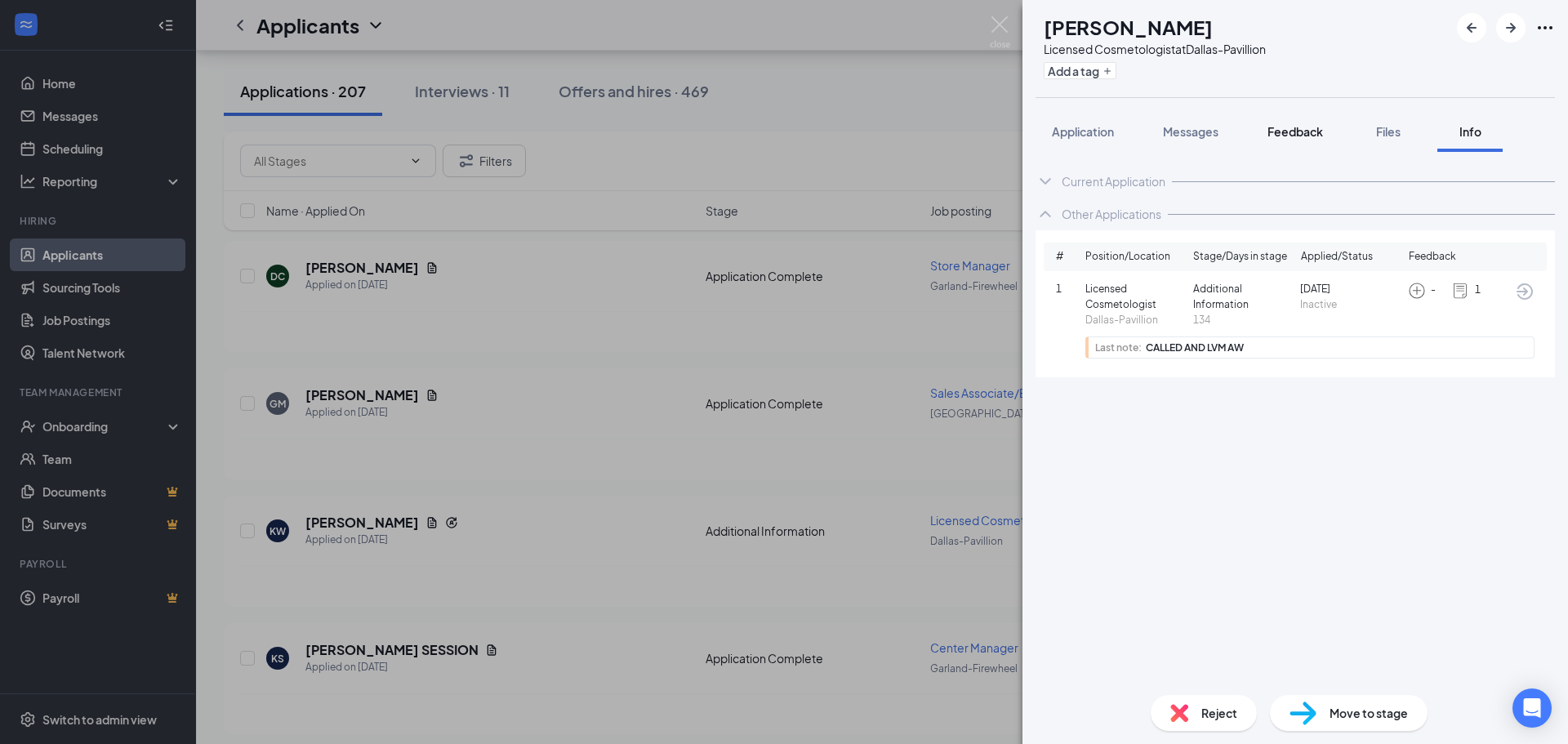
click at [1312, 142] on button "Feedback" at bounding box center [1296, 131] width 88 height 41
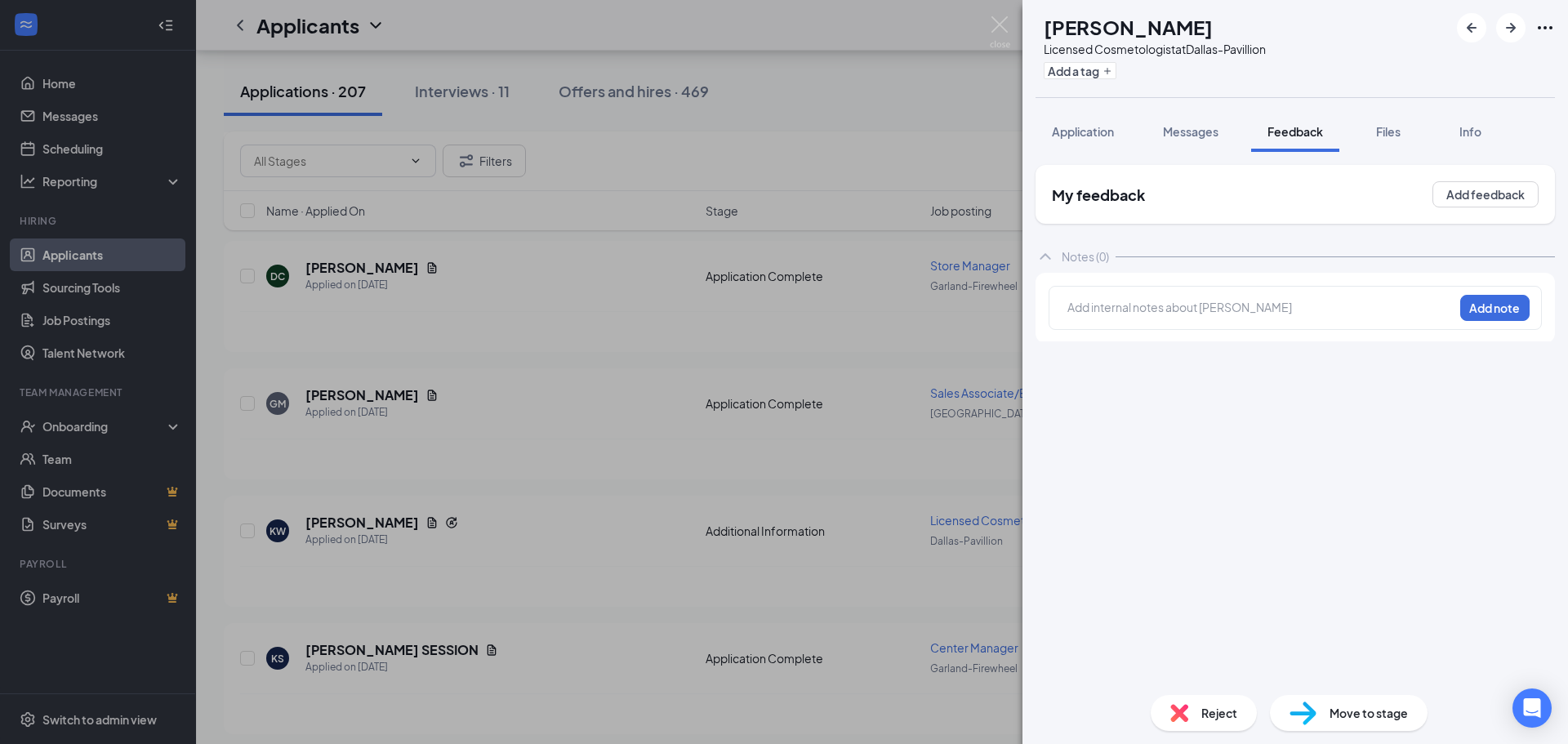
drag, startPoint x: 1391, startPoint y: 137, endPoint x: 1392, endPoint y: 154, distance: 17.0
click at [1392, 137] on span "Files" at bounding box center [1388, 132] width 24 height 15
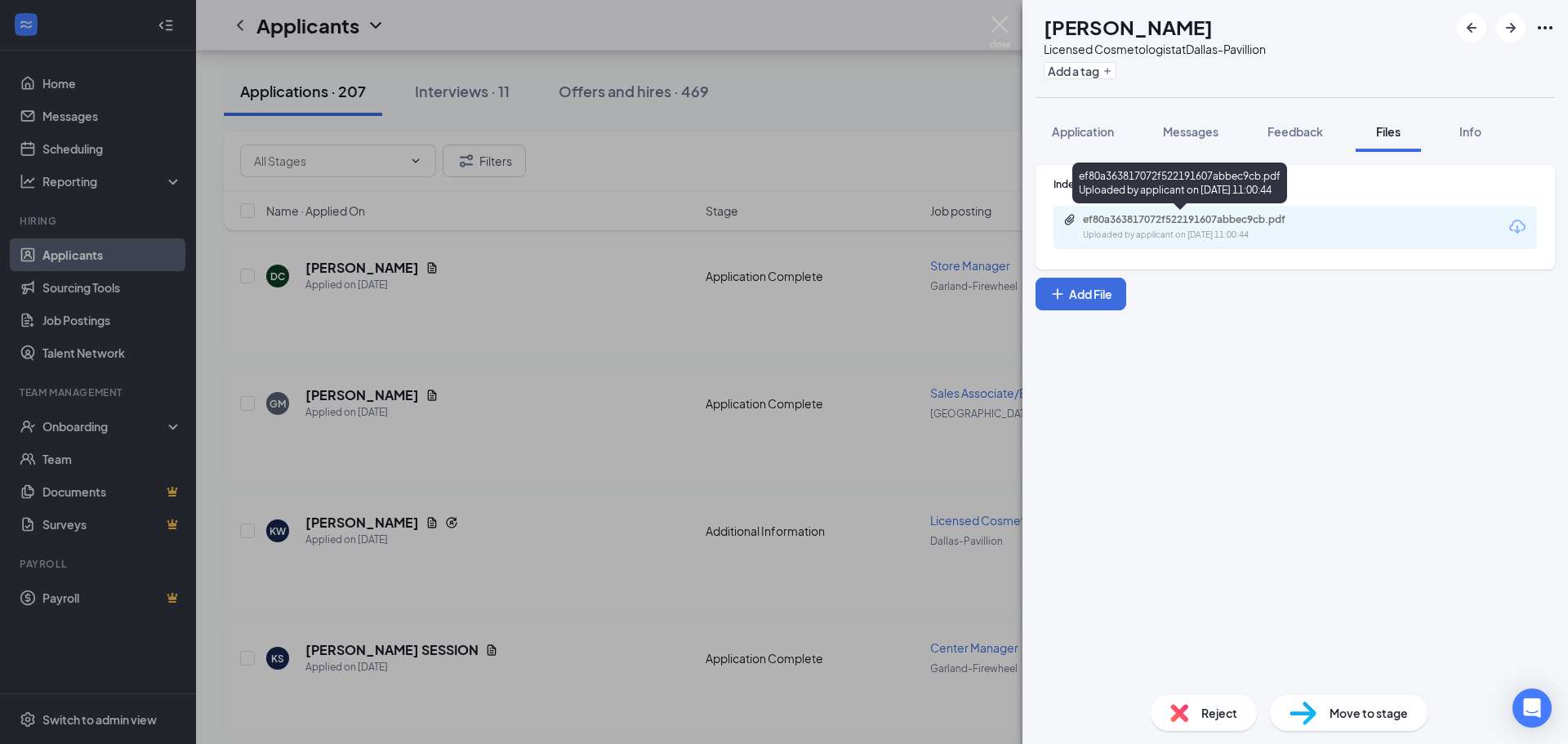
click at [1221, 230] on div "Uploaded by applicant on [DATE] 11:00:44" at bounding box center [1206, 236] width 245 height 13
click at [749, 284] on div "KW [PERSON_NAME] Licensed Cosmetologist at [GEOGRAPHIC_DATA] Add a tag Applicat…" at bounding box center [784, 372] width 1568 height 744
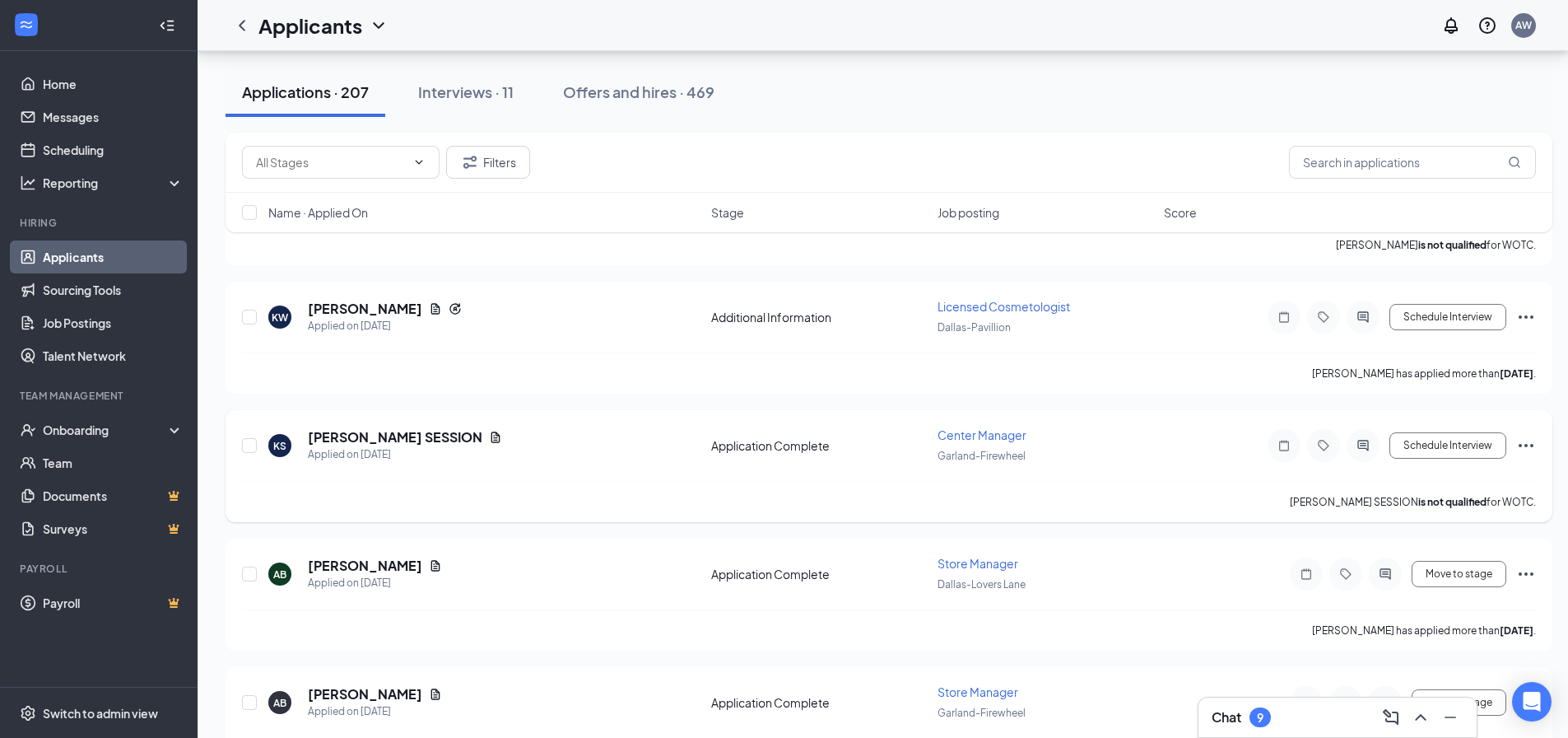
scroll to position [1976, 0]
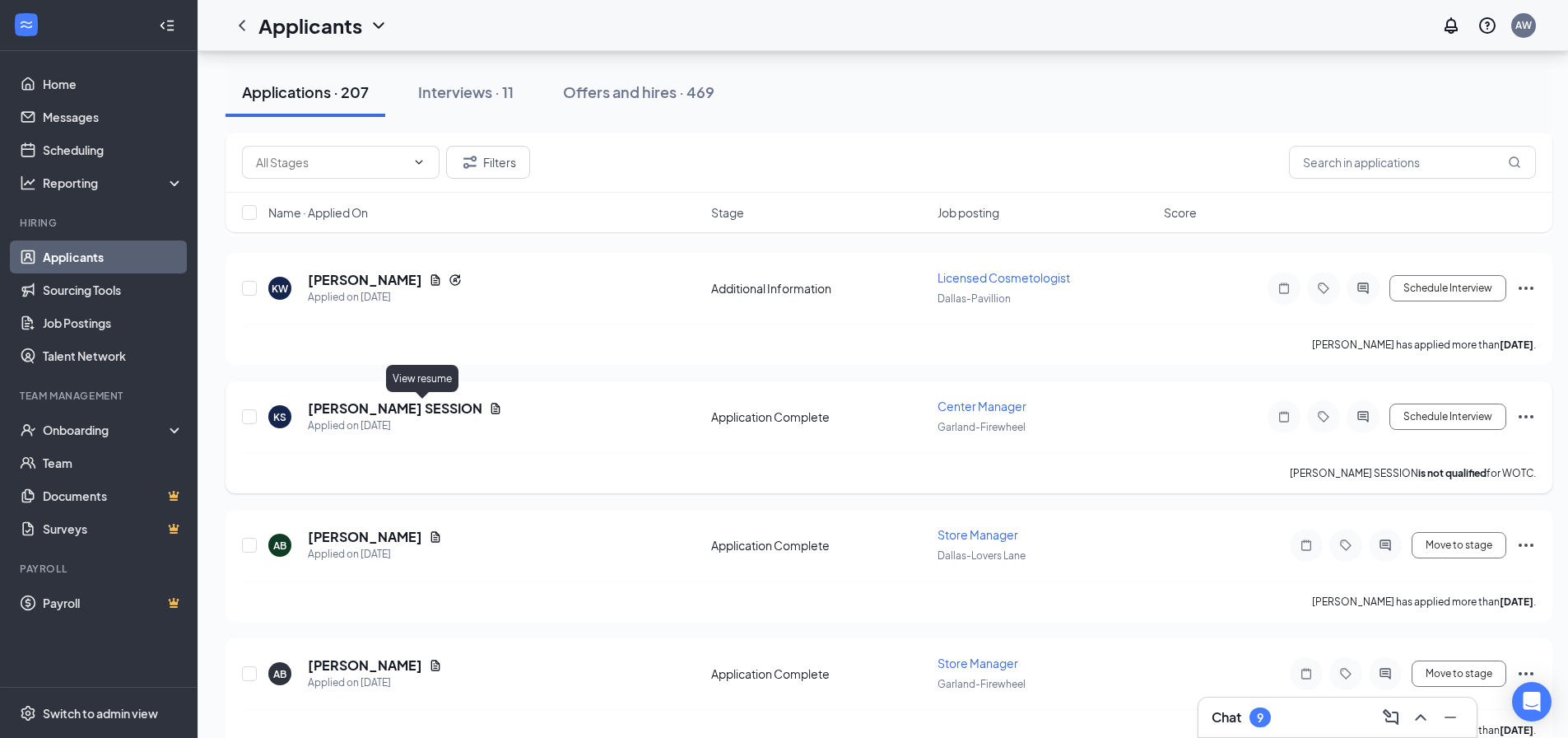
click at [489, 407] on icon "Document" at bounding box center [496, 409] width 13 height 13
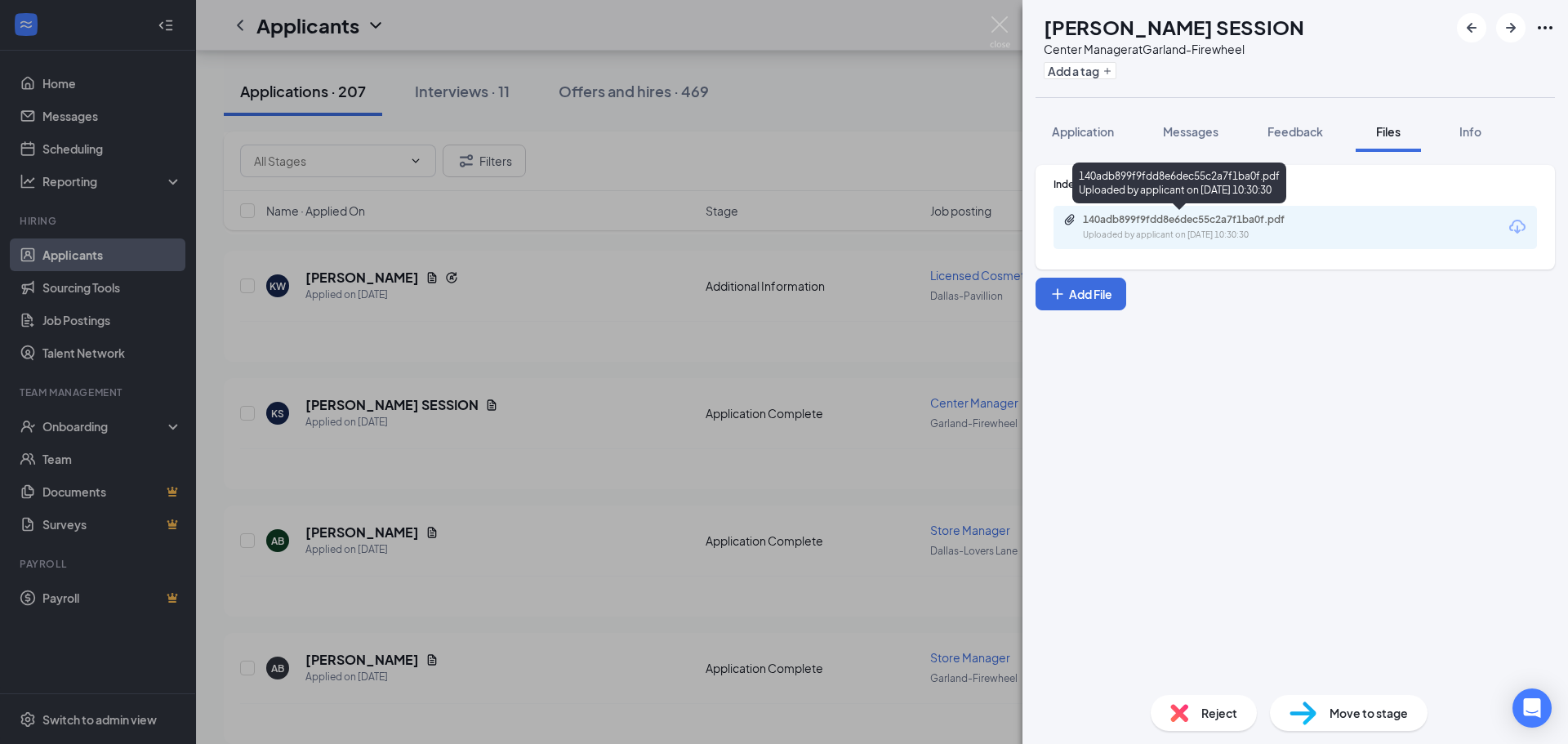
click at [1153, 220] on div "140adb899f9fdd8e6dec55c2a7f1ba0f.pdf" at bounding box center [1197, 220] width 229 height 13
click at [835, 369] on div "KS [PERSON_NAME] SESSION Center Manager at Garland-Firewheel Add a tag Applicat…" at bounding box center [784, 372] width 1568 height 744
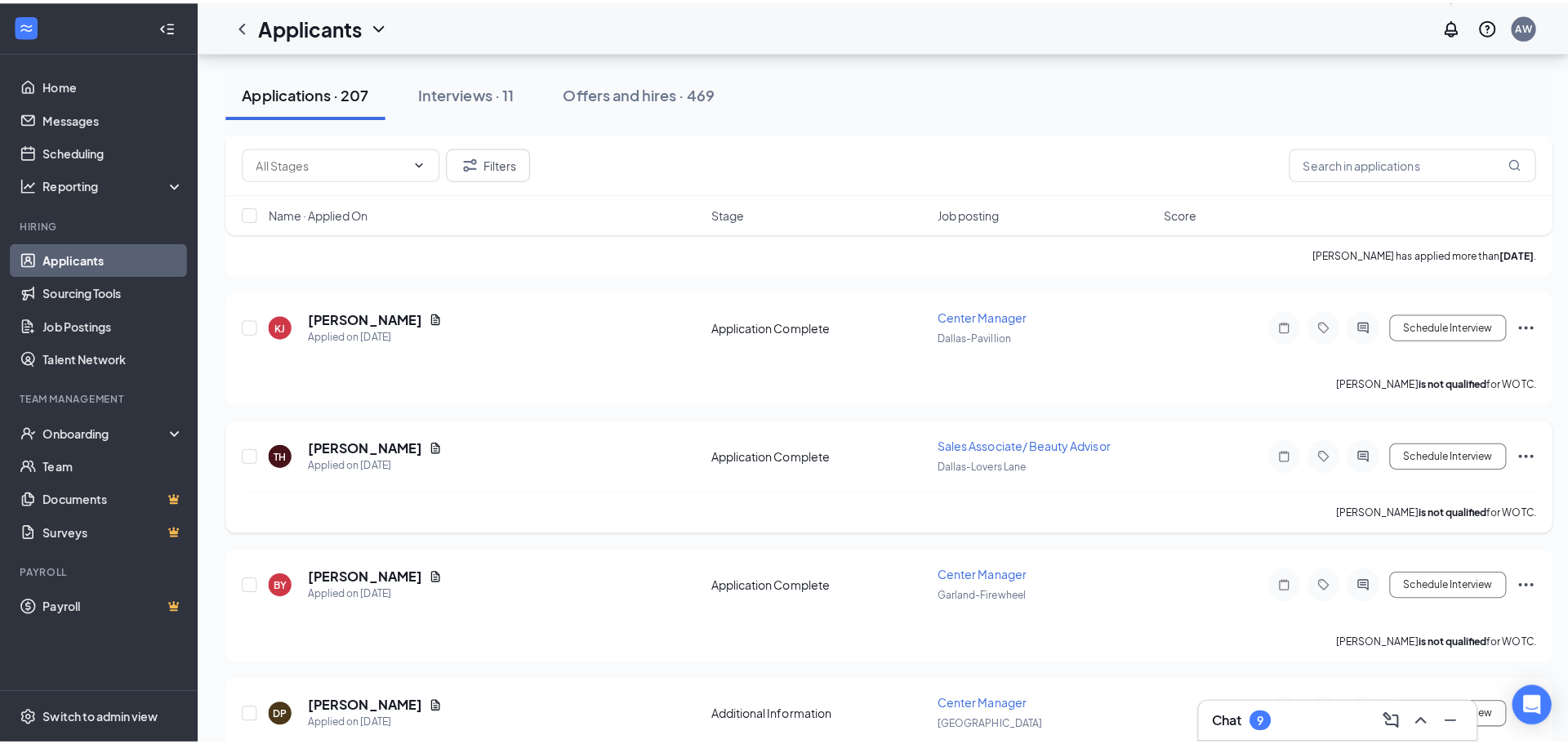
scroll to position [2451, 0]
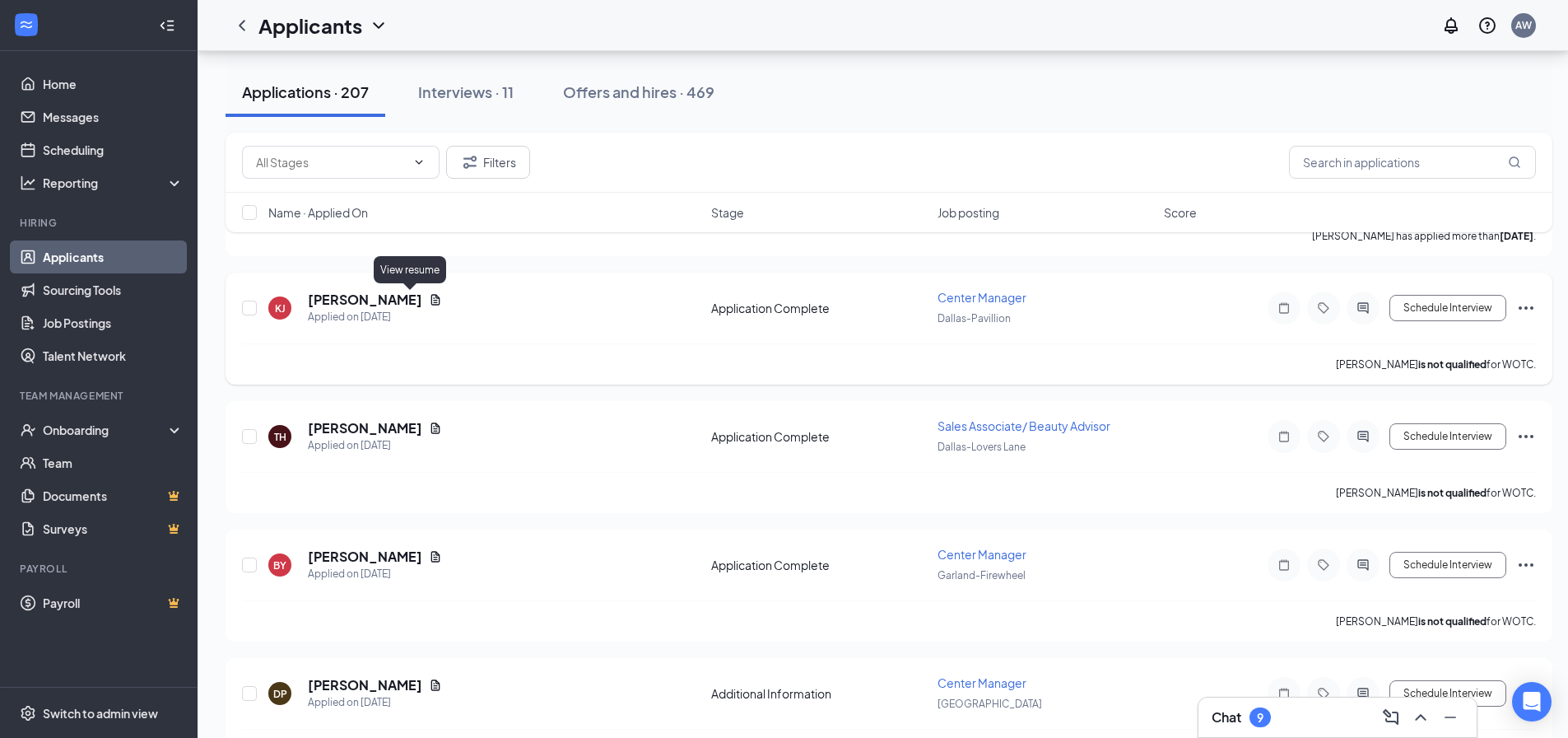
click at [429, 297] on icon "Document" at bounding box center [436, 300] width 13 height 13
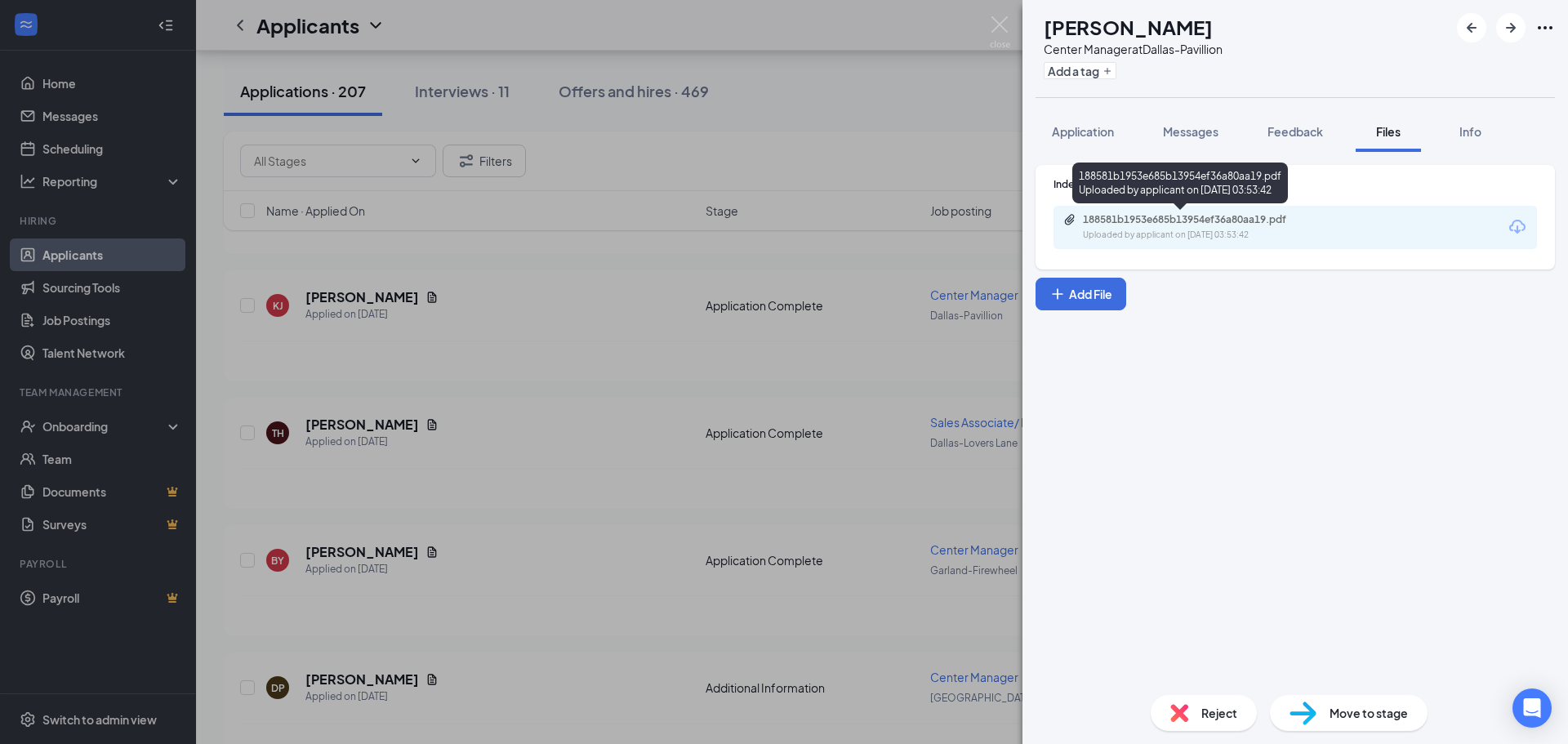
click at [1171, 244] on div "188581b1953e685b13954ef36a80aa19.pdf Uploaded by applicant on [DATE] 03:53:42" at bounding box center [1295, 227] width 484 height 43
click at [1172, 222] on div "188581b1953e685b13954ef36a80aa19.pdf" at bounding box center [1197, 220] width 229 height 13
click at [478, 360] on div "[PERSON_NAME] [PERSON_NAME] Center Manager at [GEOGRAPHIC_DATA] Add a tag Appli…" at bounding box center [784, 372] width 1568 height 744
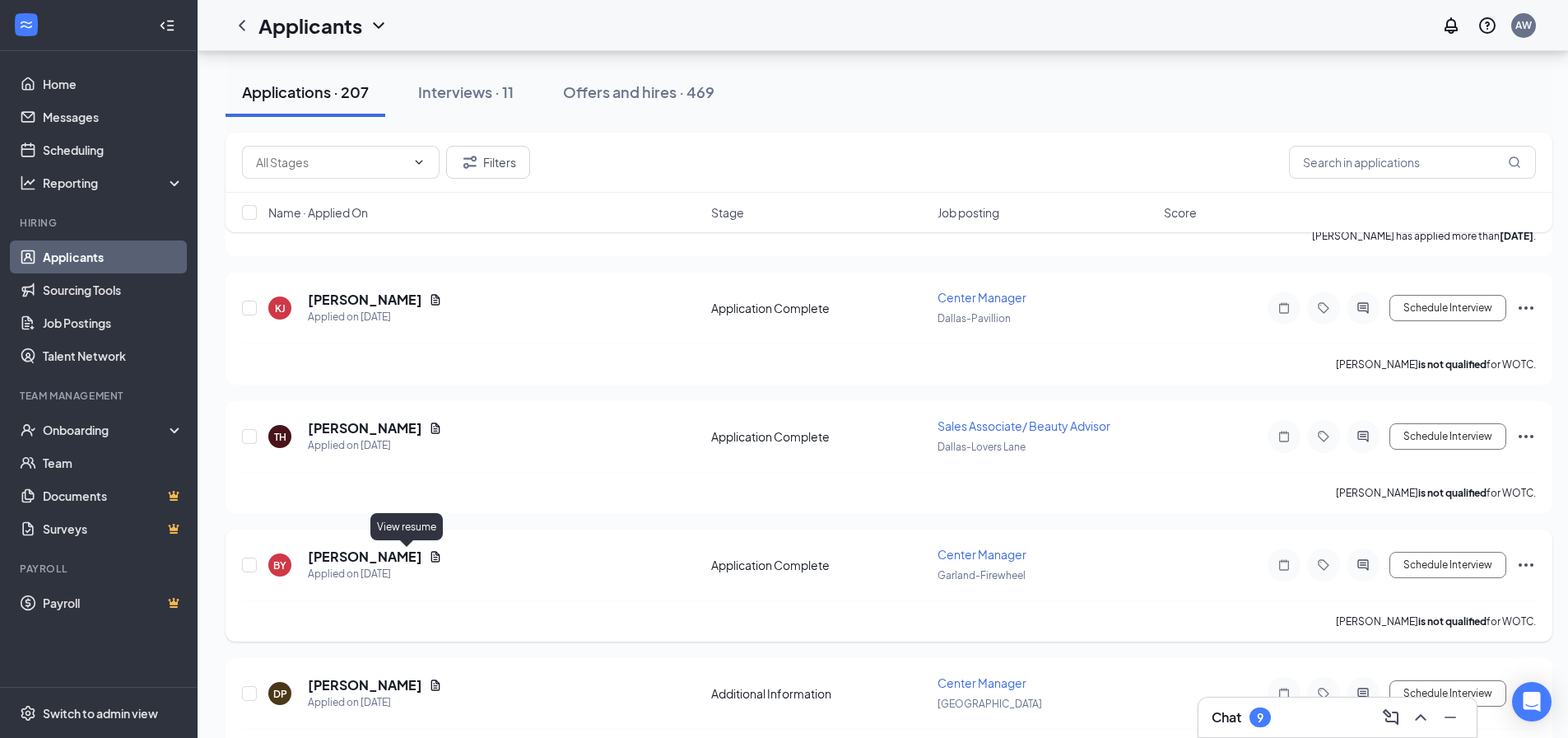
click at [431, 557] on icon "Document" at bounding box center [436, 556] width 9 height 11
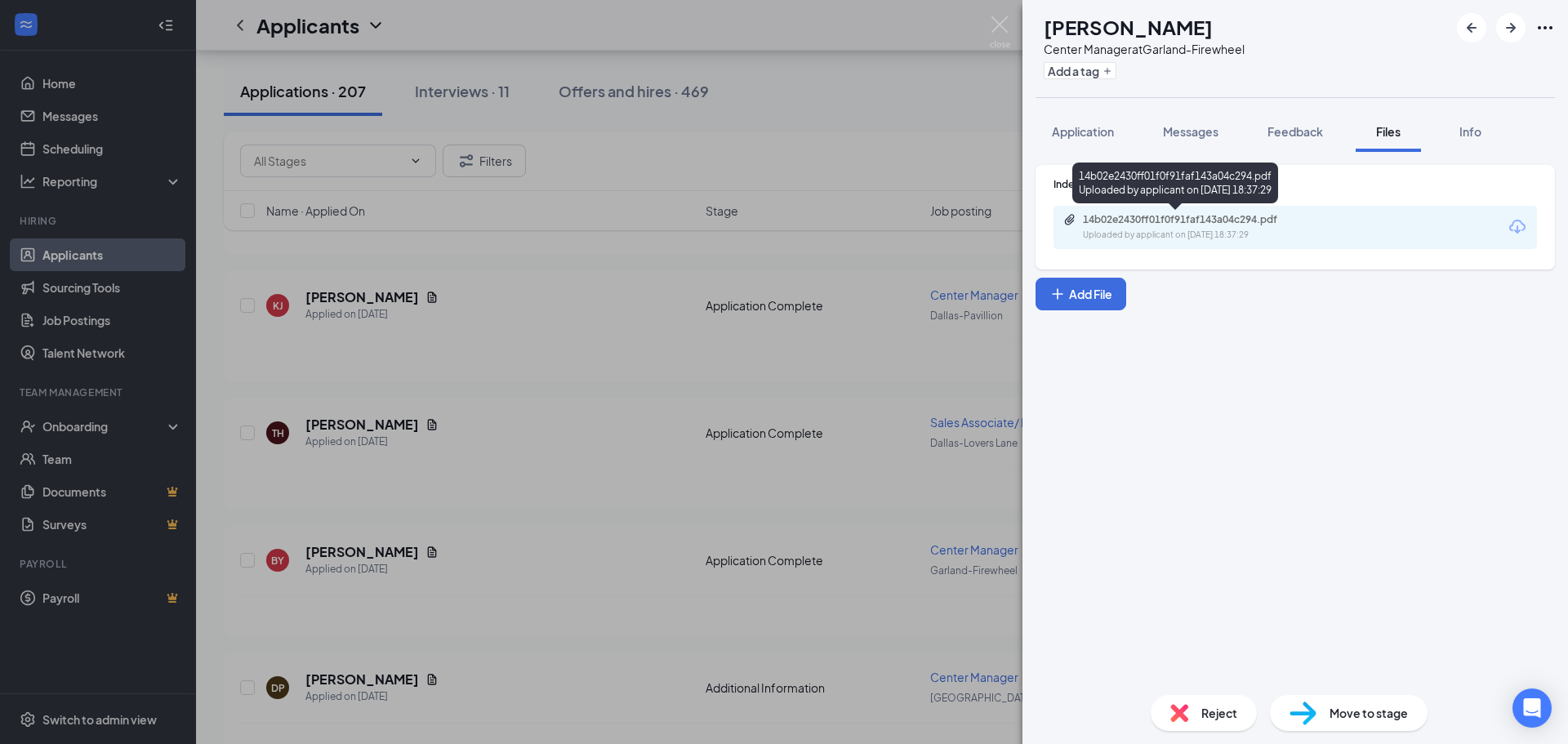
click at [1159, 217] on div "14b02e2430ff01f0f91faf143a04c294.pdf" at bounding box center [1197, 220] width 229 height 13
click at [710, 537] on div "BY [PERSON_NAME] Center Manager at Garland-Firewheel Add a tag Application Mess…" at bounding box center [784, 372] width 1568 height 744
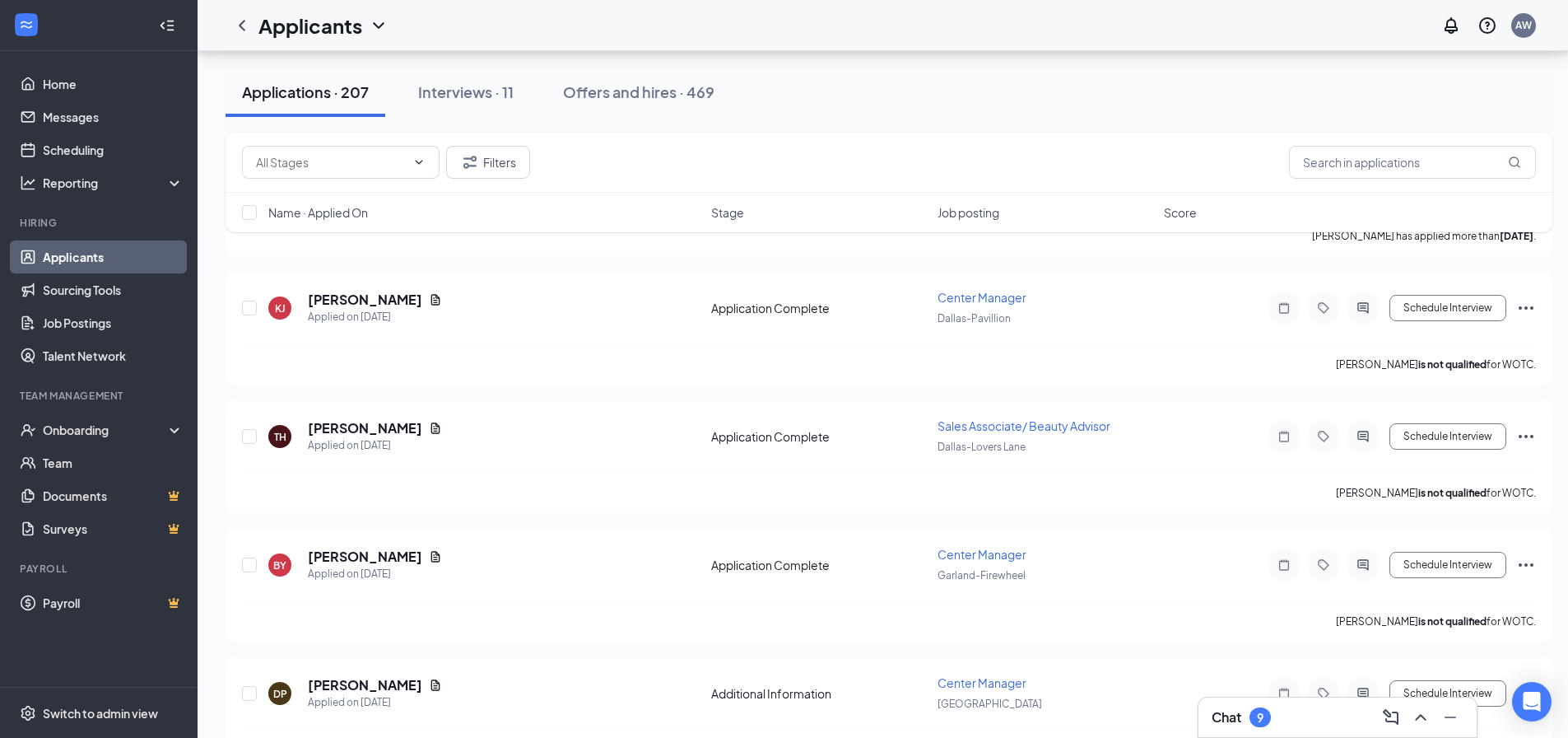
drag, startPoint x: 428, startPoint y: 684, endPoint x: 416, endPoint y: 674, distance: 15.6
click at [429, 685] on icon "Document" at bounding box center [436, 685] width 13 height 13
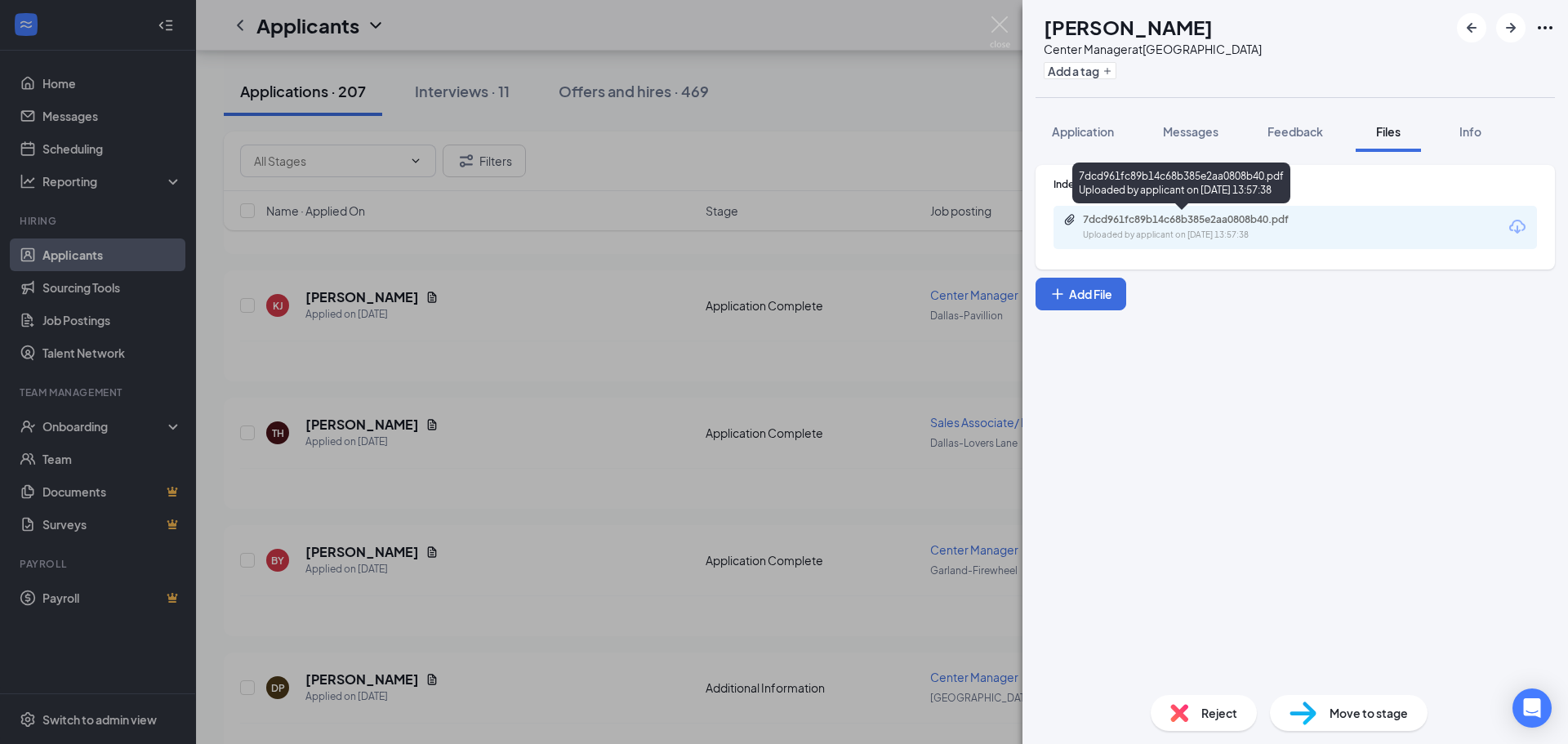
click at [1098, 226] on div "7dcd961fc89b14c68b385e2aa0808b40.pdf" at bounding box center [1197, 220] width 229 height 13
click at [1086, 137] on span "Application" at bounding box center [1083, 132] width 62 height 15
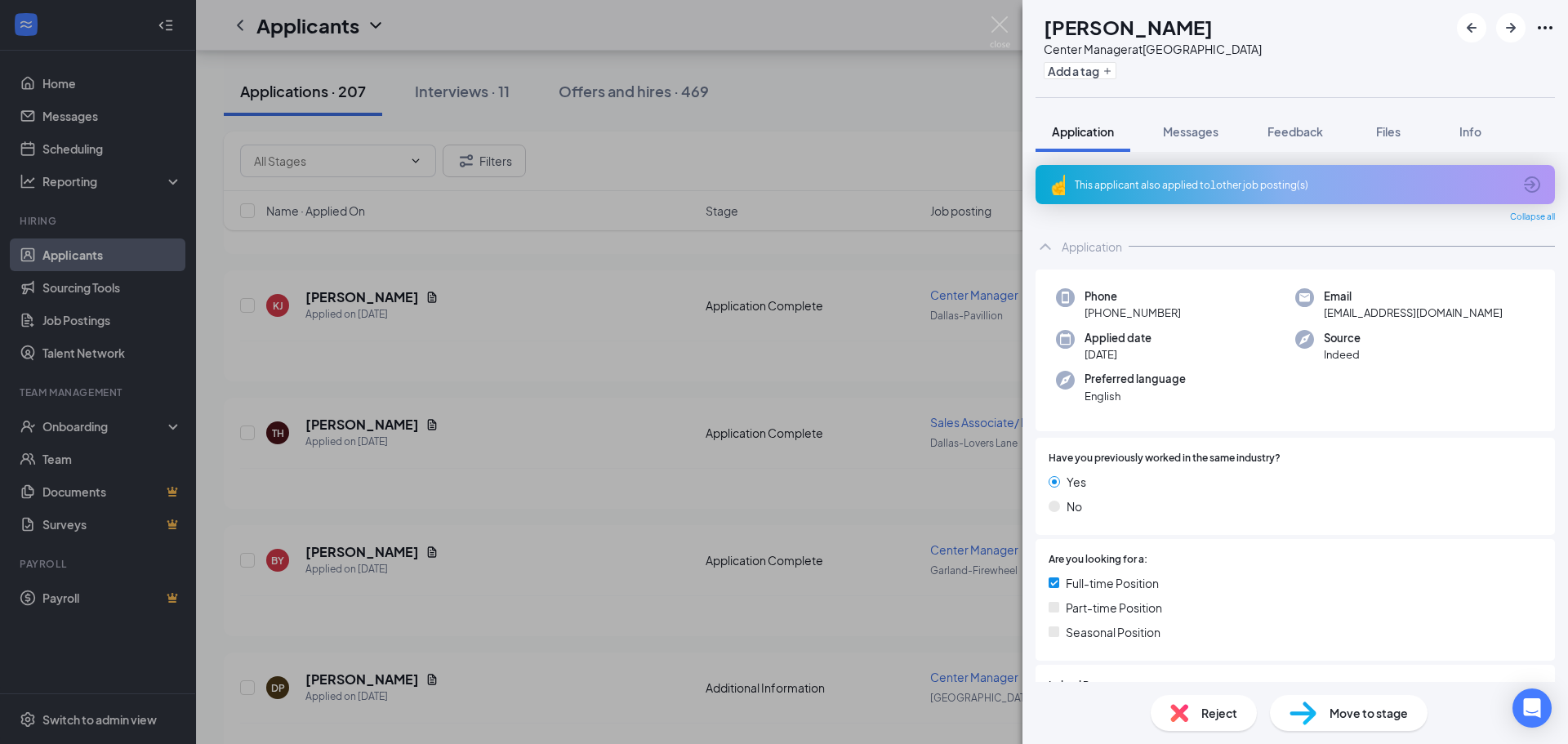
click at [1226, 182] on div "This applicant also applied to 1 other job posting(s)" at bounding box center [1294, 185] width 438 height 14
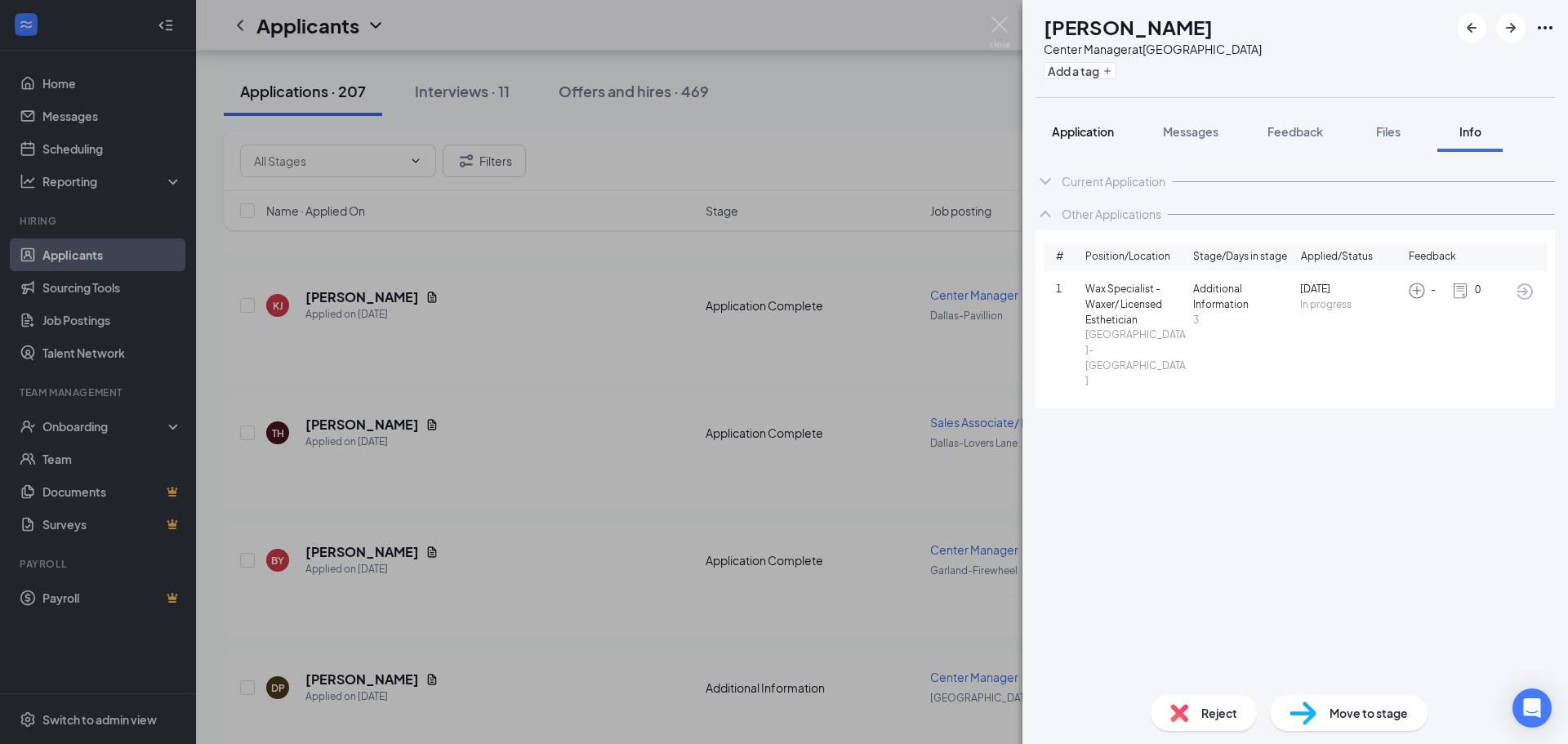
click at [1088, 141] on button "Application" at bounding box center [1083, 131] width 95 height 41
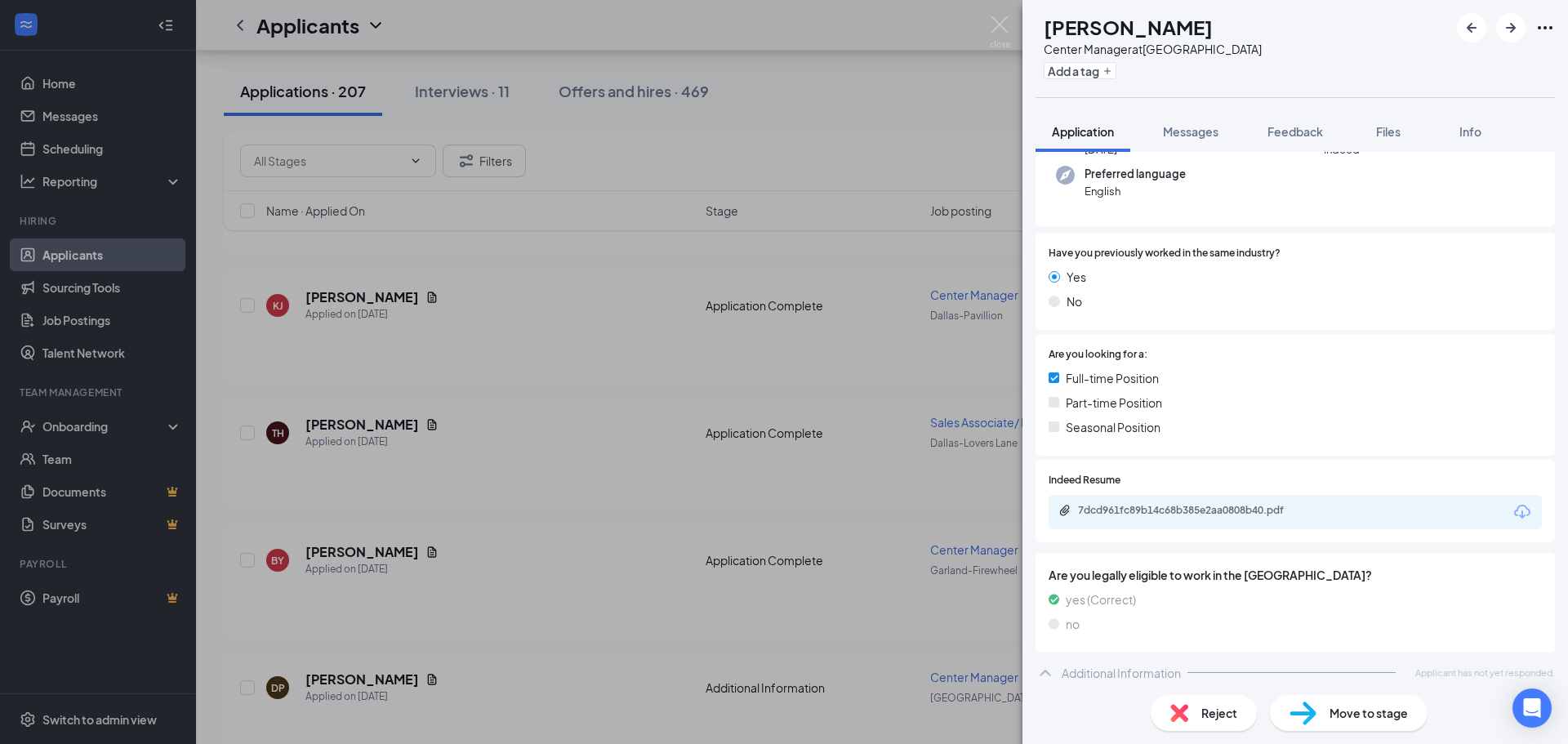
scroll to position [212, 0]
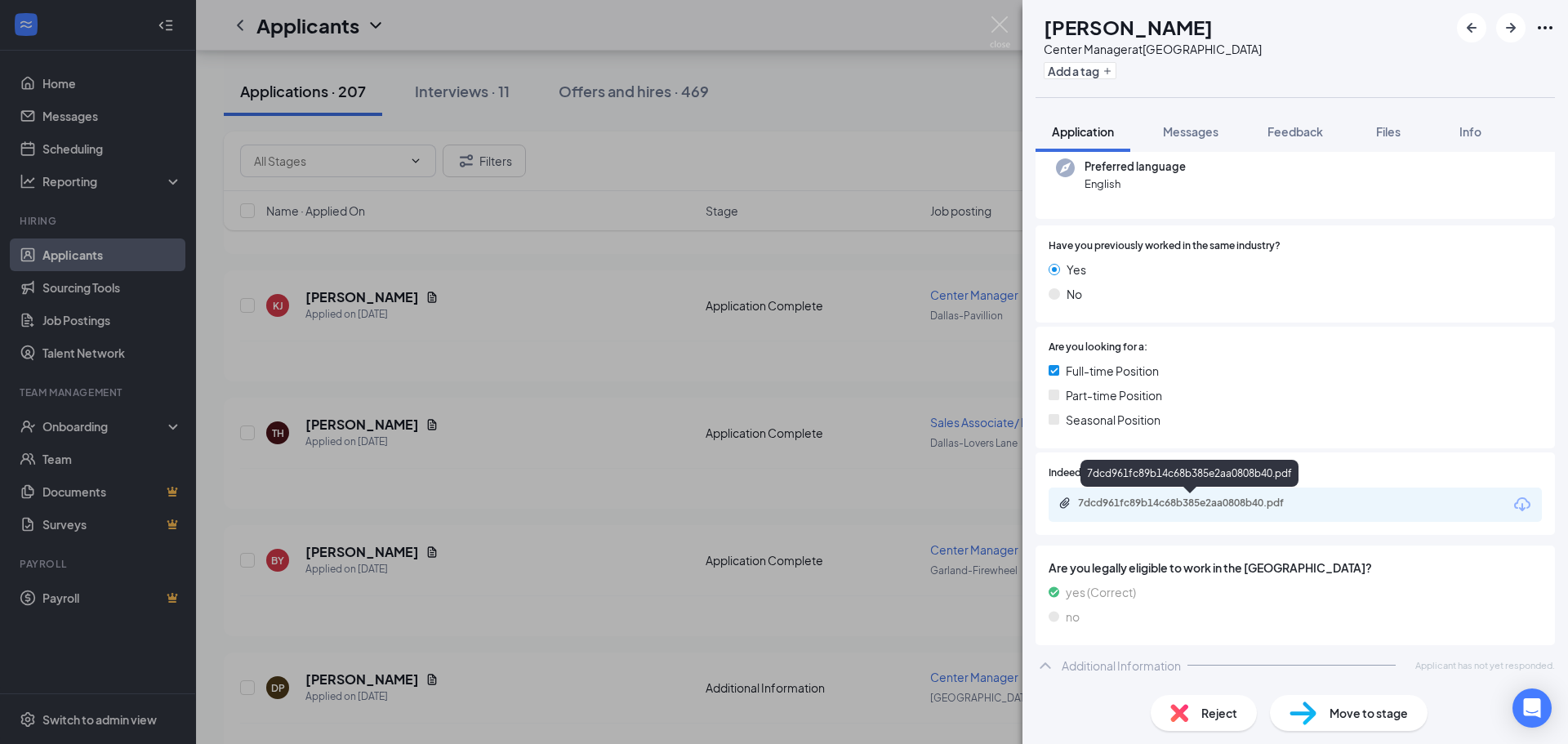
click at [1191, 502] on div "7dcd961fc89b14c68b385e2aa0808b40.pdf" at bounding box center [1192, 503] width 229 height 13
click at [1187, 128] on span "Messages" at bounding box center [1191, 132] width 56 height 15
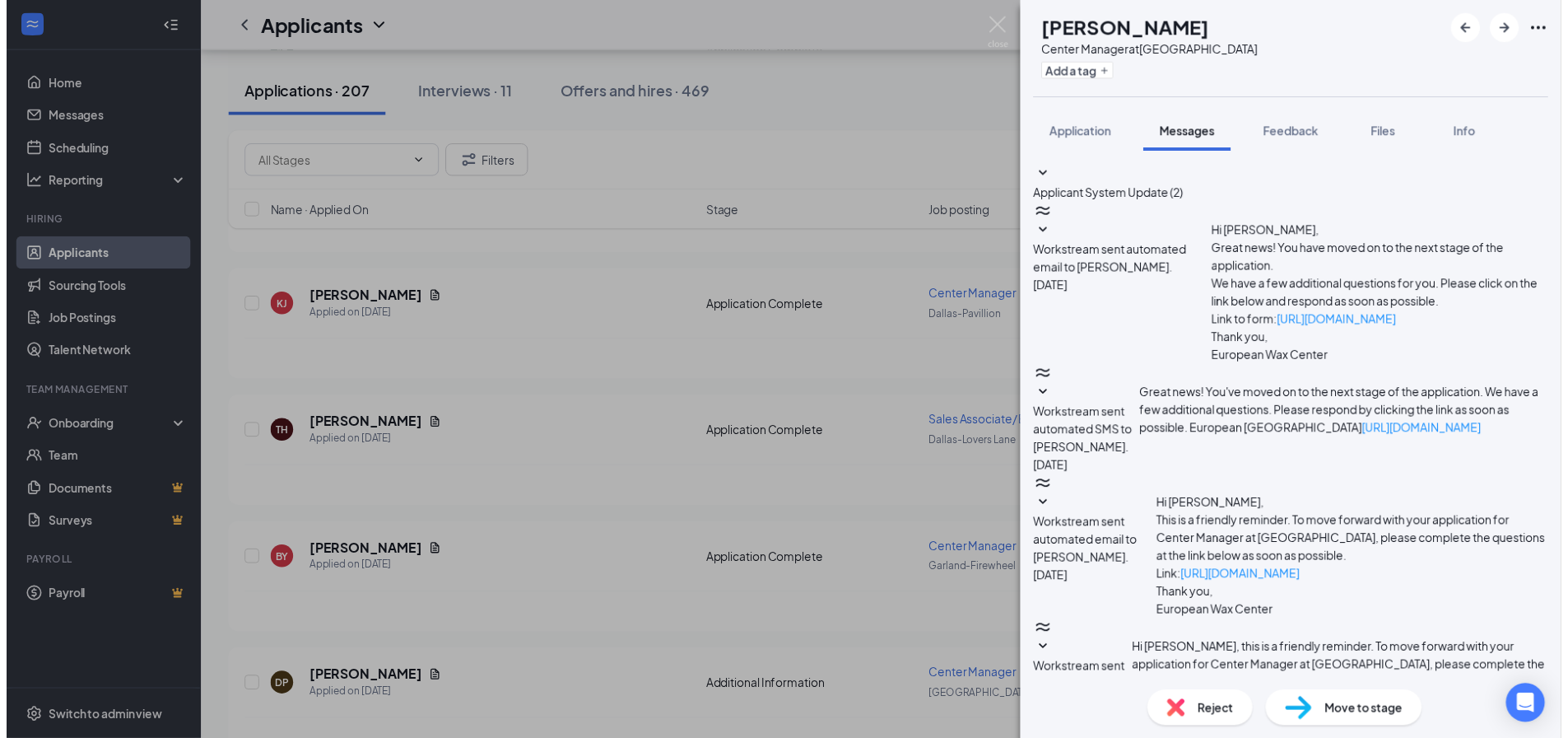
scroll to position [160, 0]
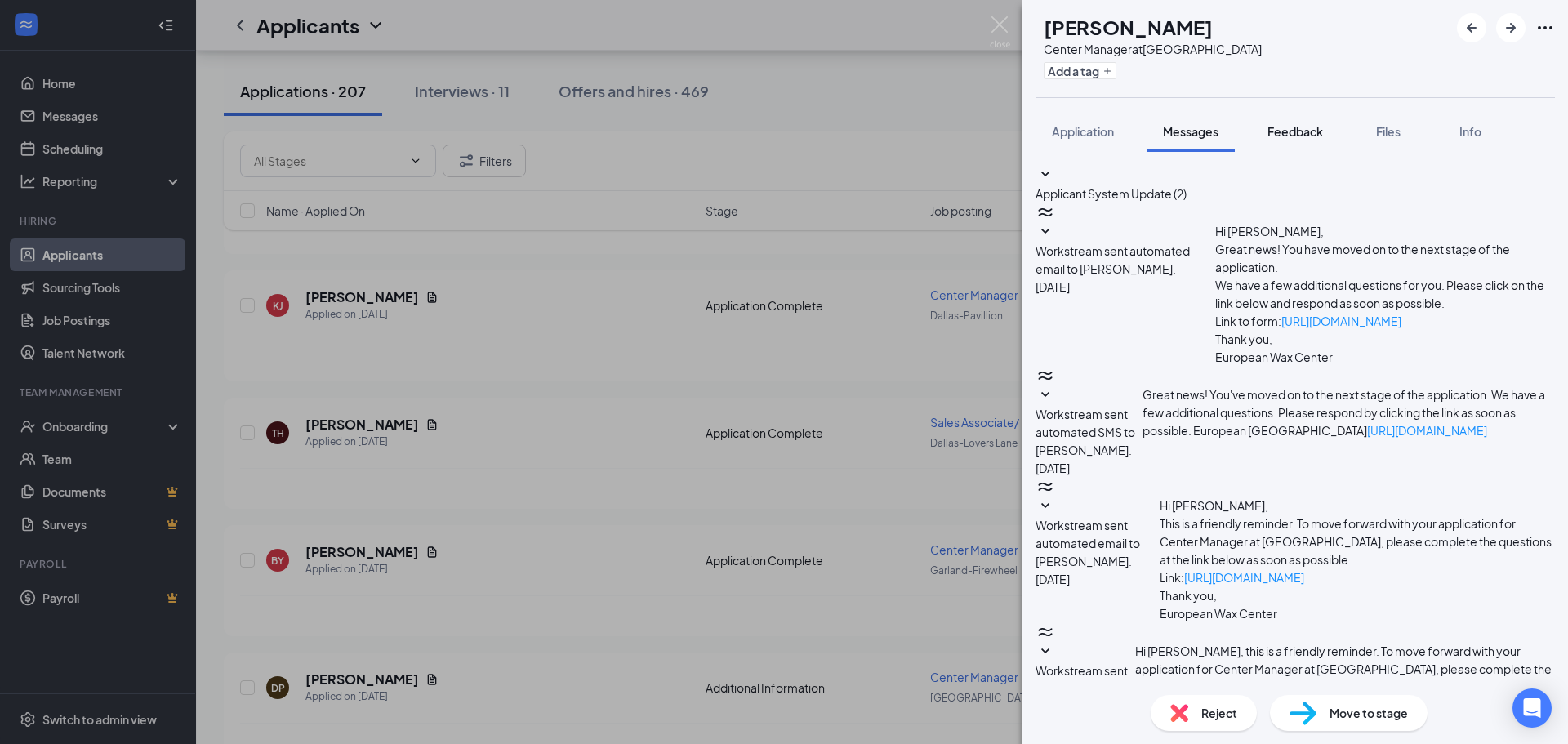
click at [1287, 134] on span "Feedback" at bounding box center [1295, 132] width 56 height 15
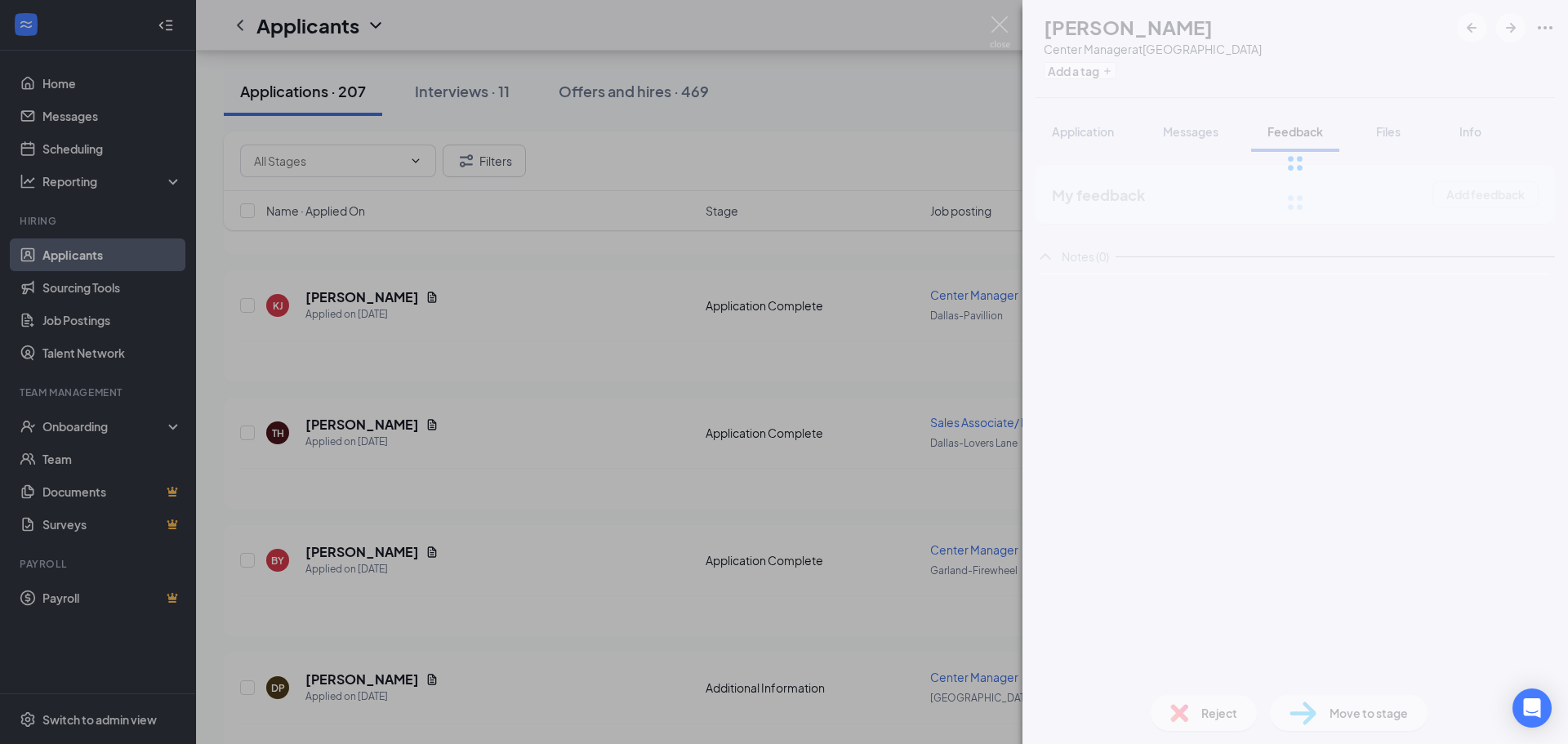
click at [1265, 531] on div "DP [PERSON_NAME] Center Manager at [GEOGRAPHIC_DATA] Add a tag Application Mess…" at bounding box center [1295, 372] width 545 height 744
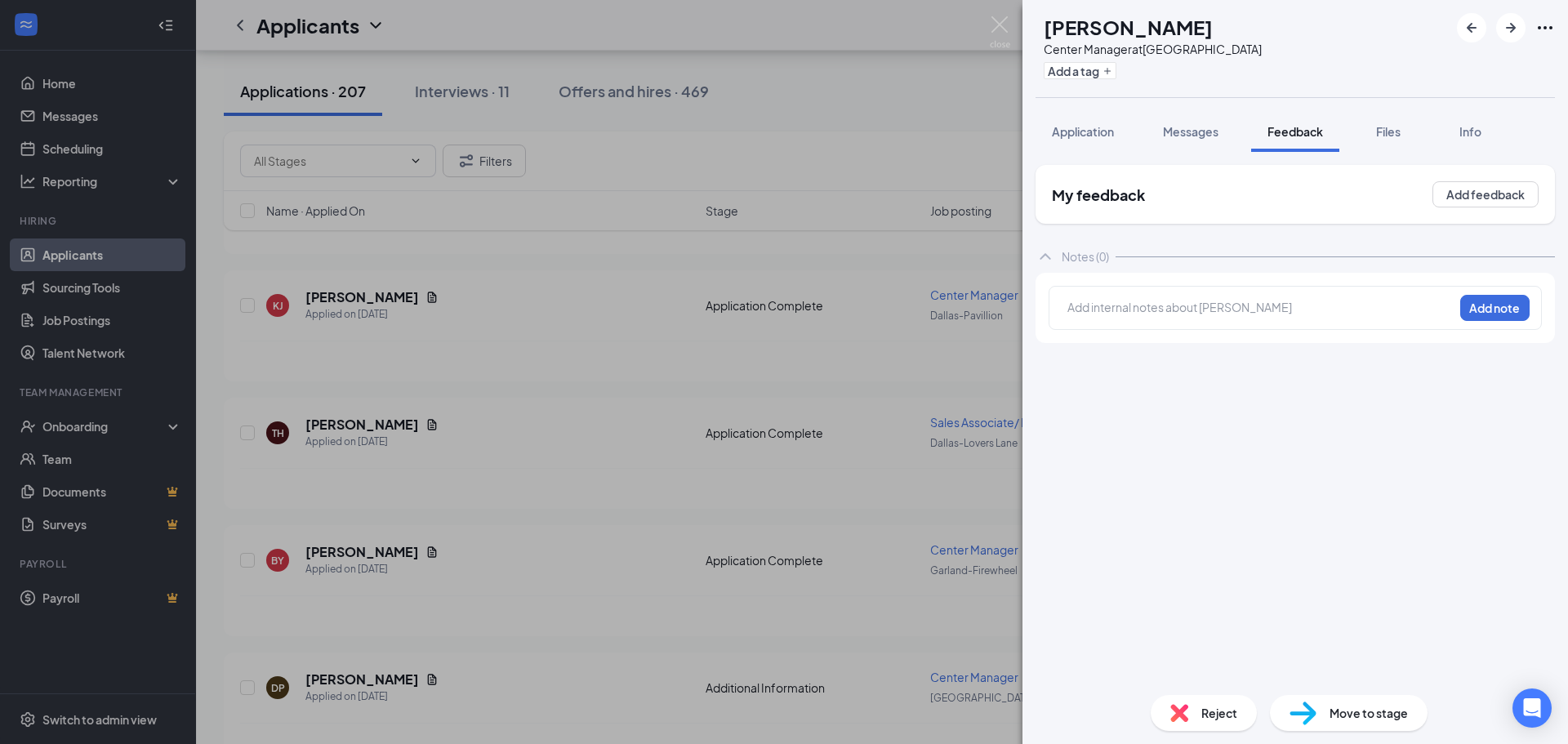
click at [1241, 307] on div at bounding box center [1261, 307] width 385 height 17
click at [1511, 296] on button "Add note" at bounding box center [1496, 307] width 69 height 26
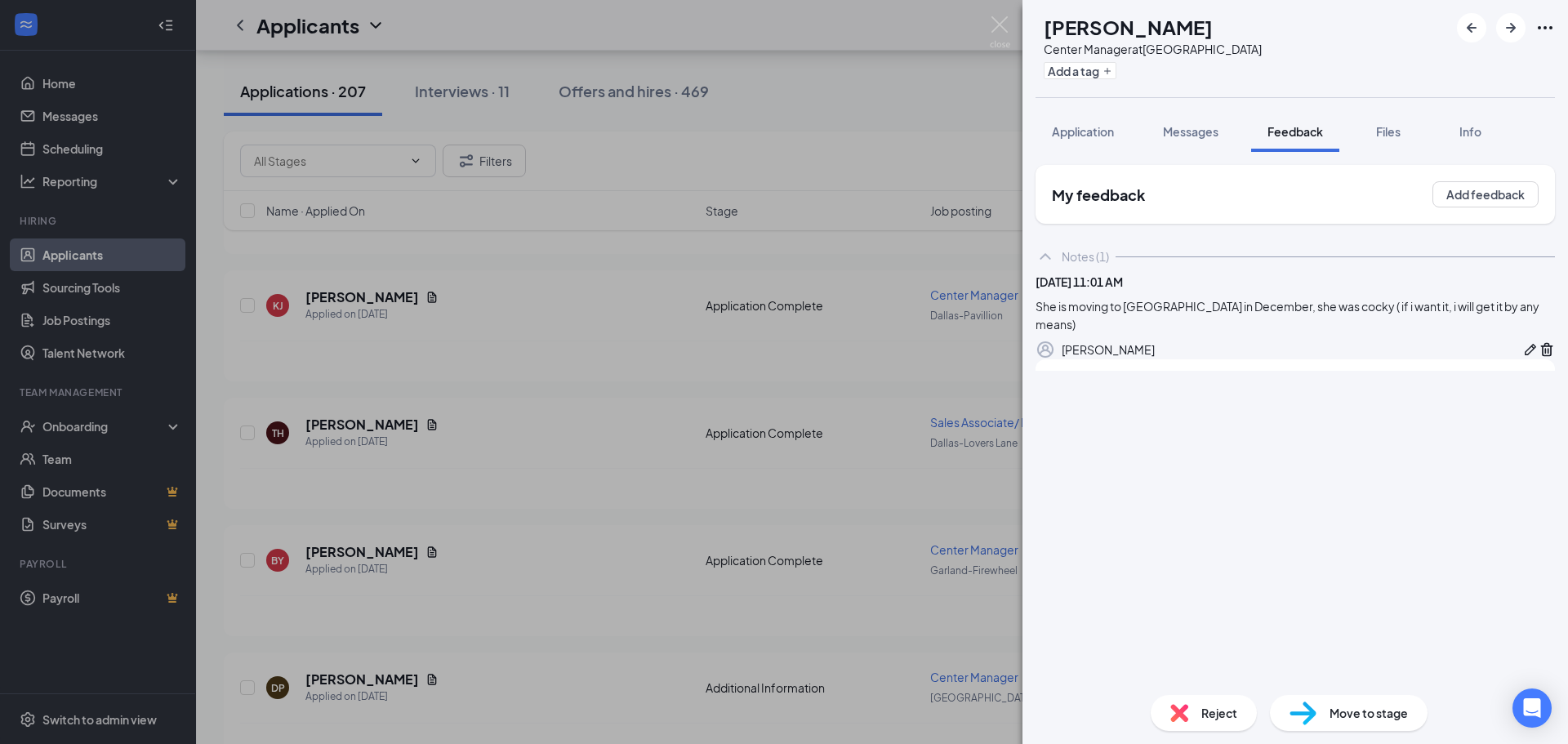
click at [863, 444] on div "DP [PERSON_NAME] Center Manager at [GEOGRAPHIC_DATA] Add a tag Application Mess…" at bounding box center [784, 372] width 1568 height 744
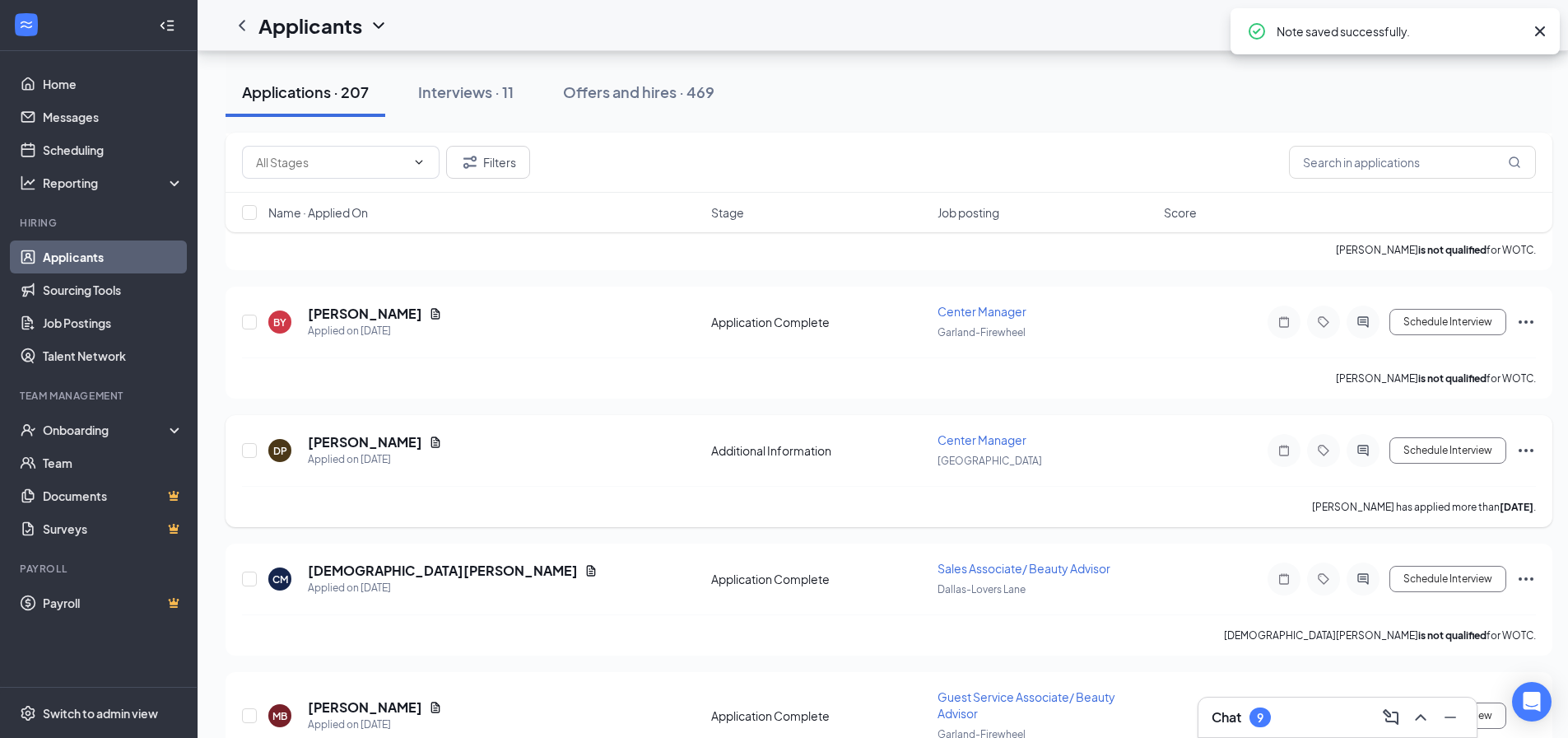
scroll to position [2718, 0]
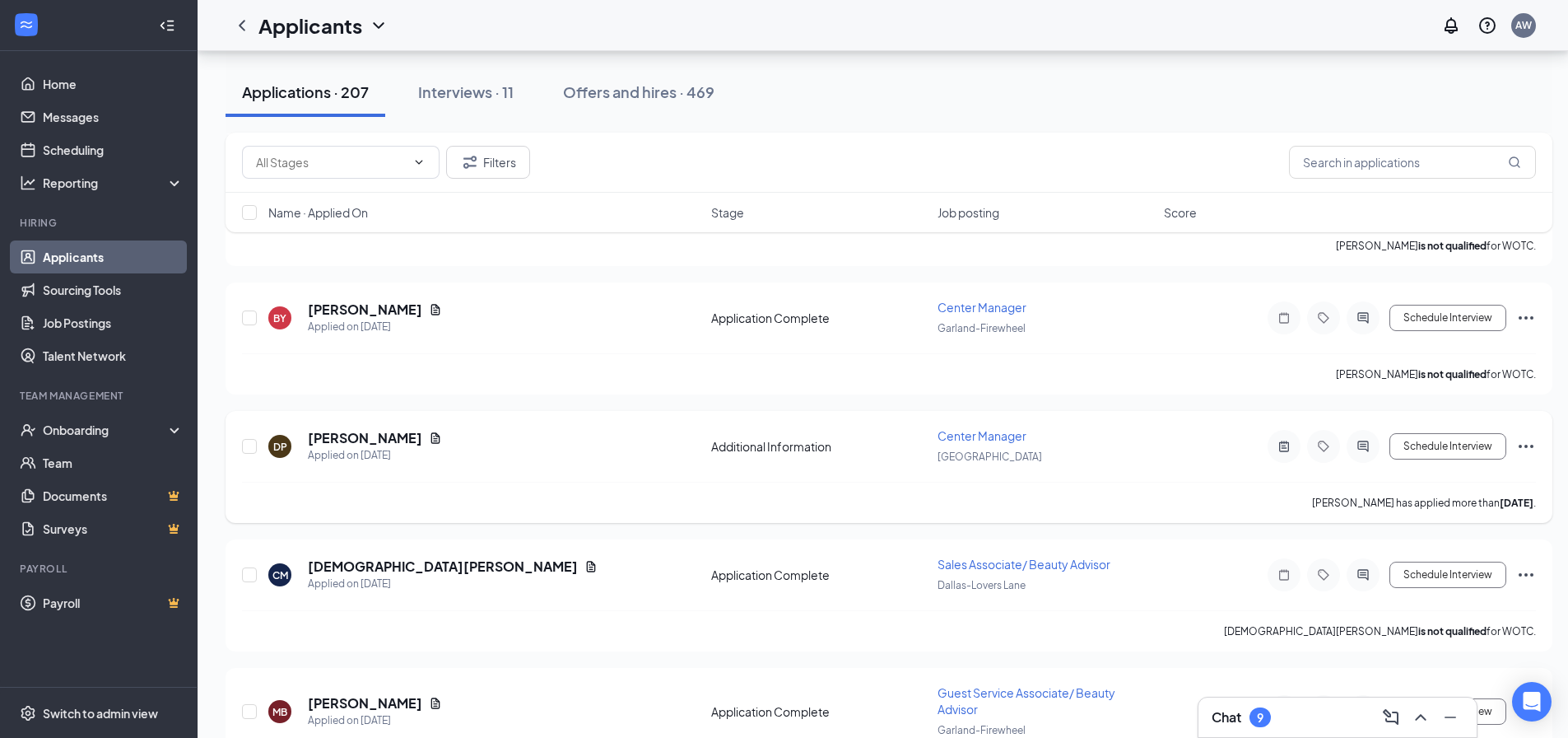
click at [1518, 449] on icon "Ellipses" at bounding box center [1527, 447] width 20 height 20
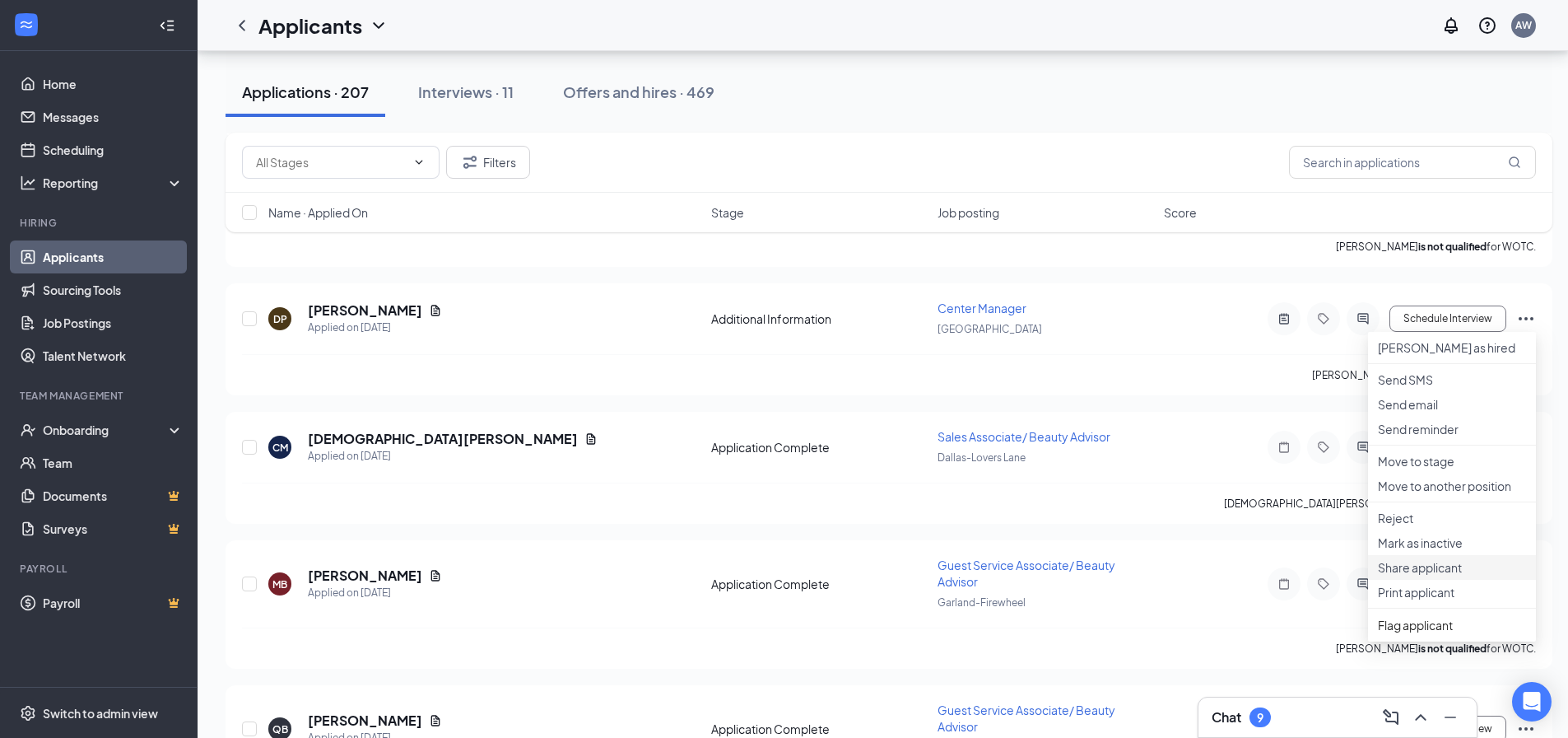
scroll to position [2882, 0]
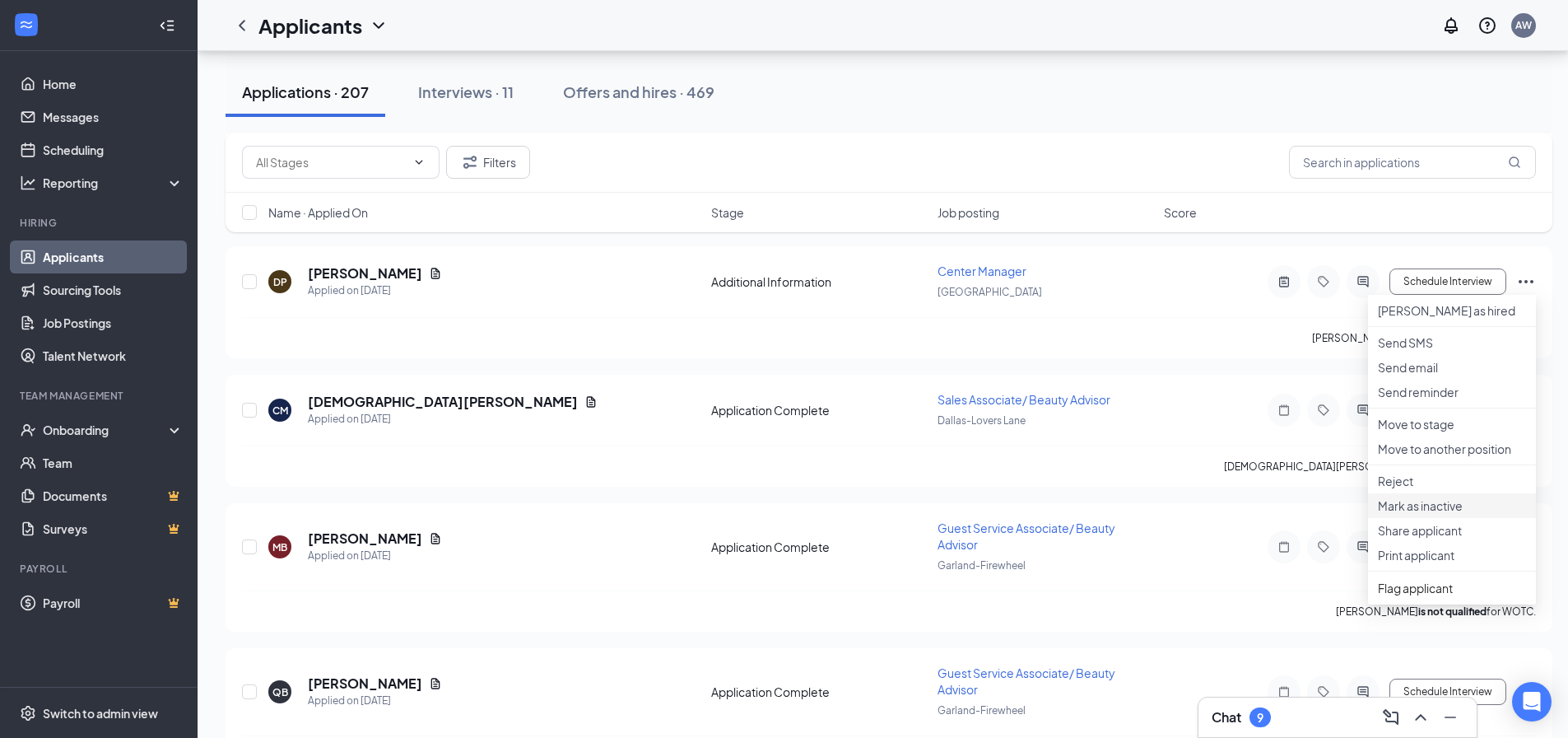
click at [1453, 514] on p "Mark as inactive" at bounding box center [1452, 505] width 149 height 17
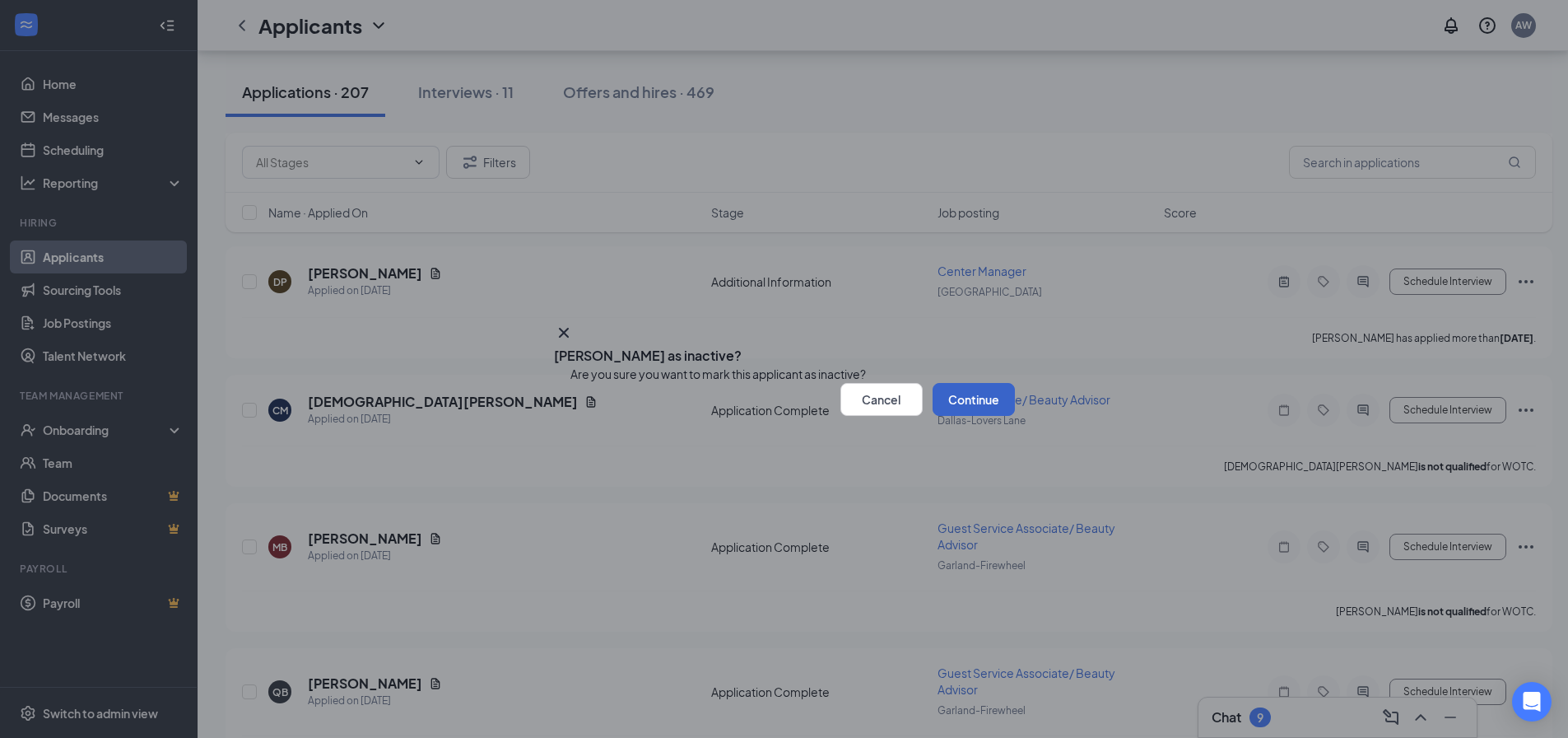
click at [941, 416] on button "Continue" at bounding box center [974, 399] width 82 height 33
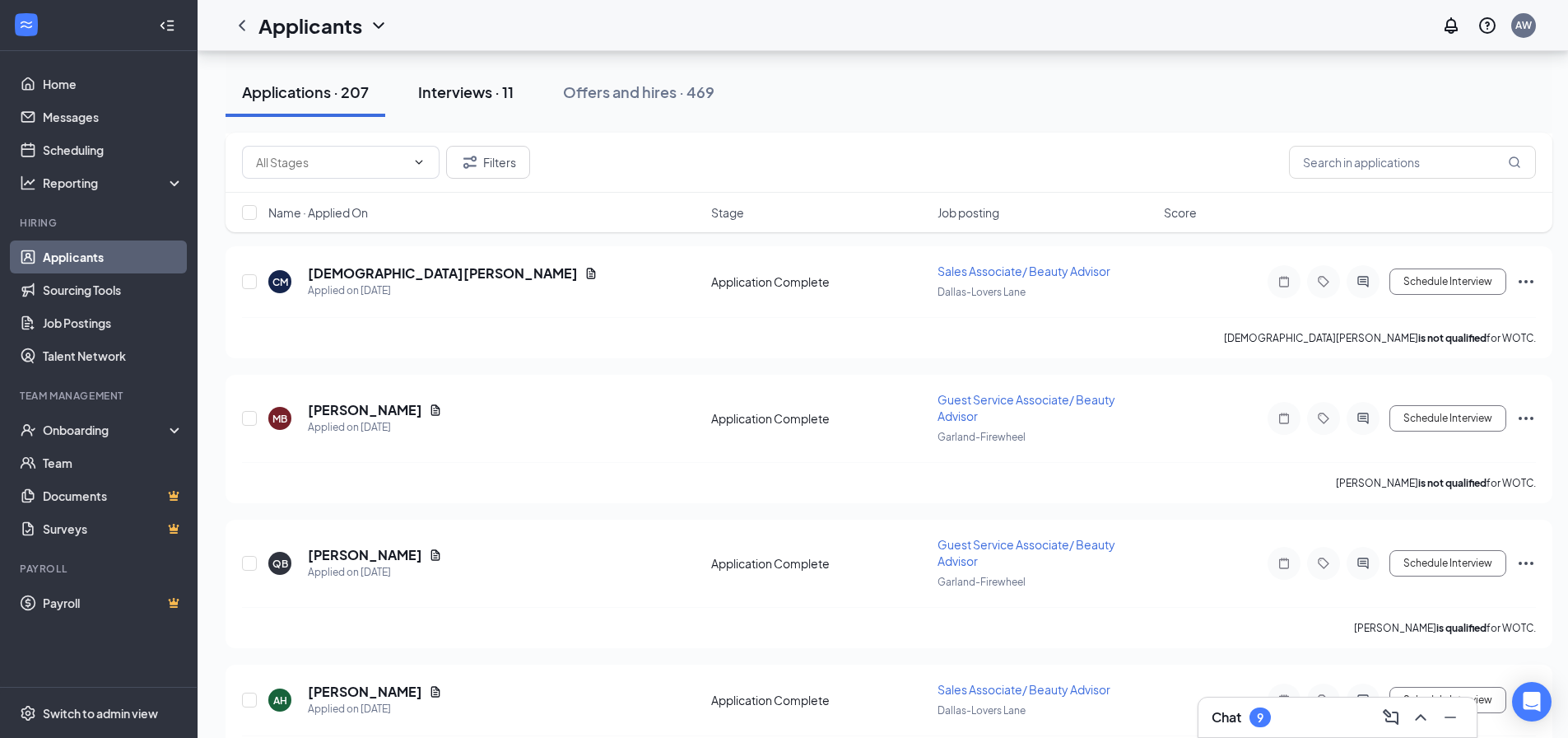
click at [478, 87] on div "Interviews · 11" at bounding box center [466, 92] width 96 height 21
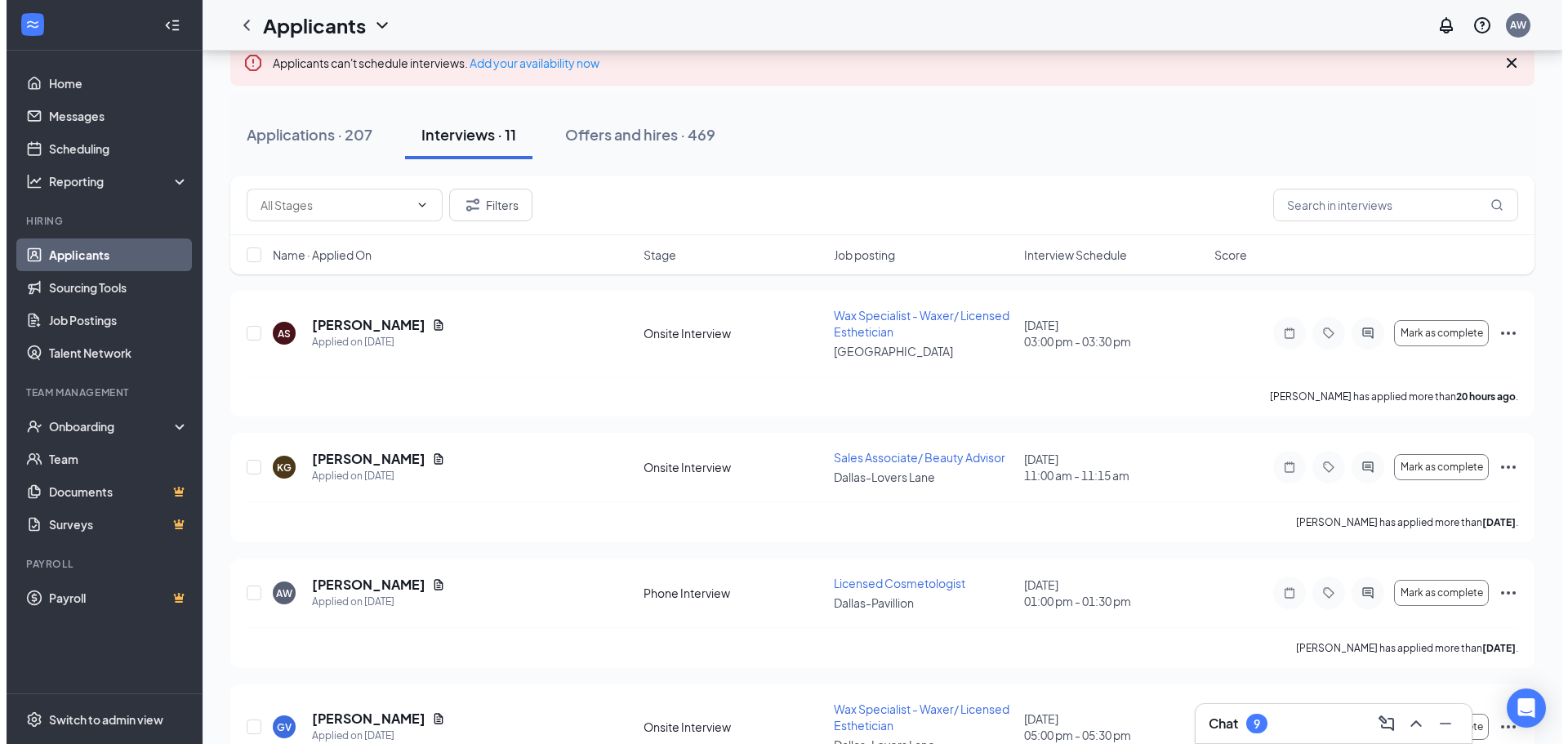
scroll to position [163, 0]
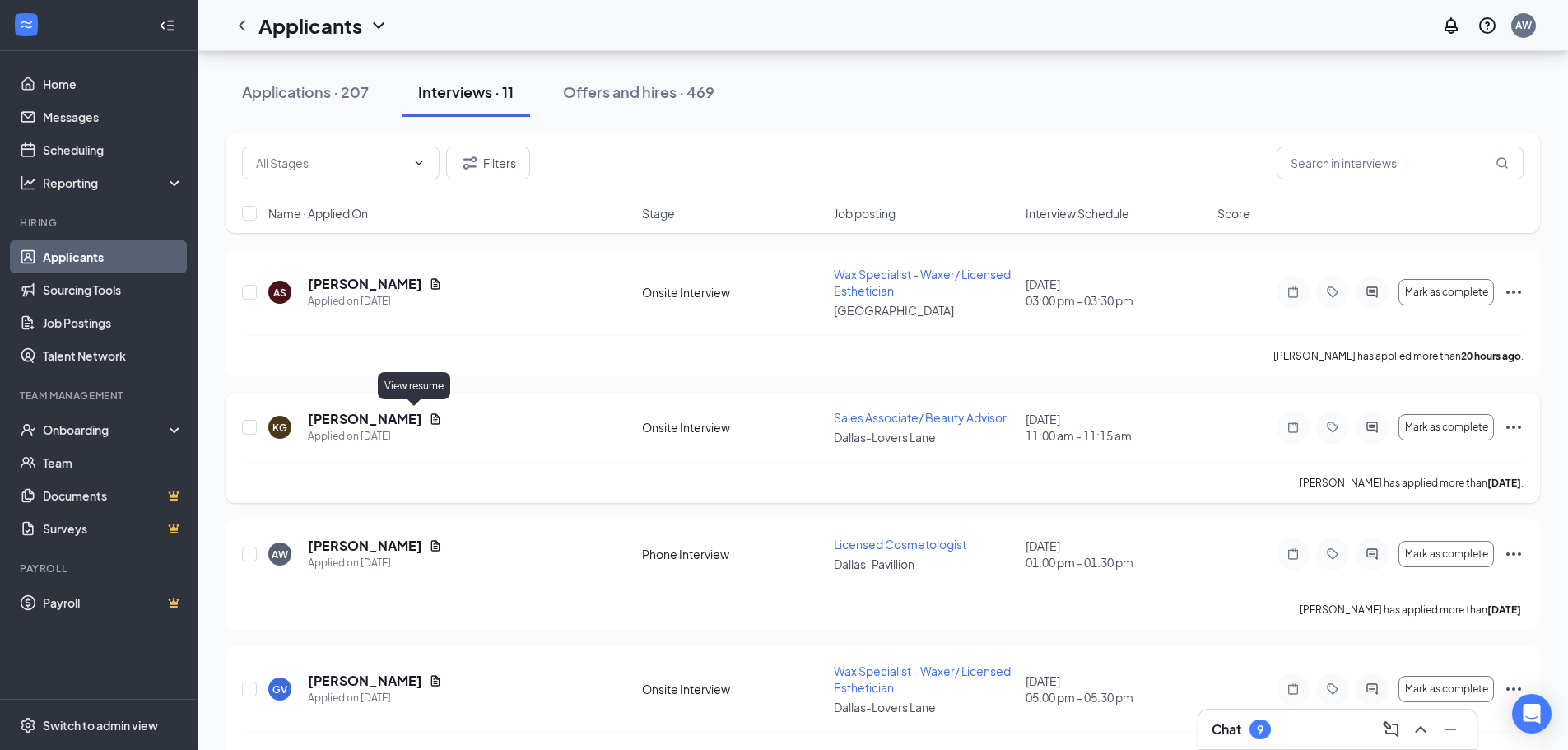
click at [431, 417] on icon "Document" at bounding box center [436, 418] width 9 height 11
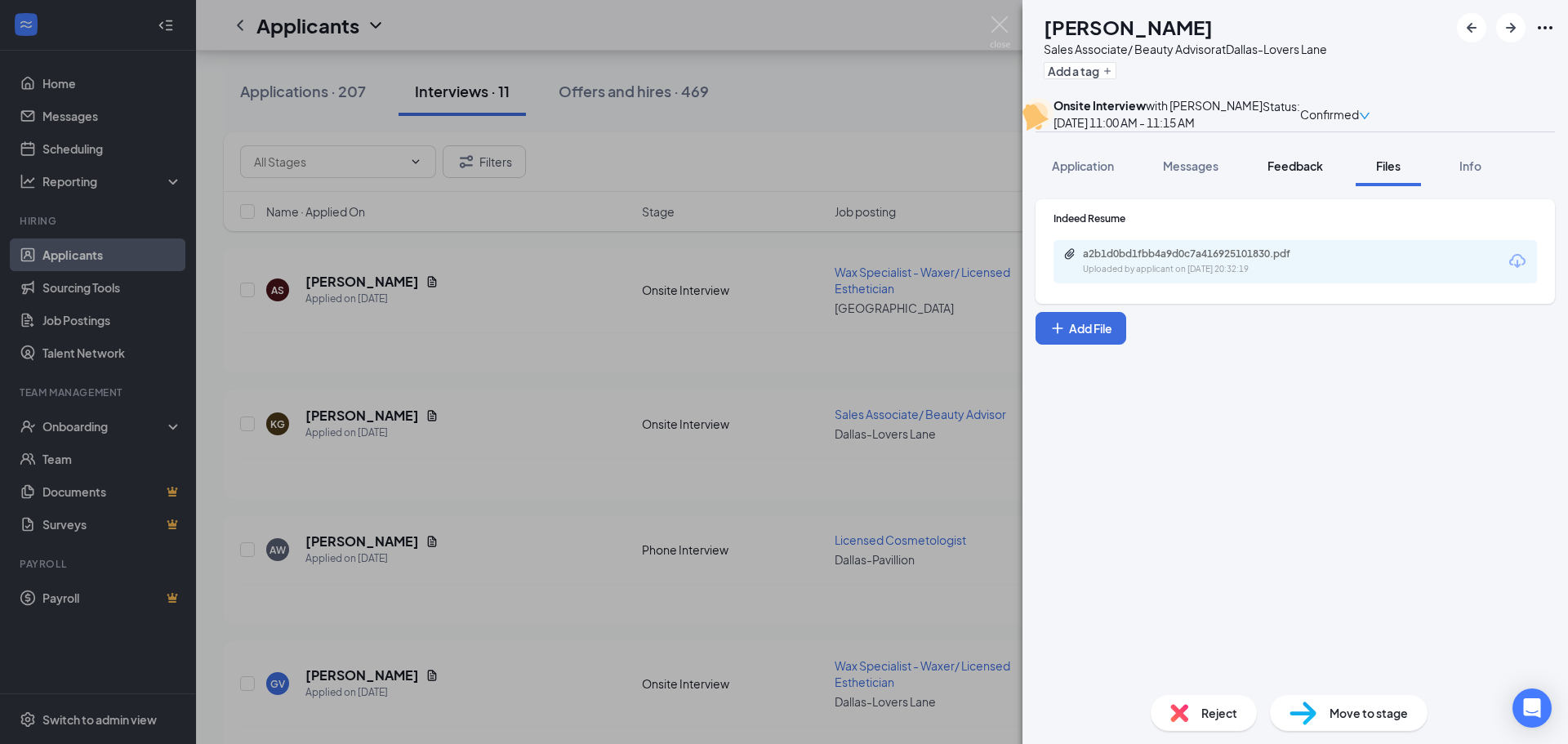
click at [1309, 173] on span "Feedback" at bounding box center [1295, 166] width 56 height 15
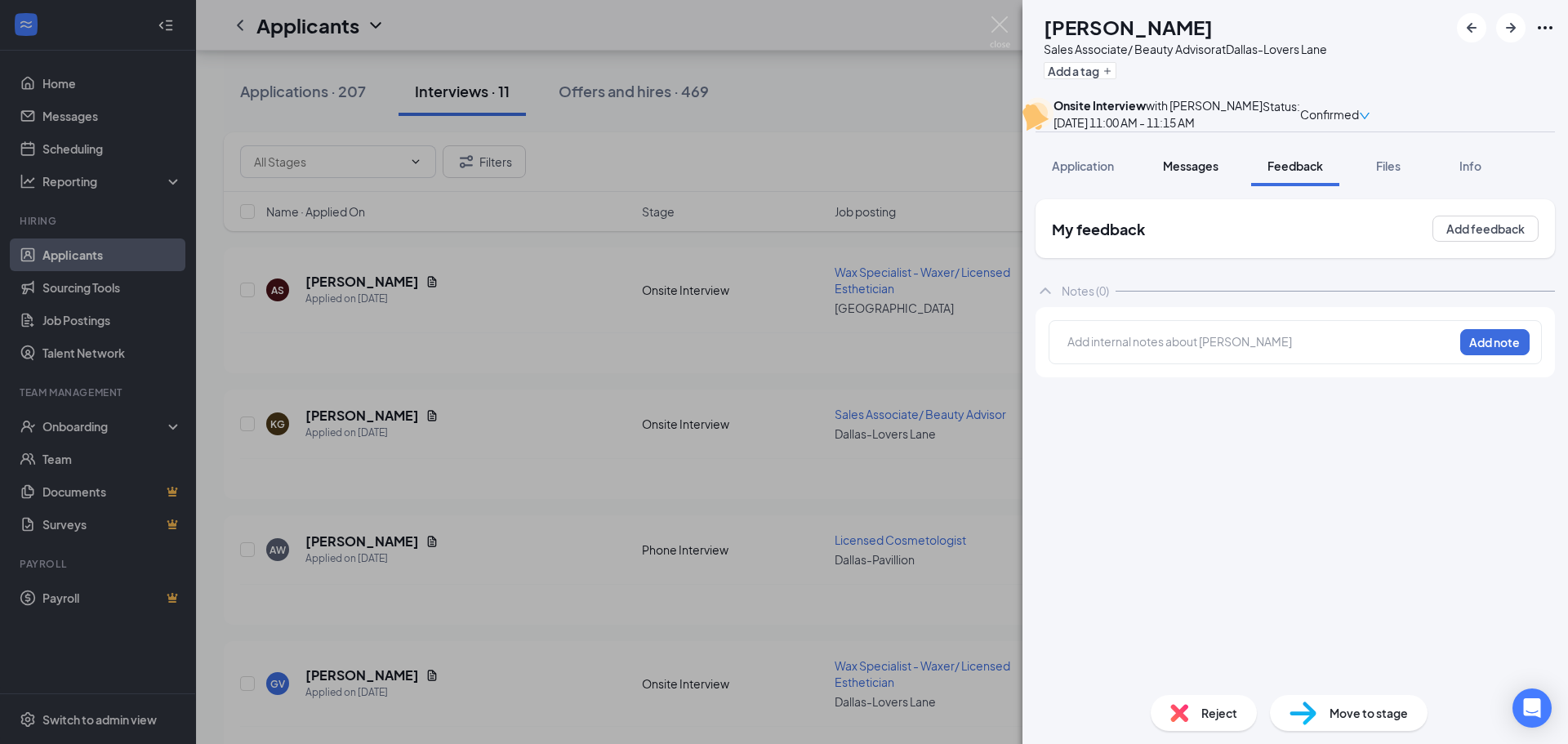
click at [1224, 187] on button "Messages" at bounding box center [1191, 166] width 88 height 41
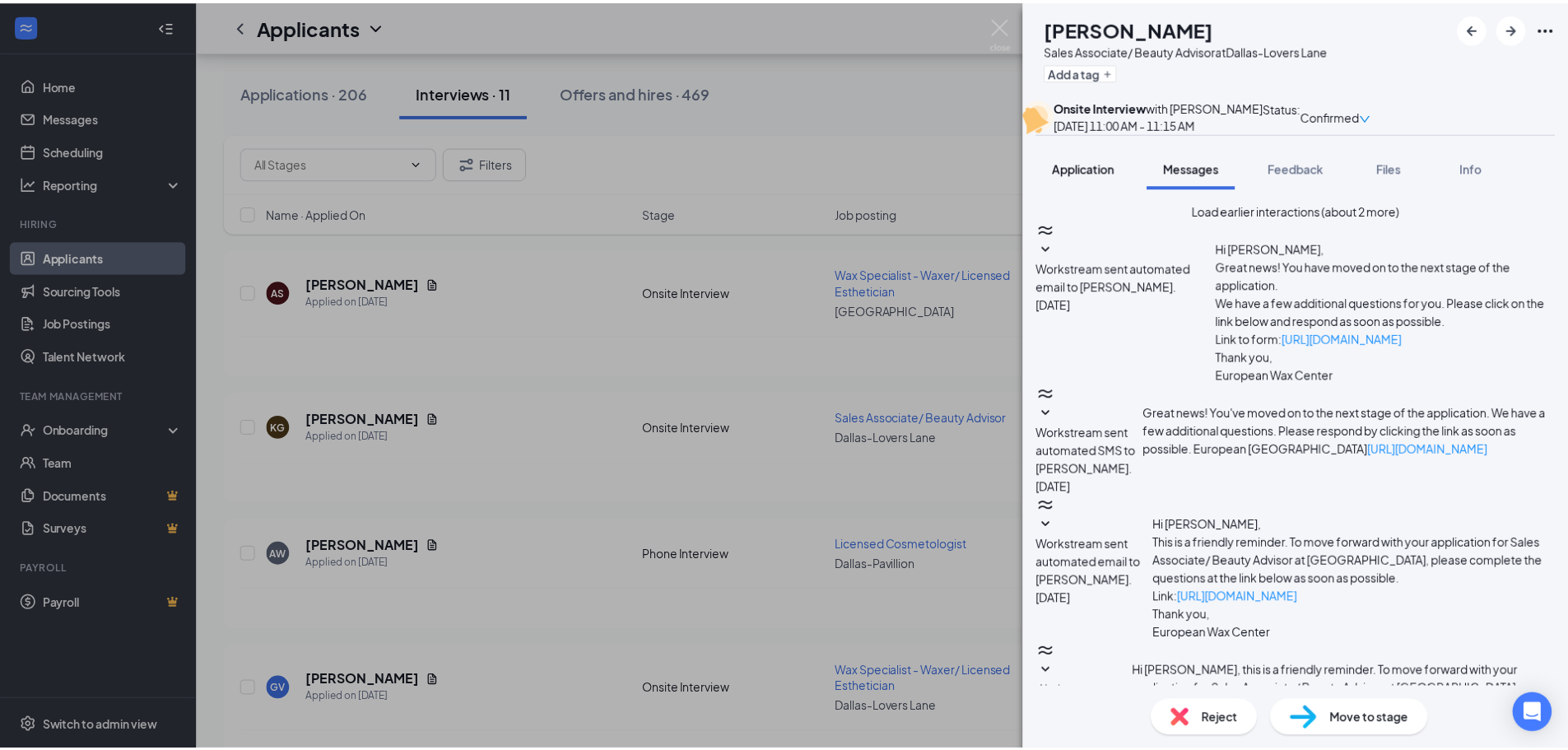
scroll to position [438, 0]
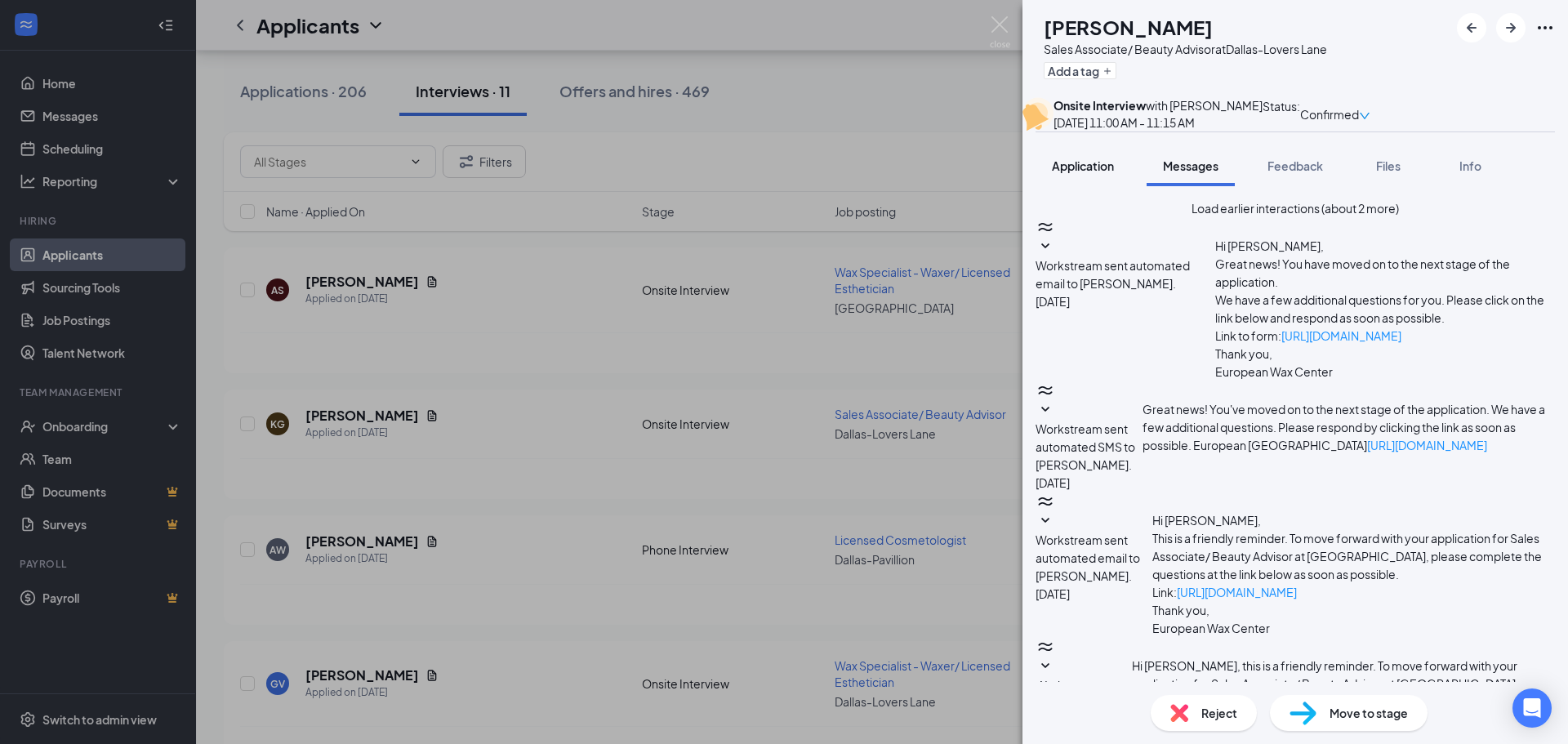
click at [1098, 173] on span "Application" at bounding box center [1083, 166] width 62 height 15
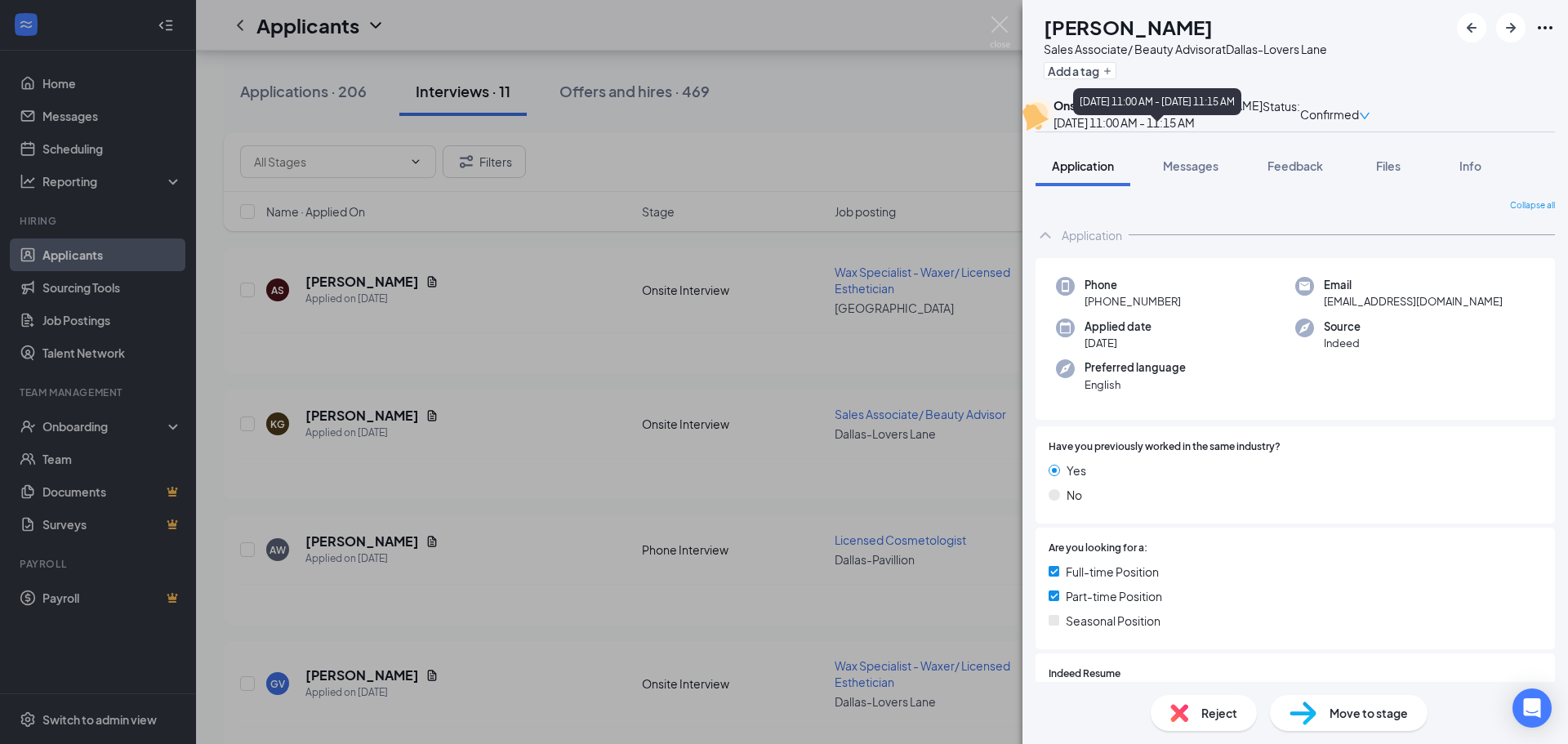
drag, startPoint x: 1034, startPoint y: 172, endPoint x: 1025, endPoint y: 193, distance: 22.8
click at [1028, 176] on div "KG [PERSON_NAME] Sales Associate/ Beauty Advisor at [GEOGRAPHIC_DATA] Add a tag…" at bounding box center [1295, 372] width 545 height 744
drag, startPoint x: 1002, startPoint y: 50, endPoint x: 1010, endPoint y: 65, distance: 17.0
click at [1002, 49] on div "KG [PERSON_NAME] Sales Associate/ Beauty Advisor at [GEOGRAPHIC_DATA] Add a tag…" at bounding box center [784, 372] width 1568 height 744
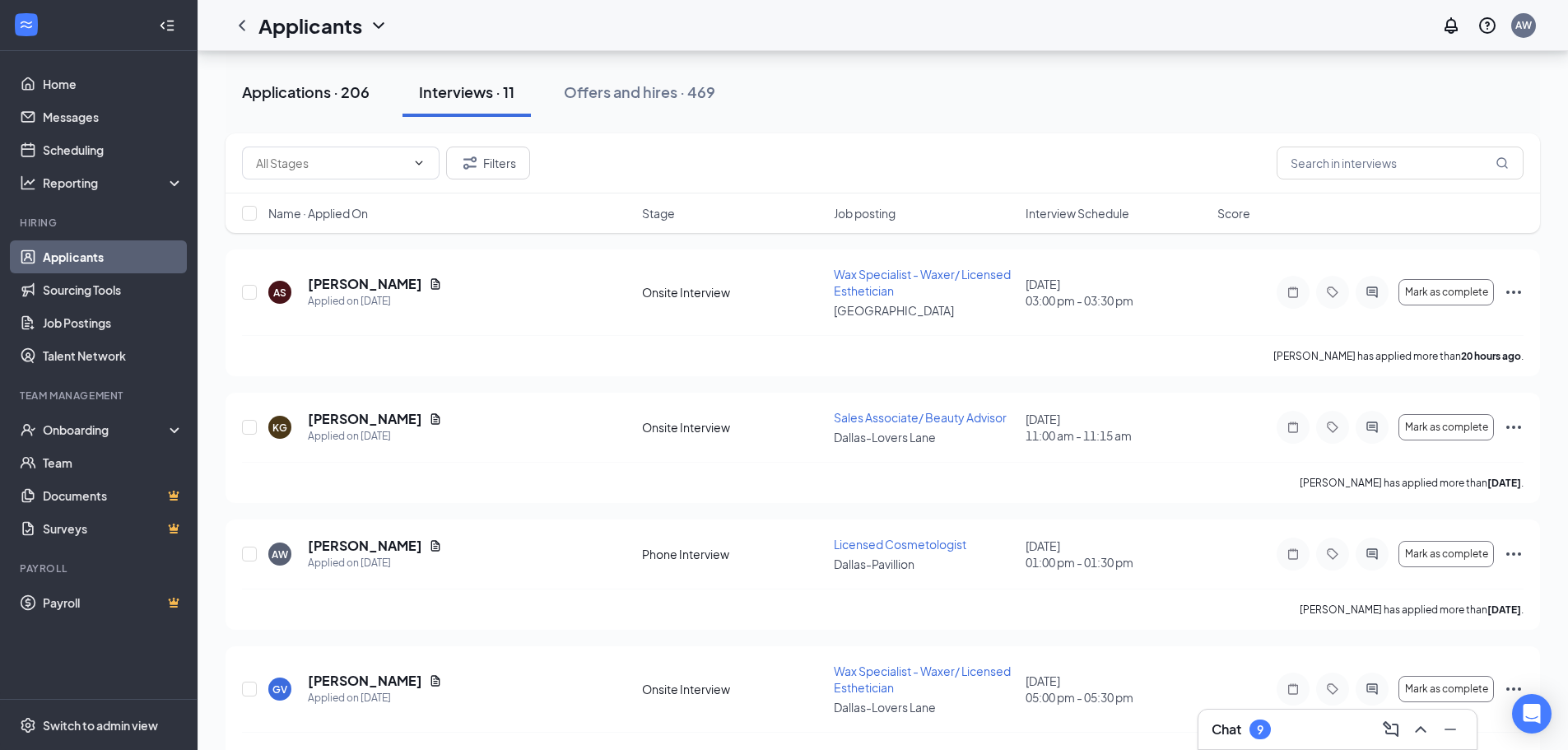
click at [294, 98] on div "Applications · 206" at bounding box center [306, 92] width 128 height 21
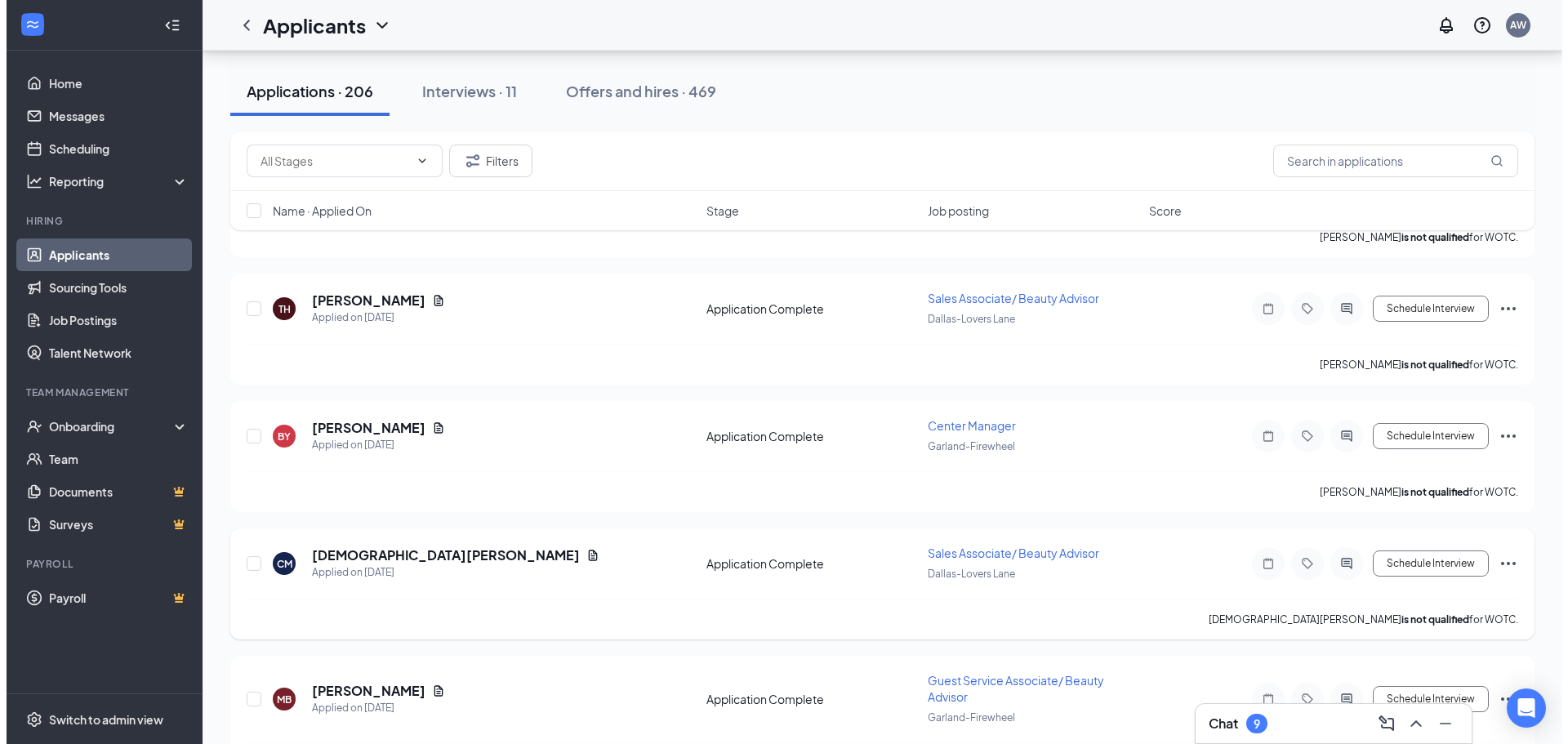
scroll to position [2660, 0]
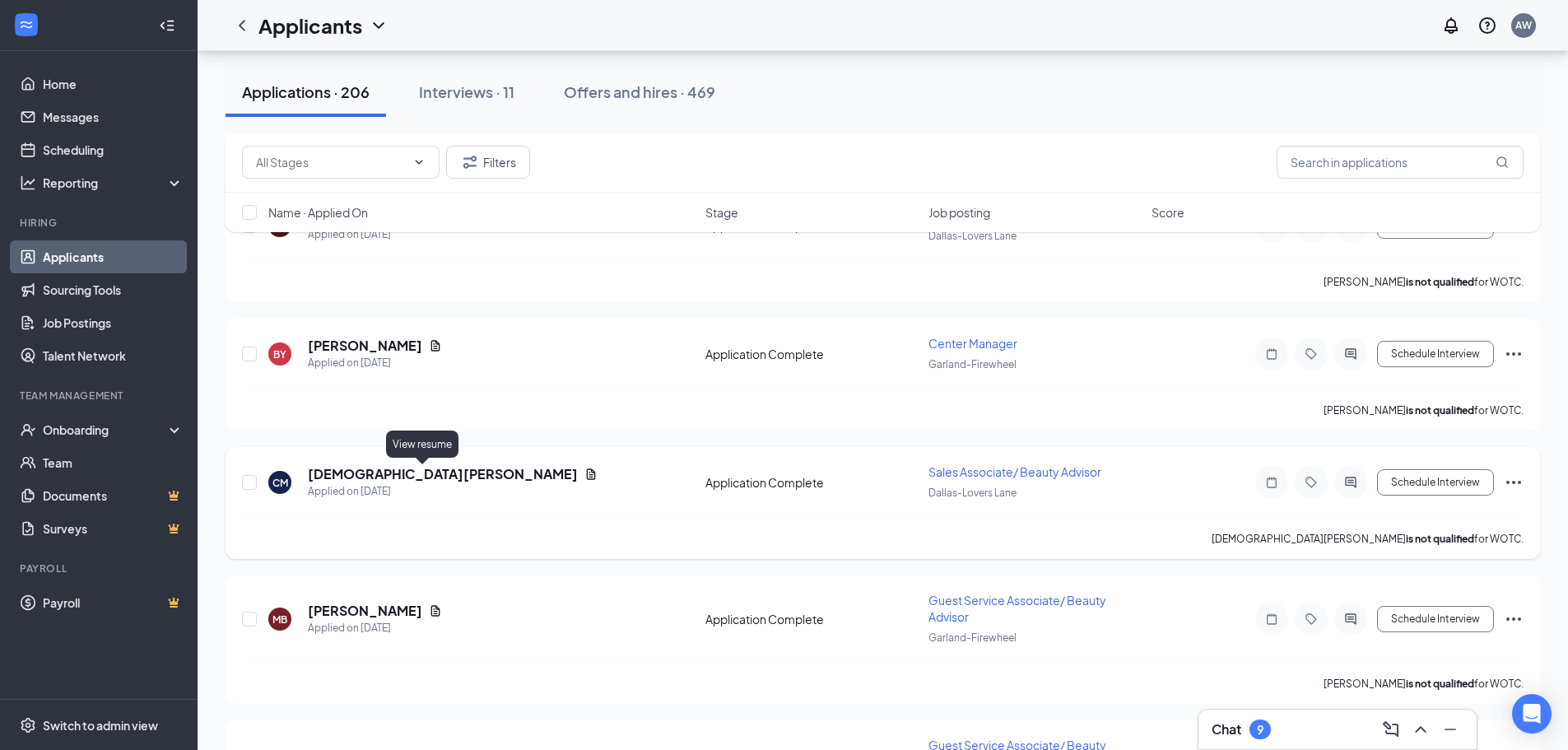
click at [584, 472] on icon "Document" at bounding box center [591, 475] width 13 height 13
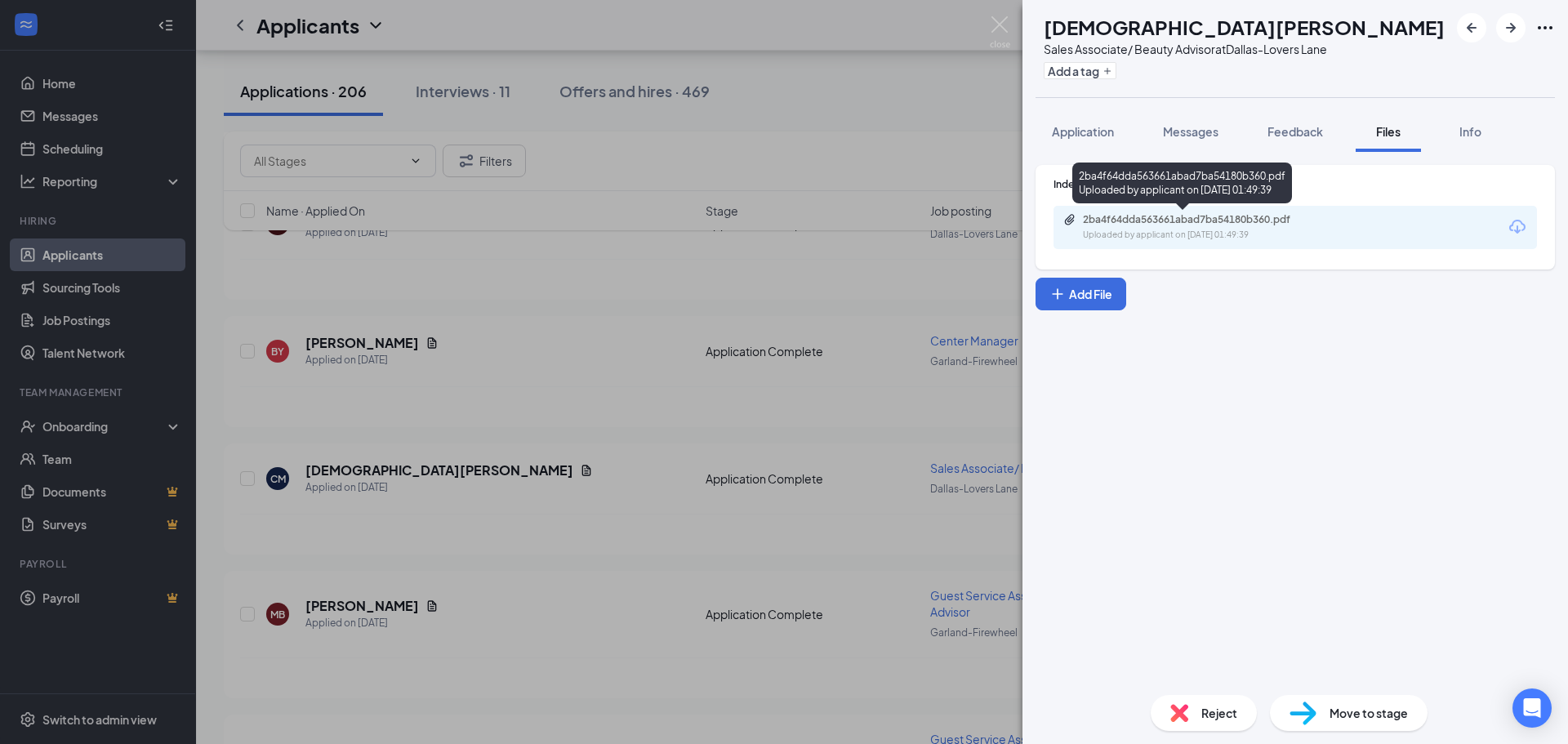
click at [1210, 221] on div "2ba4f64dda563661abad7ba54180b360.pdf" at bounding box center [1197, 220] width 229 height 13
click at [1071, 142] on button "Application" at bounding box center [1083, 131] width 95 height 41
click at [1321, 135] on span "Feedback" at bounding box center [1295, 132] width 56 height 15
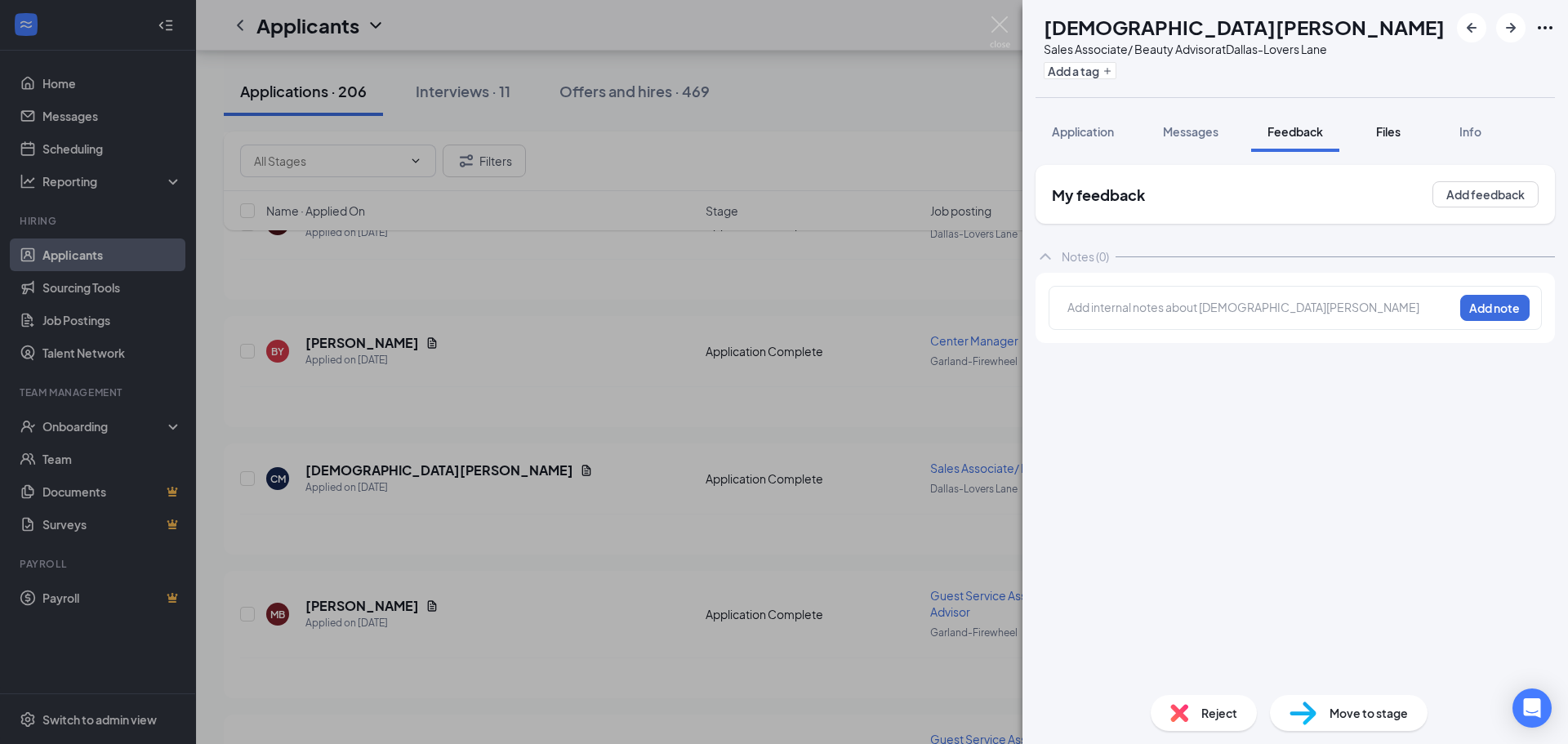
drag, startPoint x: 1412, startPoint y: 132, endPoint x: 1397, endPoint y: 131, distance: 15.0
click at [1412, 133] on button "Files" at bounding box center [1388, 131] width 65 height 41
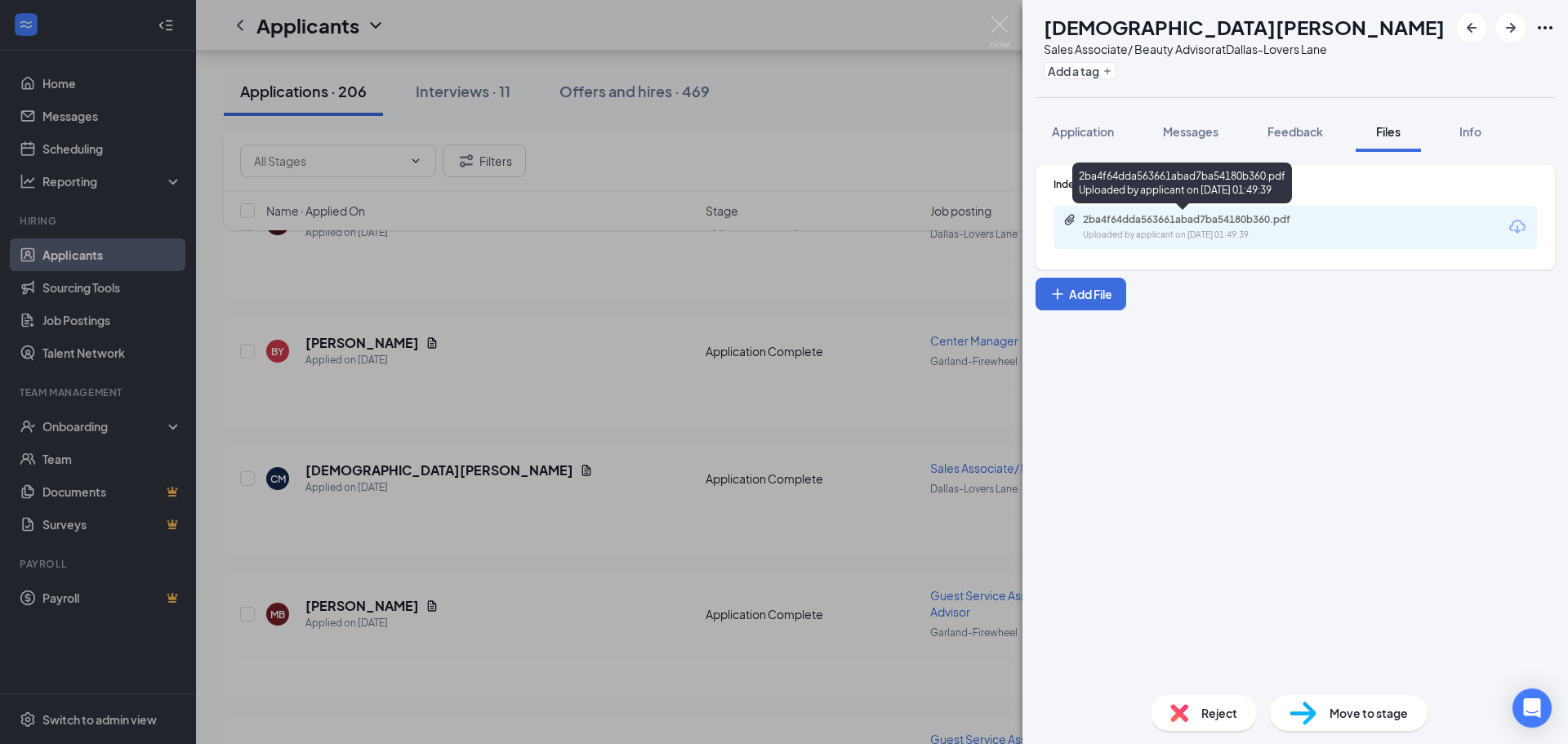
click at [1149, 217] on div "2ba4f64dda563661abad7ba54180b360.pdf" at bounding box center [1197, 220] width 229 height 13
click at [874, 303] on div "CM [PERSON_NAME] Sales Associate/ Beauty Advisor at [GEOGRAPHIC_DATA] Add a tag…" at bounding box center [784, 372] width 1568 height 744
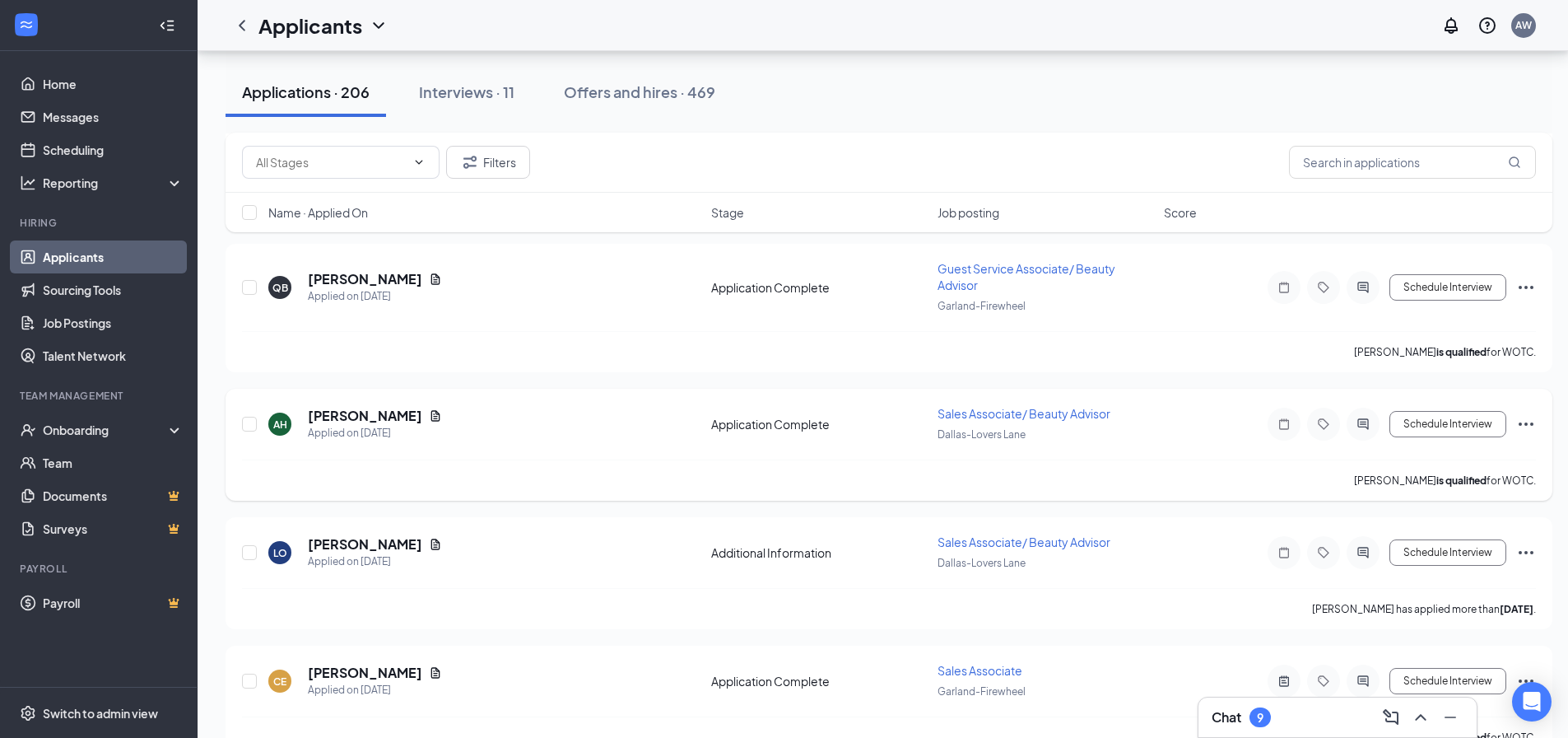
scroll to position [3175, 0]
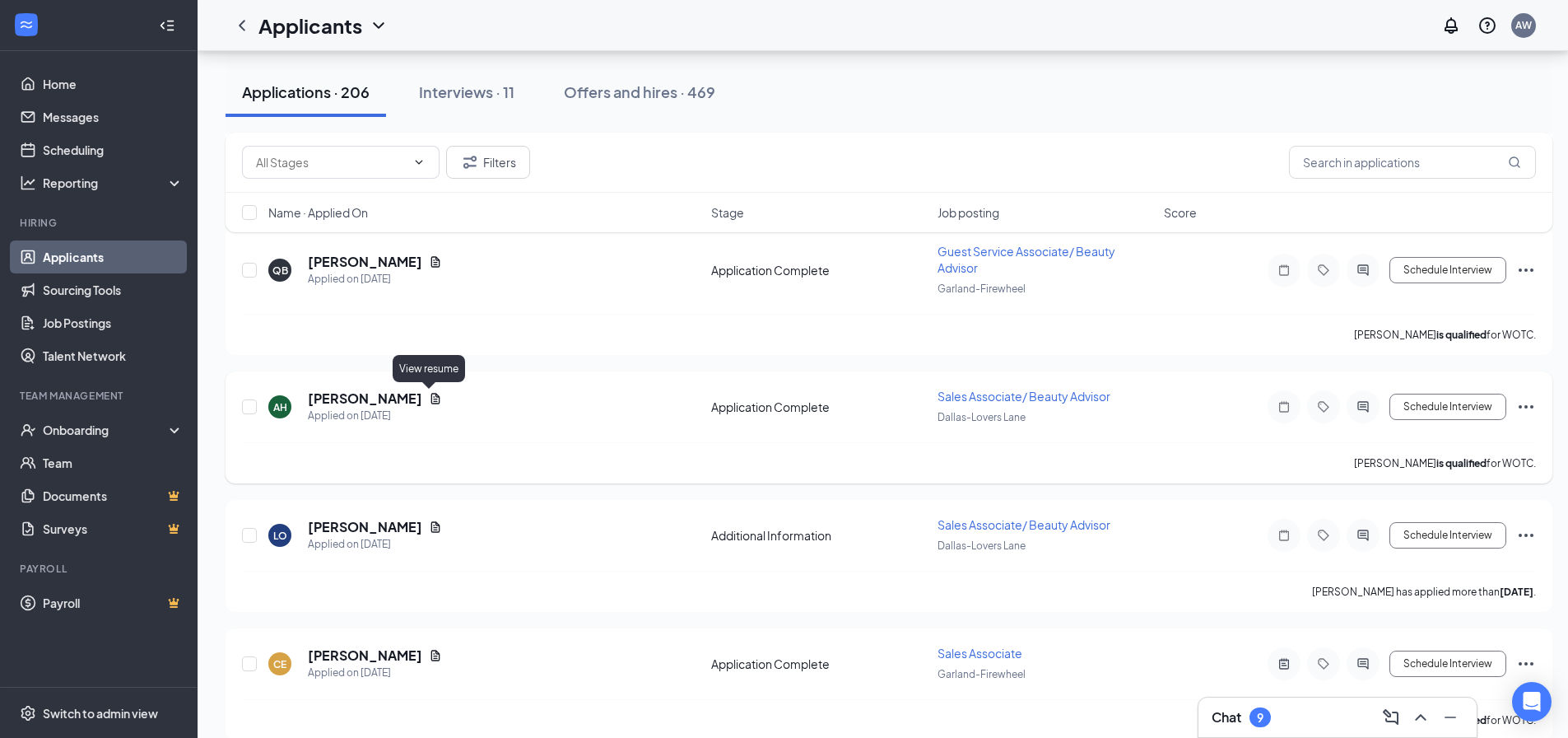
click at [433, 398] on icon "Document" at bounding box center [436, 398] width 9 height 11
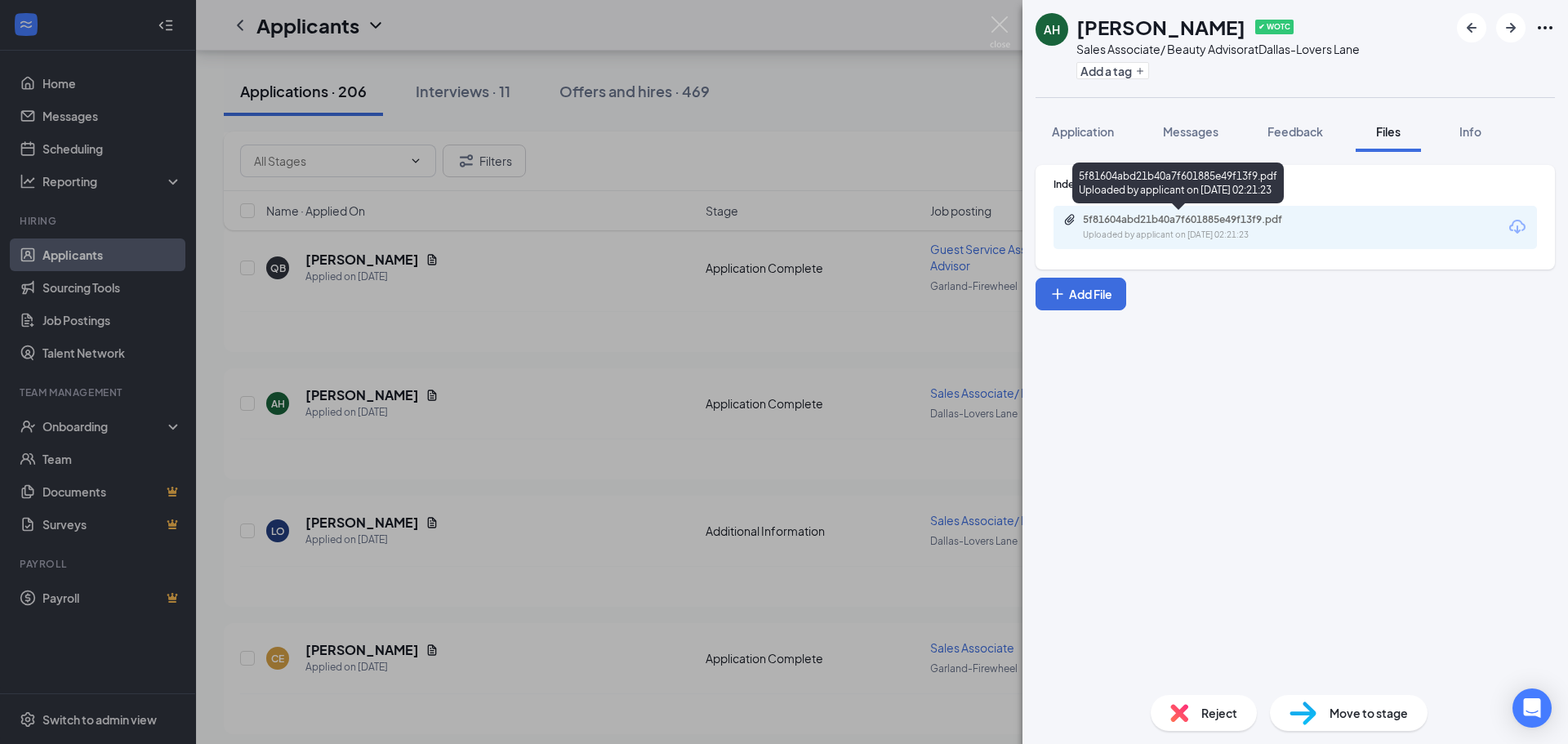
click at [1257, 225] on div "5f81604abd21b40a7f601885e49f13f9.pdf" at bounding box center [1197, 220] width 229 height 13
click at [687, 299] on div "AH [PERSON_NAME] ✔ WOTC Sales Associate/ Beauty Advisor at [GEOGRAPHIC_DATA] Ad…" at bounding box center [784, 372] width 1568 height 744
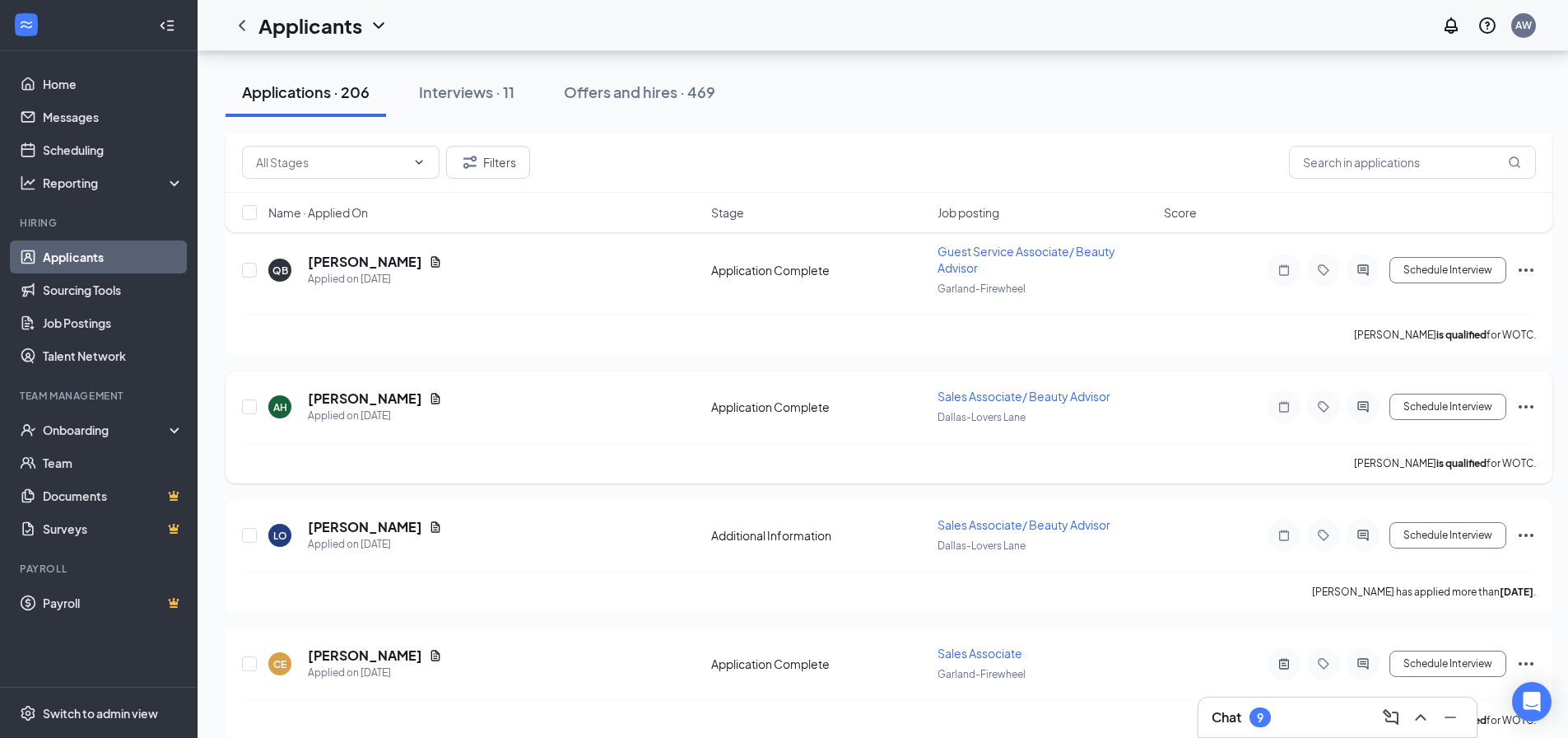
click at [687, 414] on div "AH [PERSON_NAME] Applied on [DATE]" at bounding box center [485, 406] width 433 height 34
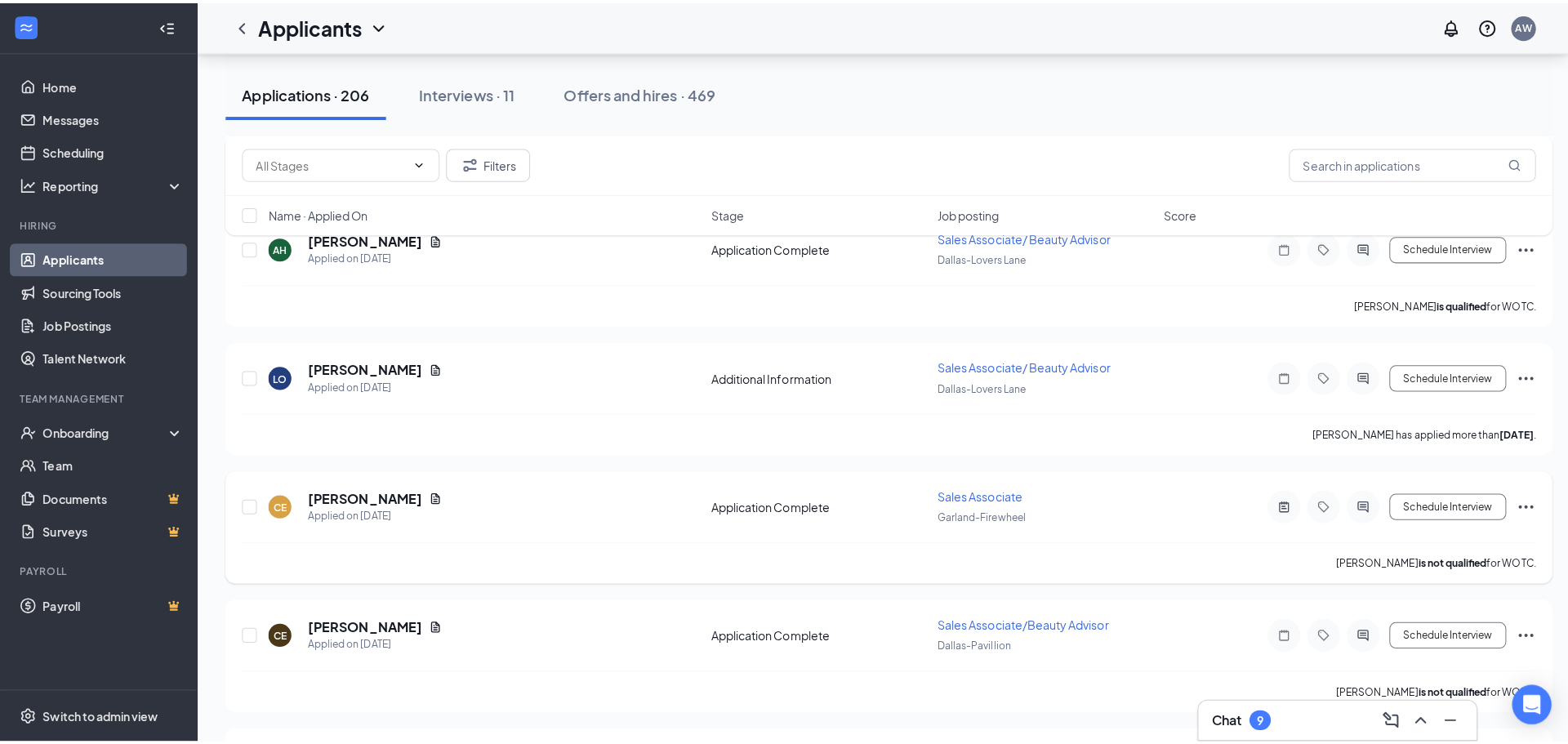
scroll to position [3314, 0]
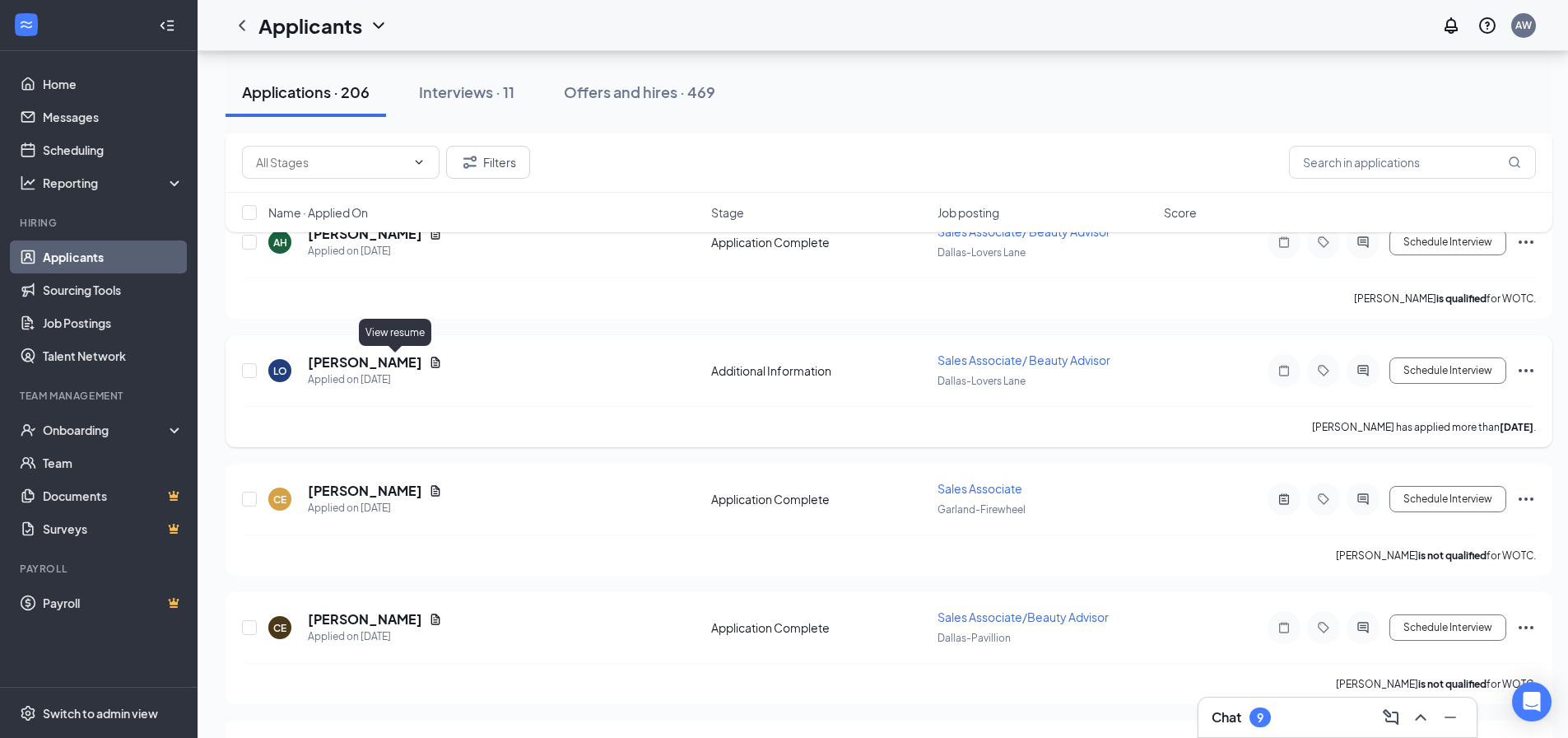
click at [431, 359] on icon "Document" at bounding box center [436, 362] width 9 height 11
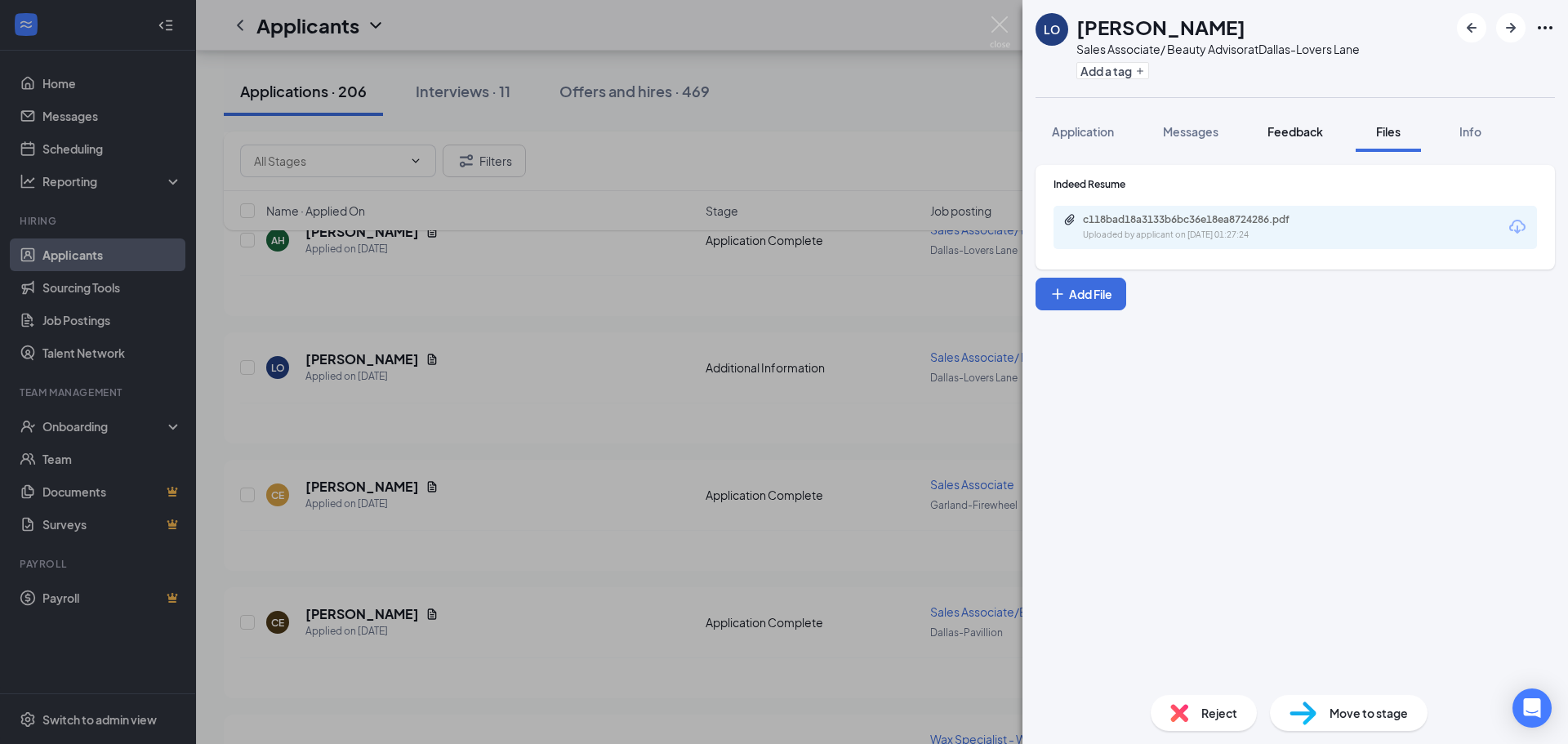
click at [1269, 143] on button "Feedback" at bounding box center [1296, 131] width 88 height 41
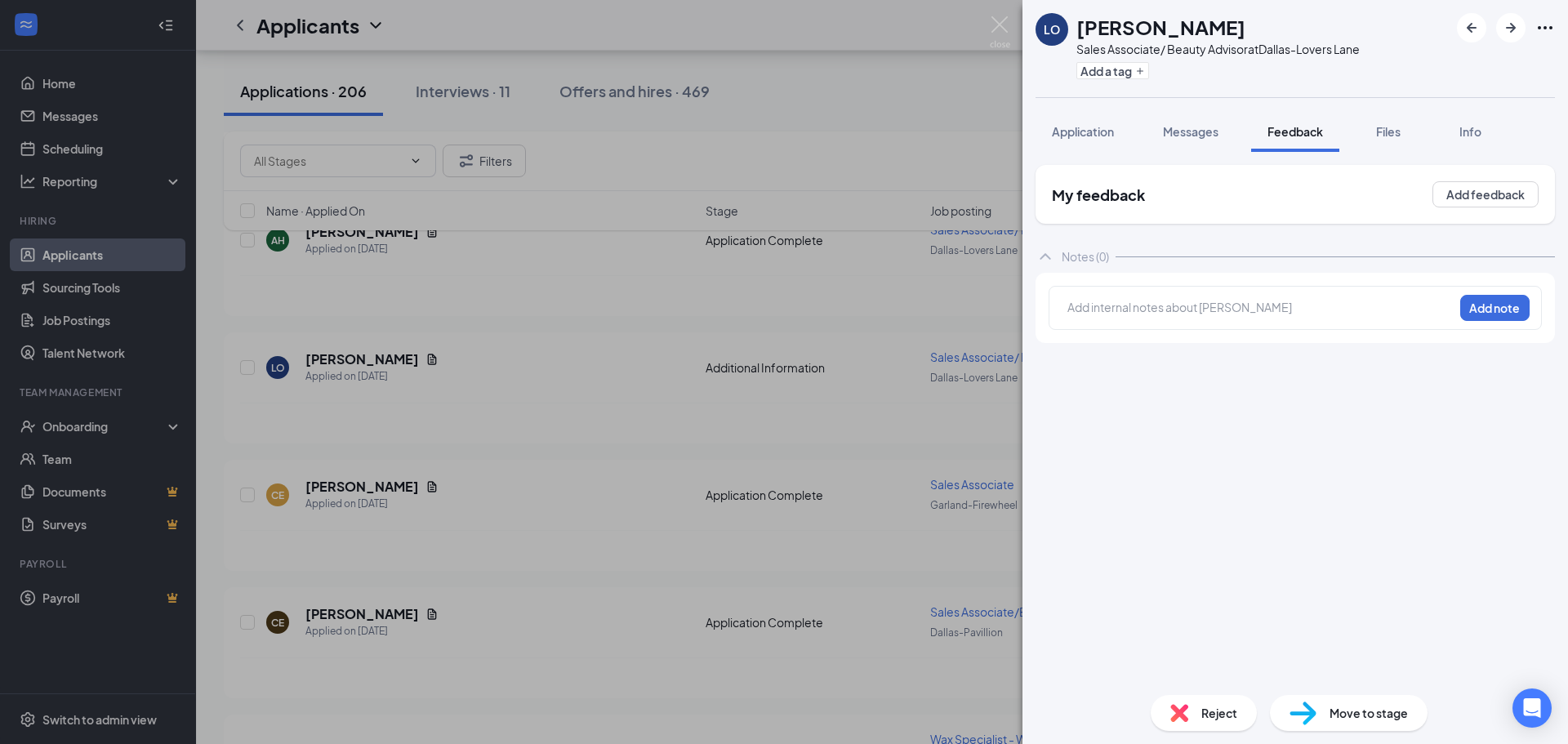
click at [1186, 107] on div "LO [PERSON_NAME] Sales Associate/ Beauty Advisor at [GEOGRAPHIC_DATA] Add a tag…" at bounding box center [1295, 372] width 545 height 744
drag, startPoint x: 1181, startPoint y: 145, endPoint x: 1171, endPoint y: 145, distance: 10.0
click at [1183, 143] on button "Messages" at bounding box center [1191, 131] width 88 height 41
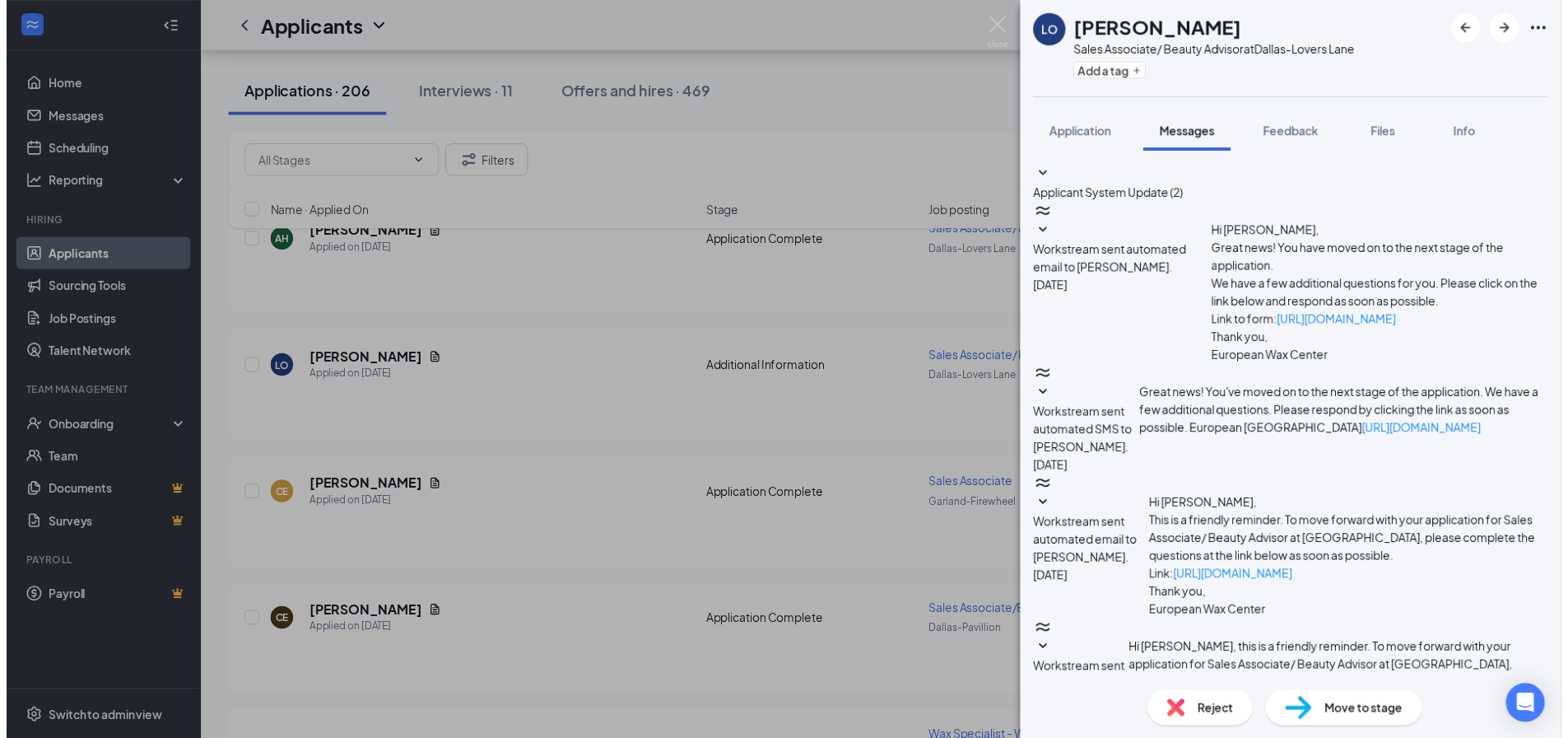
scroll to position [160, 0]
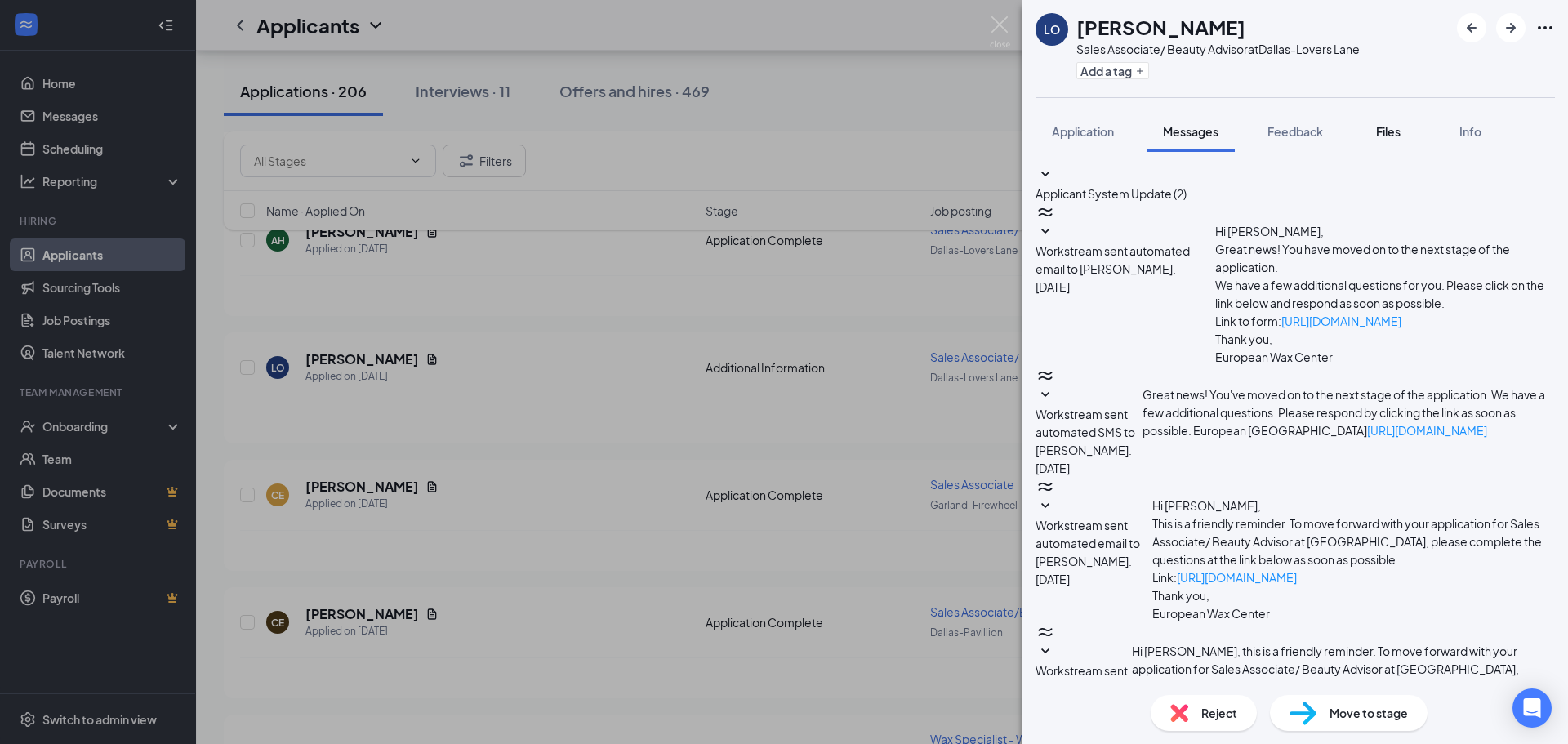
click at [1411, 125] on button "Files" at bounding box center [1388, 131] width 65 height 41
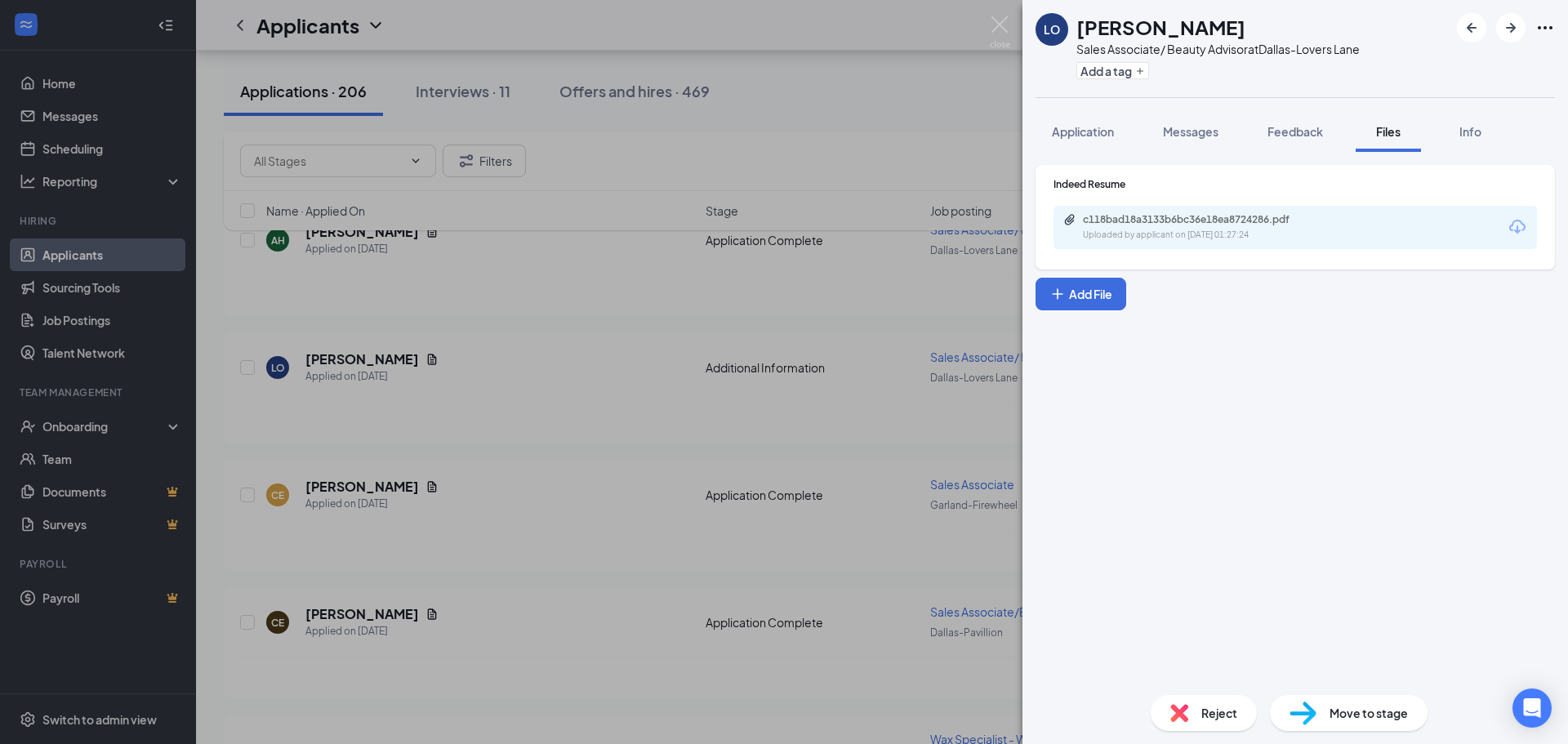
click at [1356, 211] on div "c118bad18a3133b6bc36e18ea8724286.pdf Uploaded by applicant on [DATE] 01:27:24" at bounding box center [1295, 227] width 484 height 43
click at [1194, 230] on div "Uploaded by applicant on [DATE] 01:27:24" at bounding box center [1206, 236] width 245 height 13
click at [841, 452] on div "LO [PERSON_NAME] Sales Associate/ Beauty Advisor at [GEOGRAPHIC_DATA] Add a tag…" at bounding box center [784, 372] width 1568 height 744
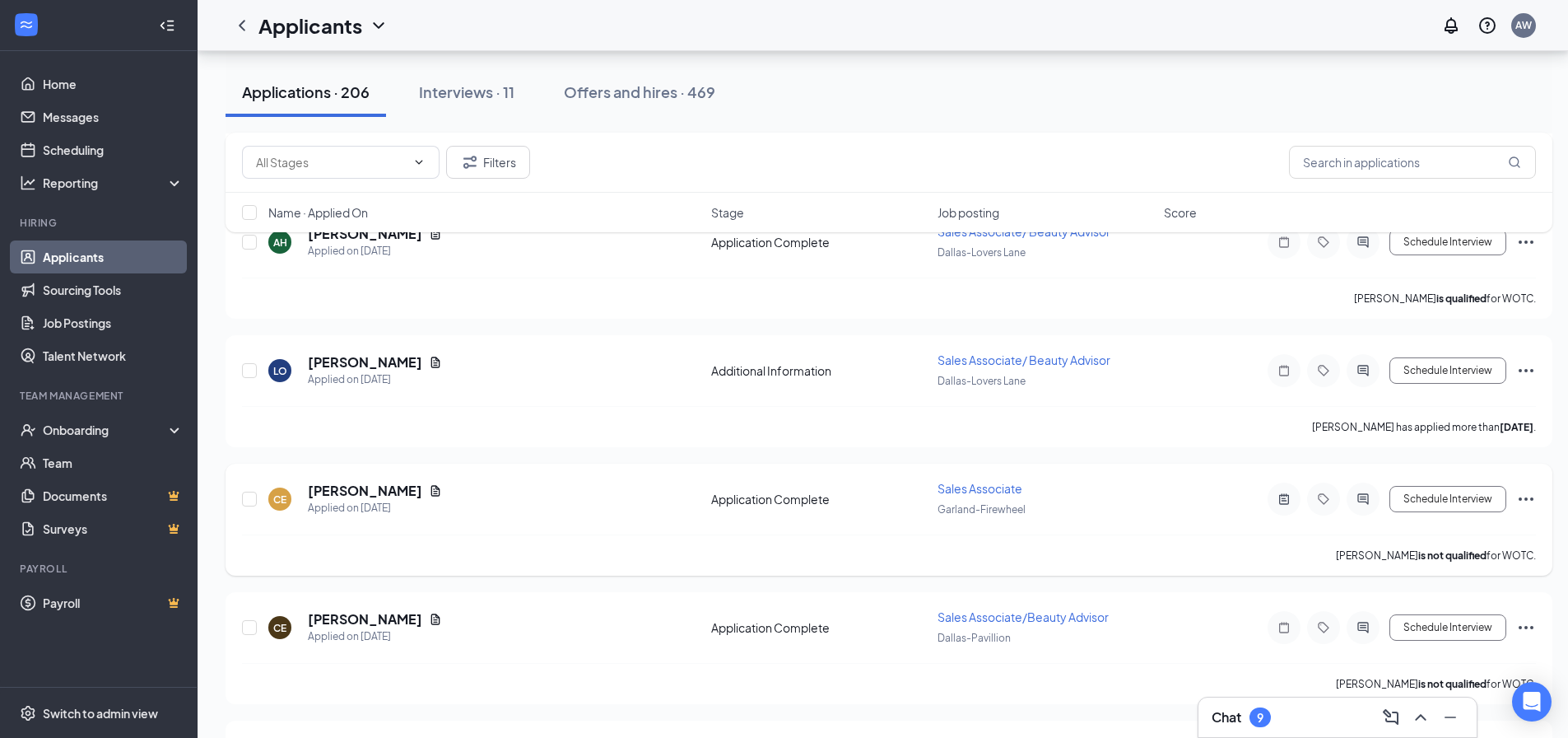
scroll to position [3587, 0]
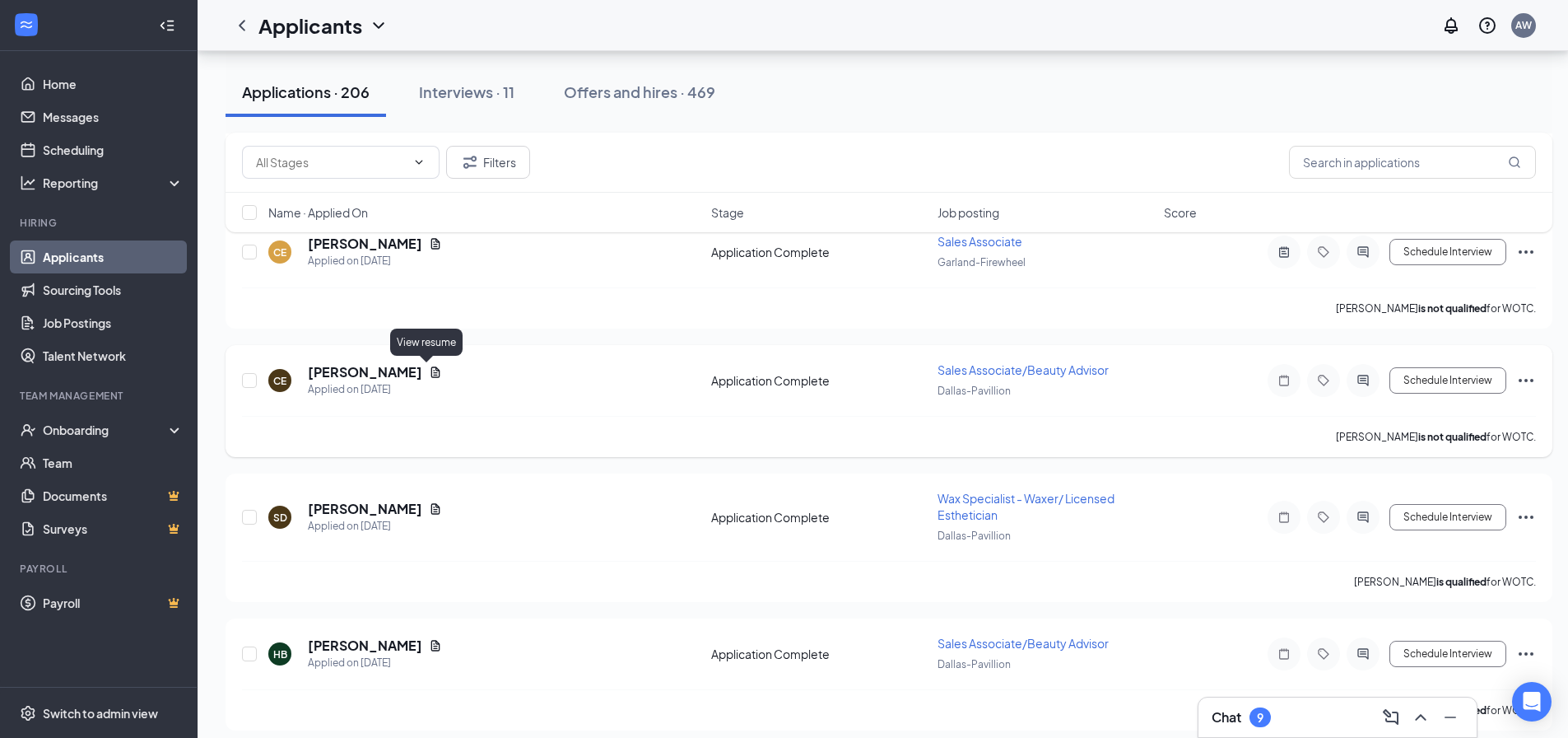
click at [431, 375] on icon "Document" at bounding box center [436, 372] width 13 height 13
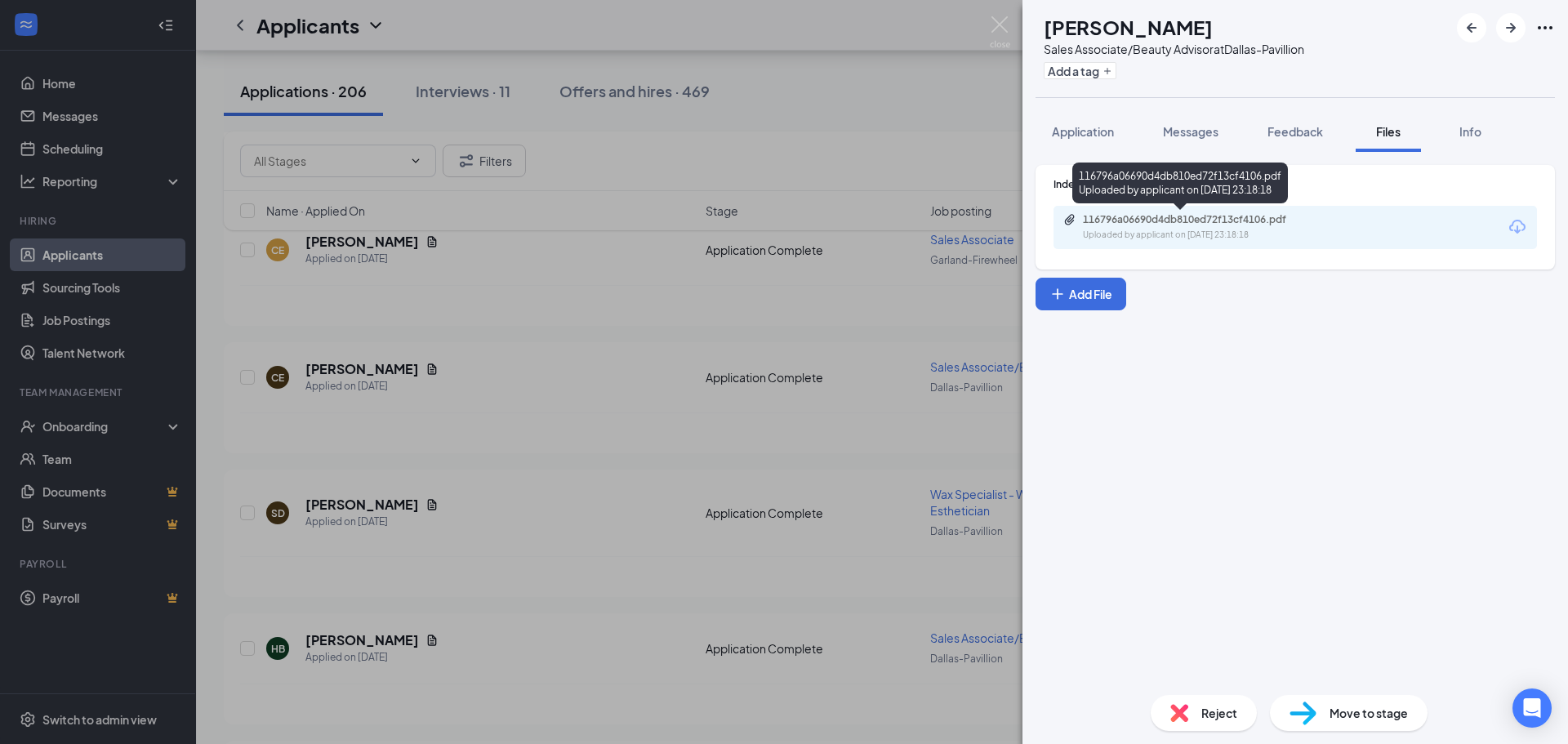
click at [1229, 237] on div "Uploaded by applicant on [DATE] 23:18:18" at bounding box center [1206, 236] width 245 height 13
click at [716, 333] on div "CE [PERSON_NAME] Sales Associate/Beauty Advisor at [GEOGRAPHIC_DATA] Add a tag …" at bounding box center [784, 372] width 1568 height 744
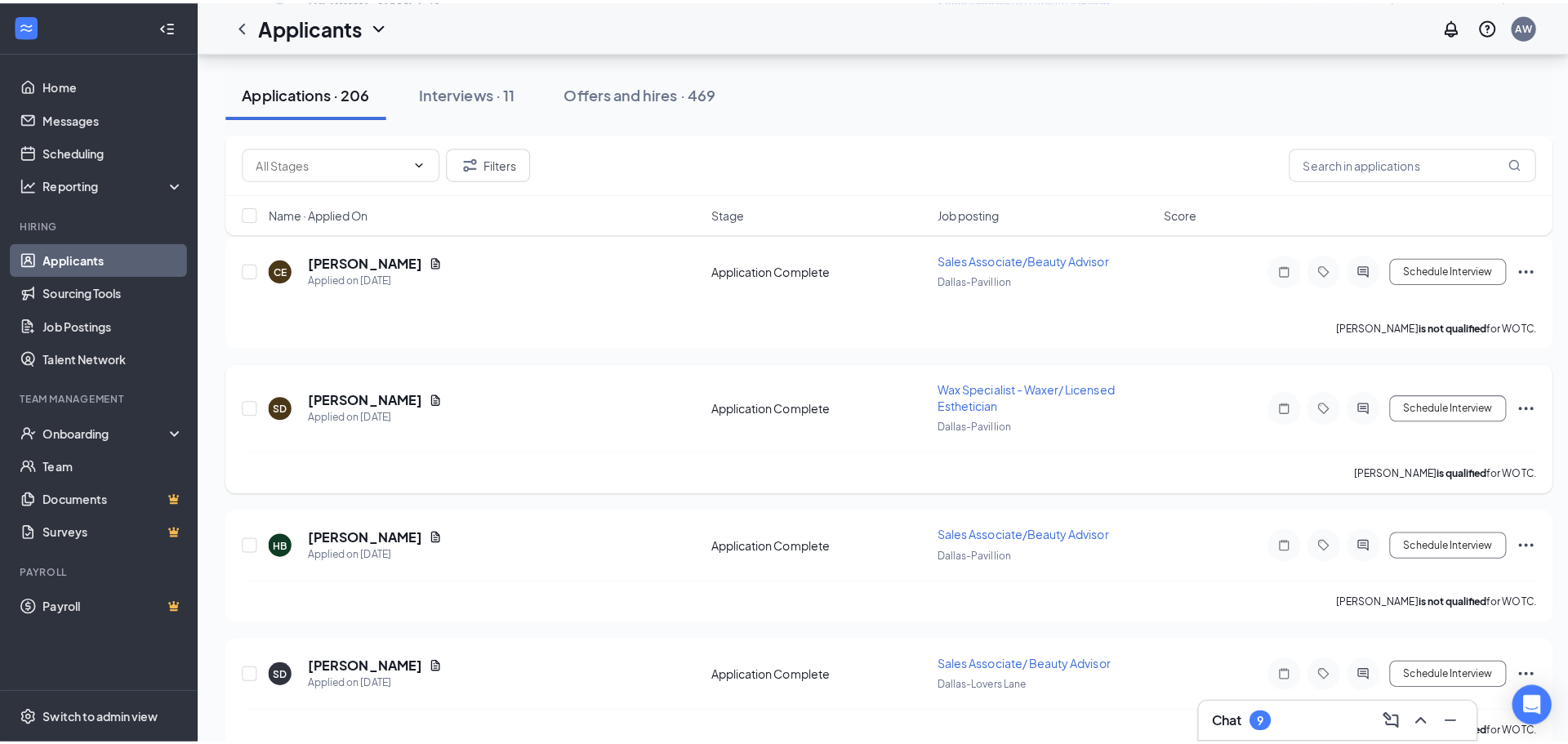
scroll to position [3722, 0]
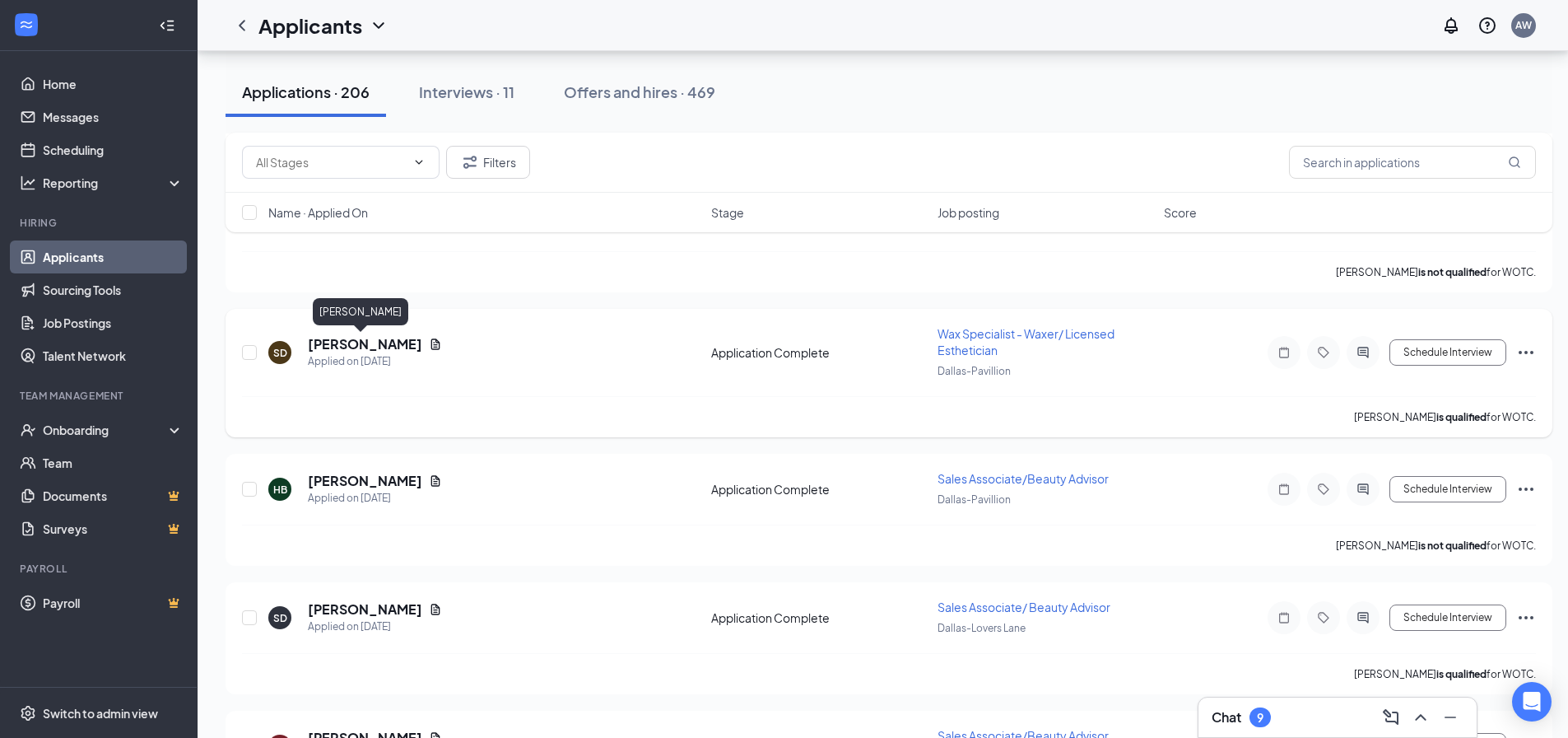
click at [429, 345] on icon "Document" at bounding box center [436, 344] width 13 height 13
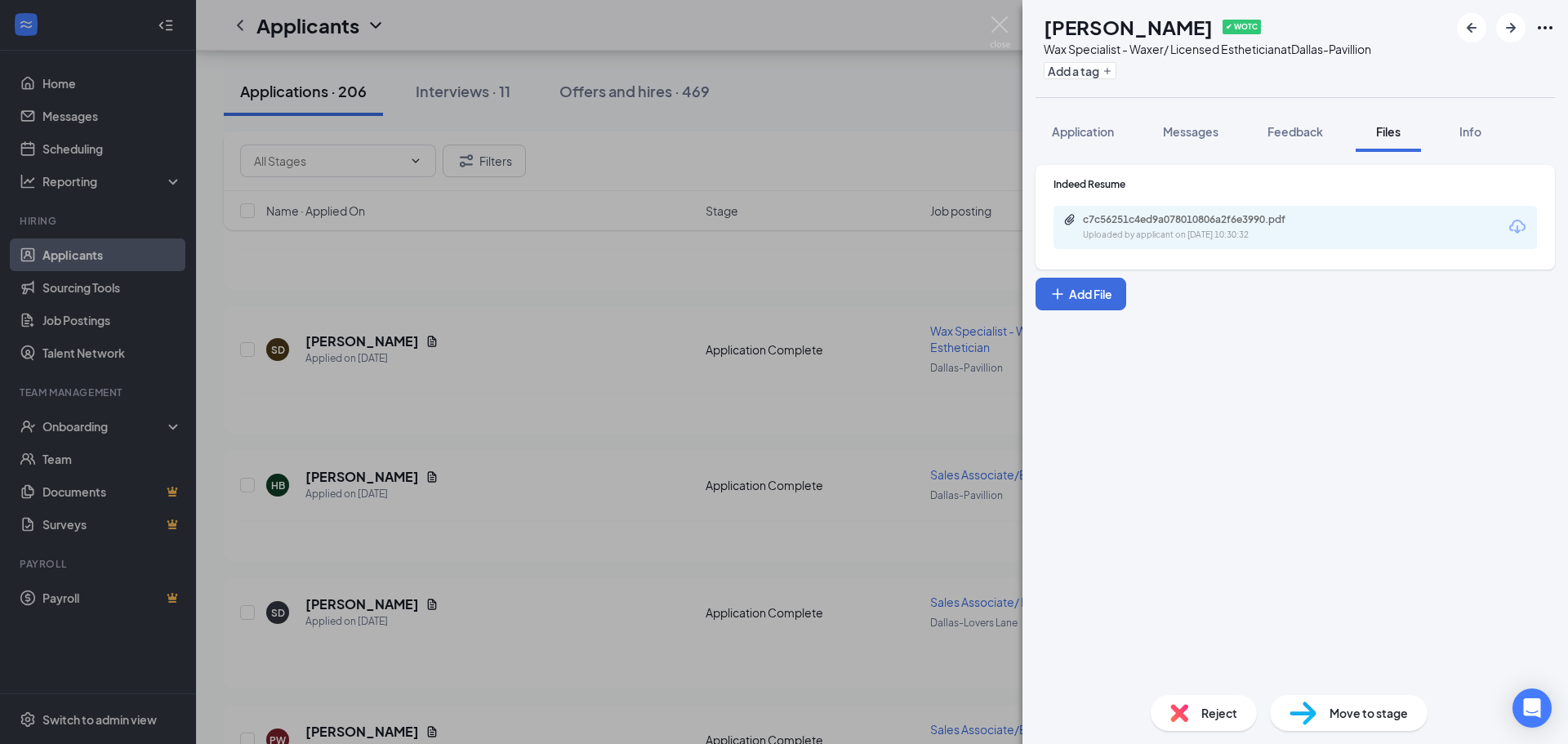
click at [1285, 152] on div "Indeed Resume c7c56251c4ed9a078010806a2f6e3990.pdf Uploaded by applicant on [DA…" at bounding box center [1295, 417] width 545 height 531
click at [1290, 137] on span "Feedback" at bounding box center [1295, 132] width 56 height 15
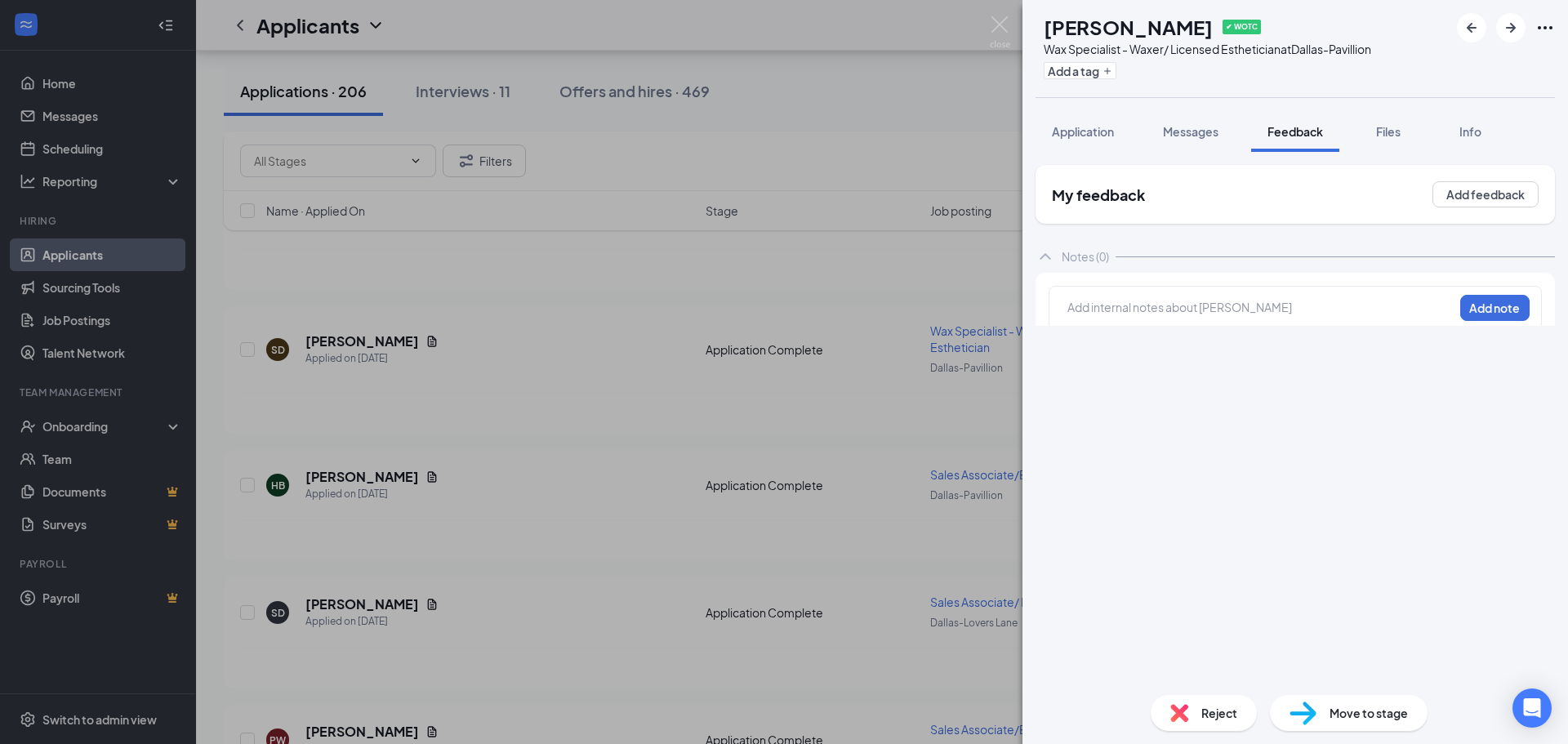
click at [1390, 127] on span "Files" at bounding box center [1388, 132] width 24 height 15
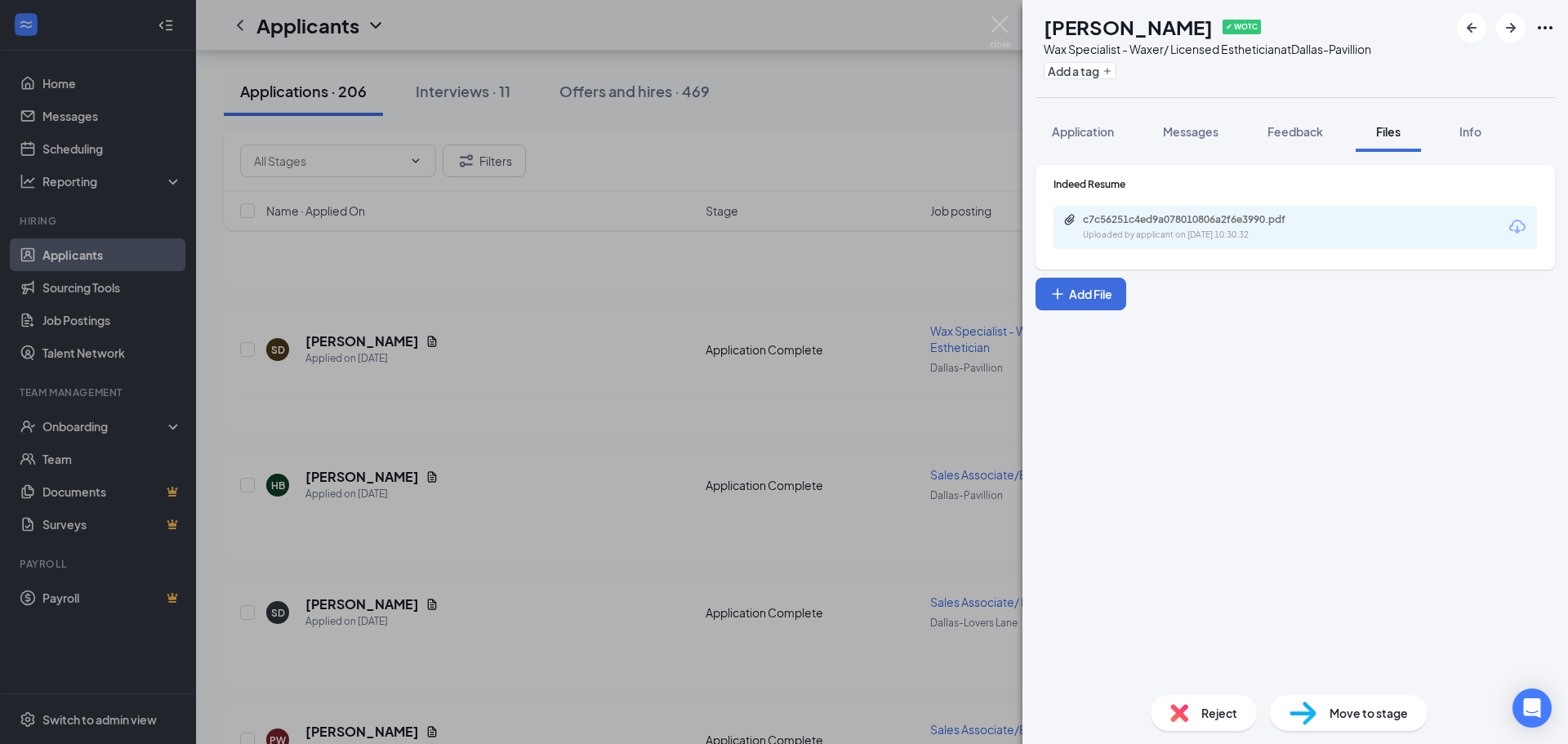
drag, startPoint x: 1342, startPoint y: 192, endPoint x: 1236, endPoint y: 230, distance: 112.6
click at [1236, 230] on div "Uploaded by applicant on [DATE] 10:30:32" at bounding box center [1206, 236] width 245 height 13
click at [895, 301] on div "SD [PERSON_NAME] ✔ WOTC Wax Specialist - Waxer/ Licensed Esthetician at [GEOGRA…" at bounding box center [784, 372] width 1568 height 744
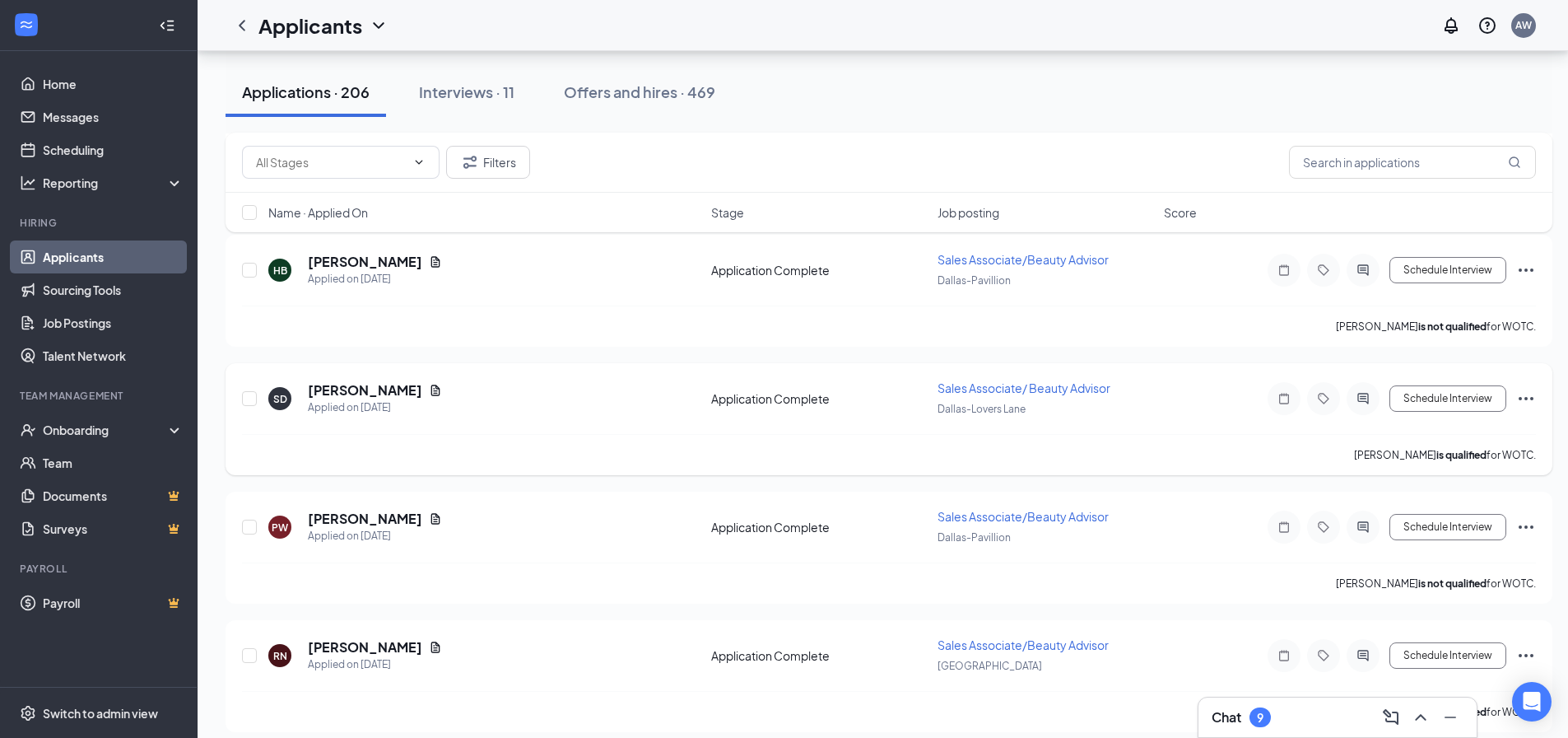
scroll to position [4081, 0]
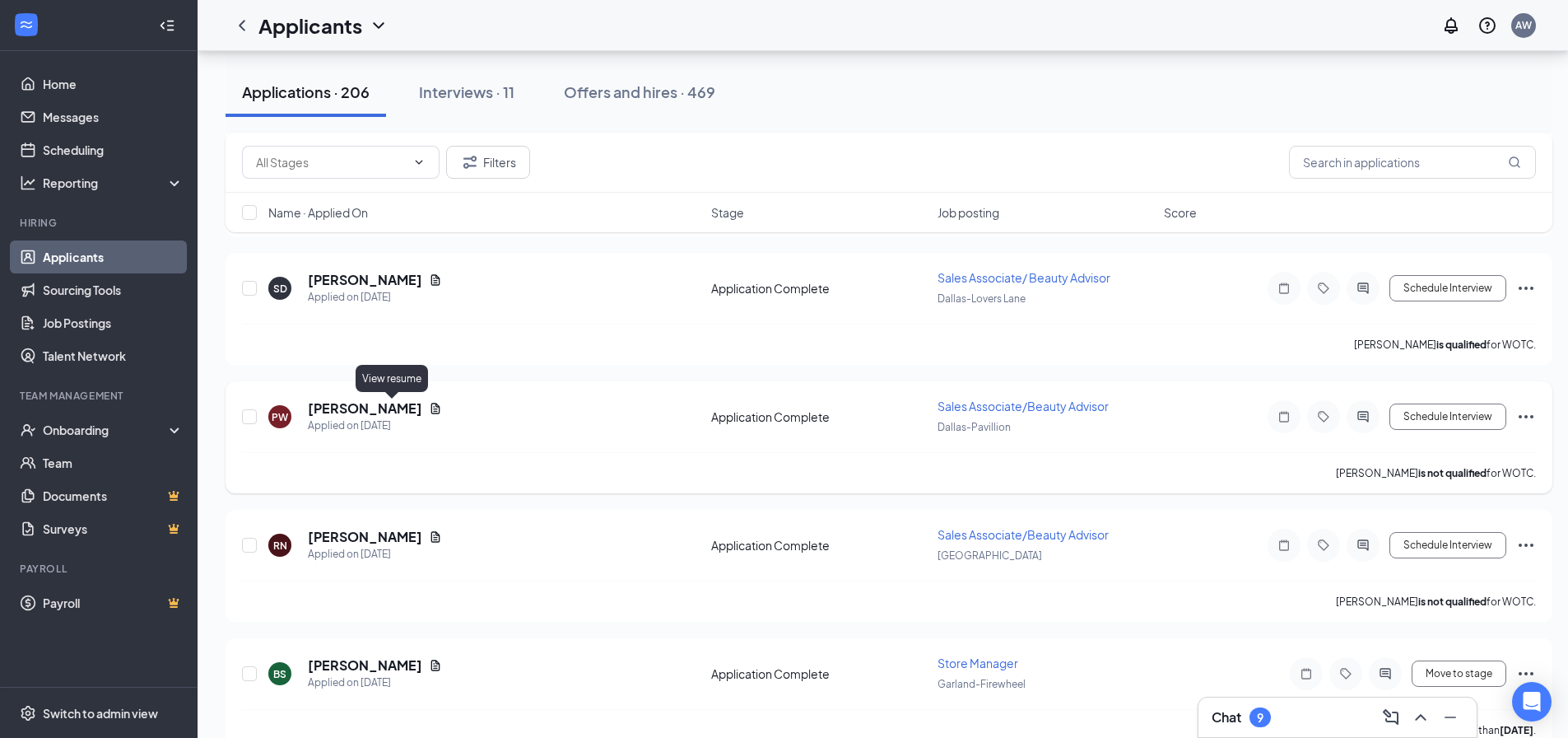
click at [429, 406] on icon "Document" at bounding box center [436, 409] width 13 height 13
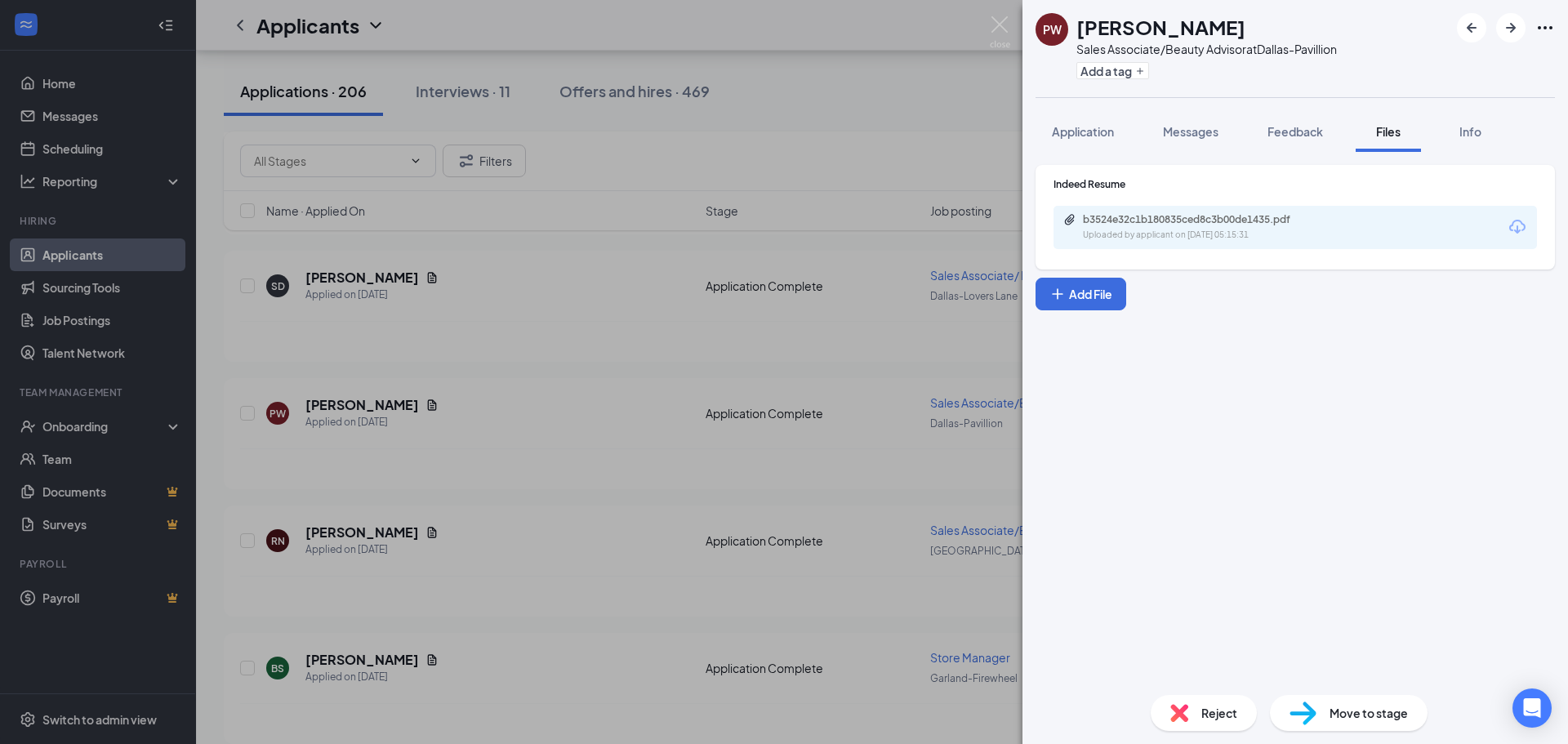
click at [1212, 227] on div "b3524e32c1b180835ced8c3b00de1435.pdf Uploaded by applicant on [DATE] 05:15:31" at bounding box center [1196, 227] width 265 height 28
click at [863, 424] on div "[PERSON_NAME] Sales Associate/Beauty Advisor at [GEOGRAPHIC_DATA] Add a tag App…" at bounding box center [784, 372] width 1568 height 744
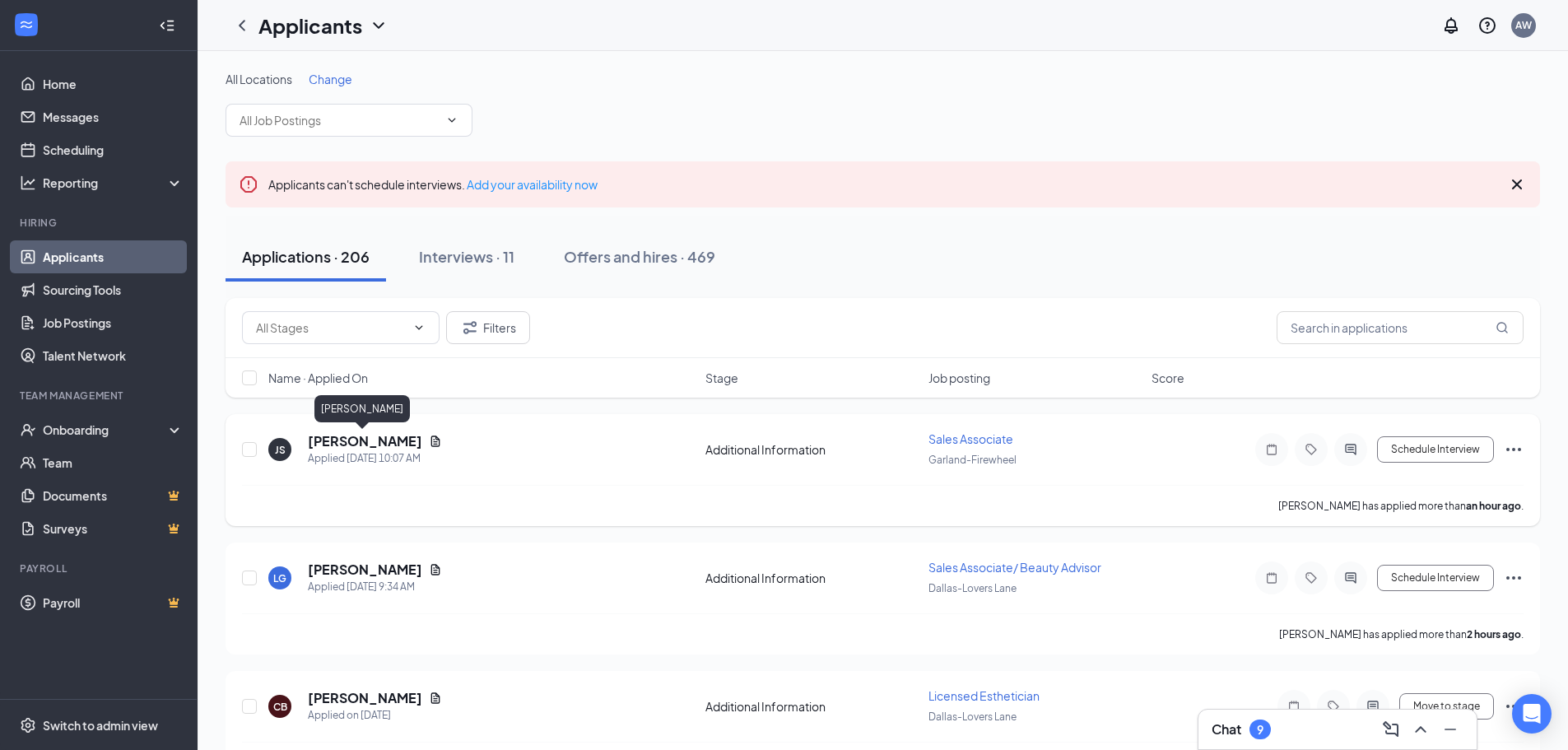
click at [424, 433] on div "[PERSON_NAME]" at bounding box center [375, 442] width 134 height 18
click at [431, 440] on icon "Document" at bounding box center [436, 441] width 9 height 11
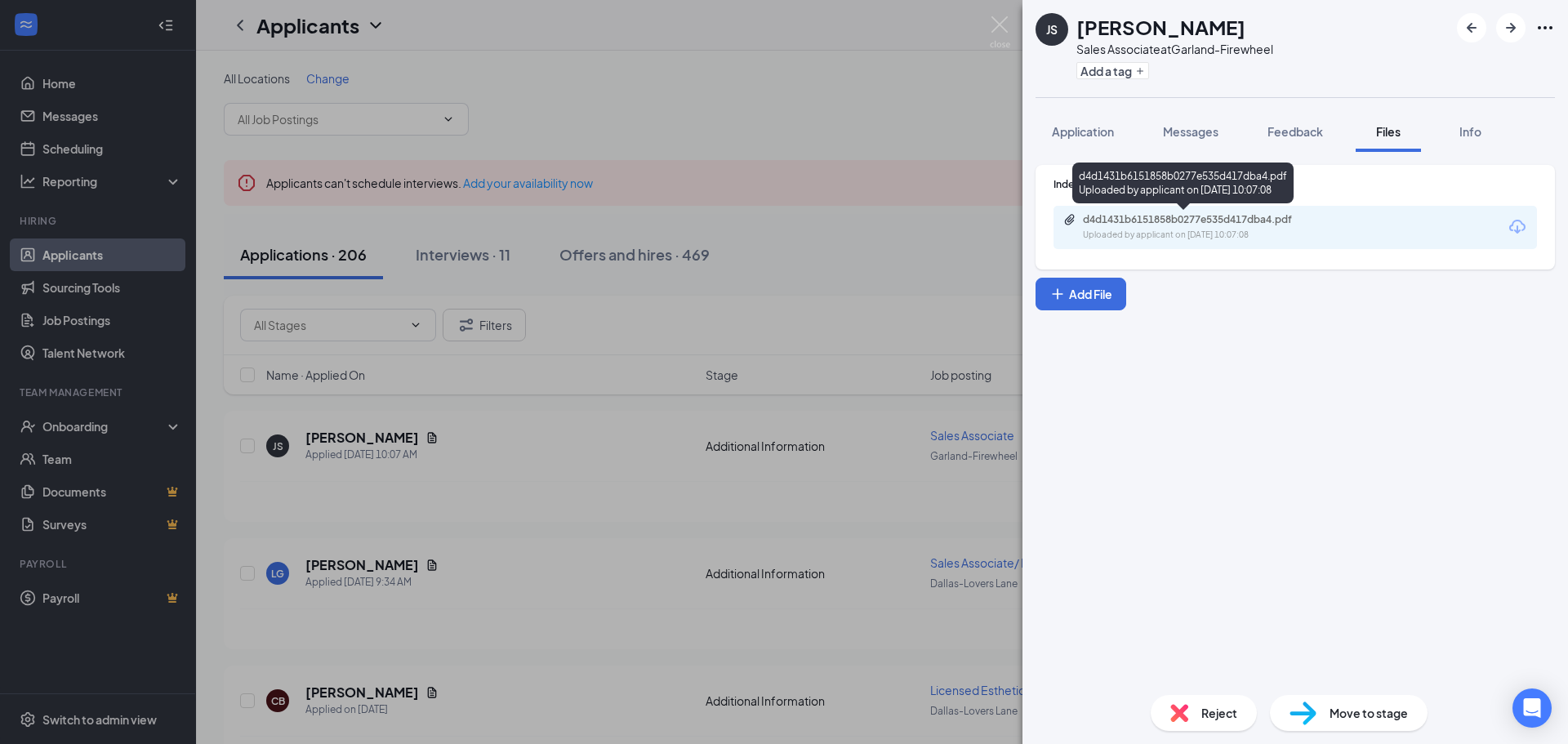
click at [1232, 215] on div "d4d1431b6151858b0277e535d417dba4.pdf" at bounding box center [1197, 220] width 229 height 13
